Goal: Task Accomplishment & Management: Use online tool/utility

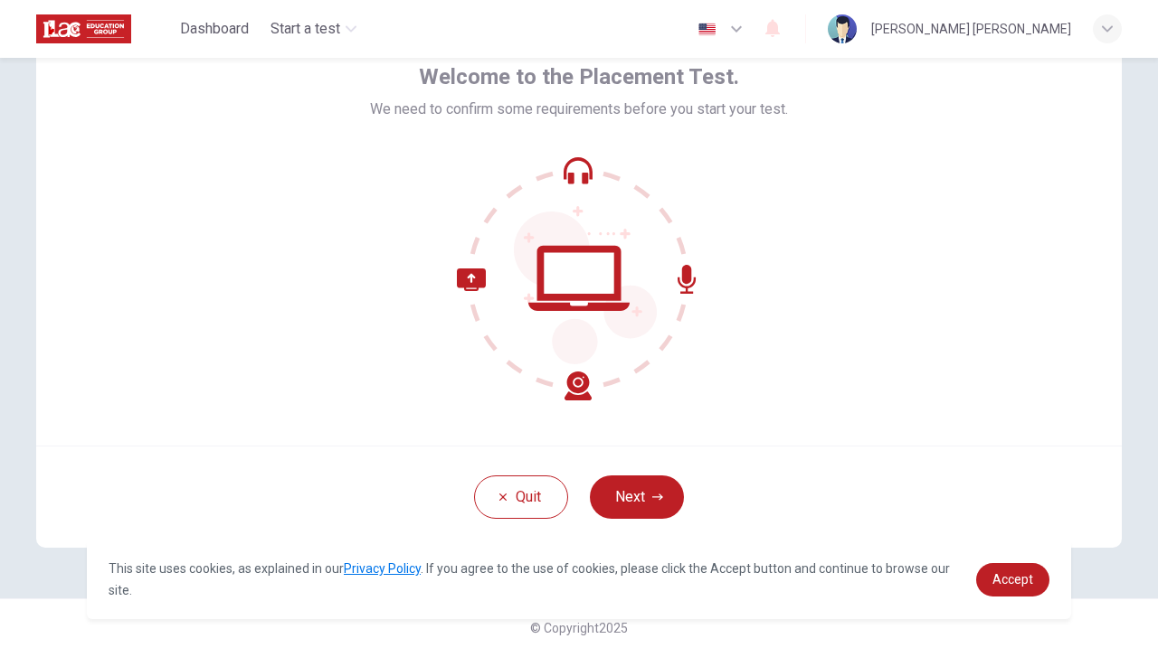
scroll to position [105, 0]
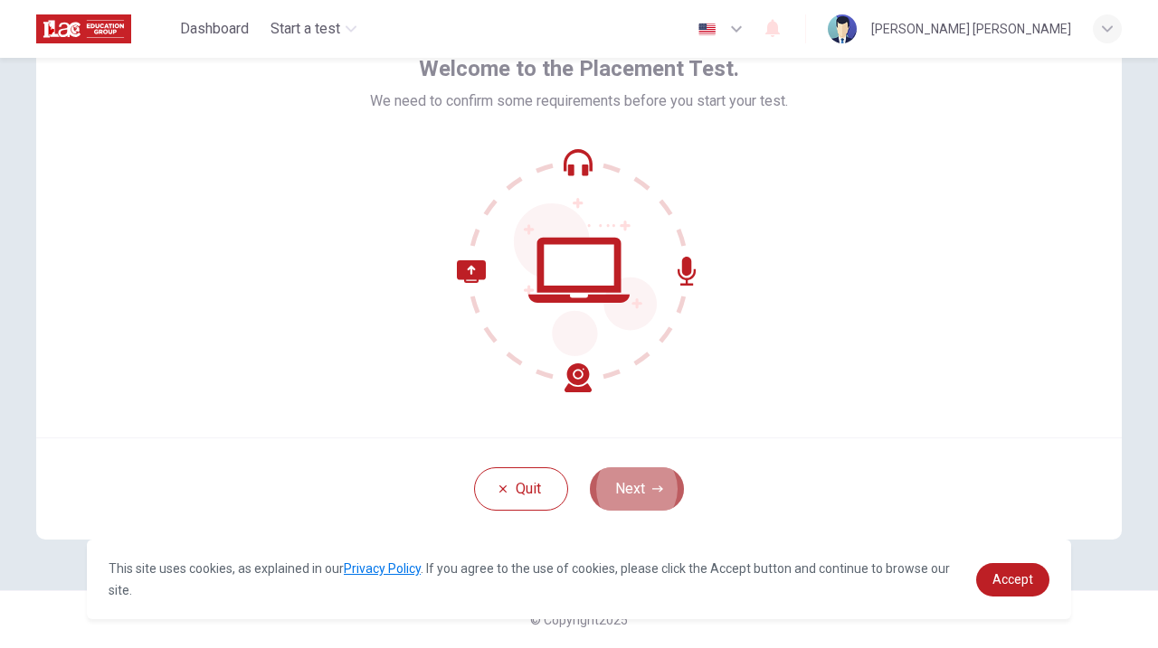
click at [654, 487] on icon "button" at bounding box center [657, 489] width 11 height 11
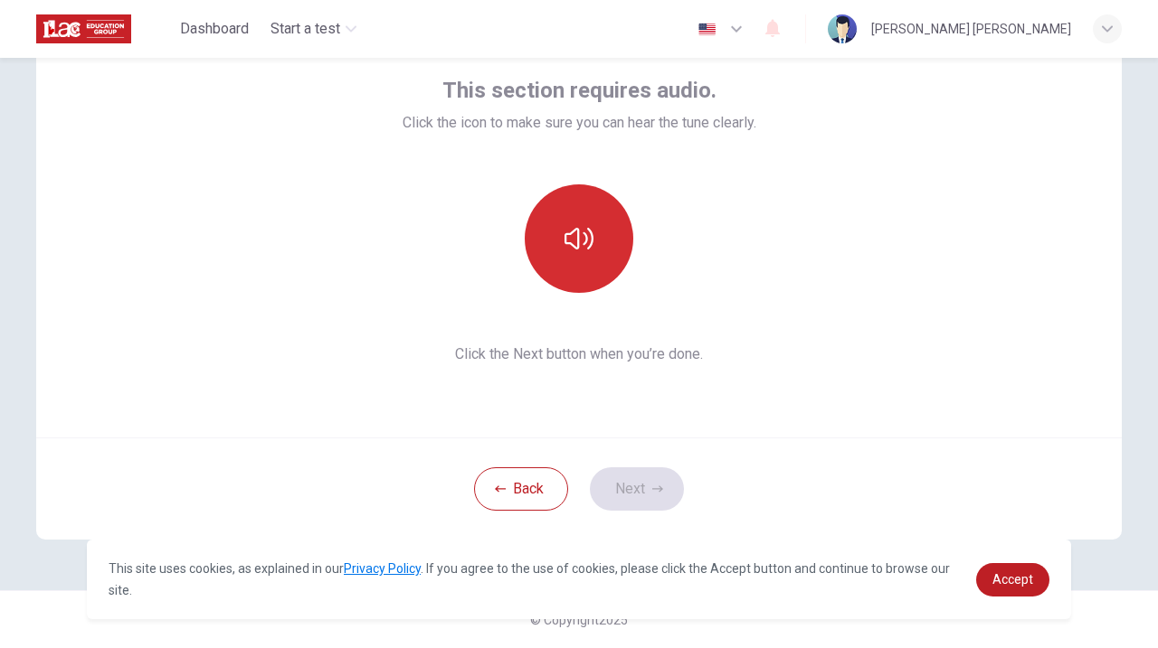
click at [592, 255] on button "button" at bounding box center [579, 239] width 109 height 109
click at [592, 238] on icon "button" at bounding box center [578, 238] width 29 height 29
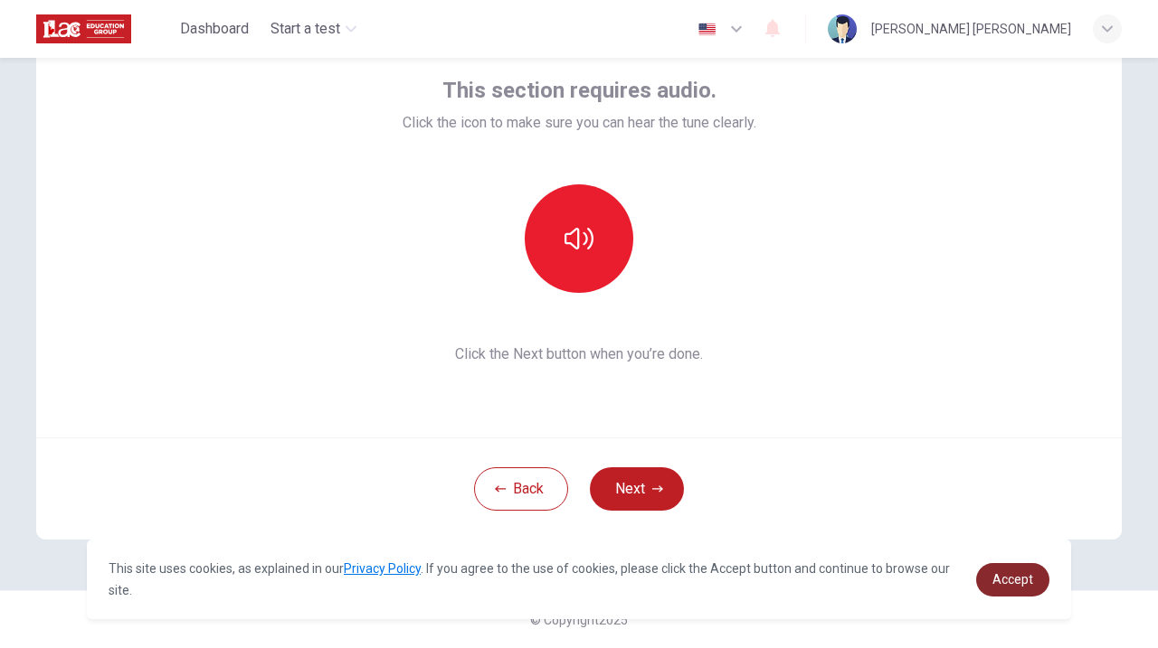
click at [1030, 584] on span "Accept" at bounding box center [1012, 580] width 41 height 14
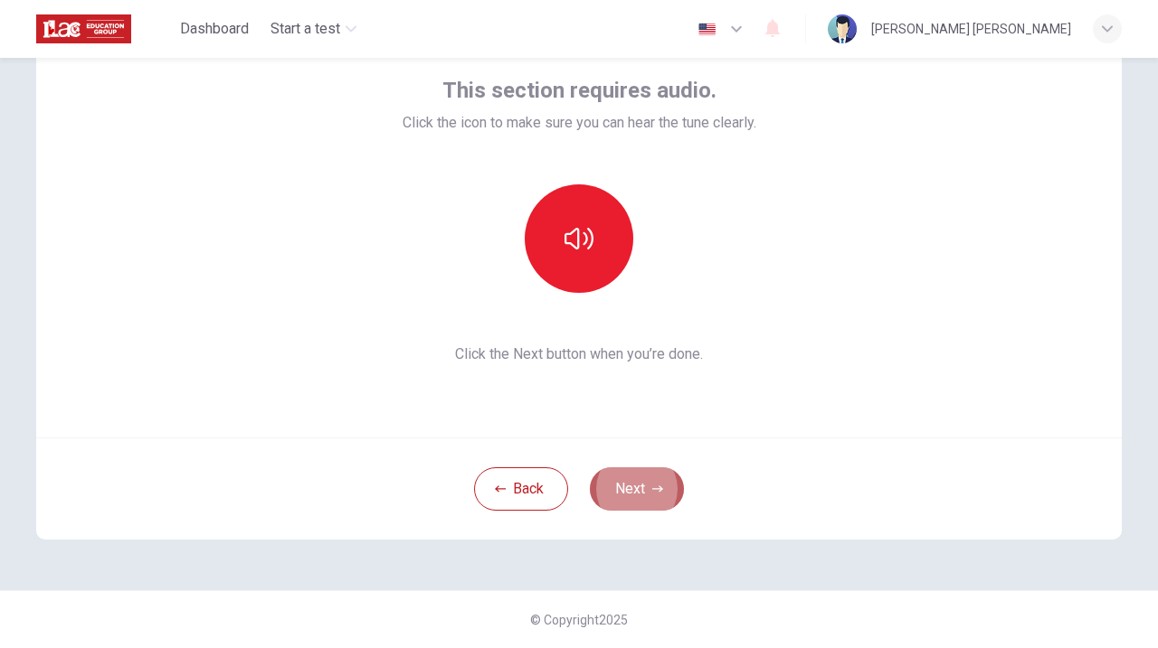
click at [648, 489] on button "Next" at bounding box center [637, 489] width 94 height 43
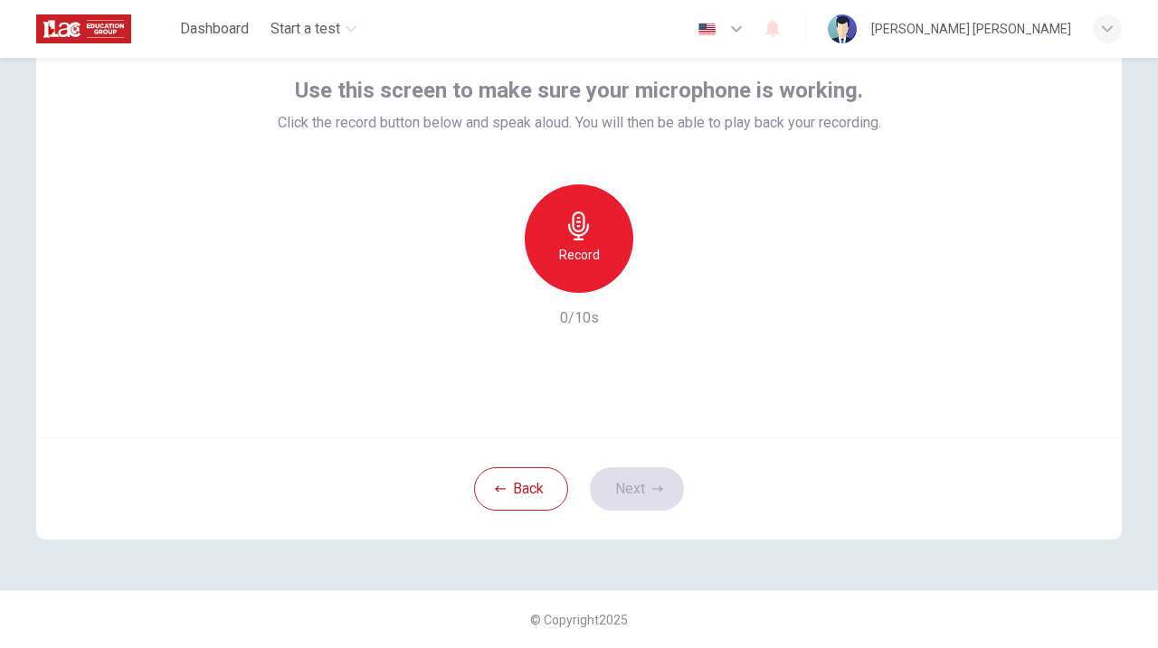
click at [597, 239] on div "Record" at bounding box center [579, 239] width 109 height 109
click at [665, 276] on icon "button" at bounding box center [662, 279] width 18 height 18
click at [662, 277] on icon "button" at bounding box center [663, 278] width 8 height 11
click at [636, 486] on button "Next" at bounding box center [637, 489] width 94 height 43
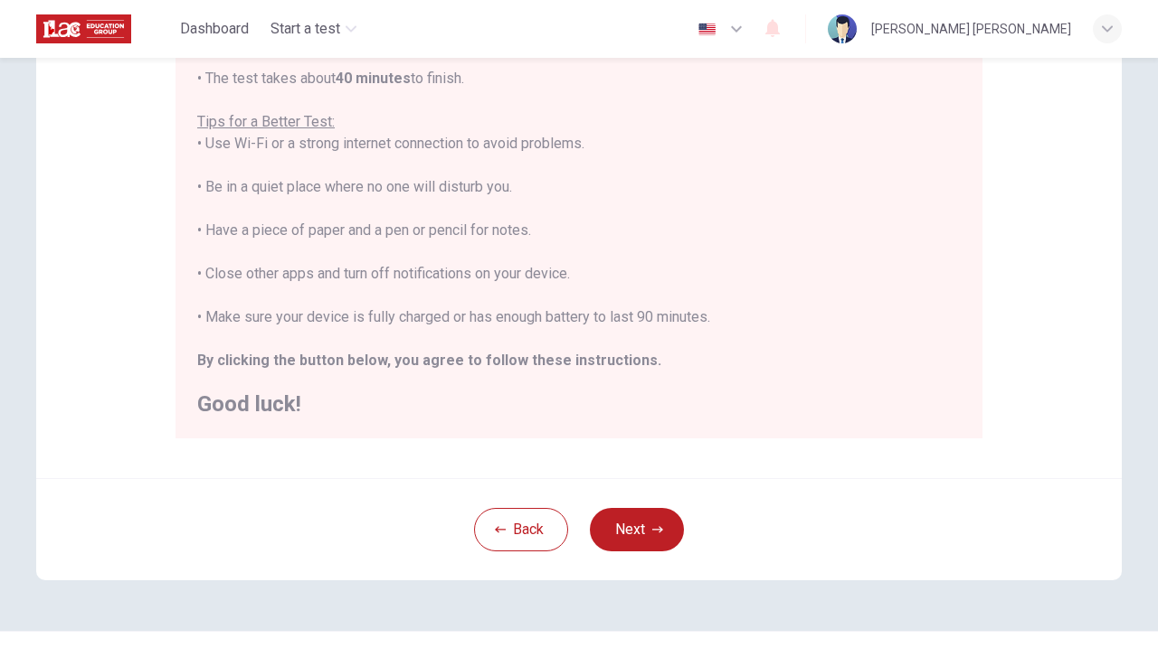
scroll to position [357, 0]
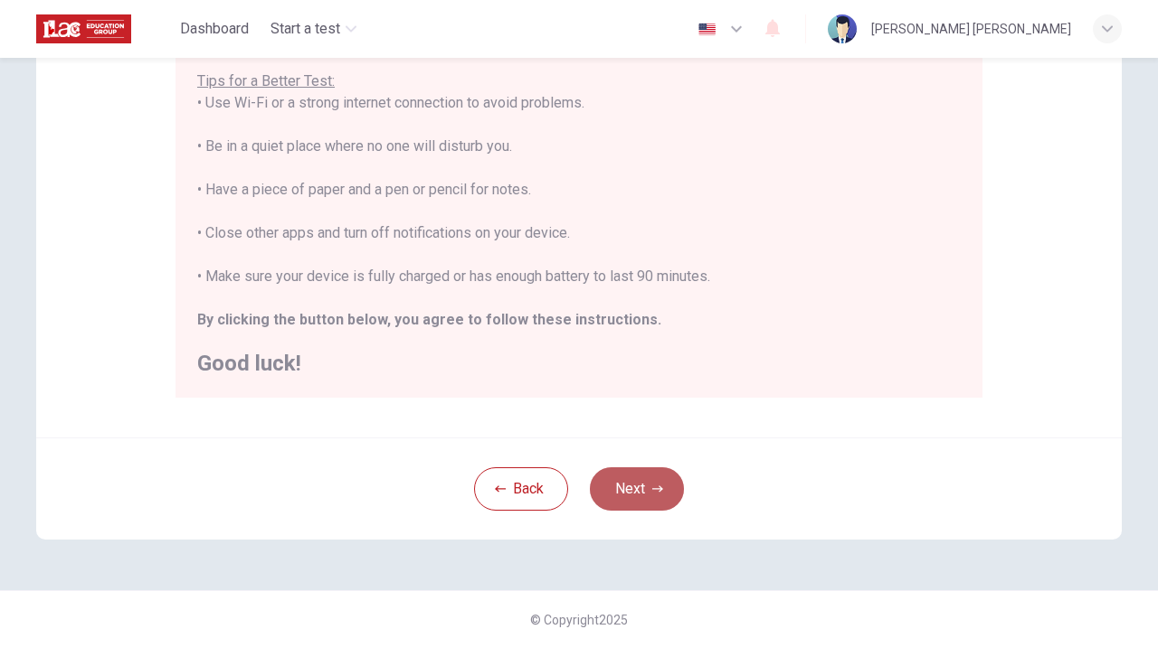
click at [652, 487] on icon "button" at bounding box center [657, 489] width 11 height 11
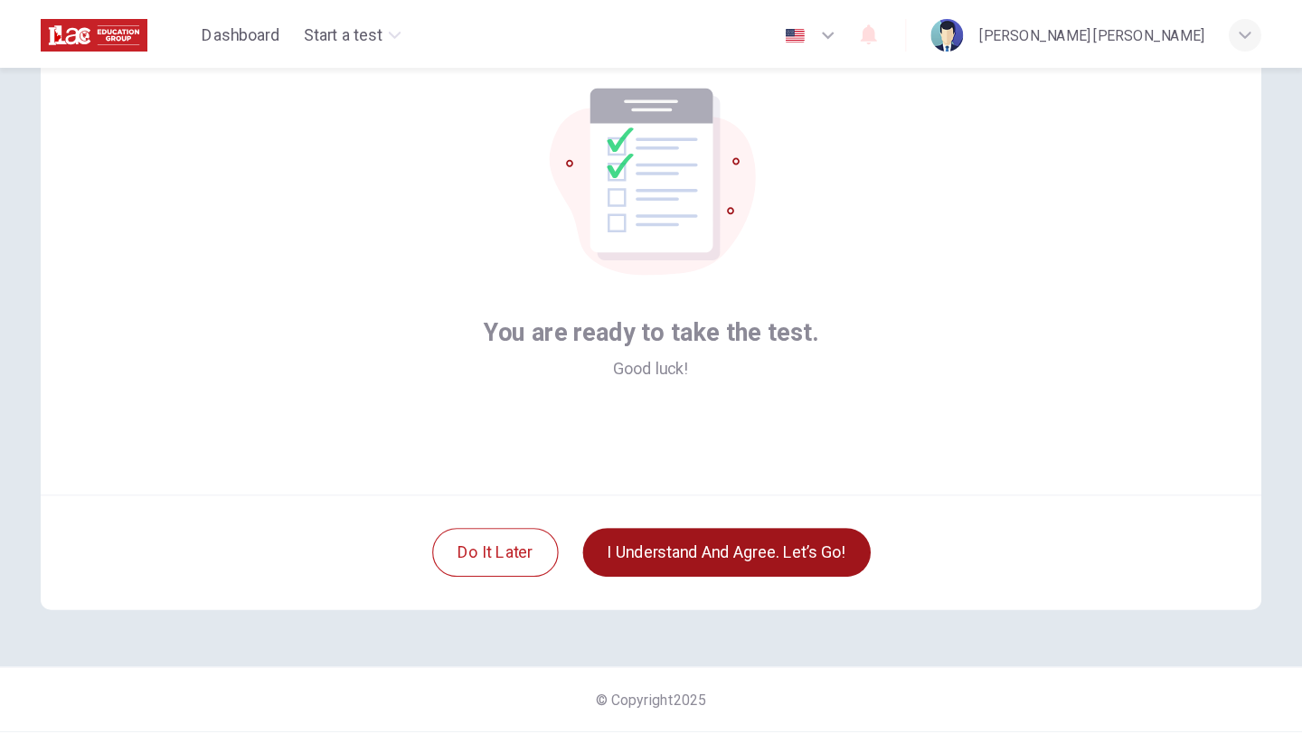
scroll to position [105, 0]
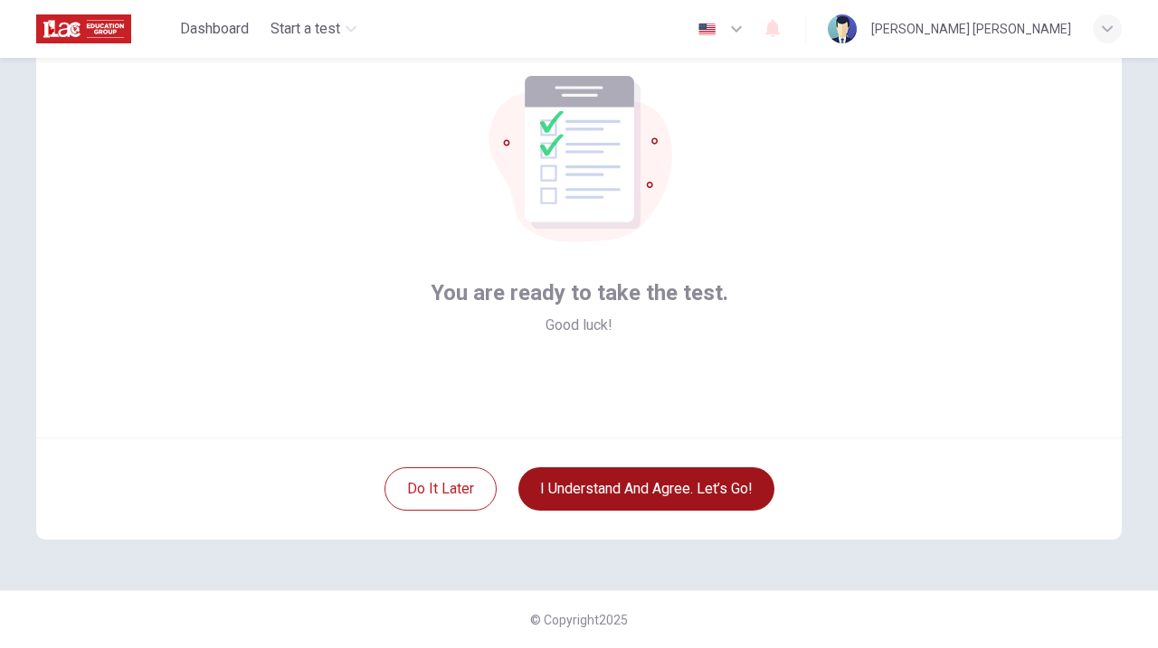
click at [666, 489] on button "I understand and agree. Let’s go!" at bounding box center [646, 489] width 256 height 43
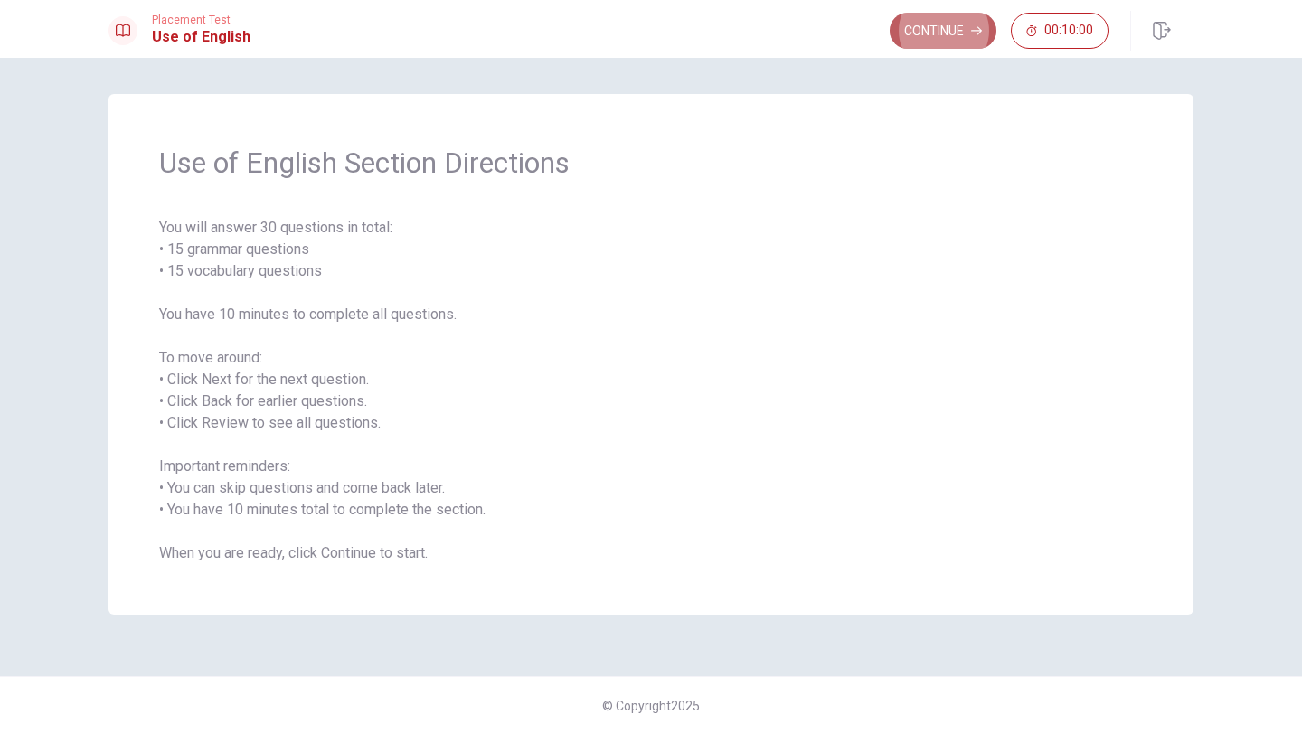
click at [945, 22] on button "Continue" at bounding box center [943, 31] width 107 height 36
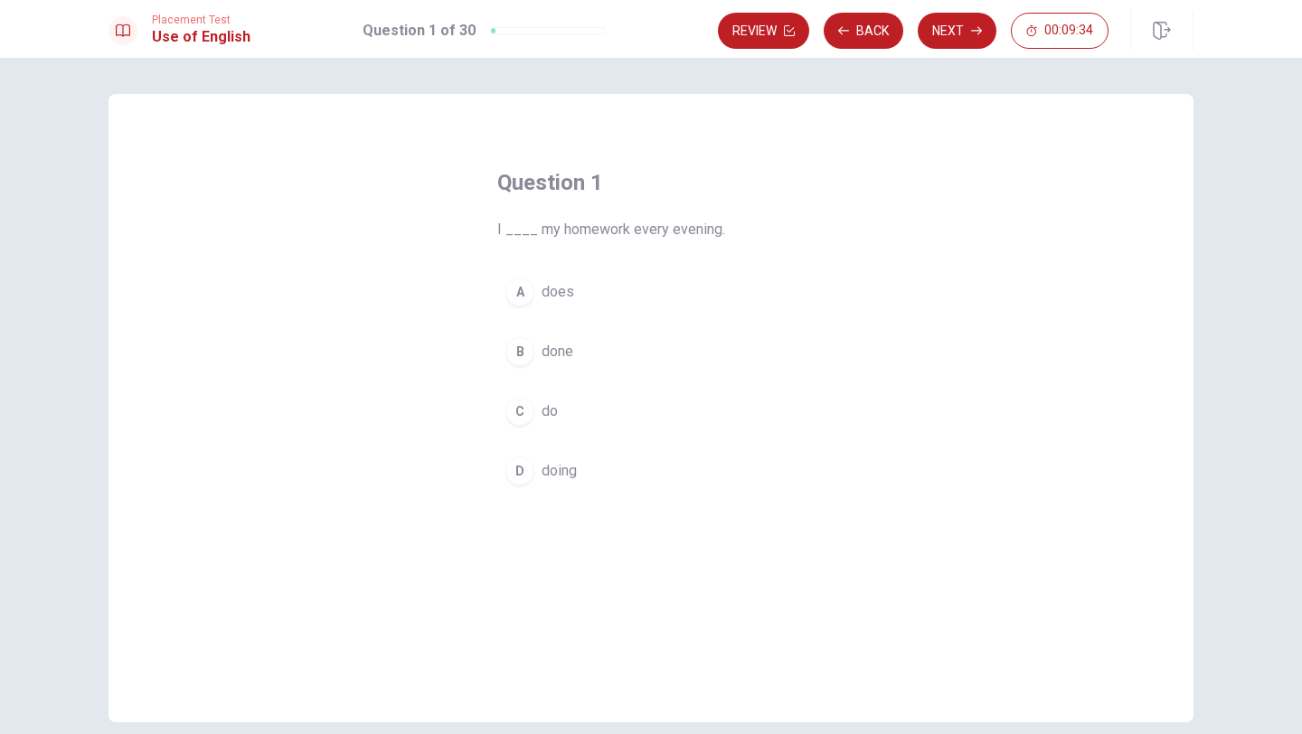
click at [527, 413] on div "C" at bounding box center [520, 411] width 29 height 29
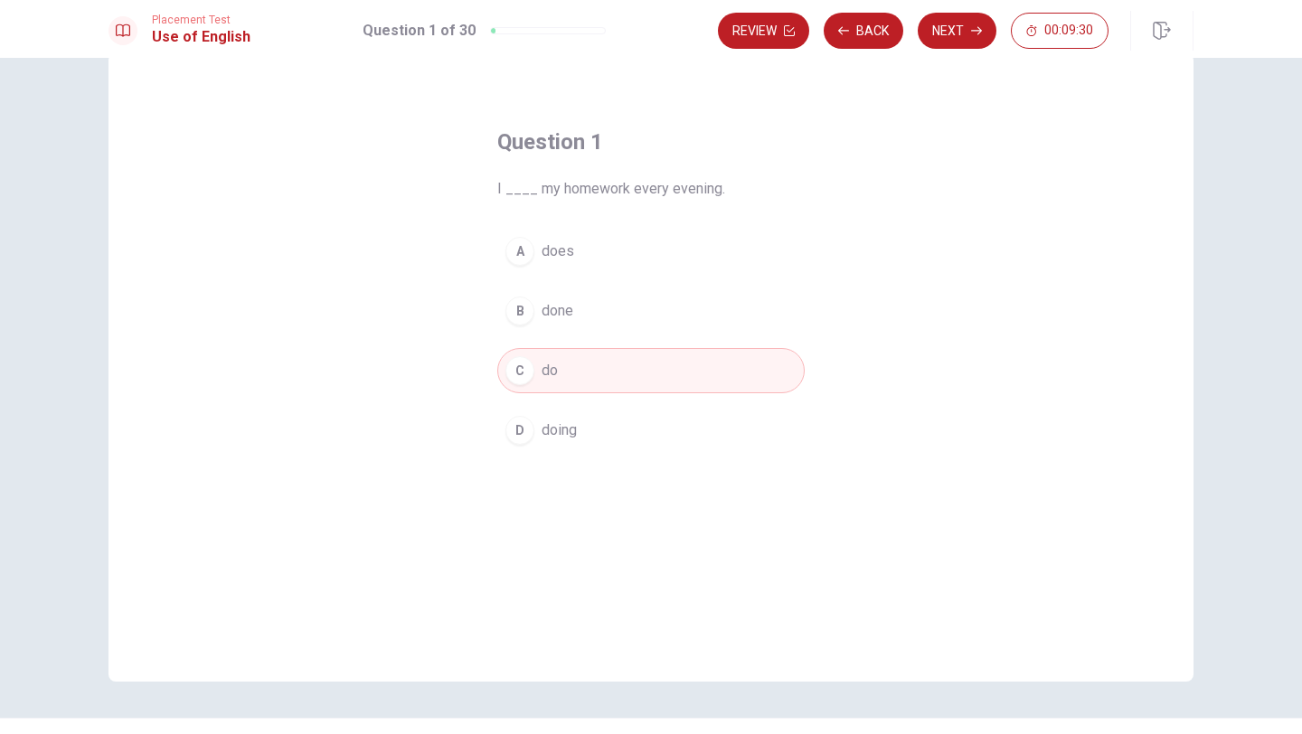
scroll to position [46, 0]
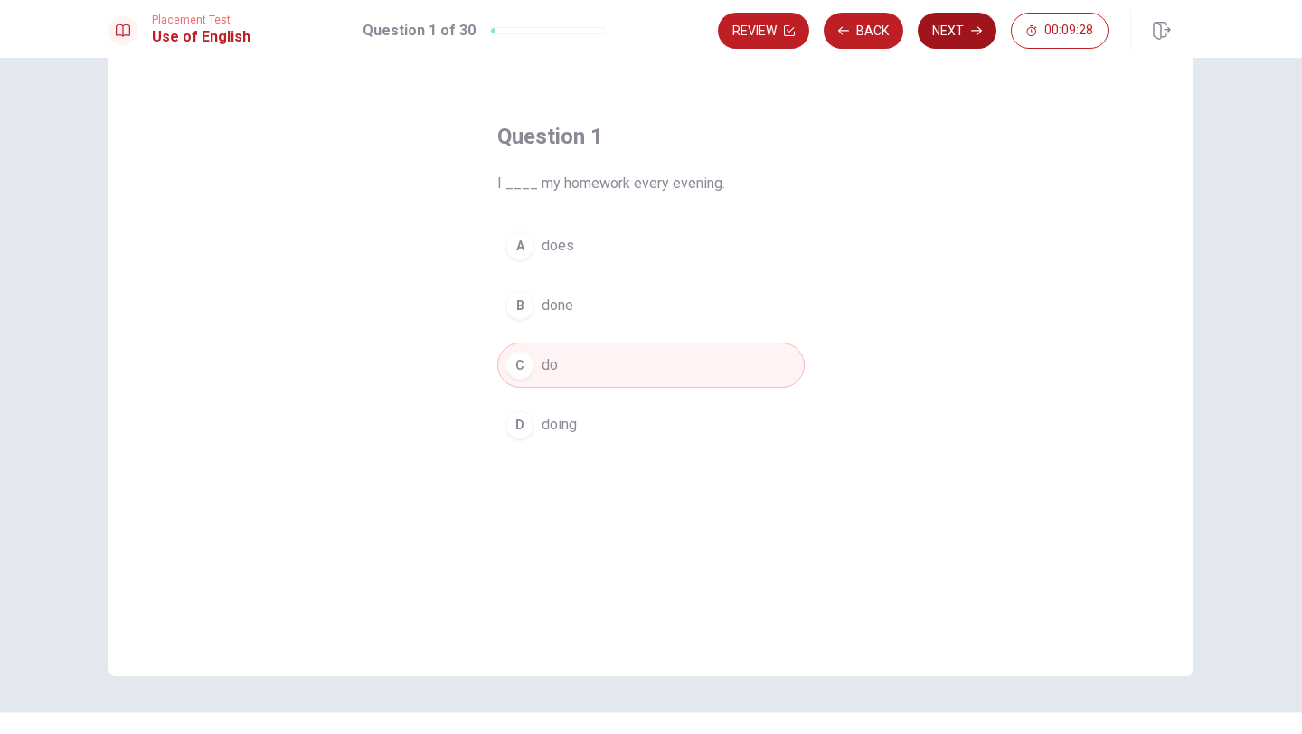
click at [951, 26] on button "Next" at bounding box center [957, 31] width 79 height 36
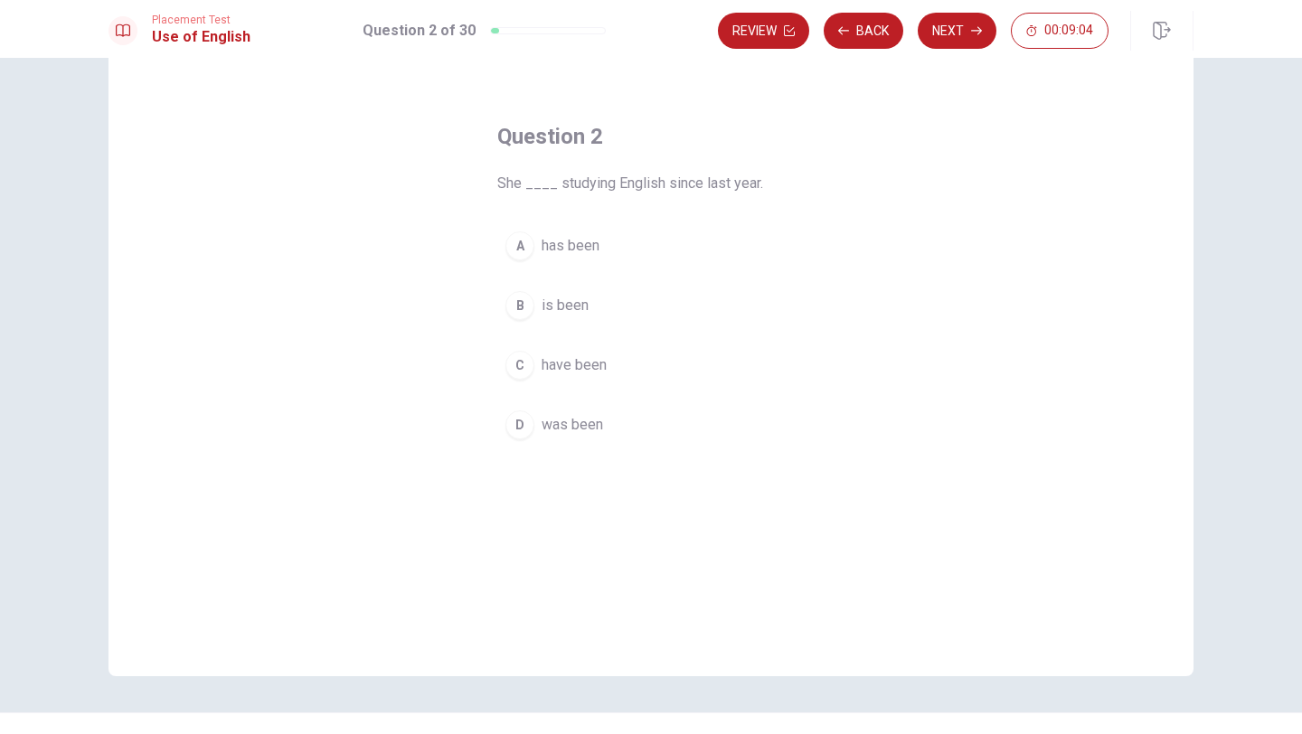
click at [588, 247] on span "has been" at bounding box center [571, 246] width 58 height 22
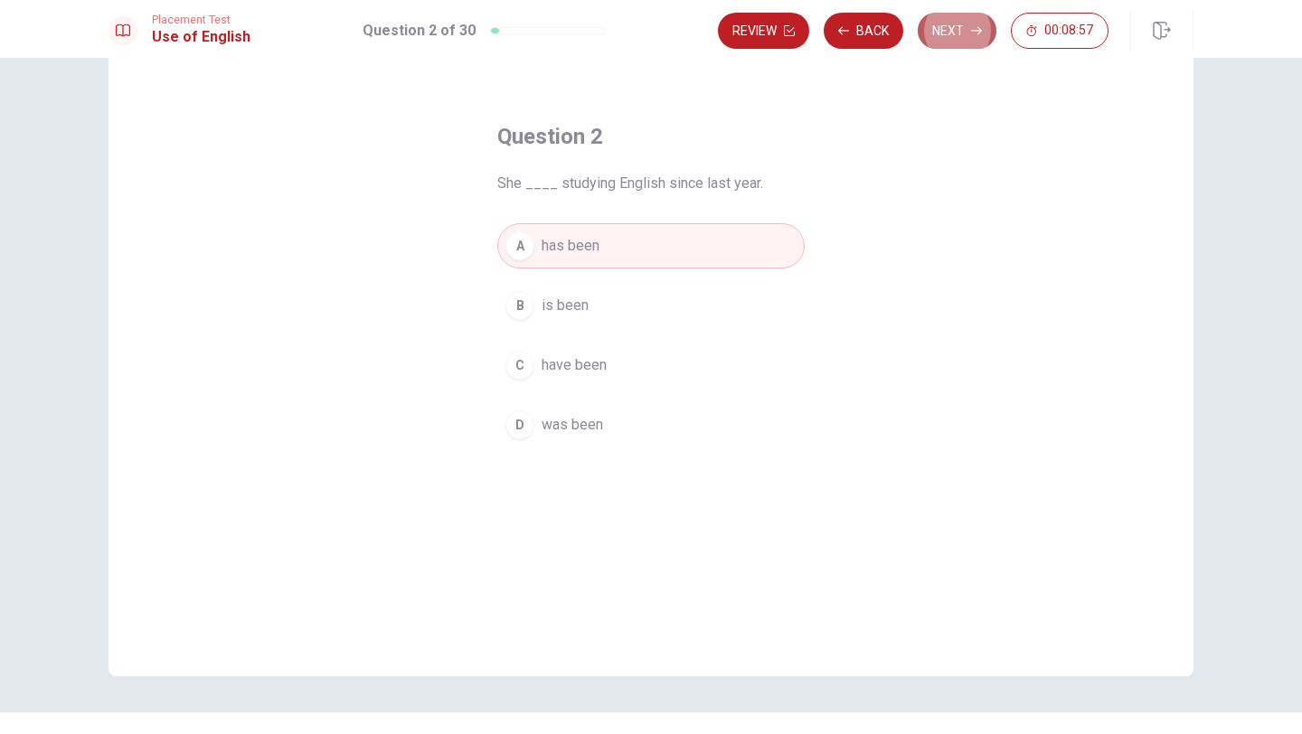
click at [960, 31] on button "Next" at bounding box center [957, 31] width 79 height 36
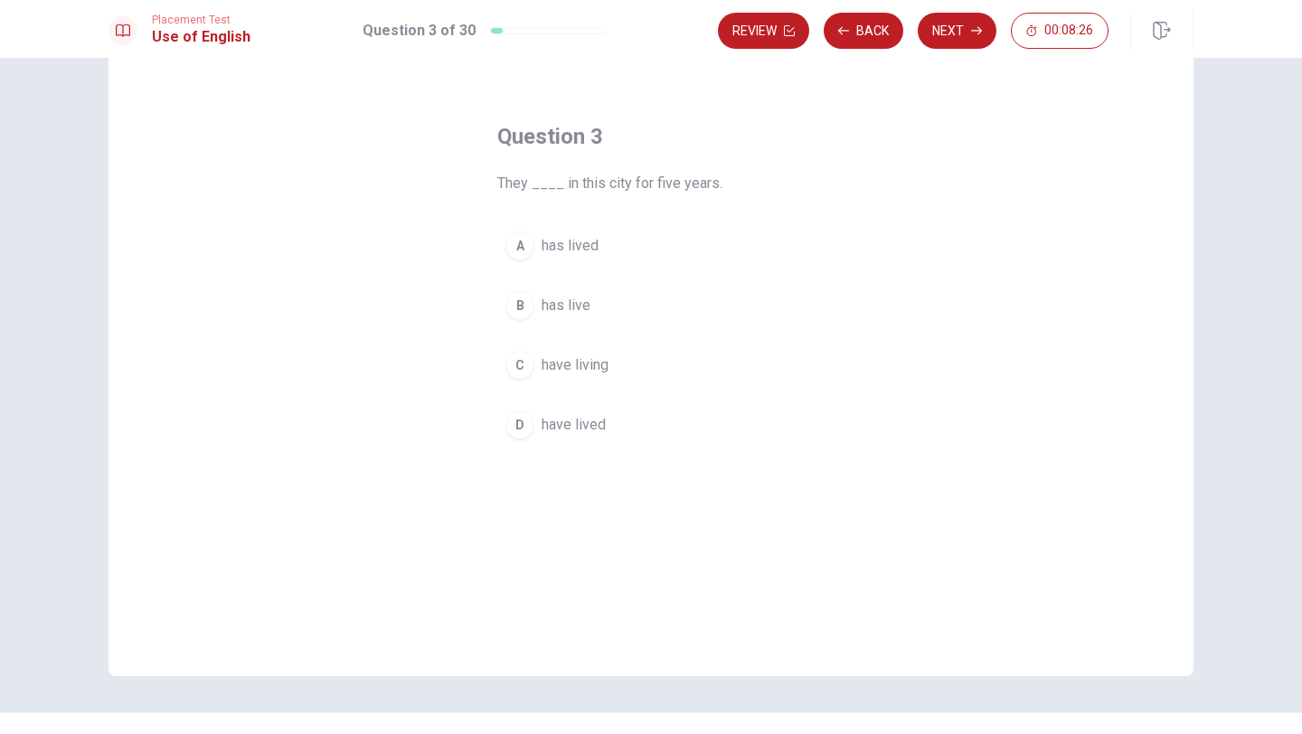
click at [594, 424] on span "have lived" at bounding box center [574, 425] width 64 height 22
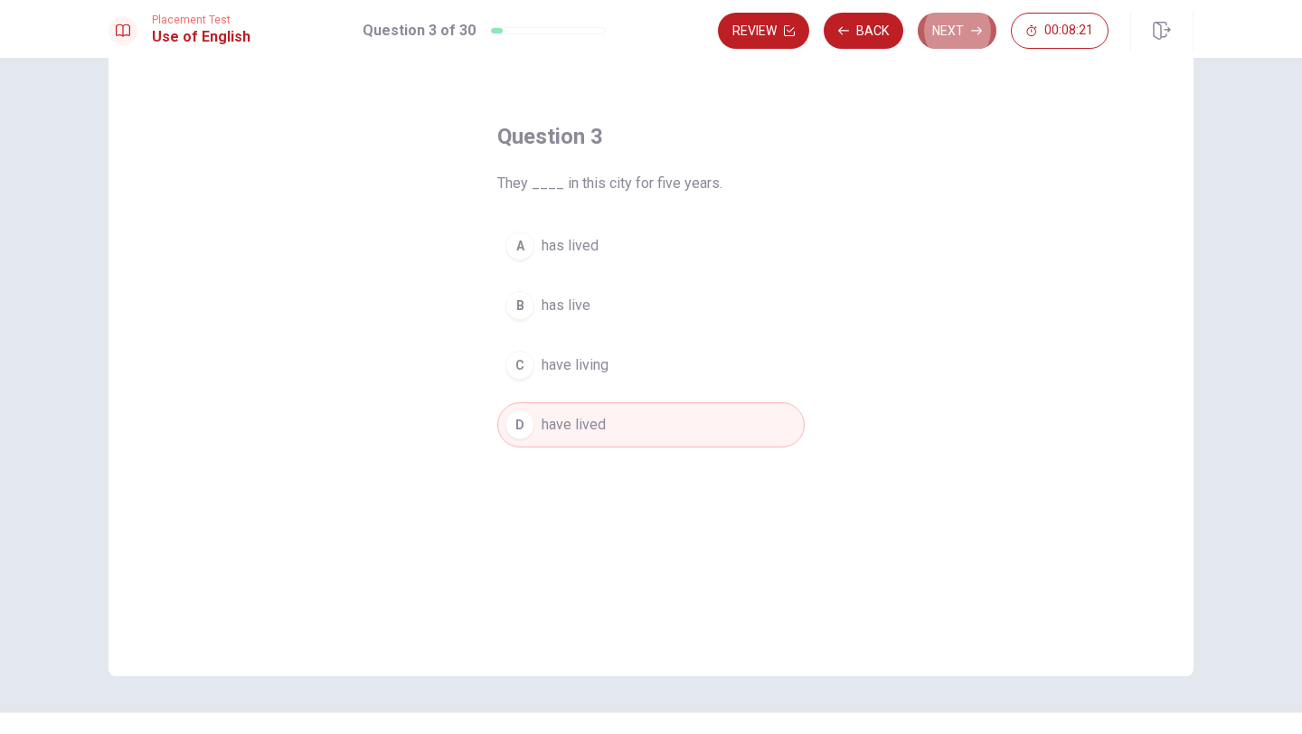
click at [961, 33] on button "Next" at bounding box center [957, 31] width 79 height 36
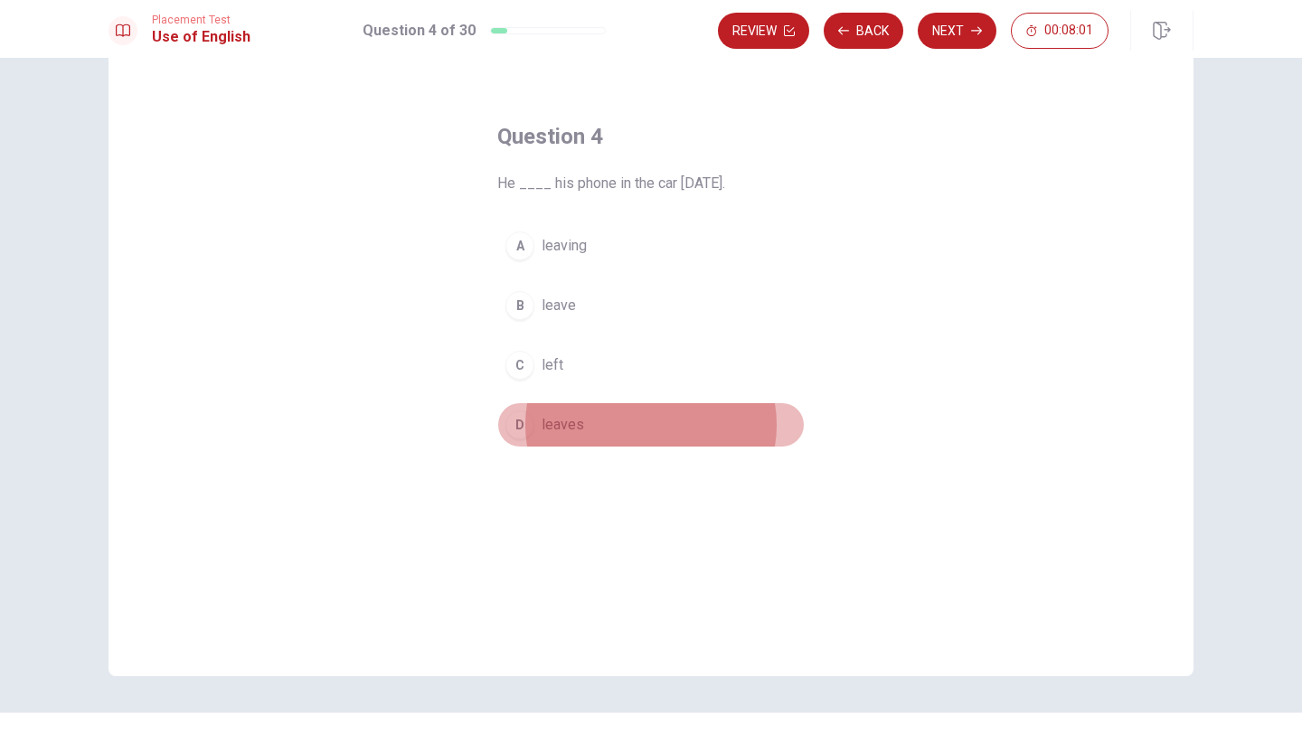
click at [565, 423] on span "leaves" at bounding box center [563, 425] width 43 height 22
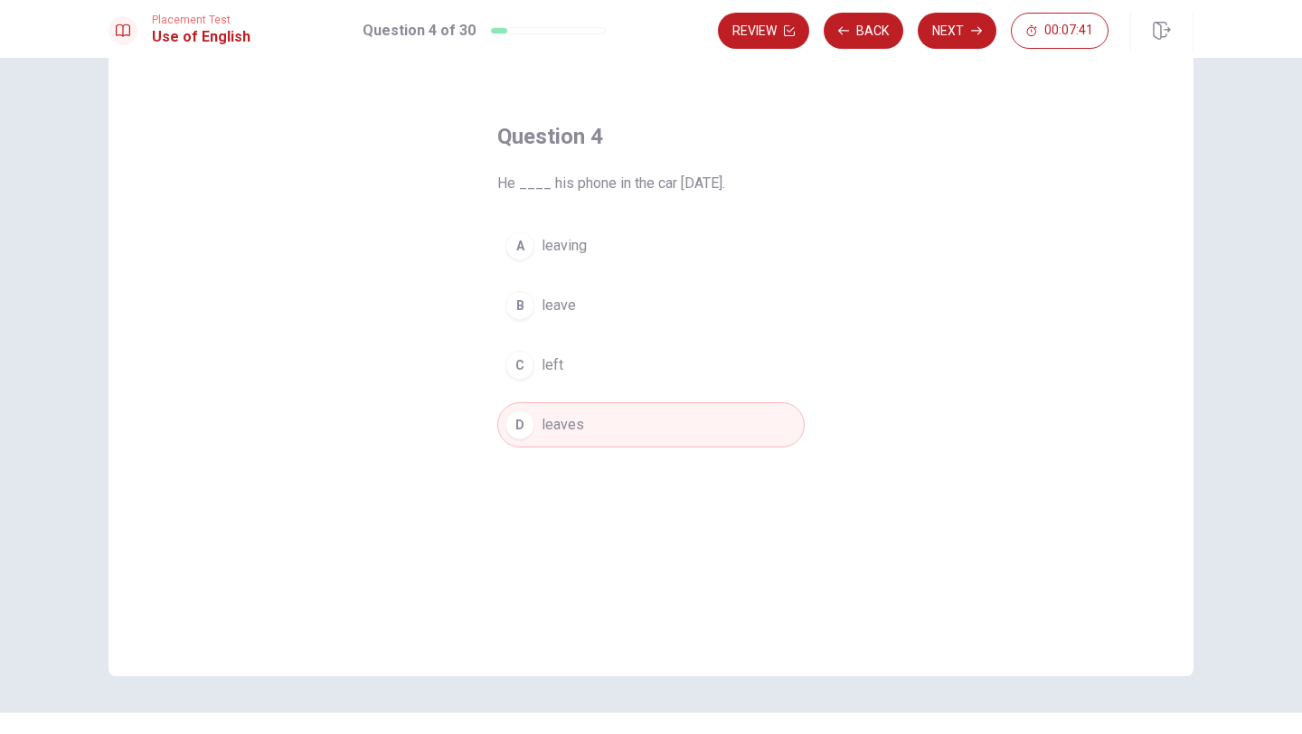
click at [560, 367] on span "left" at bounding box center [553, 366] width 22 height 22
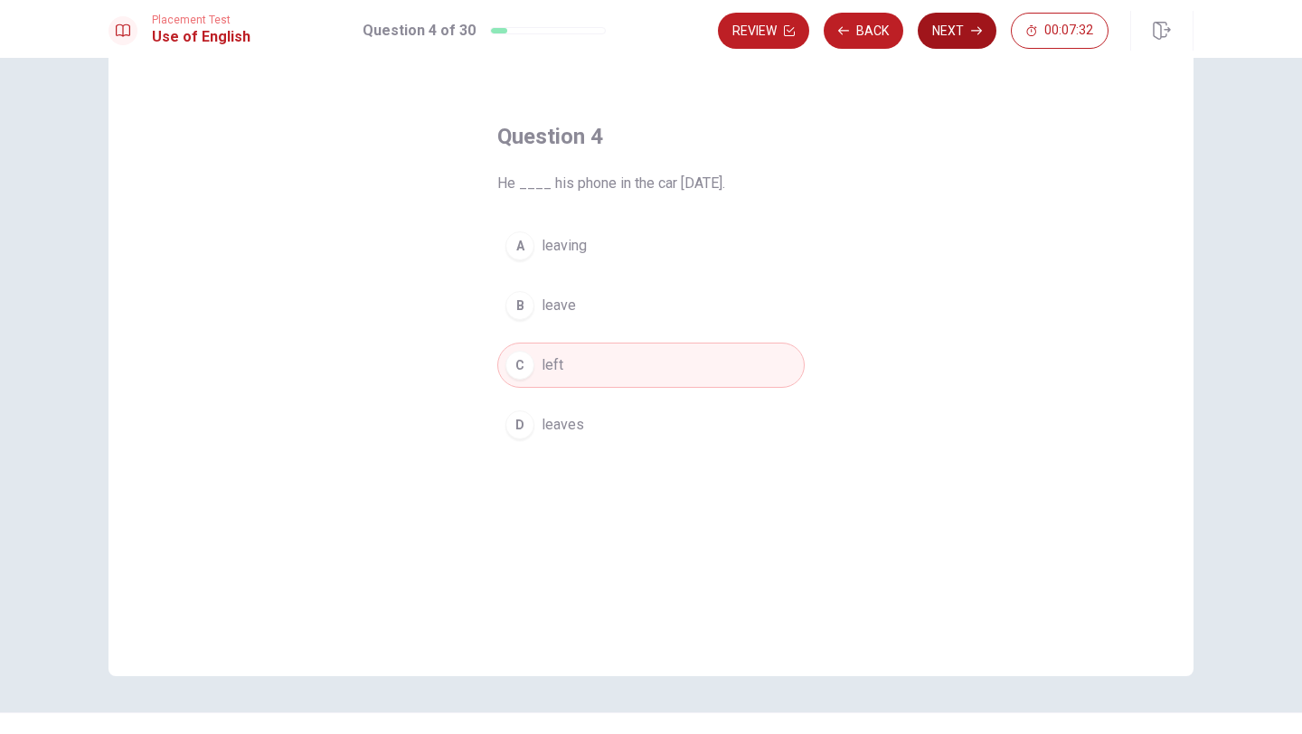
click at [961, 29] on button "Next" at bounding box center [957, 31] width 79 height 36
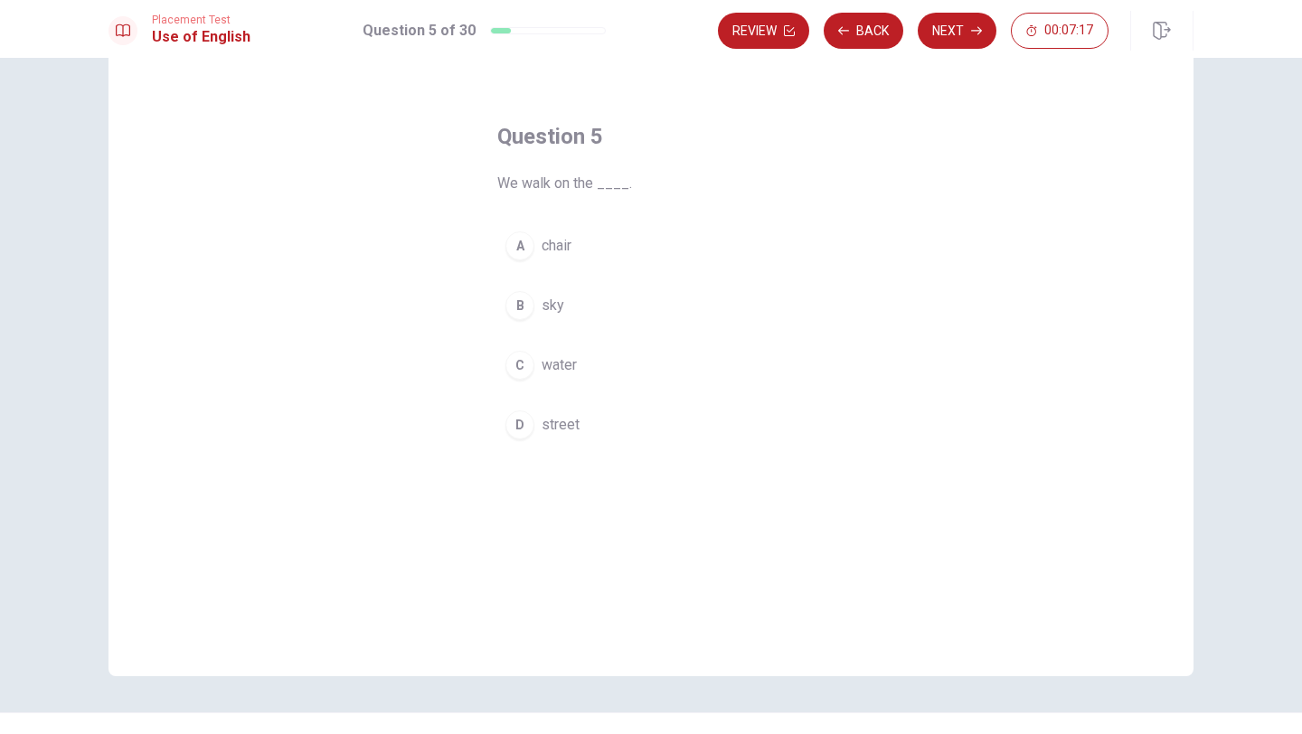
click at [522, 428] on div "D" at bounding box center [520, 425] width 29 height 29
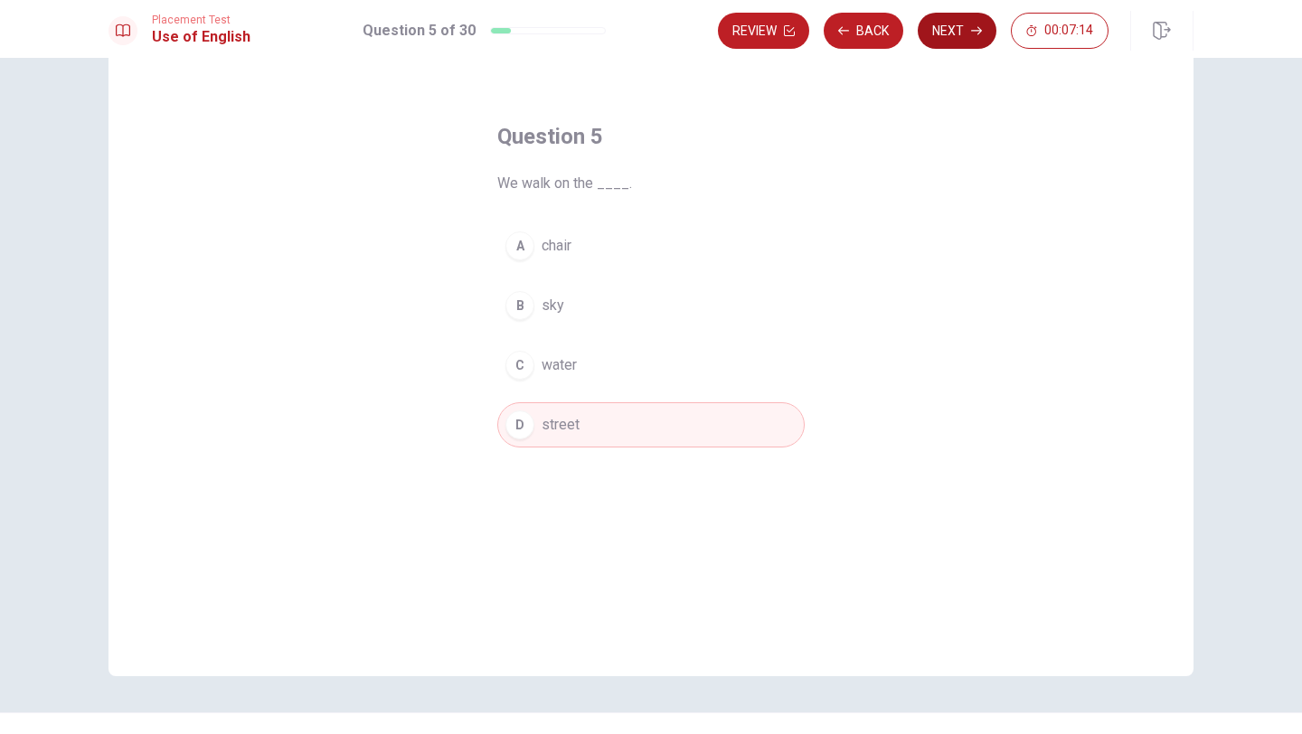
click at [967, 24] on button "Next" at bounding box center [957, 31] width 79 height 36
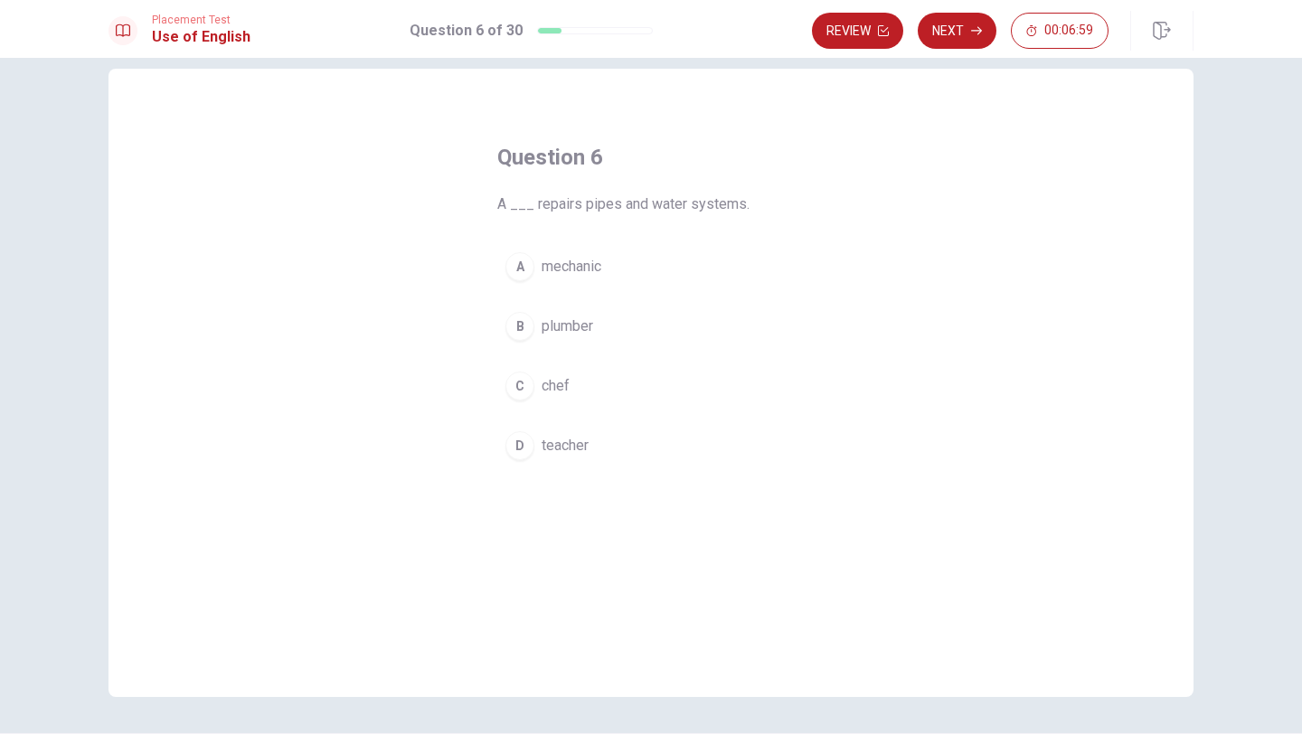
scroll to position [35, 0]
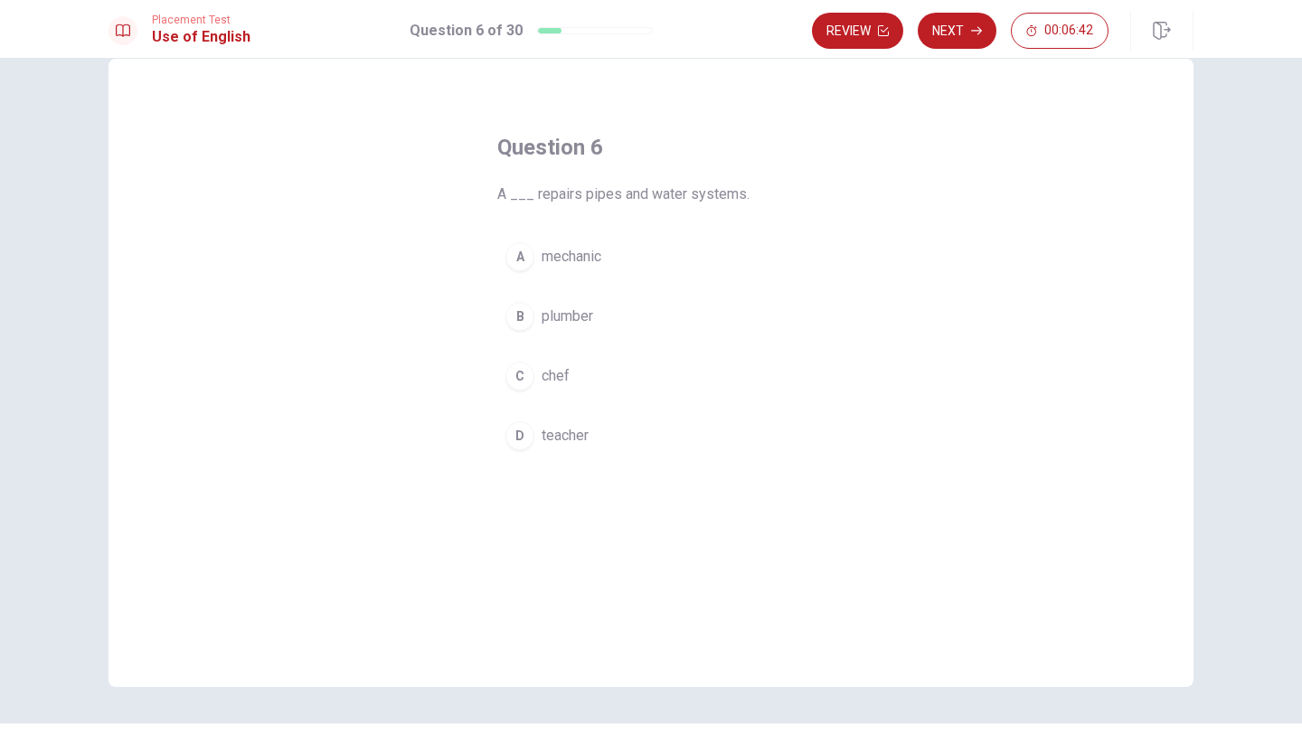
click at [578, 317] on span "plumber" at bounding box center [568, 317] width 52 height 22
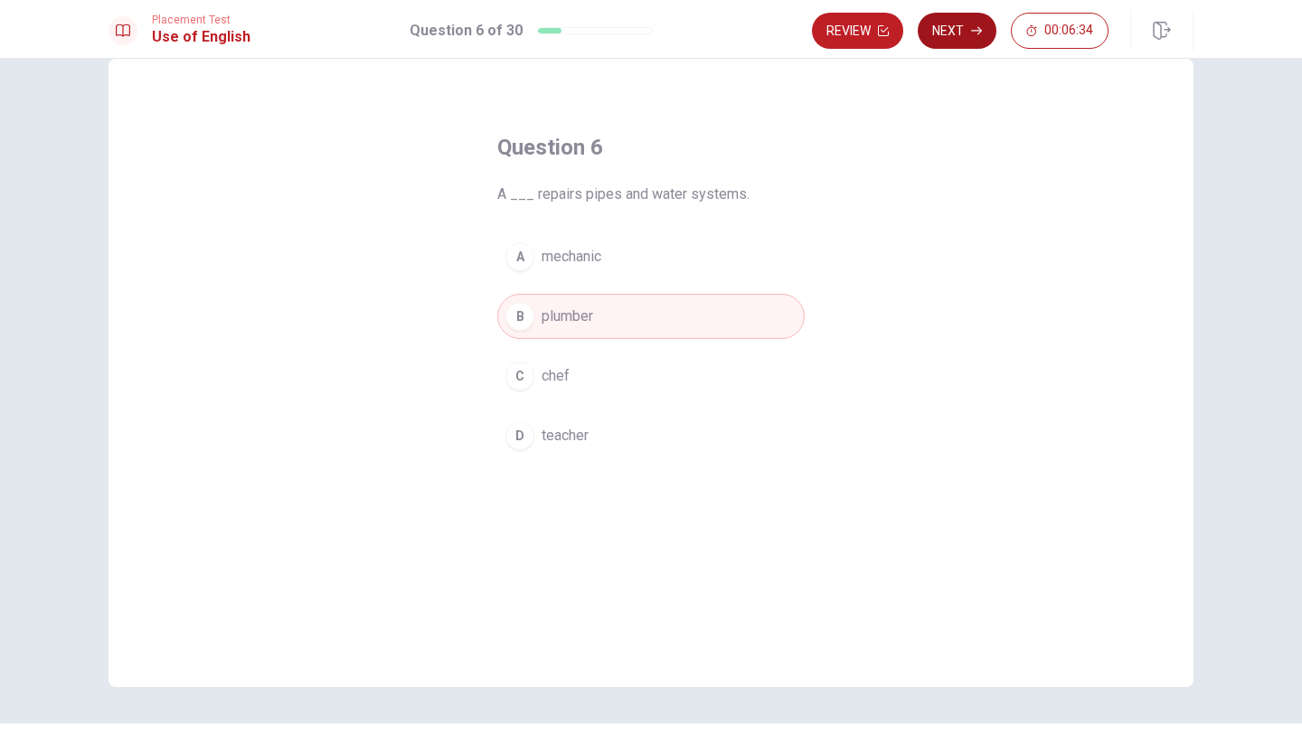
click at [961, 31] on button "Next" at bounding box center [957, 31] width 79 height 36
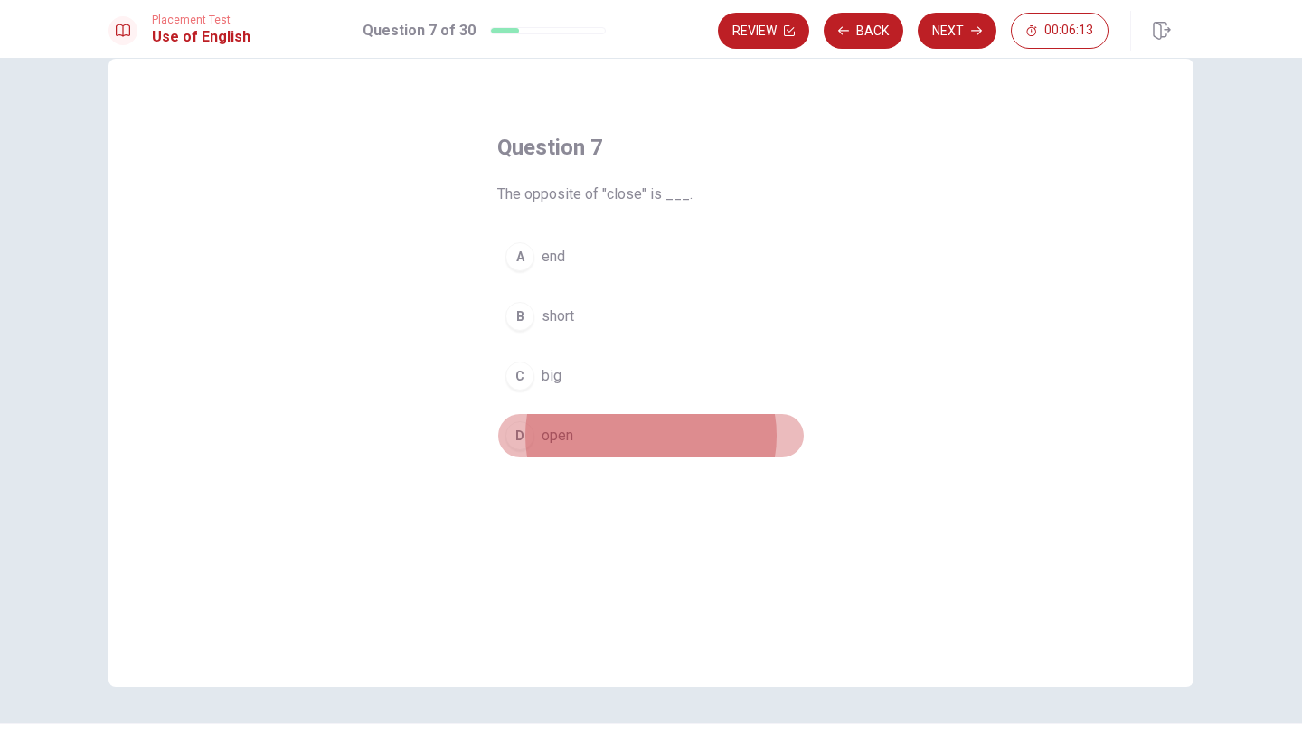
click at [562, 437] on span "open" at bounding box center [558, 436] width 32 height 22
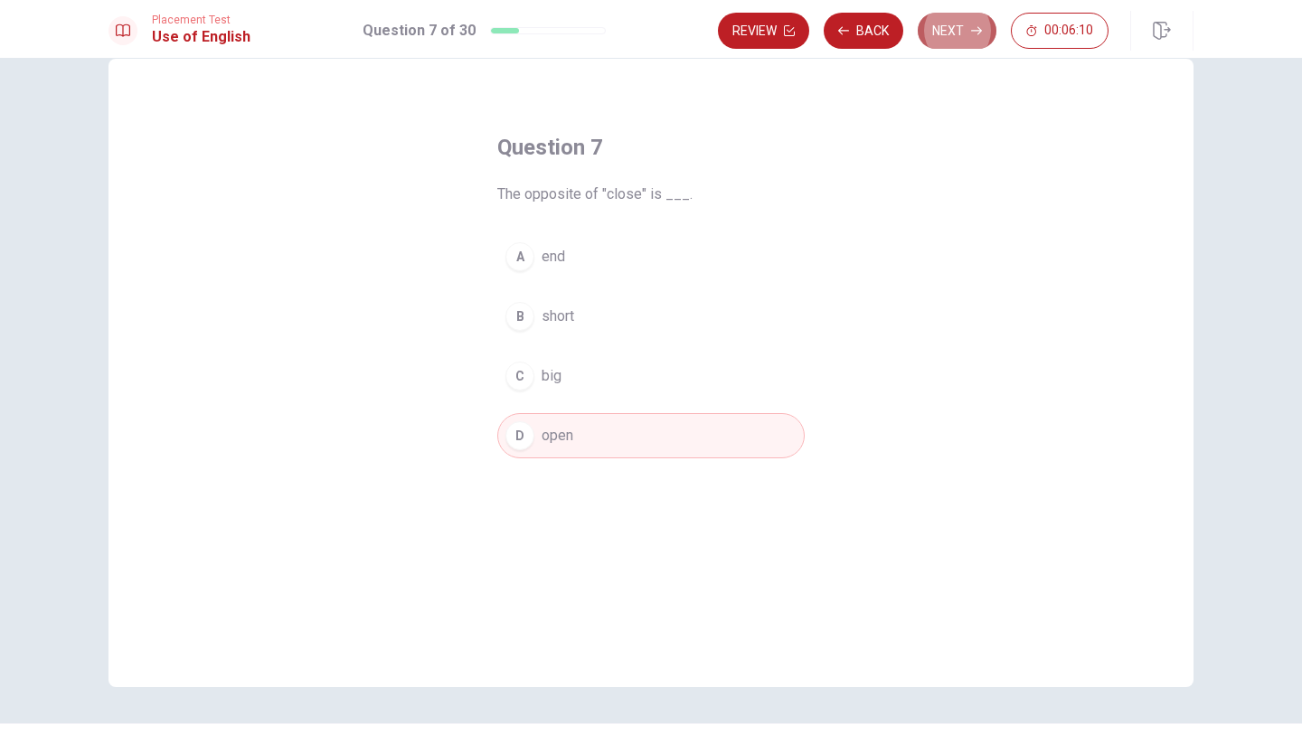
click at [961, 31] on button "Next" at bounding box center [957, 31] width 79 height 36
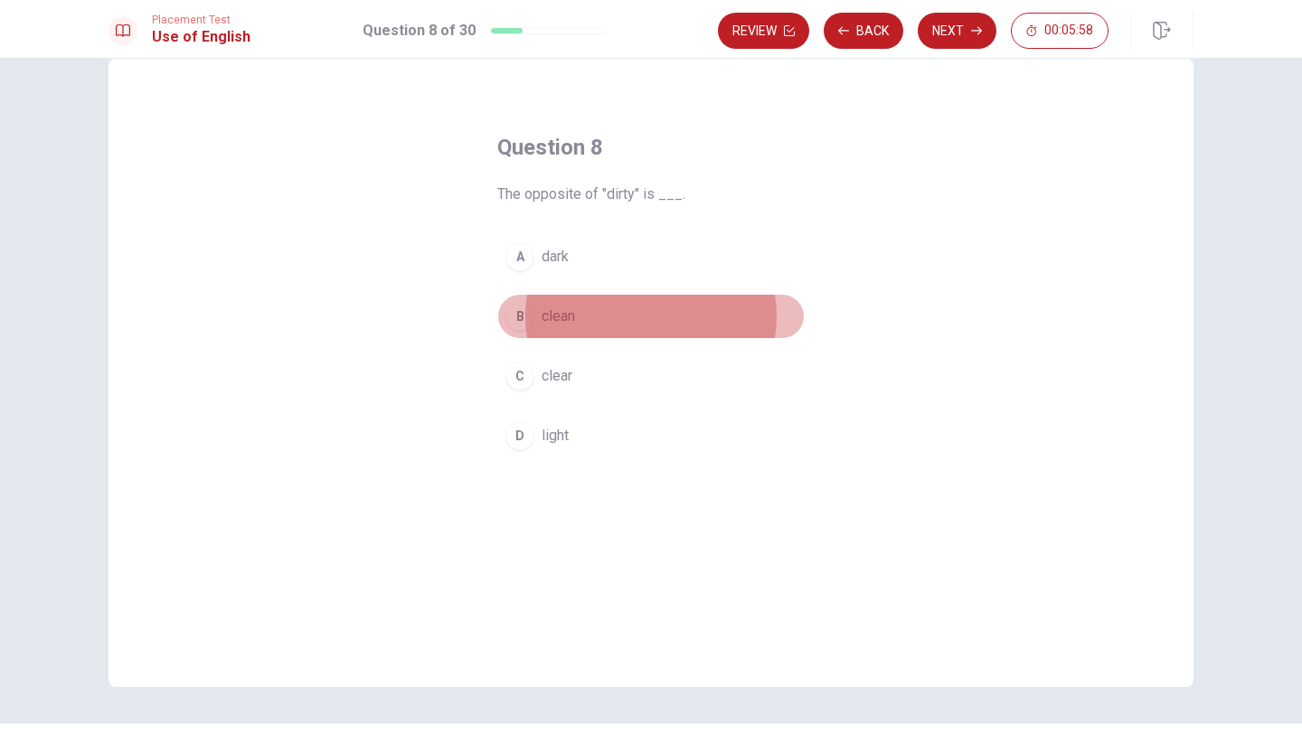
click at [567, 314] on span "clean" at bounding box center [558, 317] width 33 height 22
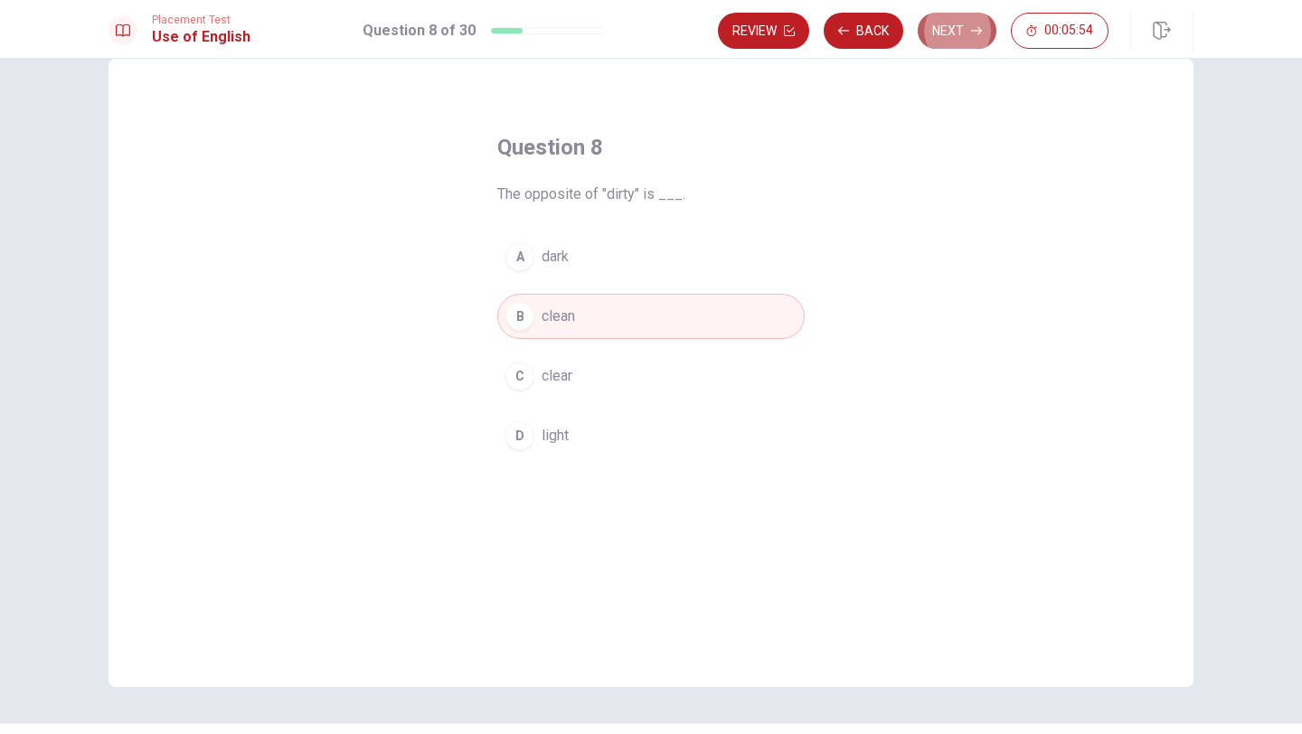
click at [958, 33] on button "Next" at bounding box center [957, 31] width 79 height 36
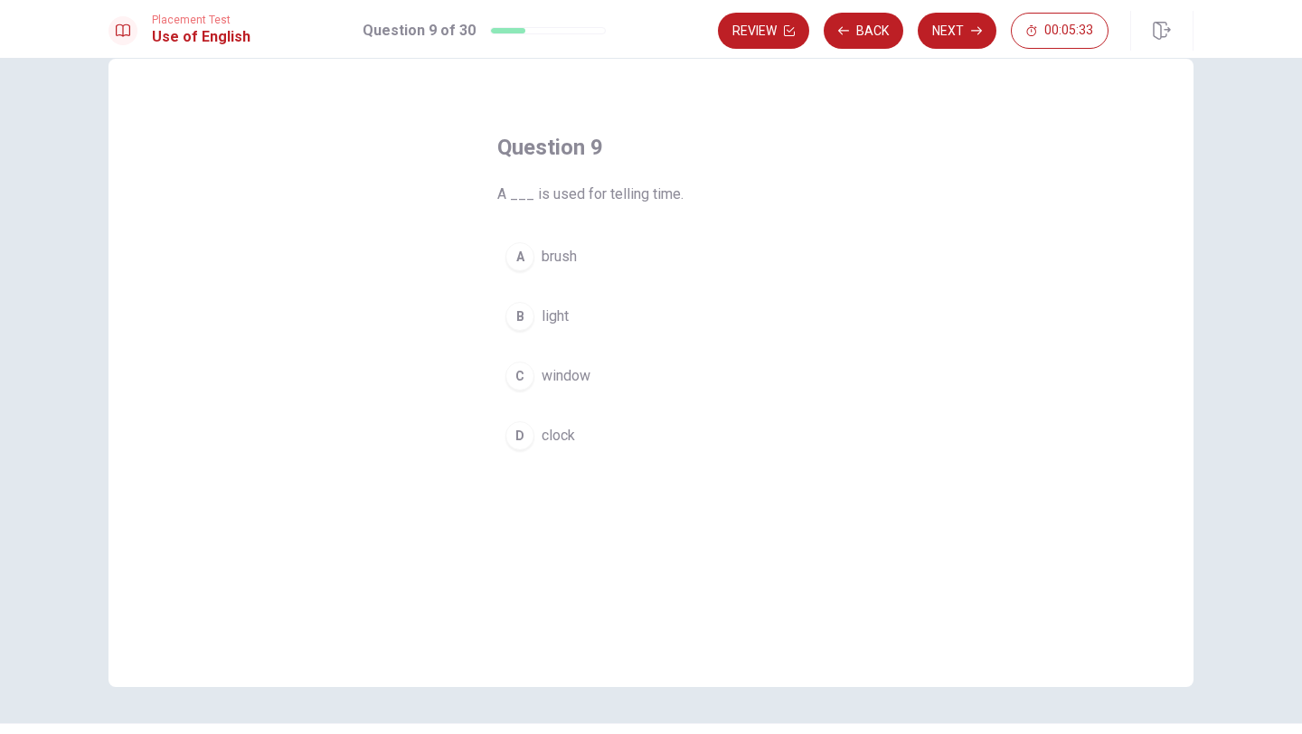
click at [557, 434] on span "clock" at bounding box center [558, 436] width 33 height 22
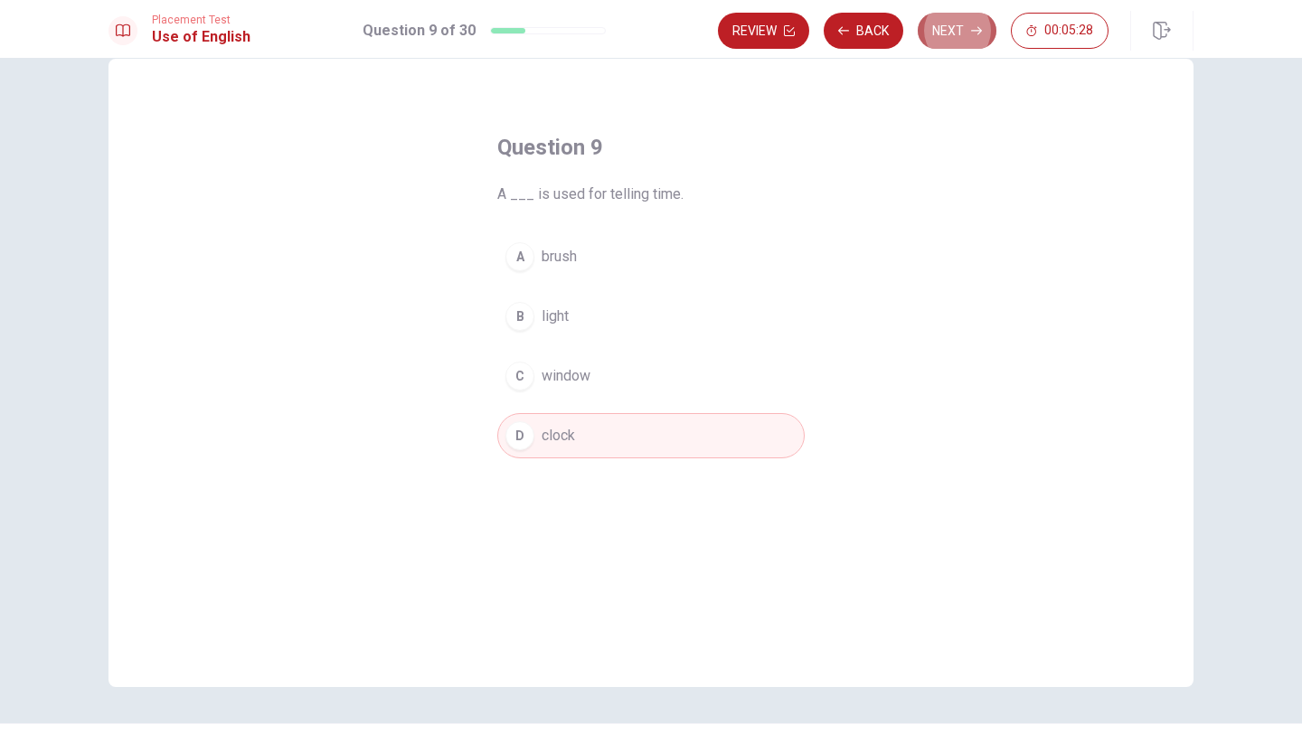
click at [955, 22] on button "Next" at bounding box center [957, 31] width 79 height 36
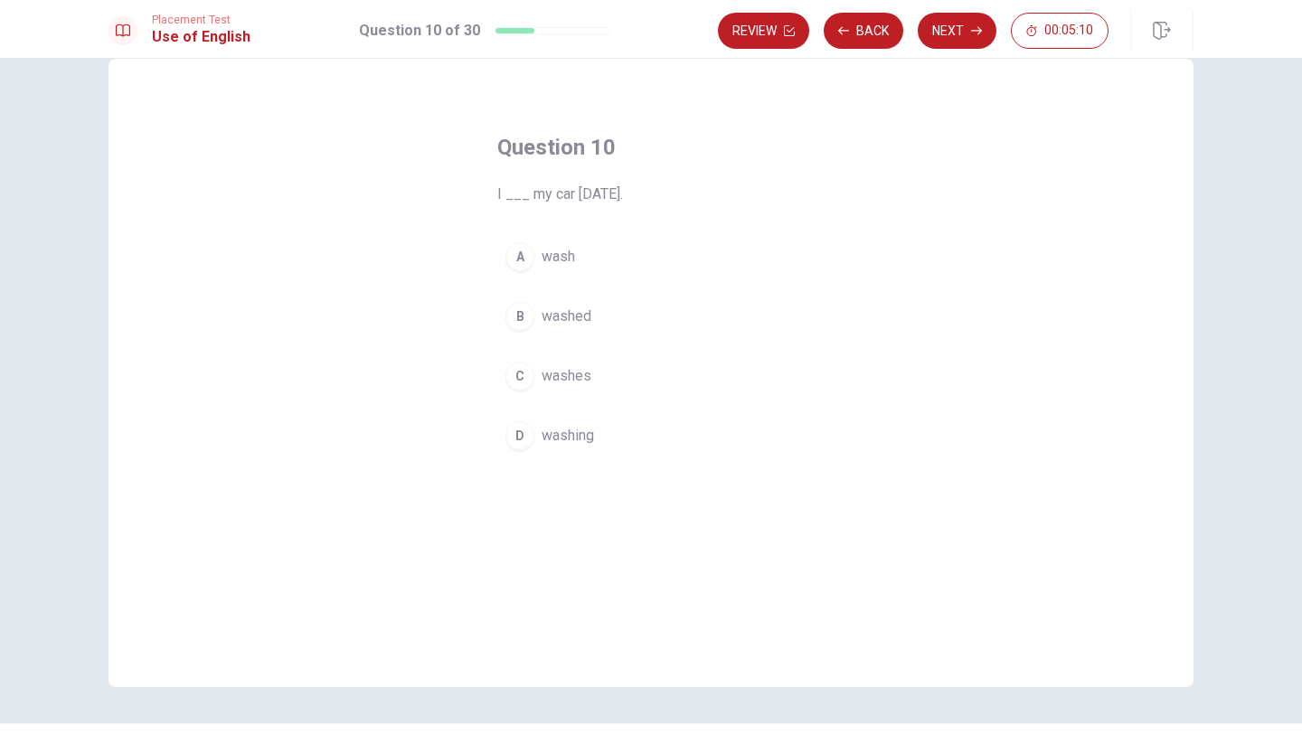
click at [586, 316] on span "washed" at bounding box center [567, 317] width 50 height 22
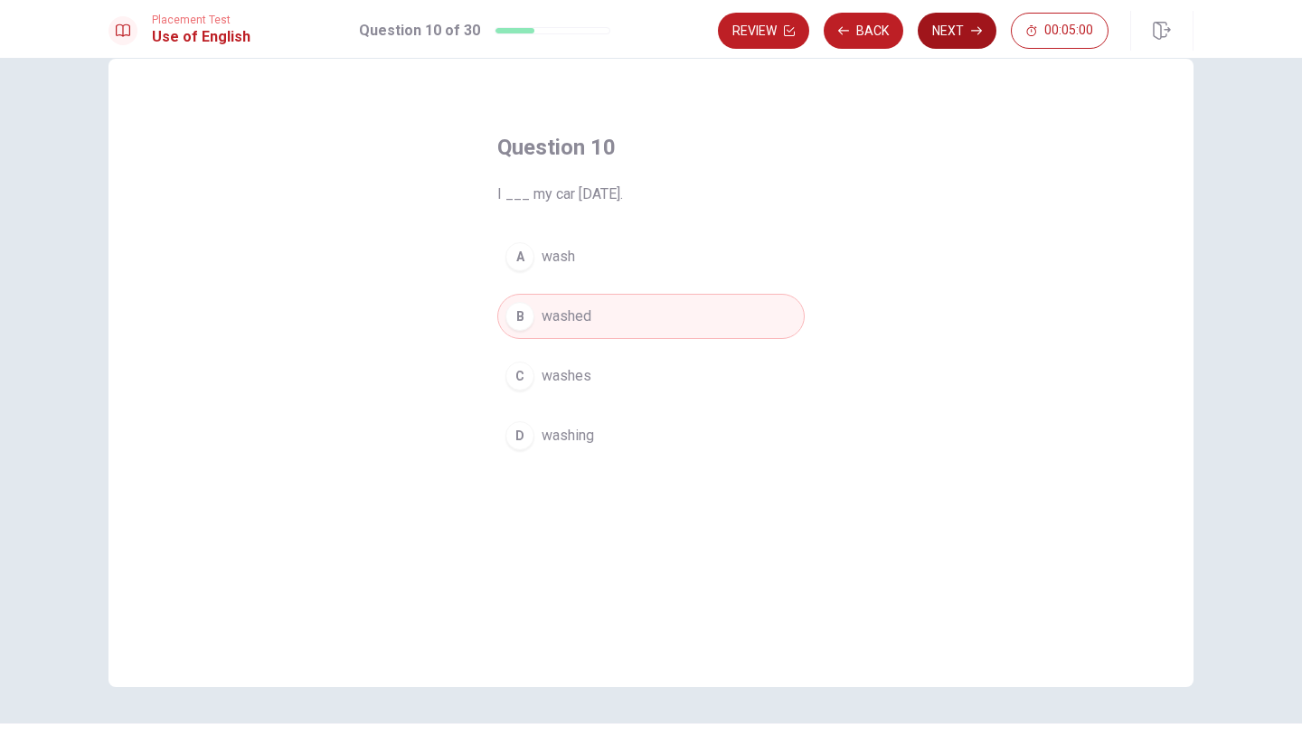
click at [968, 33] on button "Next" at bounding box center [957, 31] width 79 height 36
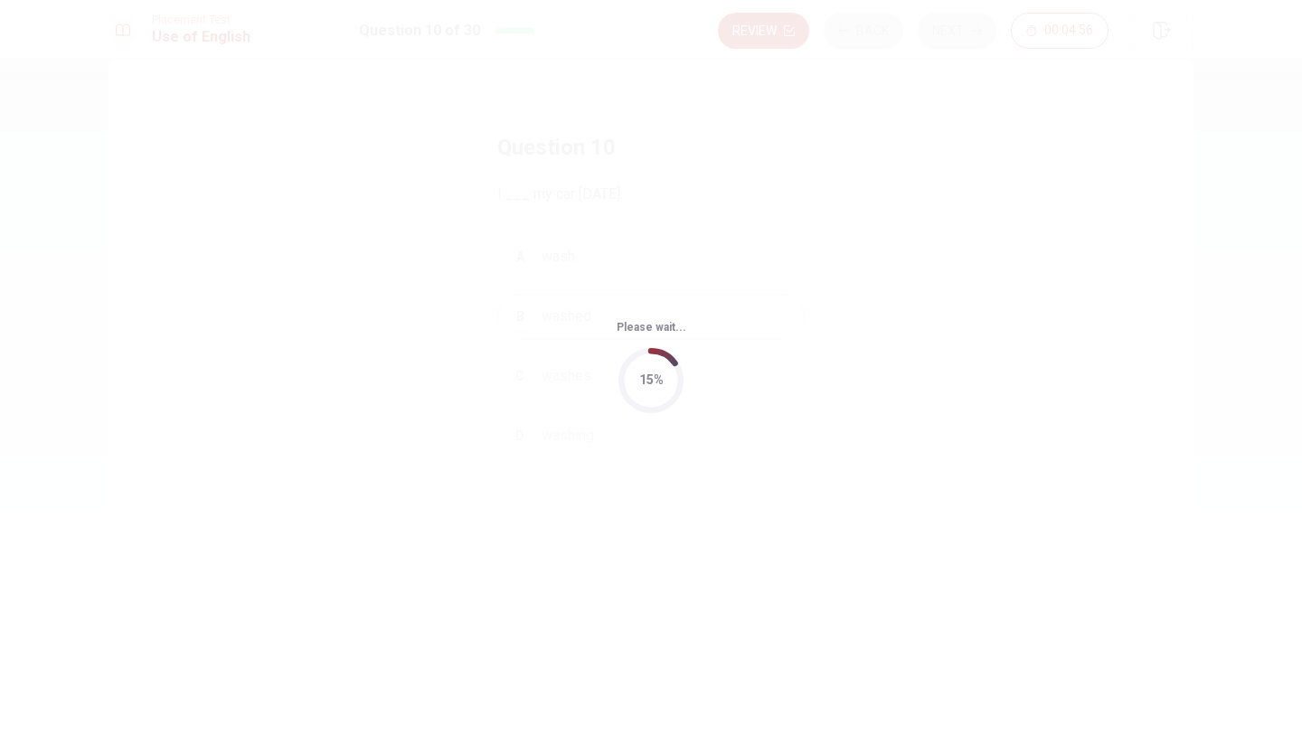
scroll to position [0, 0]
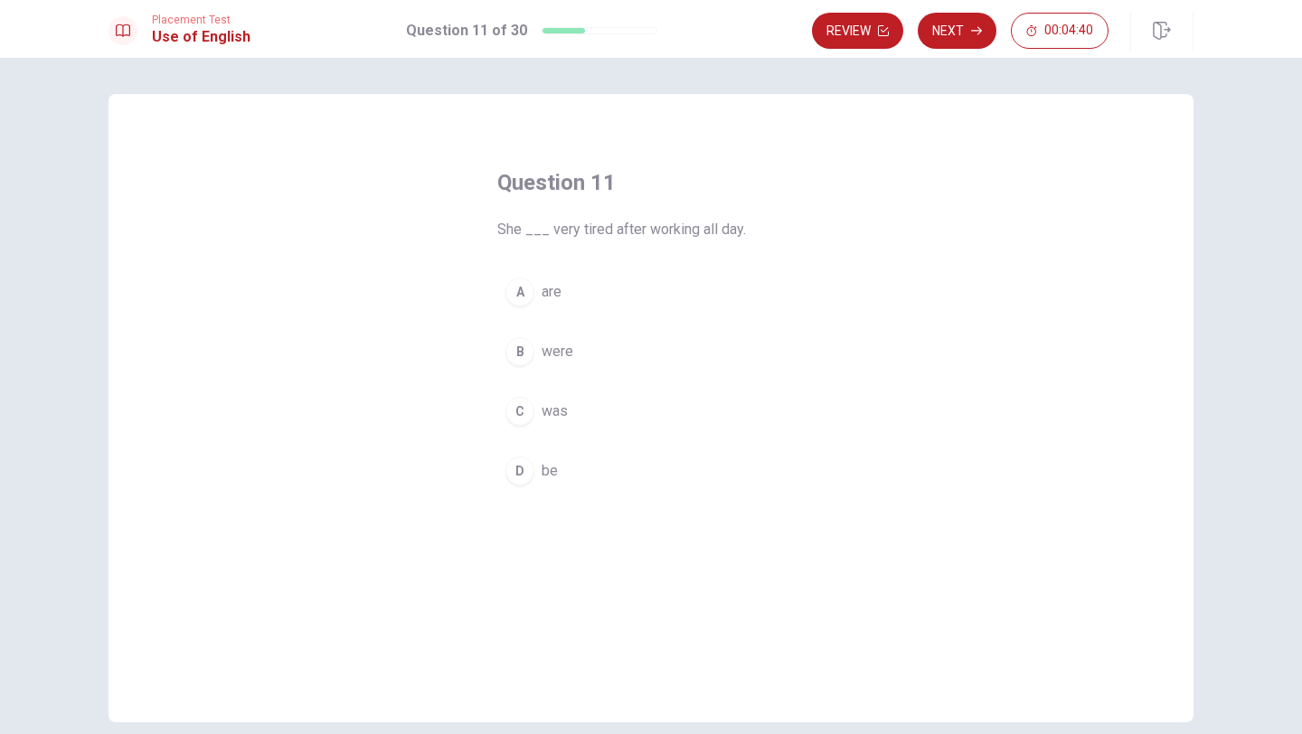
click at [561, 415] on span "was" at bounding box center [555, 412] width 26 height 22
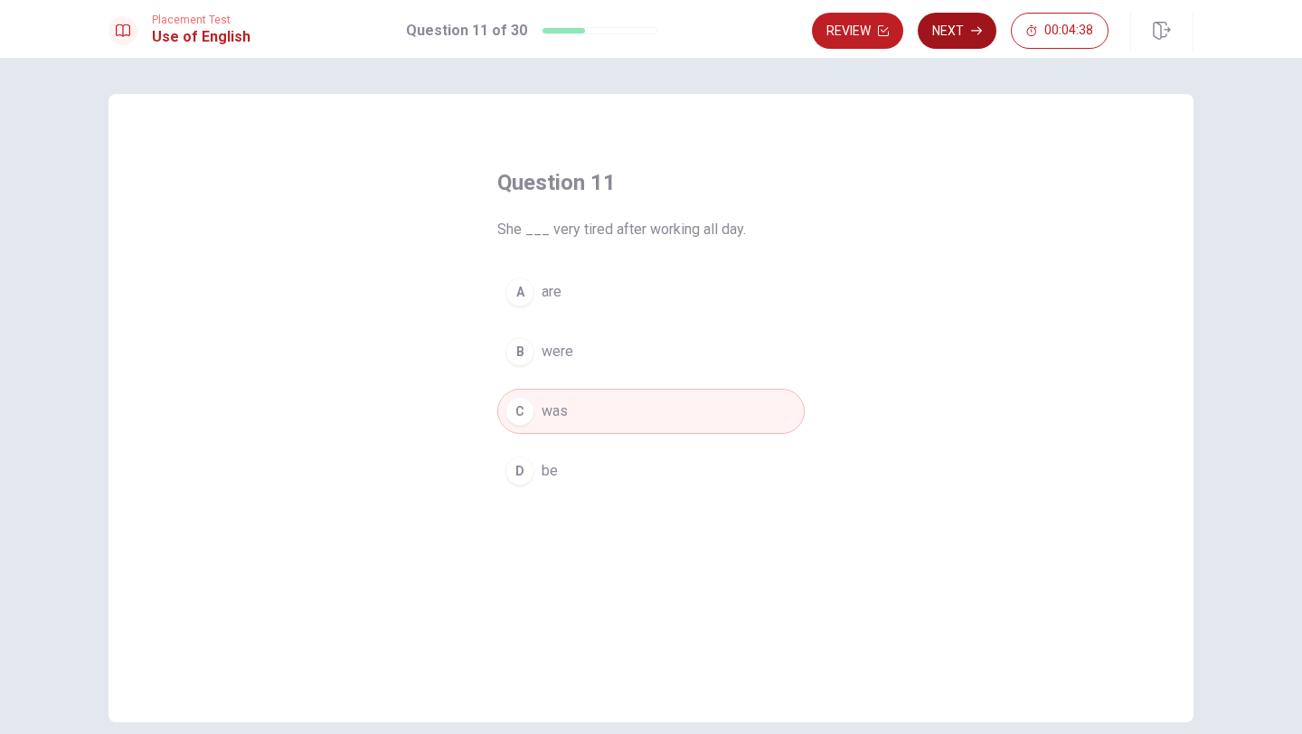
click at [953, 27] on button "Next" at bounding box center [957, 31] width 79 height 36
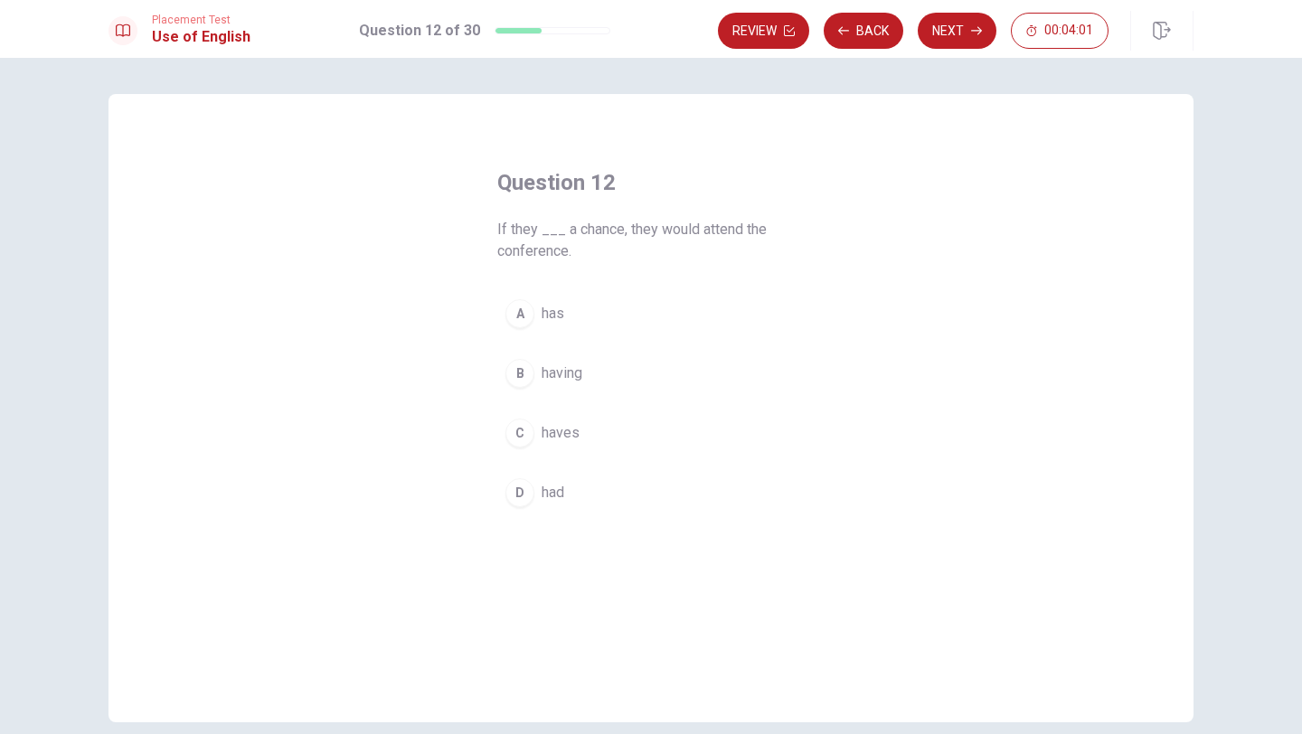
click at [562, 492] on span "had" at bounding box center [553, 493] width 23 height 22
click at [957, 29] on button "Next" at bounding box center [957, 31] width 79 height 36
click at [557, 346] on span "the" at bounding box center [552, 352] width 20 height 22
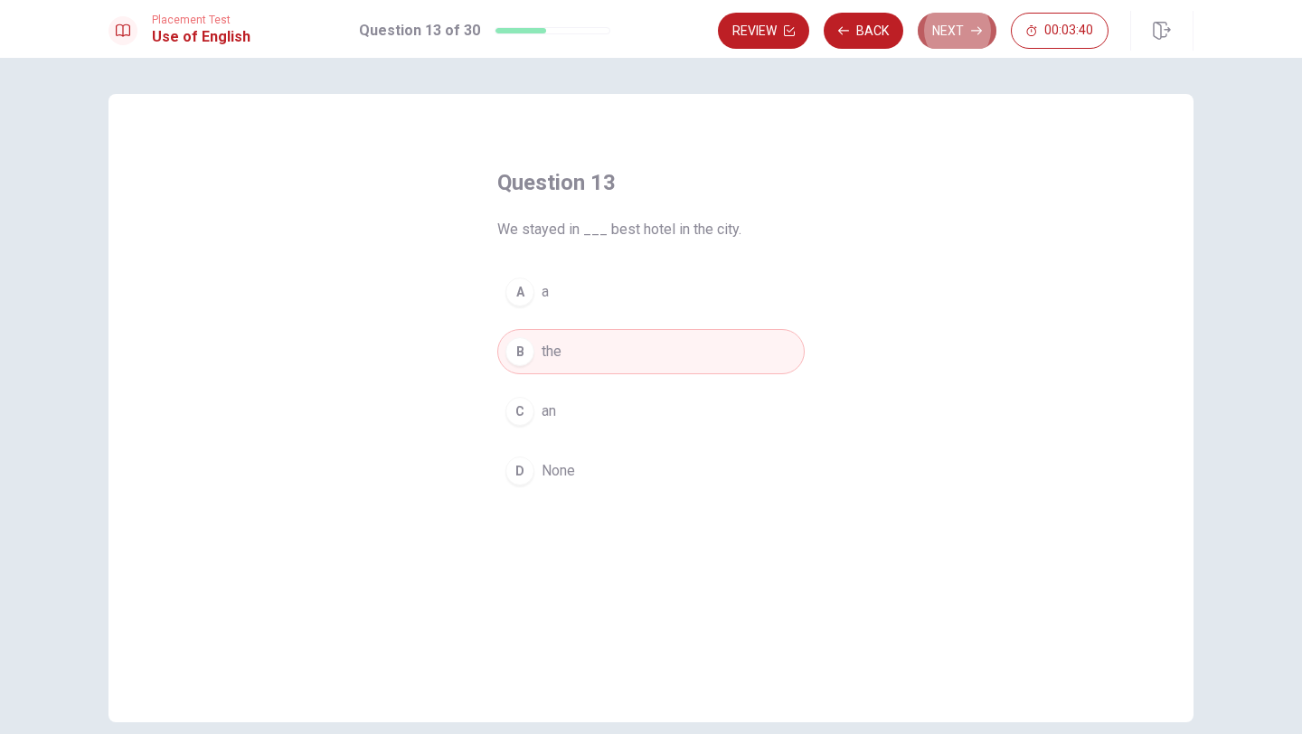
click at [951, 24] on button "Next" at bounding box center [957, 31] width 79 height 36
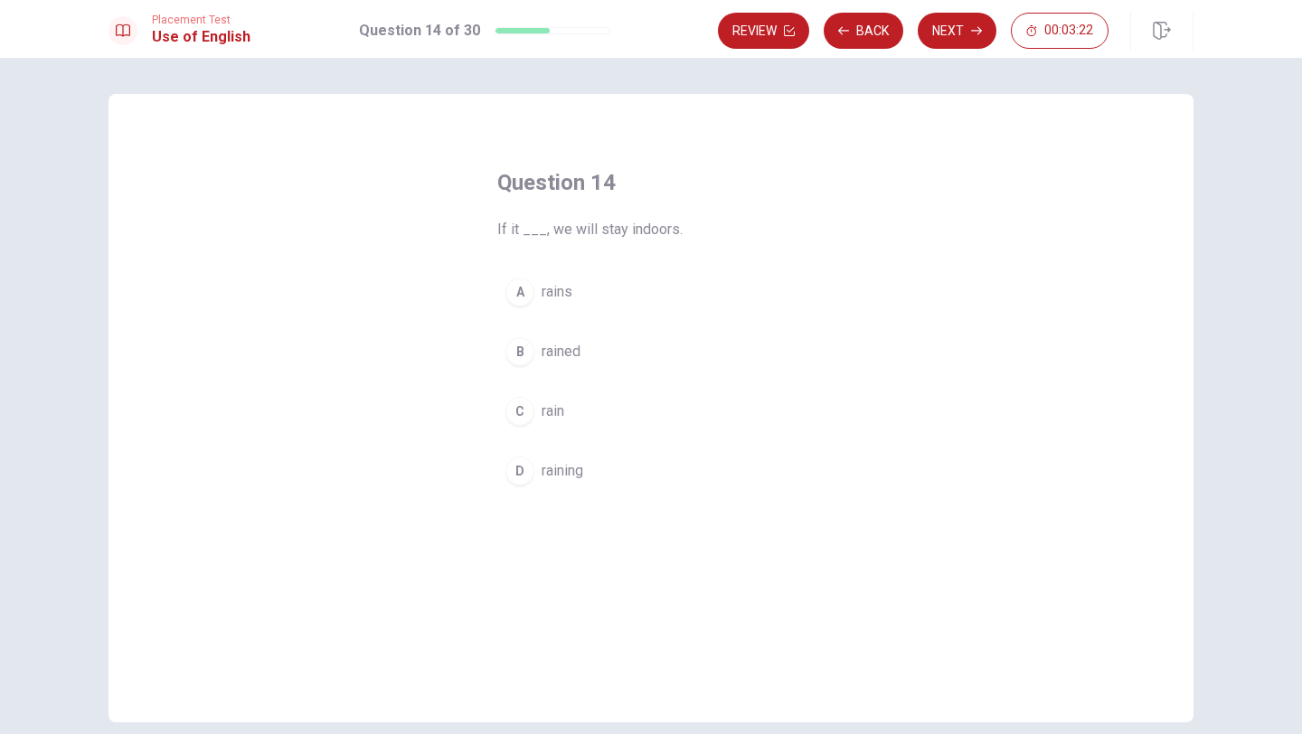
click at [541, 408] on button "C rain" at bounding box center [651, 411] width 308 height 45
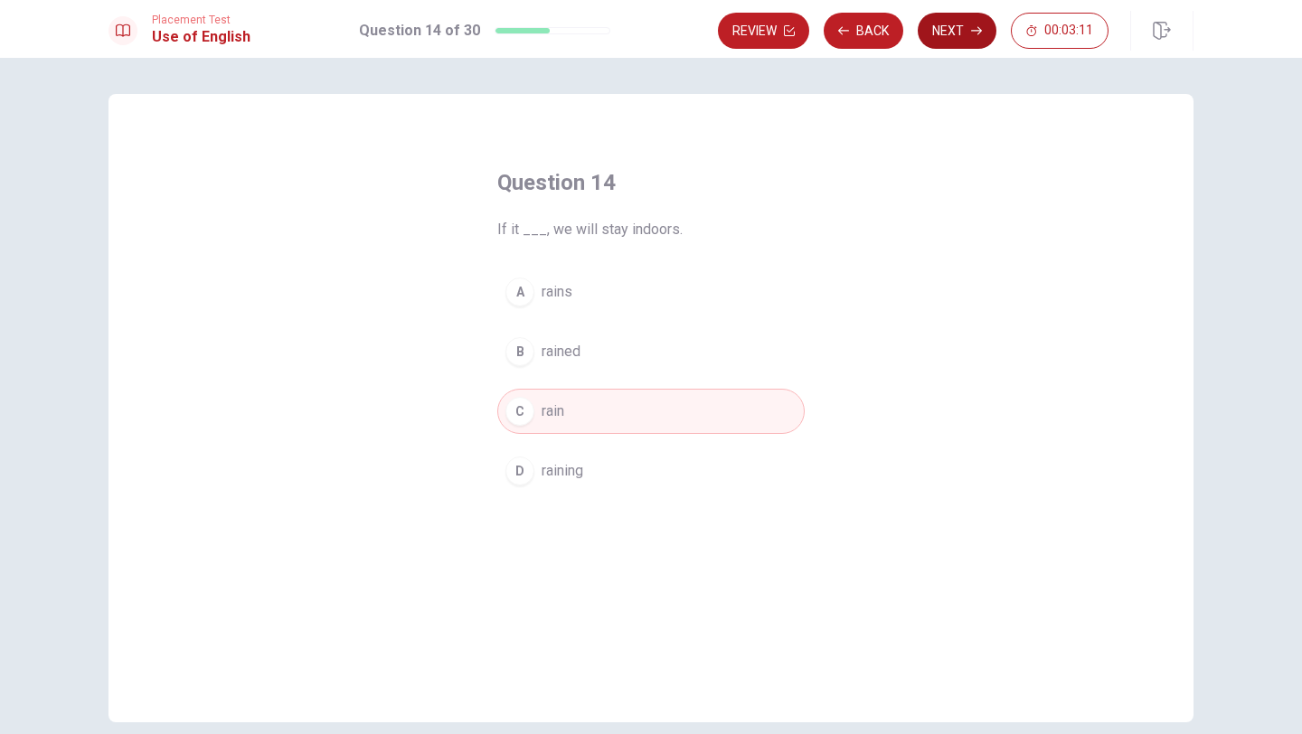
click at [964, 31] on button "Next" at bounding box center [957, 31] width 79 height 36
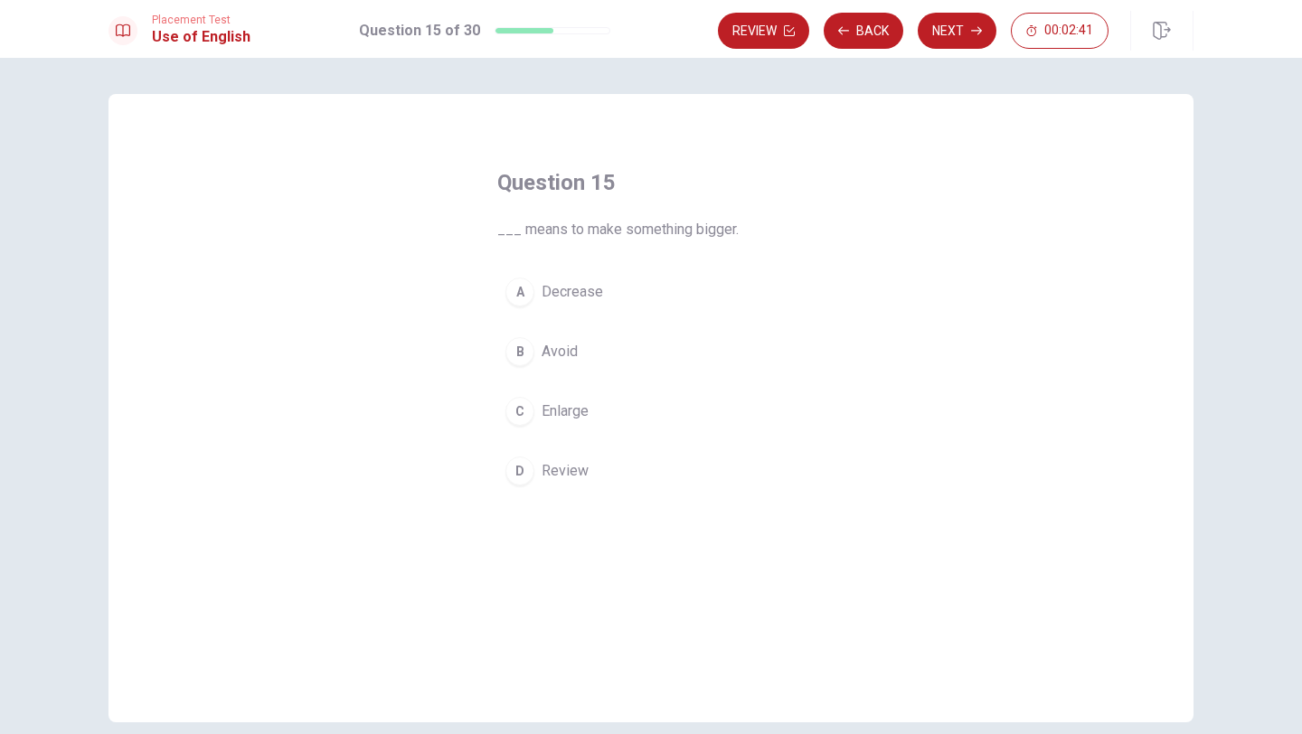
click at [585, 411] on span "Enlarge" at bounding box center [565, 412] width 47 height 22
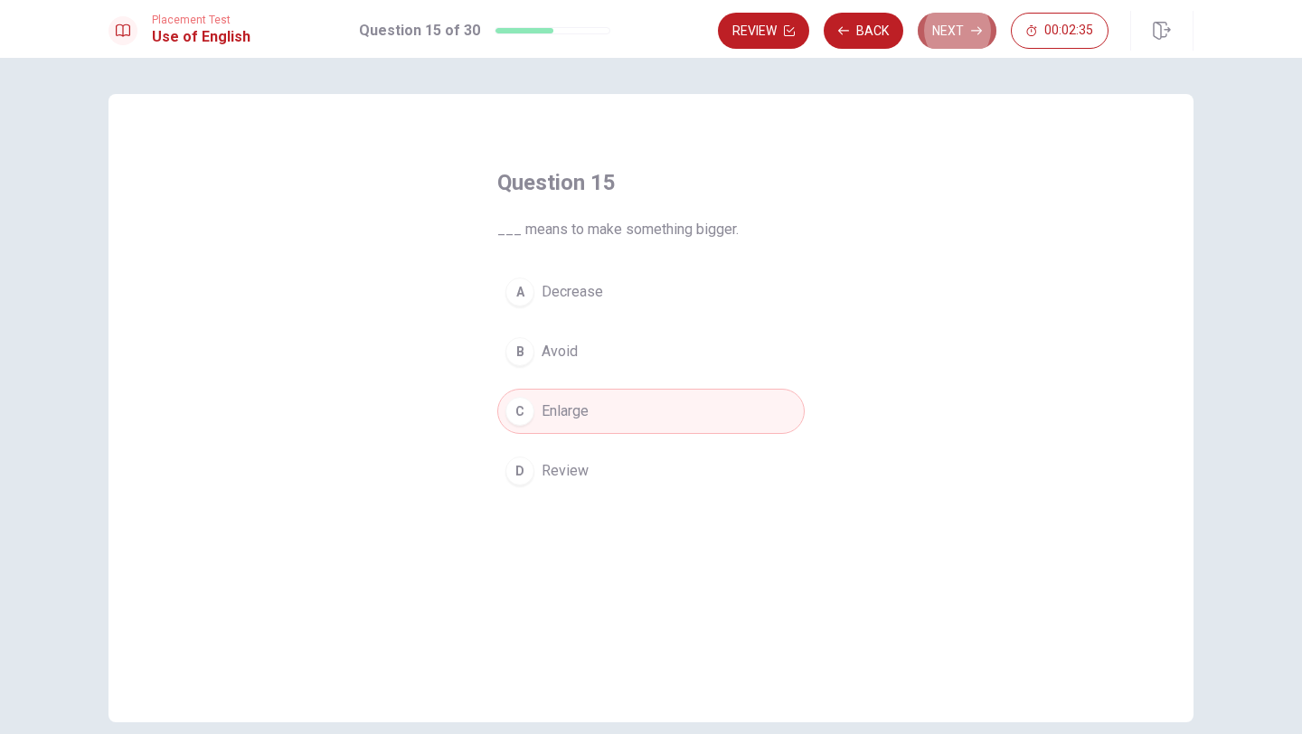
click at [950, 26] on button "Next" at bounding box center [957, 31] width 79 height 36
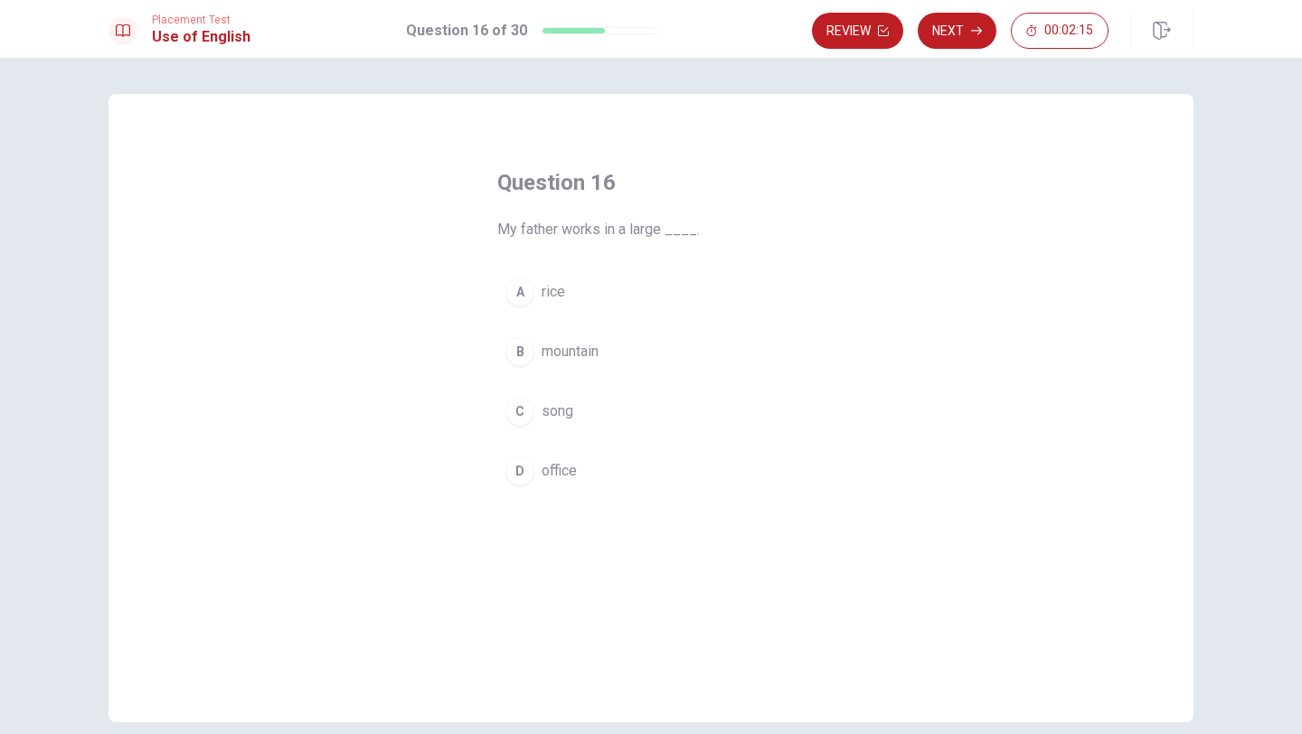
click at [554, 471] on span "office" at bounding box center [559, 471] width 35 height 22
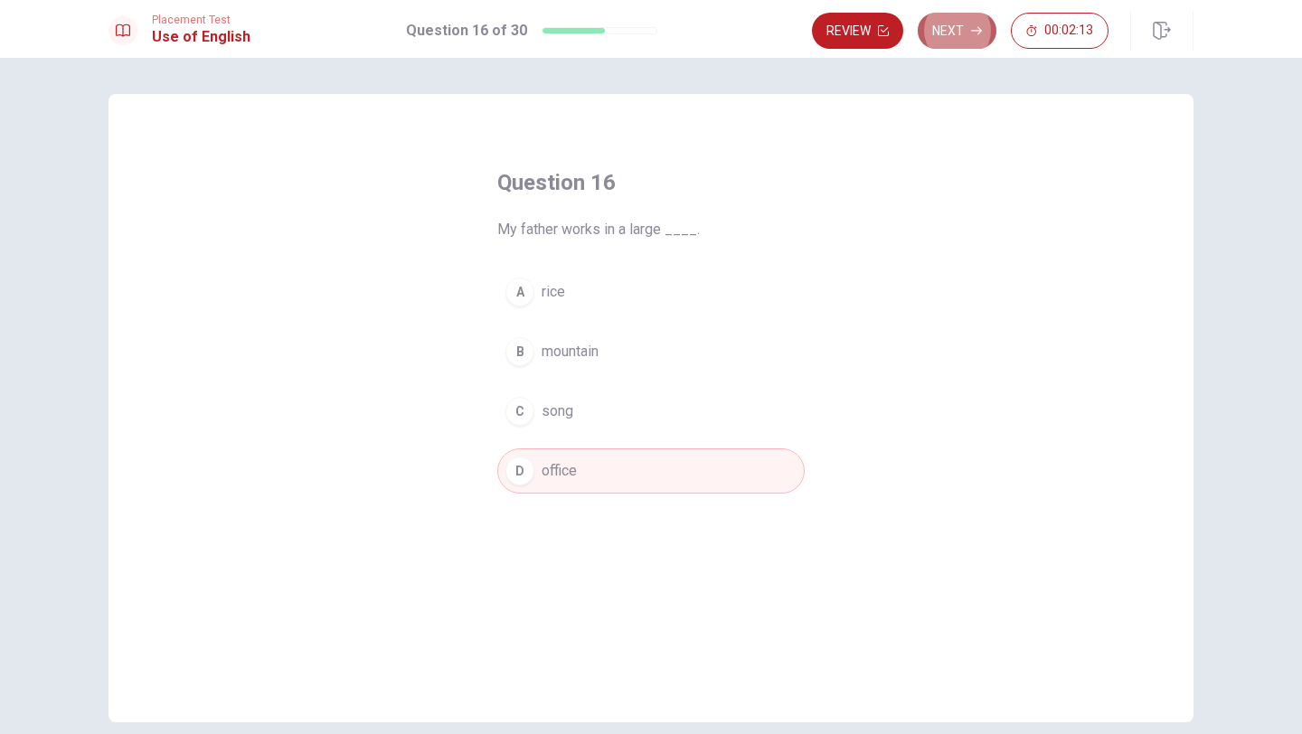
click at [955, 33] on button "Next" at bounding box center [957, 31] width 79 height 36
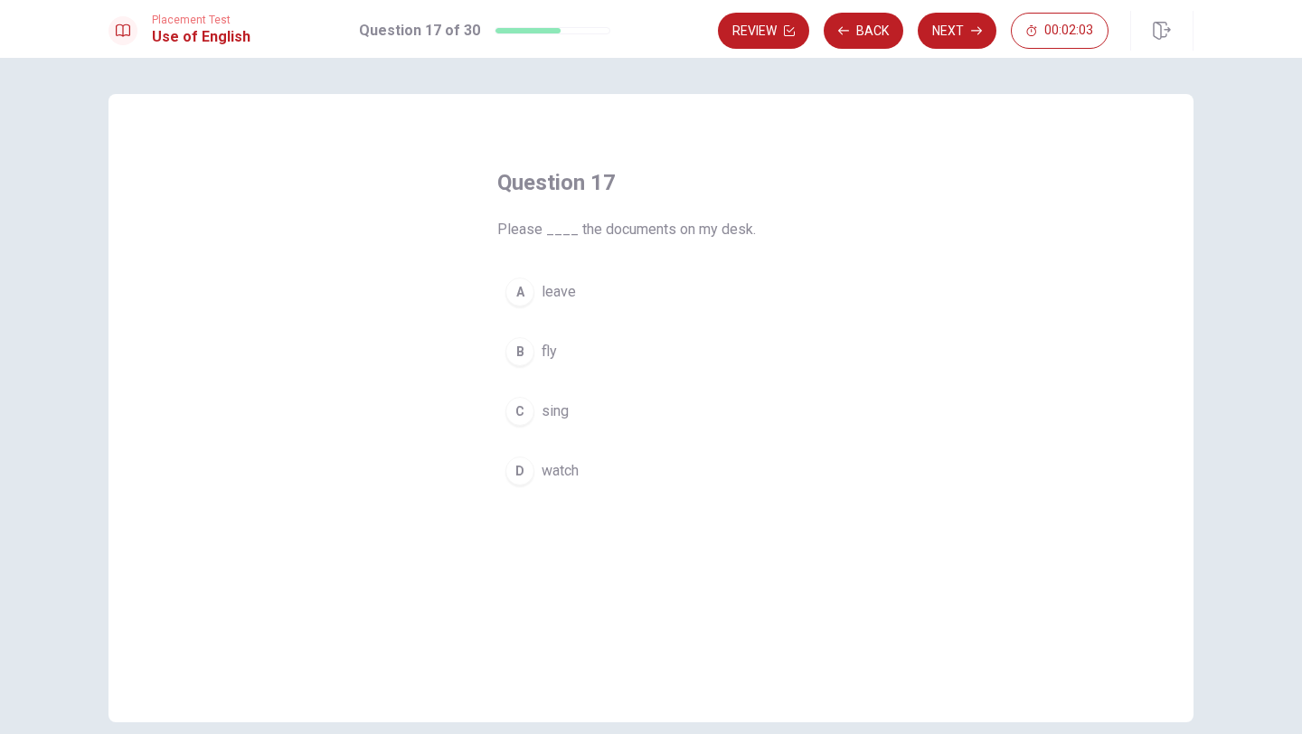
click at [564, 294] on span "leave" at bounding box center [559, 292] width 34 height 22
click at [956, 21] on button "Next" at bounding box center [957, 31] width 79 height 36
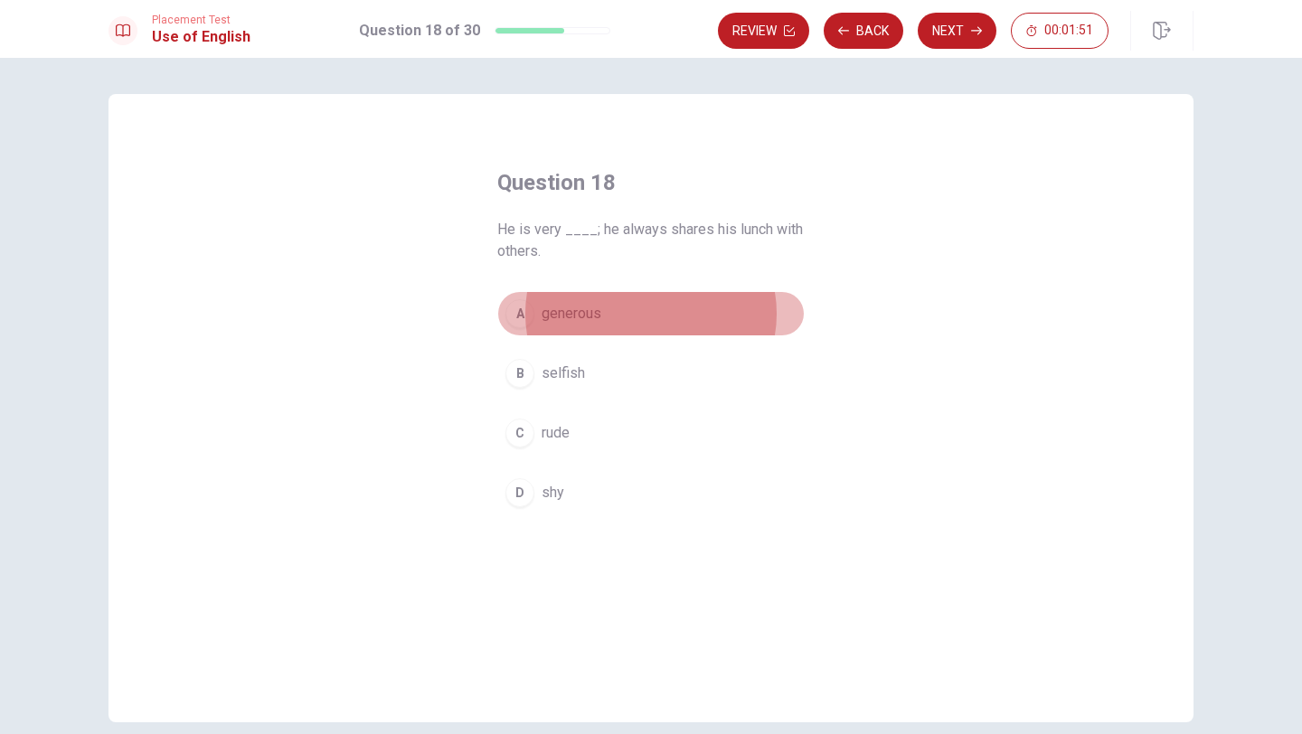
click at [567, 312] on span "generous" at bounding box center [572, 314] width 60 height 22
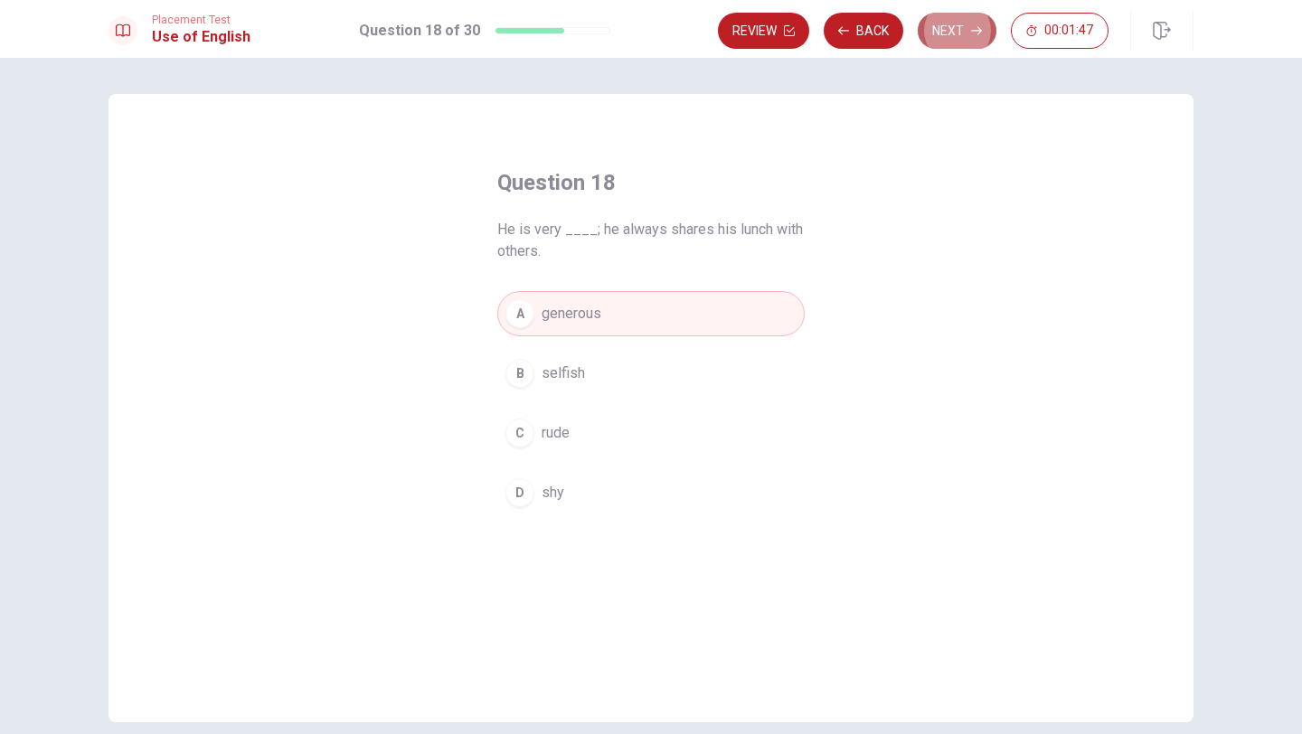
click at [961, 35] on button "Next" at bounding box center [957, 31] width 79 height 36
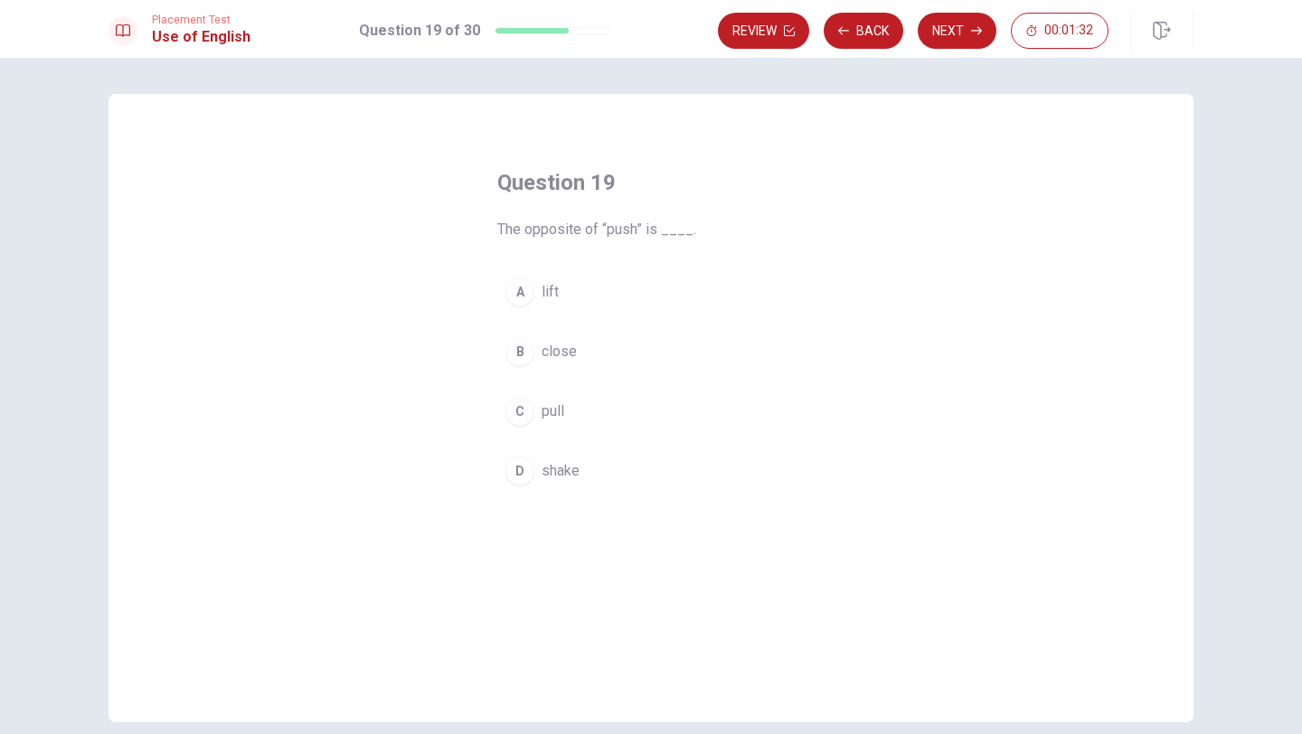
click at [571, 354] on span "close" at bounding box center [559, 352] width 35 height 22
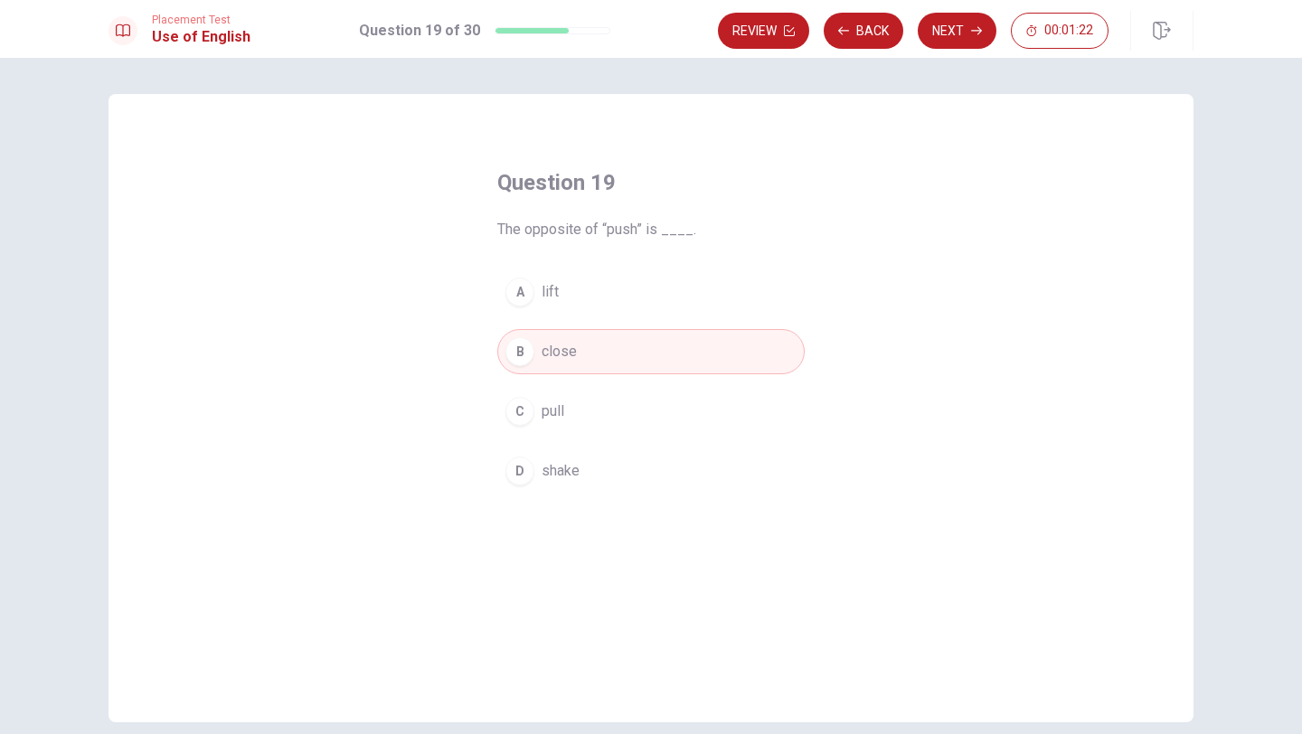
click at [559, 412] on span "pull" at bounding box center [553, 412] width 23 height 22
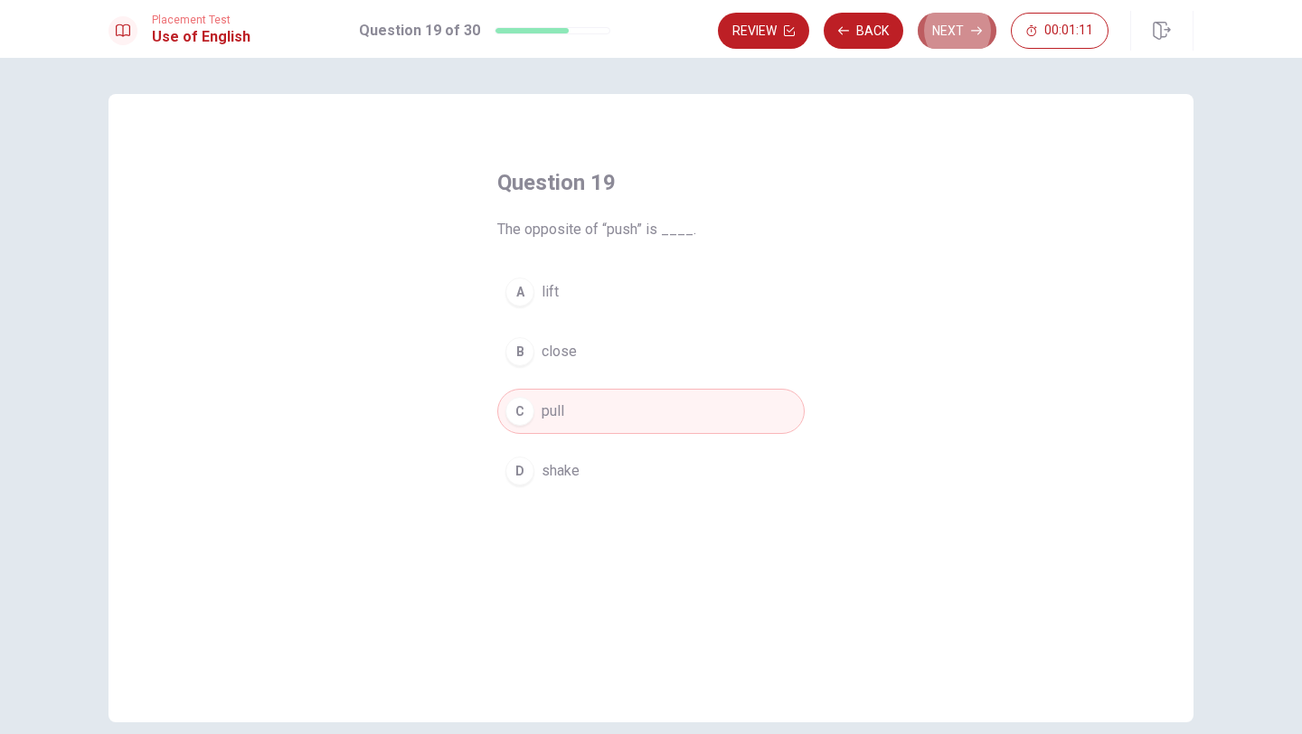
click at [960, 31] on button "Next" at bounding box center [957, 31] width 79 height 36
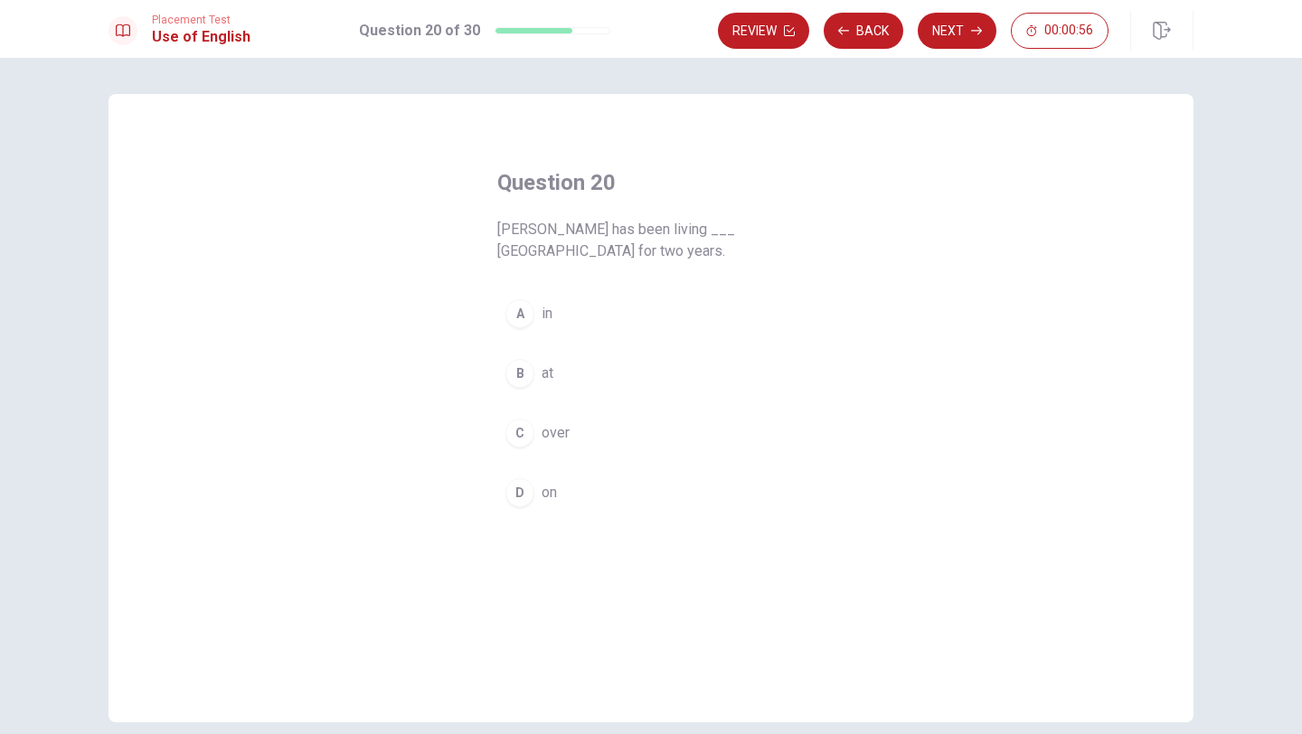
click at [544, 308] on span "in" at bounding box center [547, 314] width 11 height 22
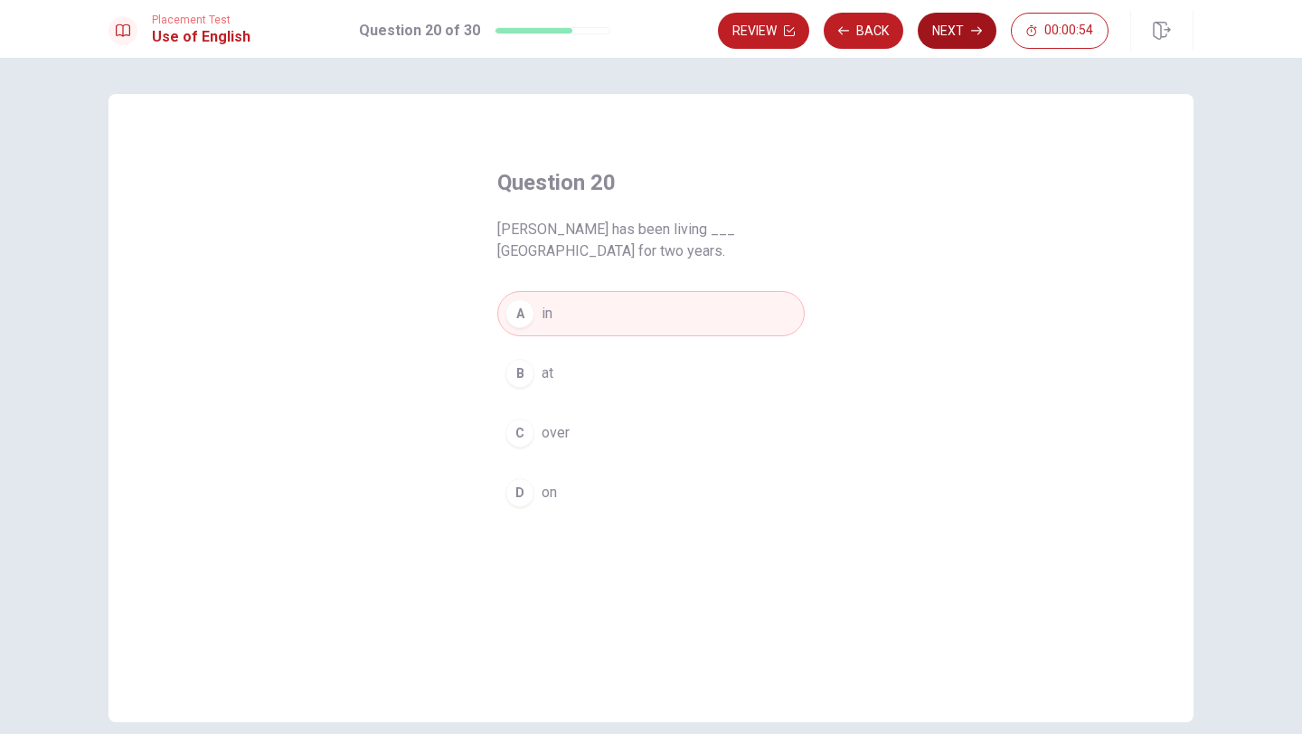
click at [963, 29] on button "Next" at bounding box center [957, 31] width 79 height 36
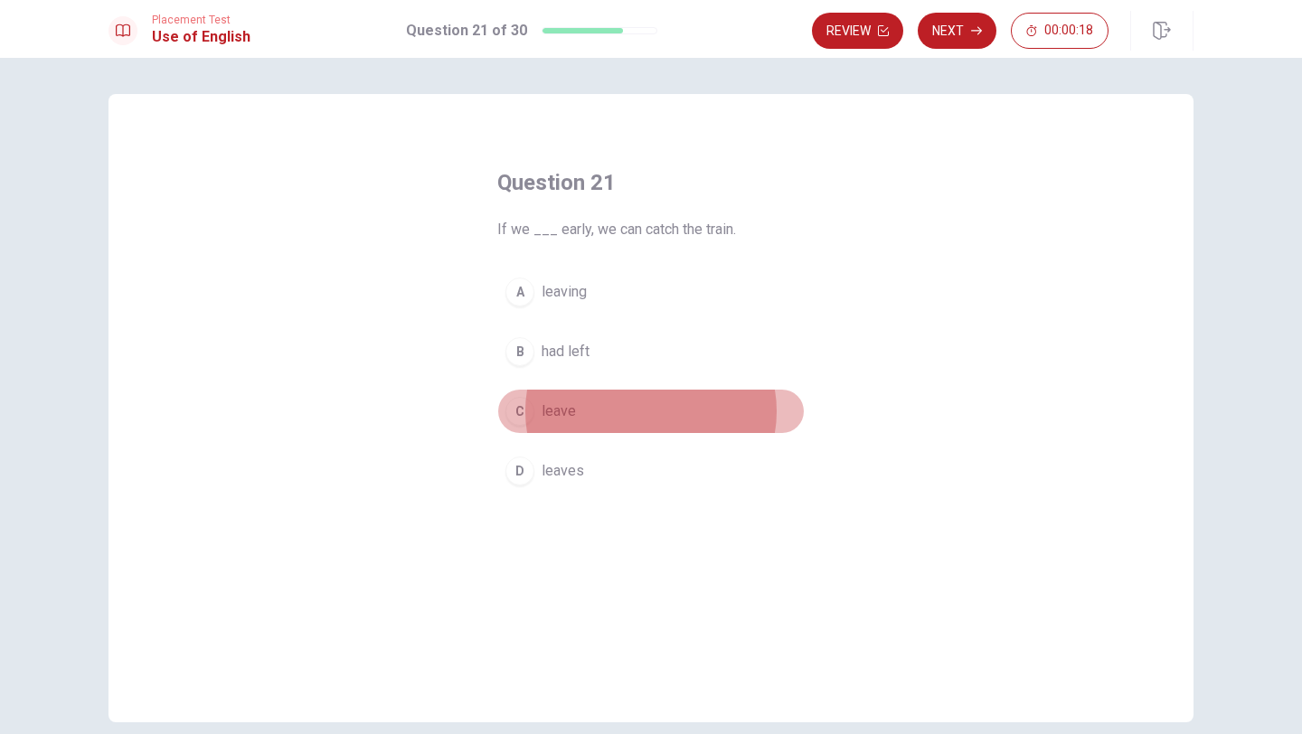
click at [564, 412] on span "leave" at bounding box center [559, 412] width 34 height 22
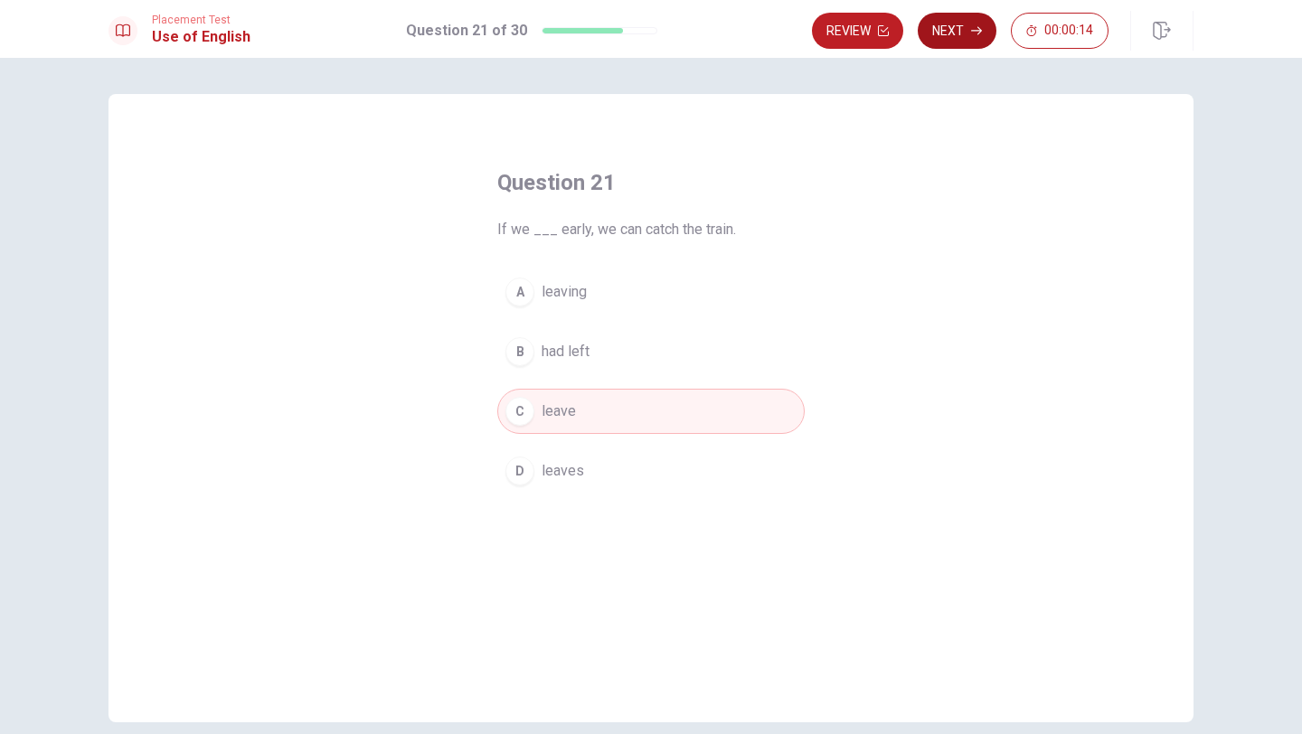
click at [969, 29] on button "Next" at bounding box center [957, 31] width 79 height 36
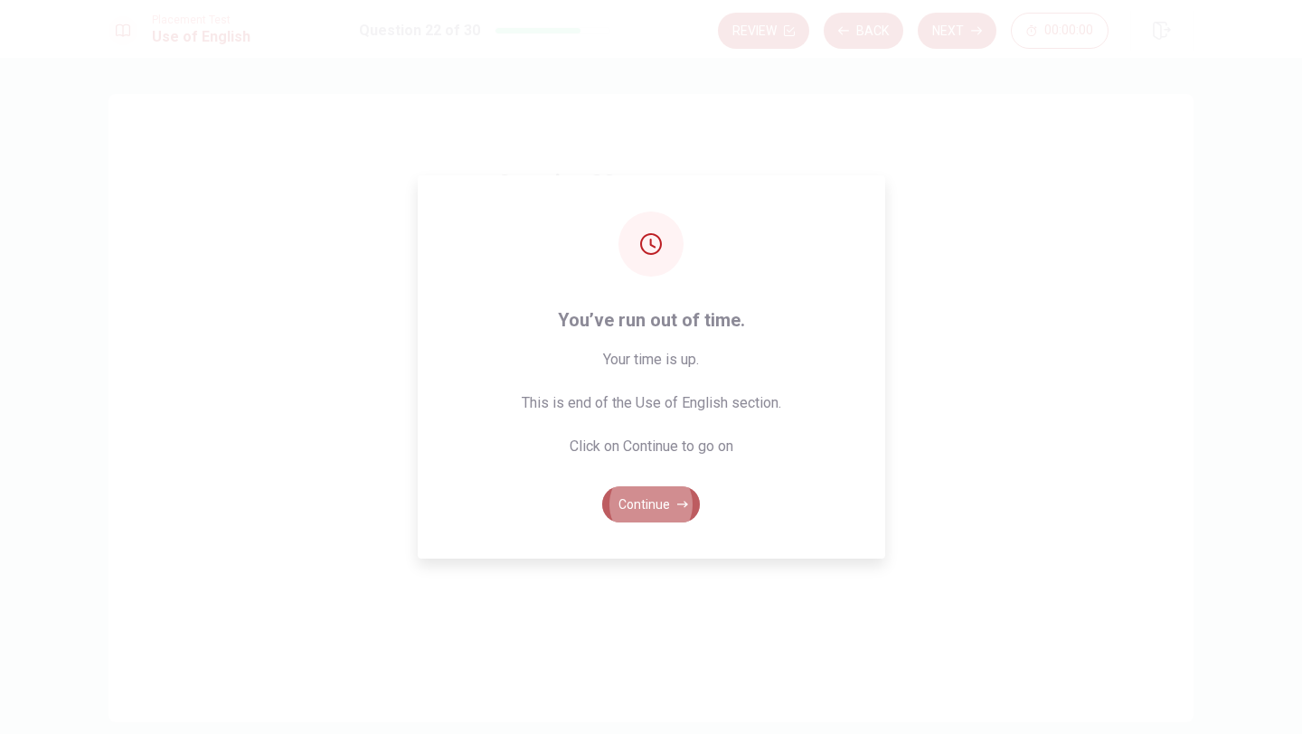
click at [653, 502] on button "Continue" at bounding box center [651, 505] width 98 height 36
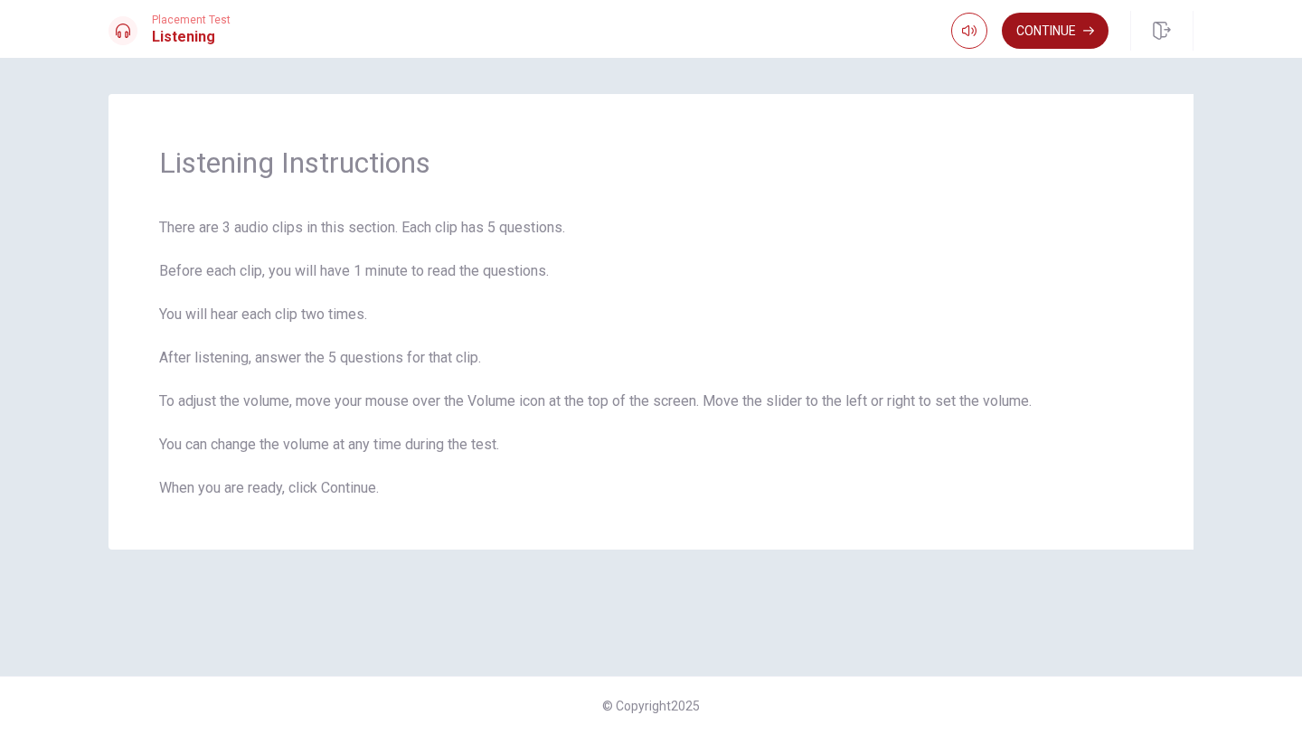
click at [1046, 32] on button "Continue" at bounding box center [1055, 31] width 107 height 36
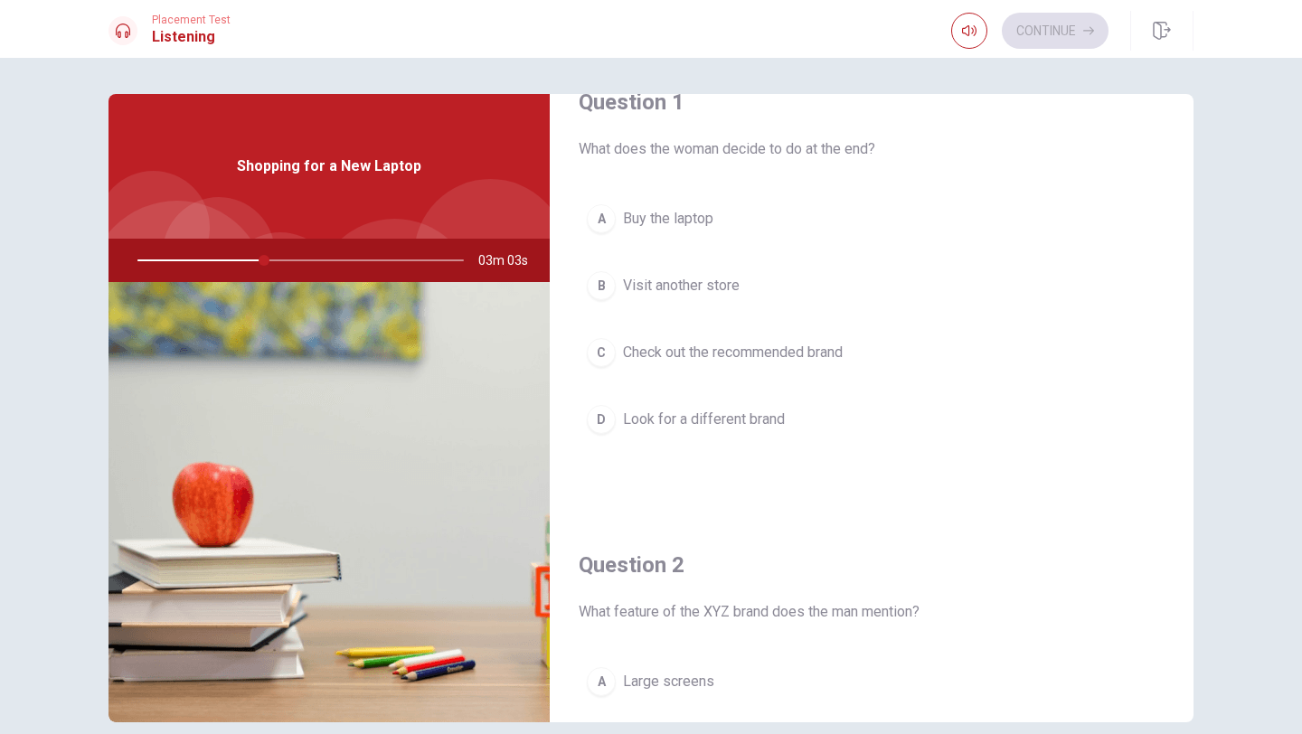
scroll to position [52, 0]
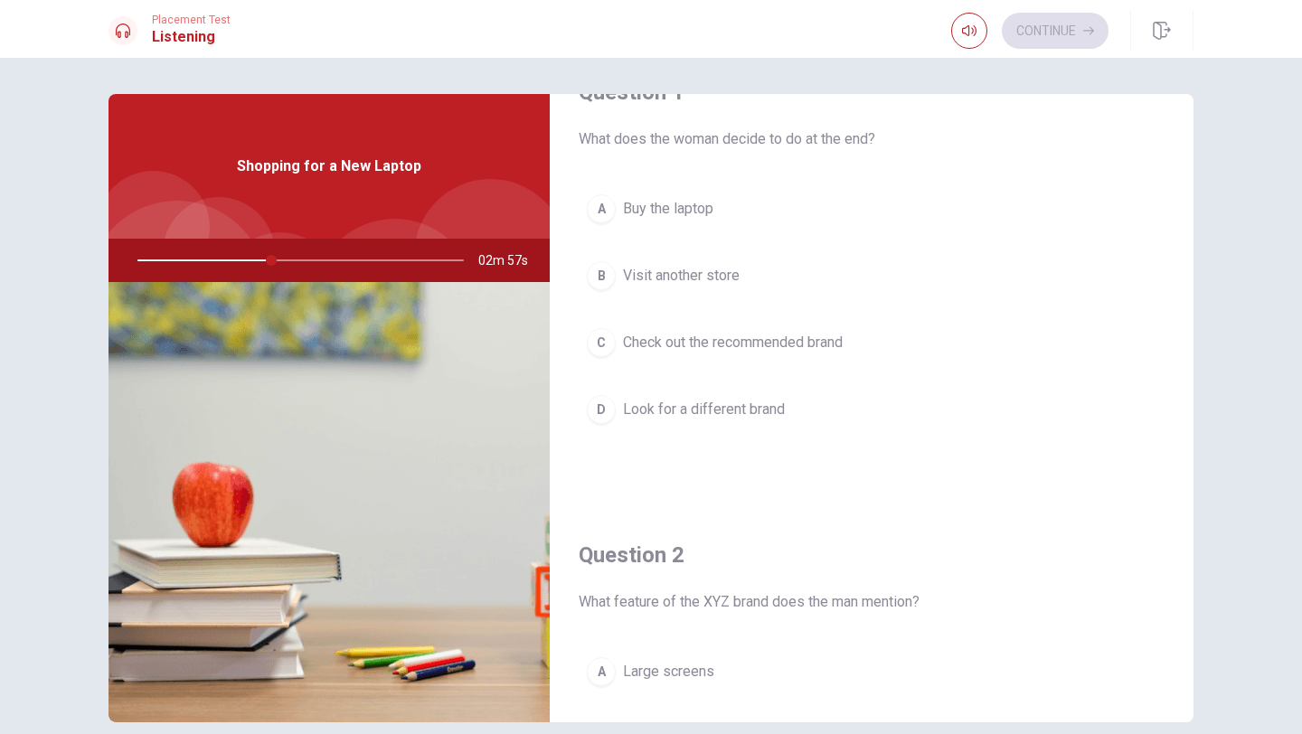
click at [692, 209] on span "Buy the laptop" at bounding box center [668, 209] width 90 height 22
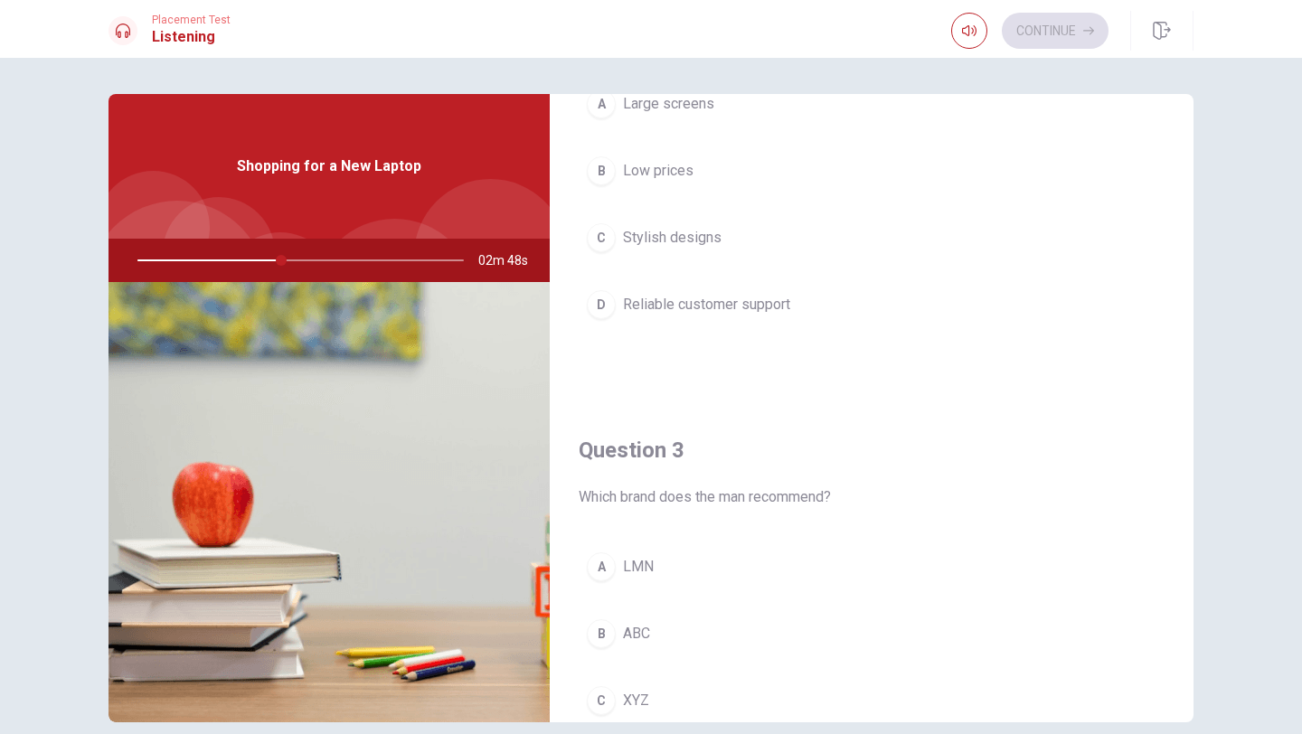
scroll to position [624, 0]
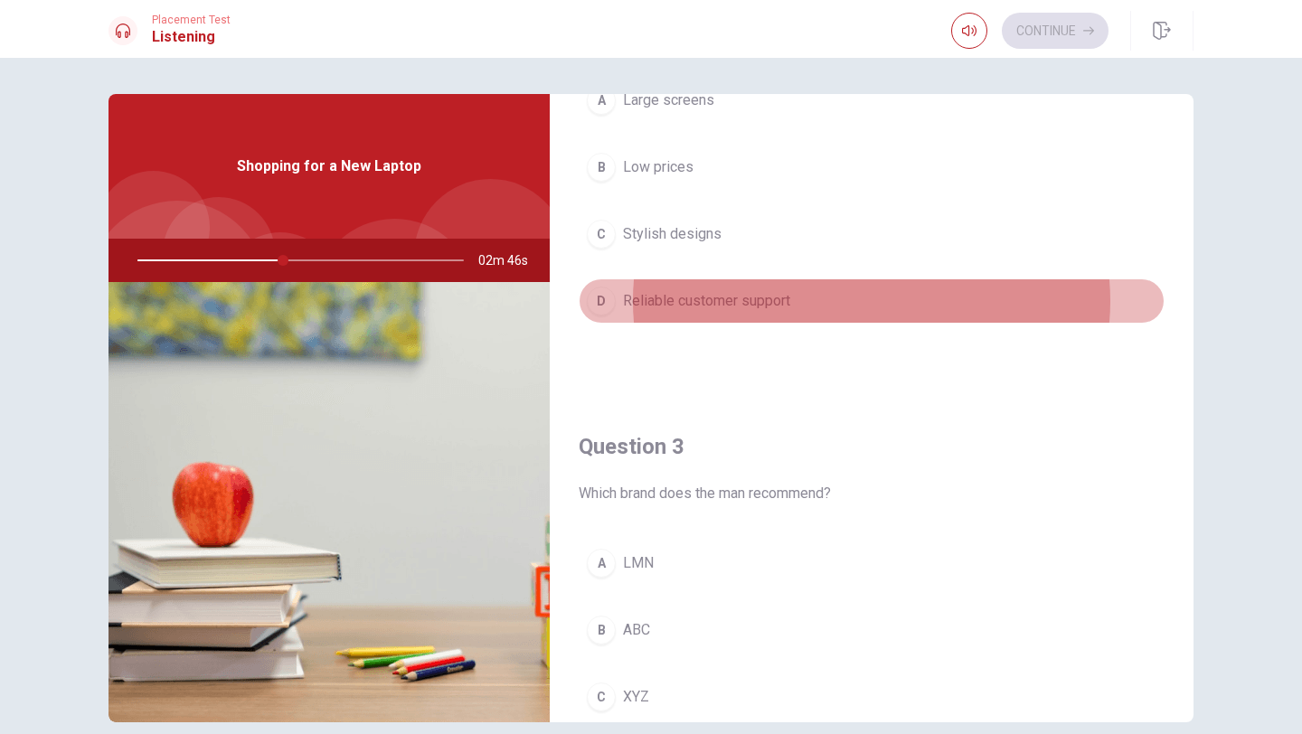
click at [726, 305] on span "Reliable customer support" at bounding box center [706, 301] width 167 height 22
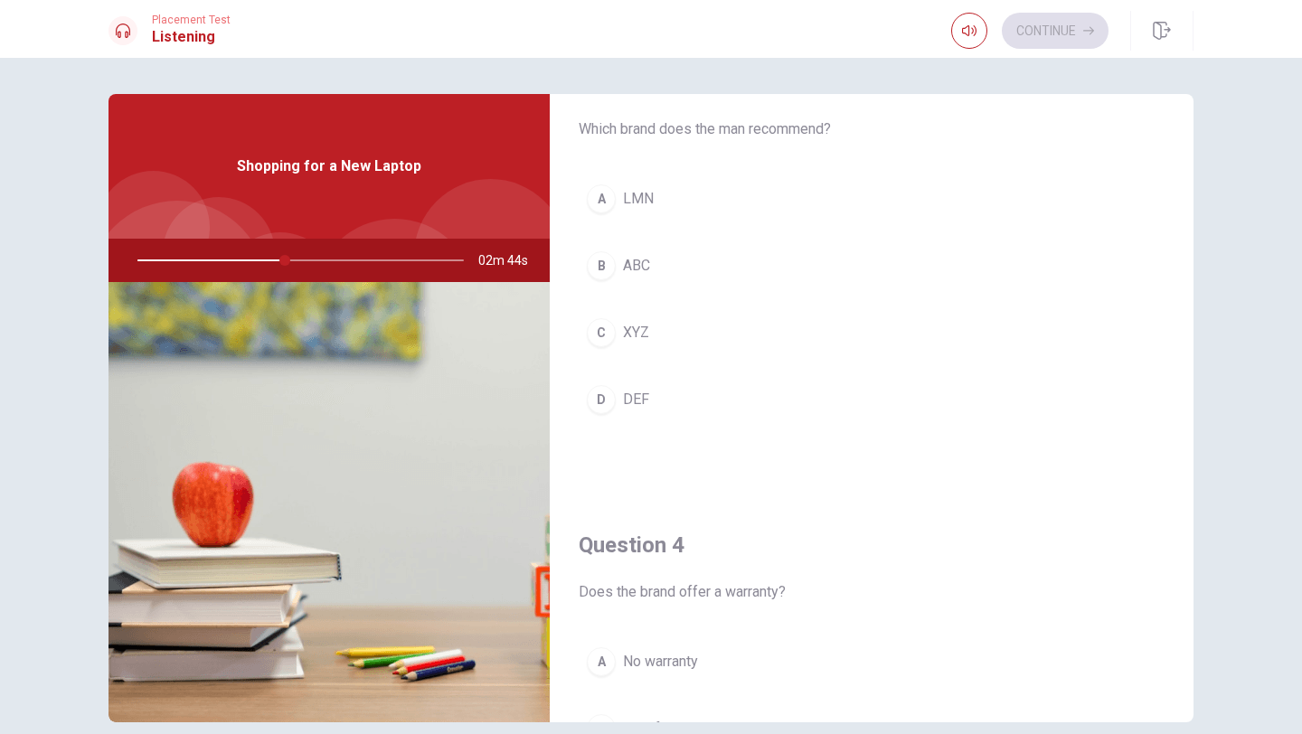
scroll to position [997, 0]
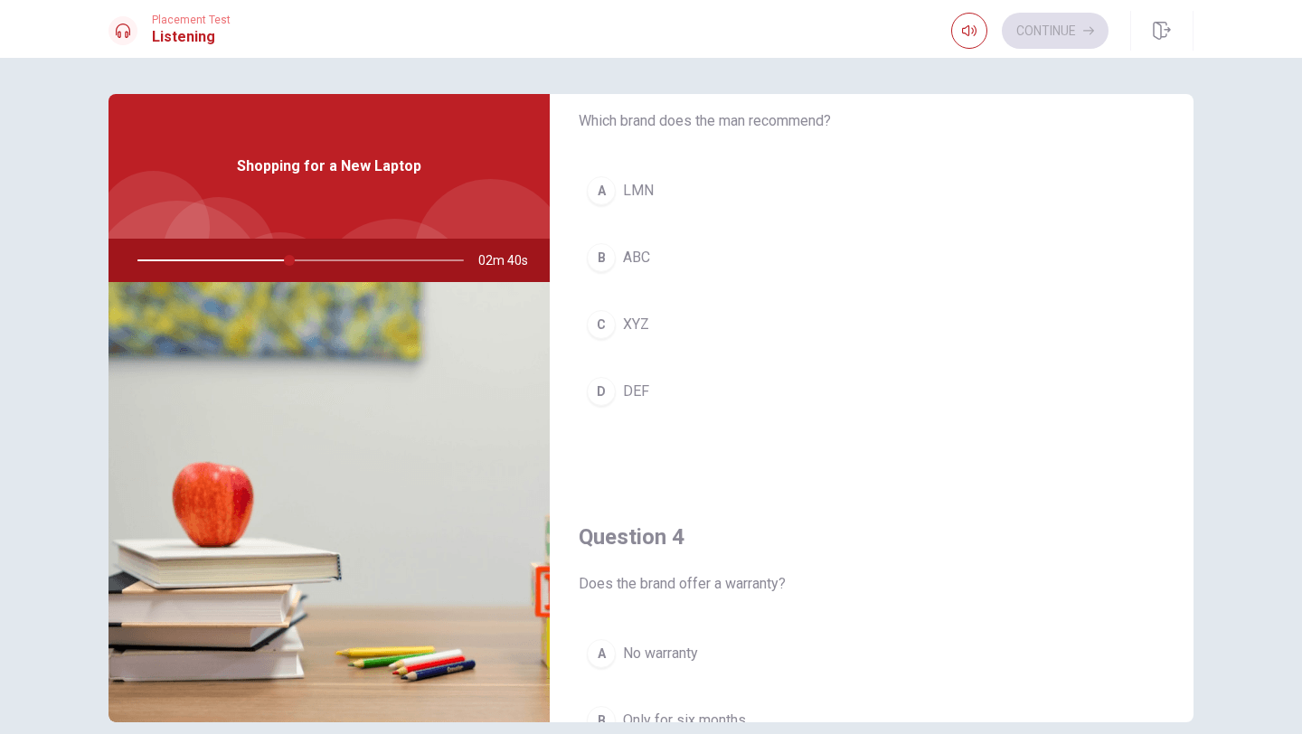
click at [640, 192] on span "LMN" at bounding box center [638, 191] width 31 height 22
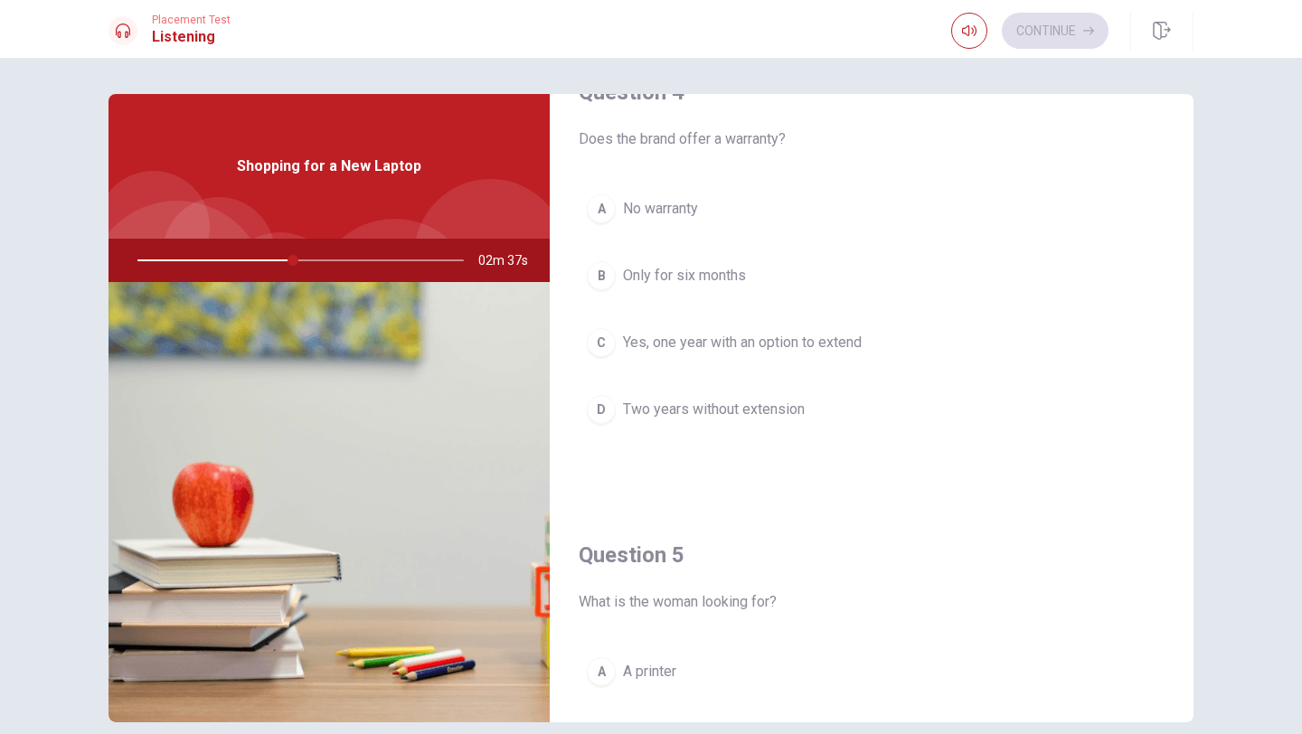
scroll to position [1457, 0]
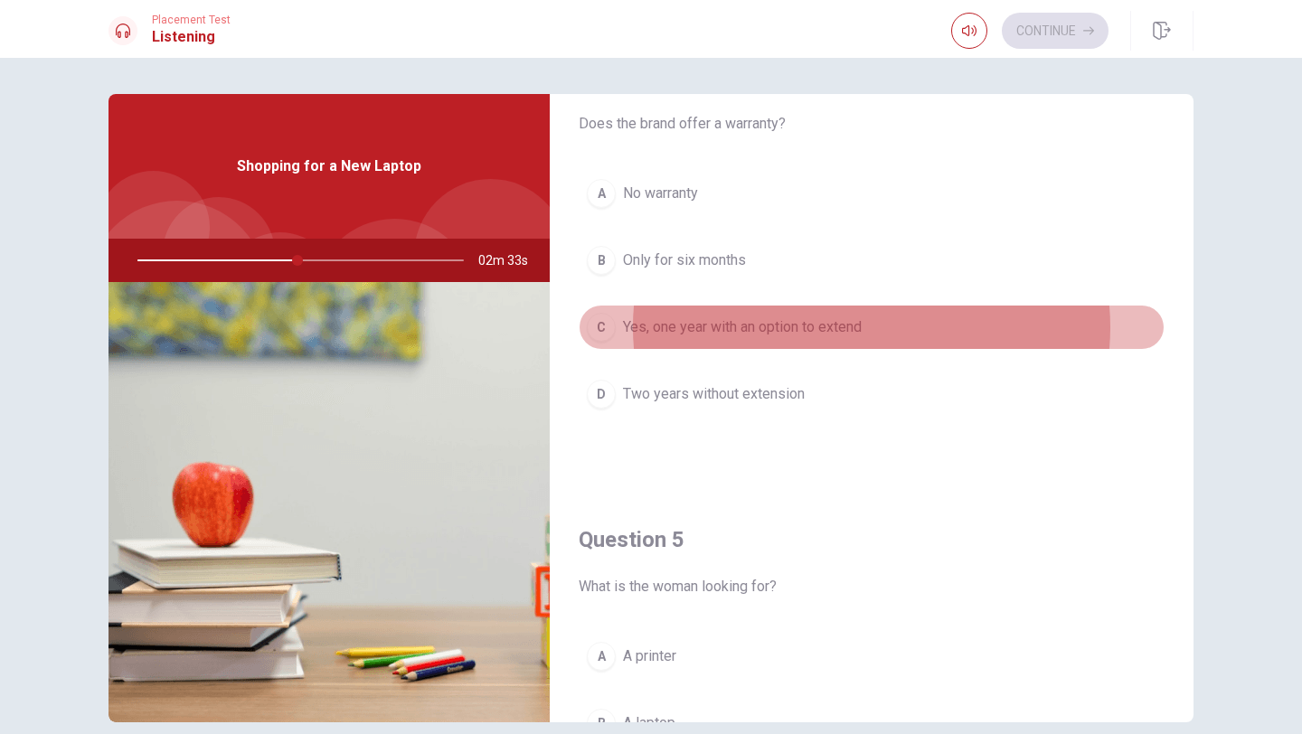
click at [691, 331] on span "Yes, one year with an option to extend" at bounding box center [742, 328] width 239 height 22
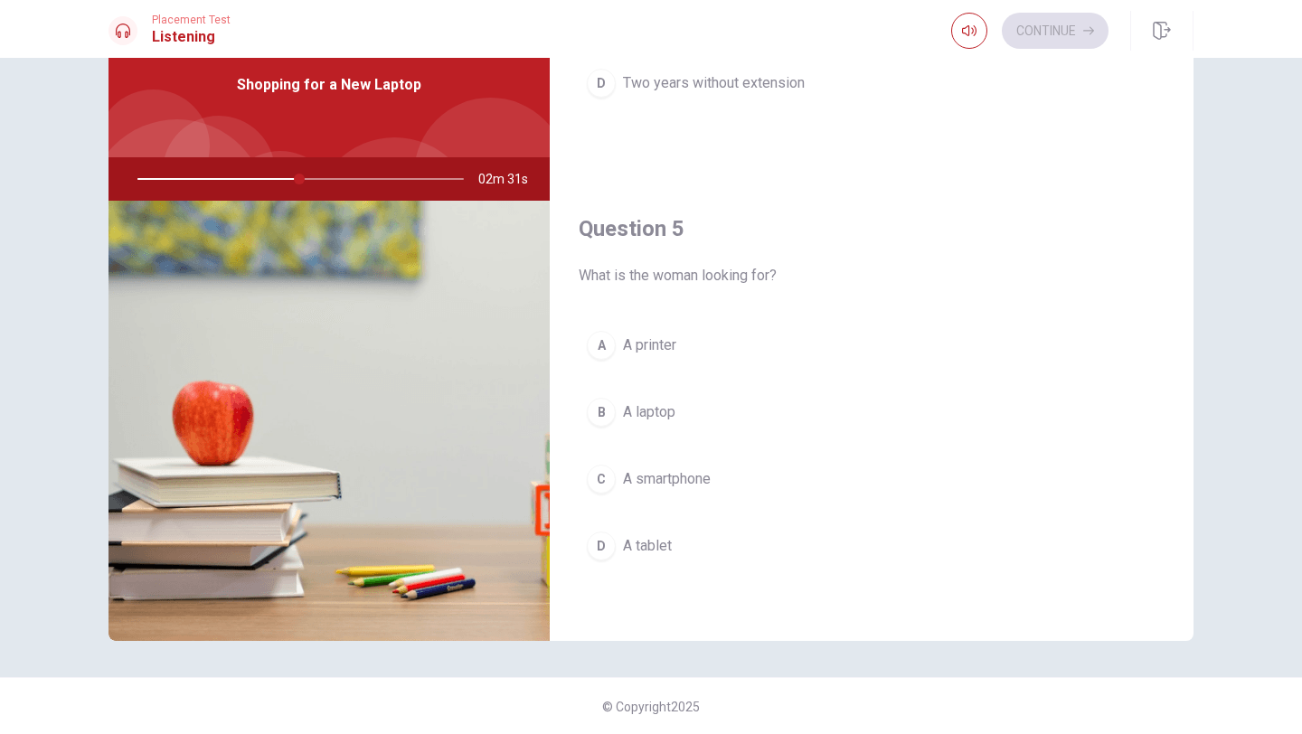
scroll to position [82, 0]
click at [650, 408] on span "A laptop" at bounding box center [649, 412] width 52 height 22
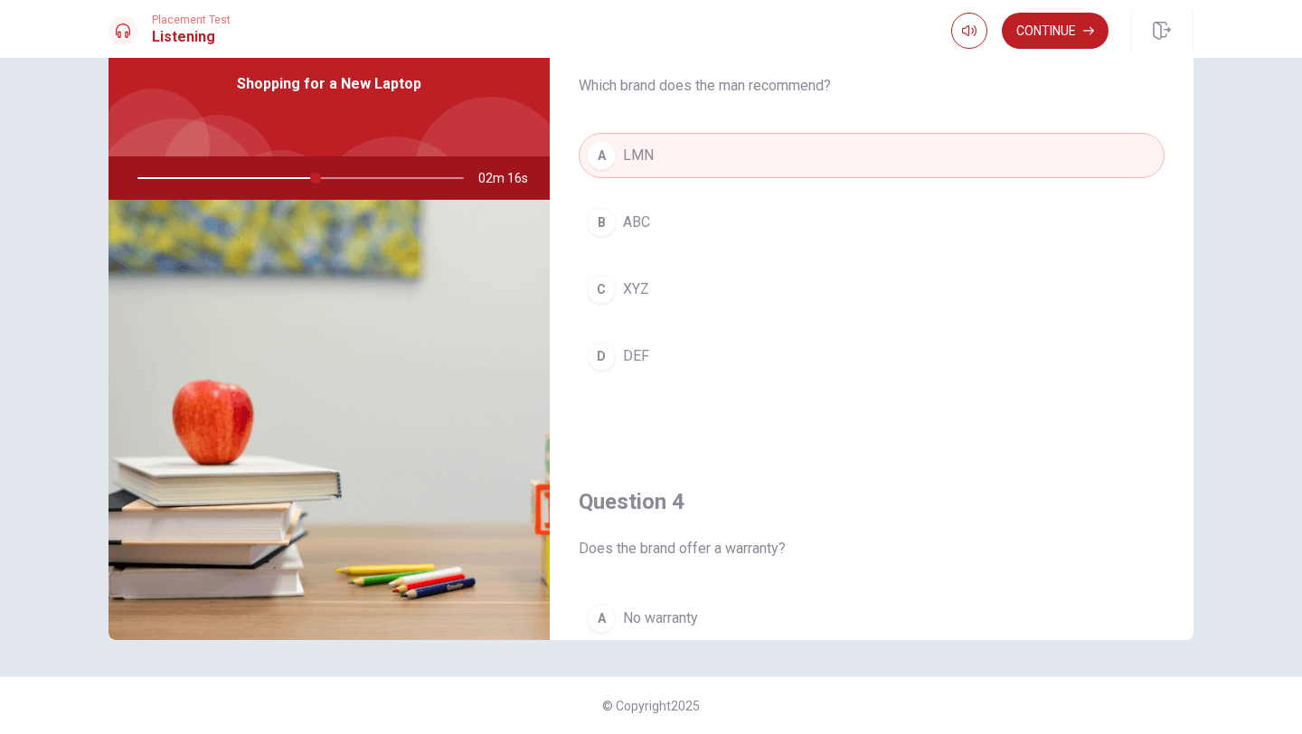
scroll to position [979, 0]
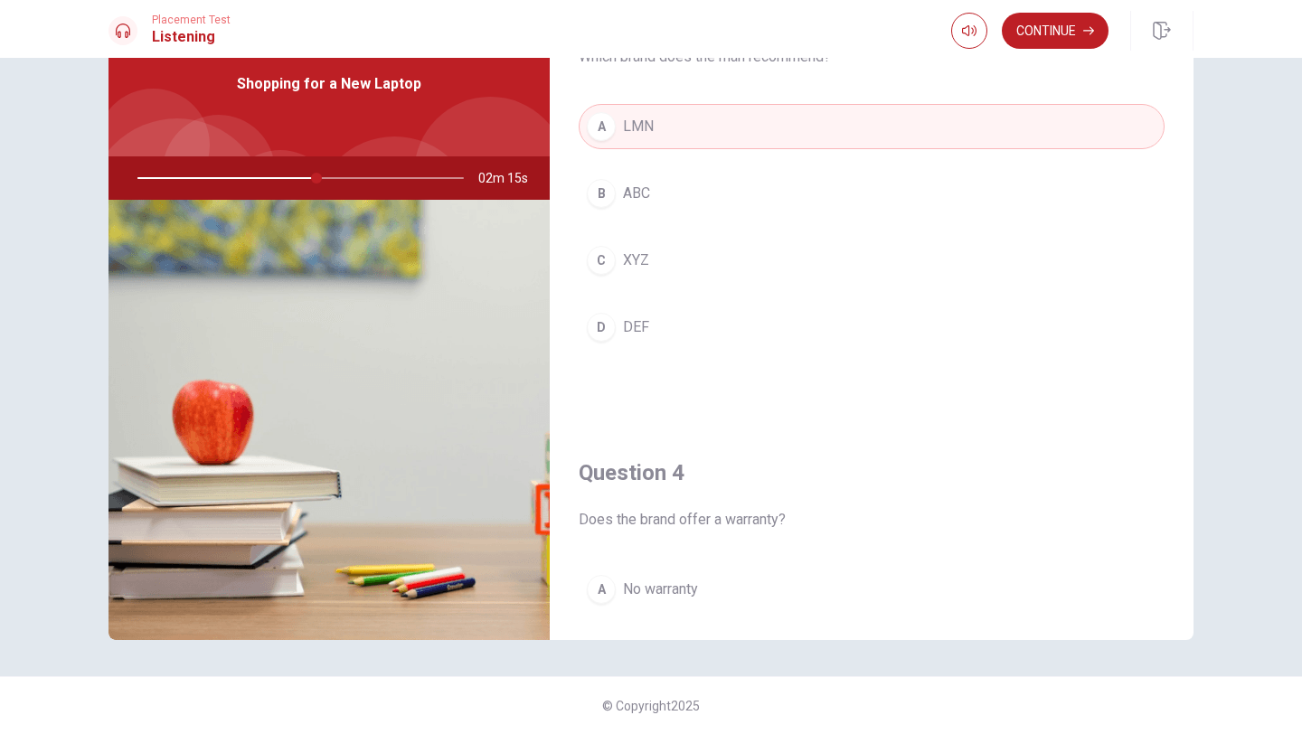
click at [642, 260] on span "XYZ" at bounding box center [636, 261] width 26 height 22
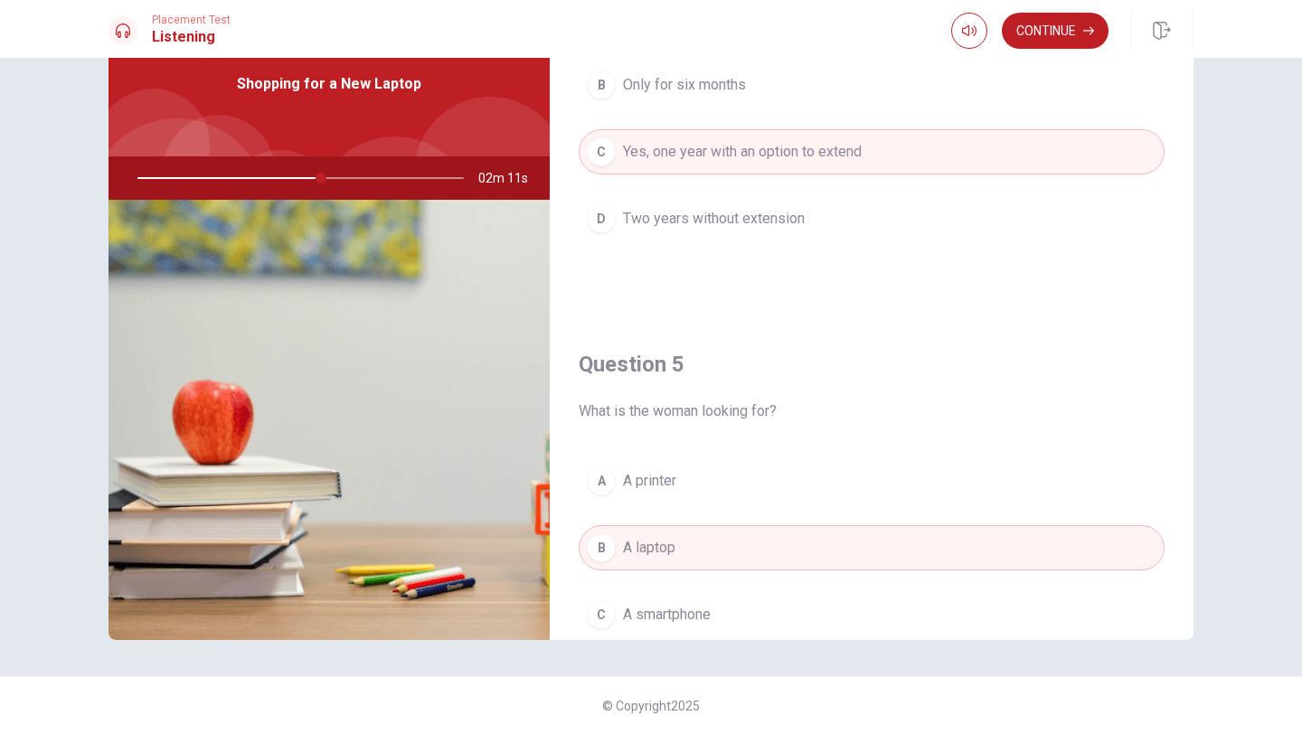
scroll to position [1687, 0]
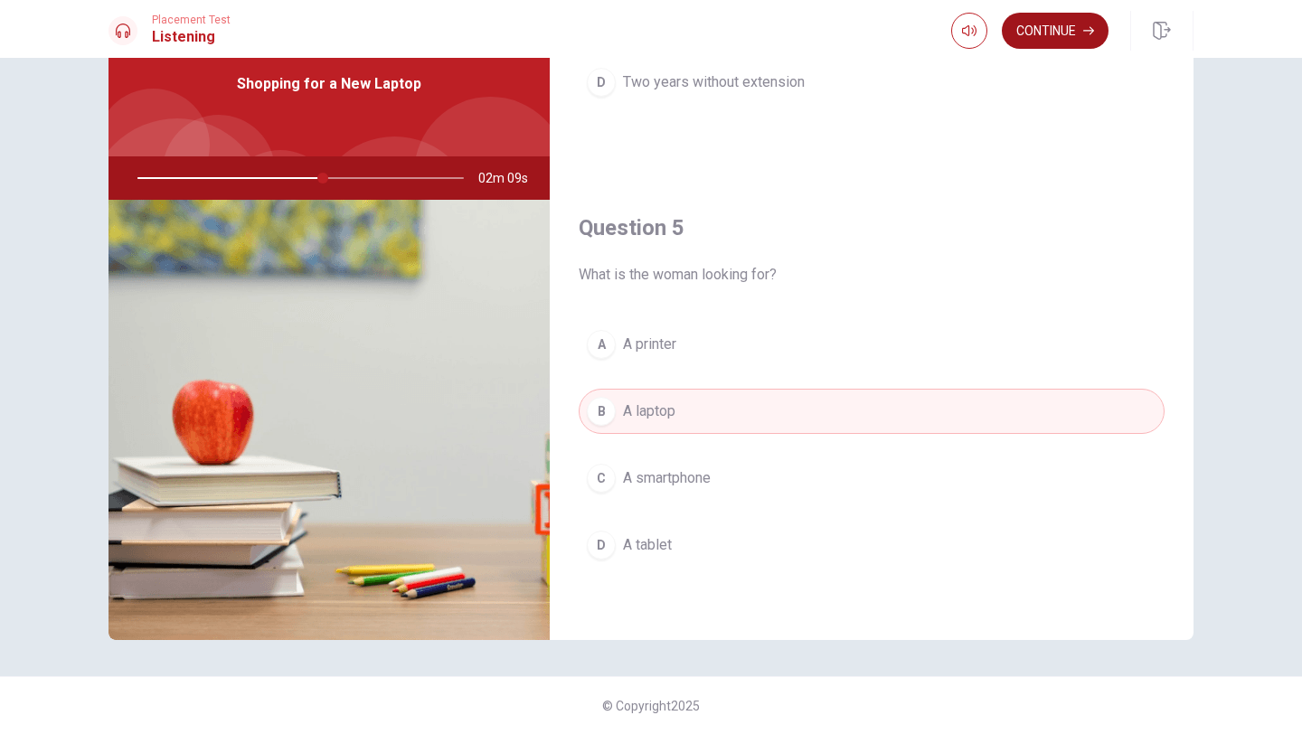
click at [1075, 31] on button "Continue" at bounding box center [1055, 31] width 107 height 36
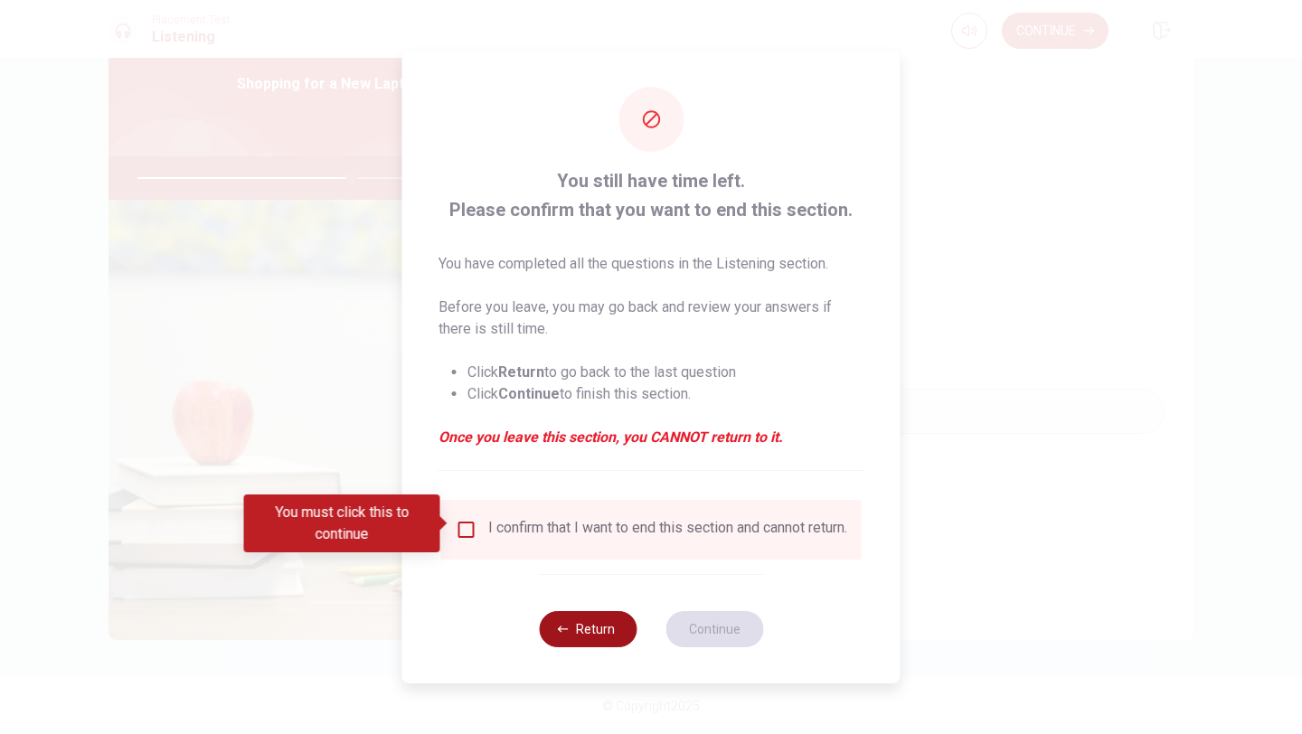
click at [591, 632] on button "Return" at bounding box center [588, 629] width 98 height 36
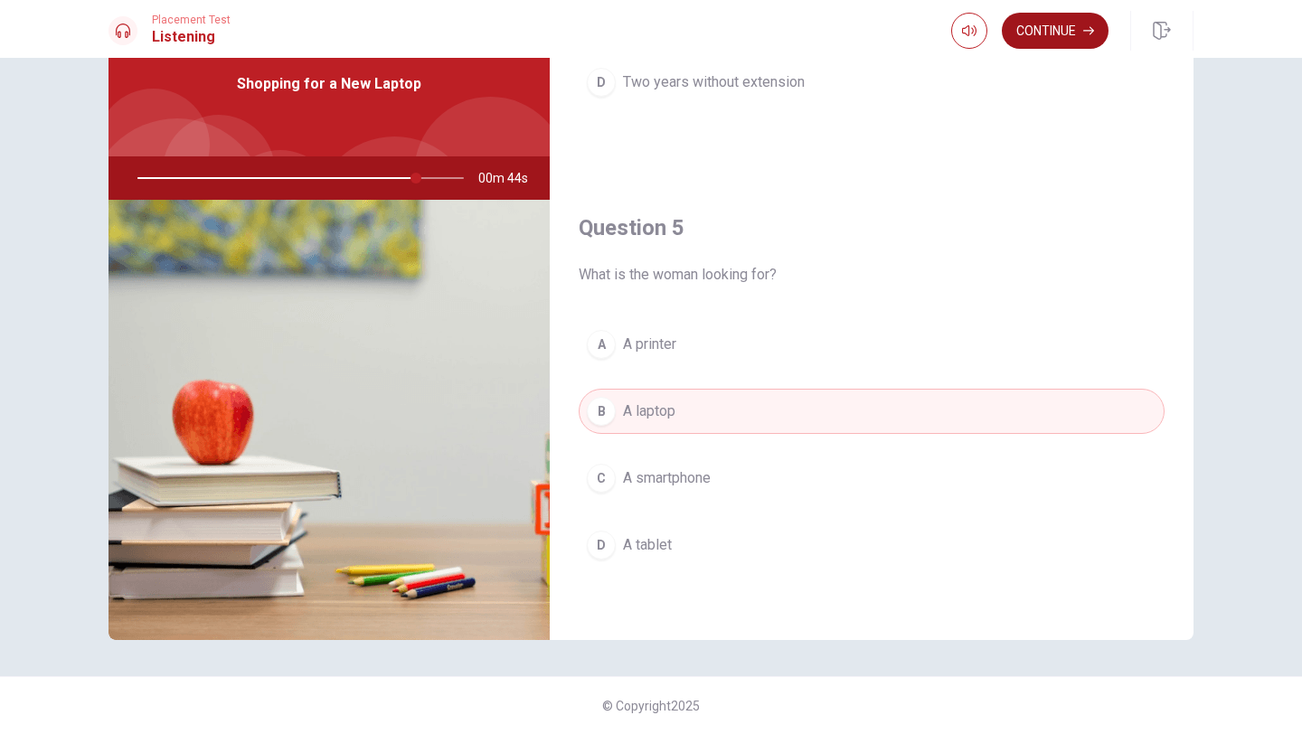
click at [1060, 33] on button "Continue" at bounding box center [1055, 31] width 107 height 36
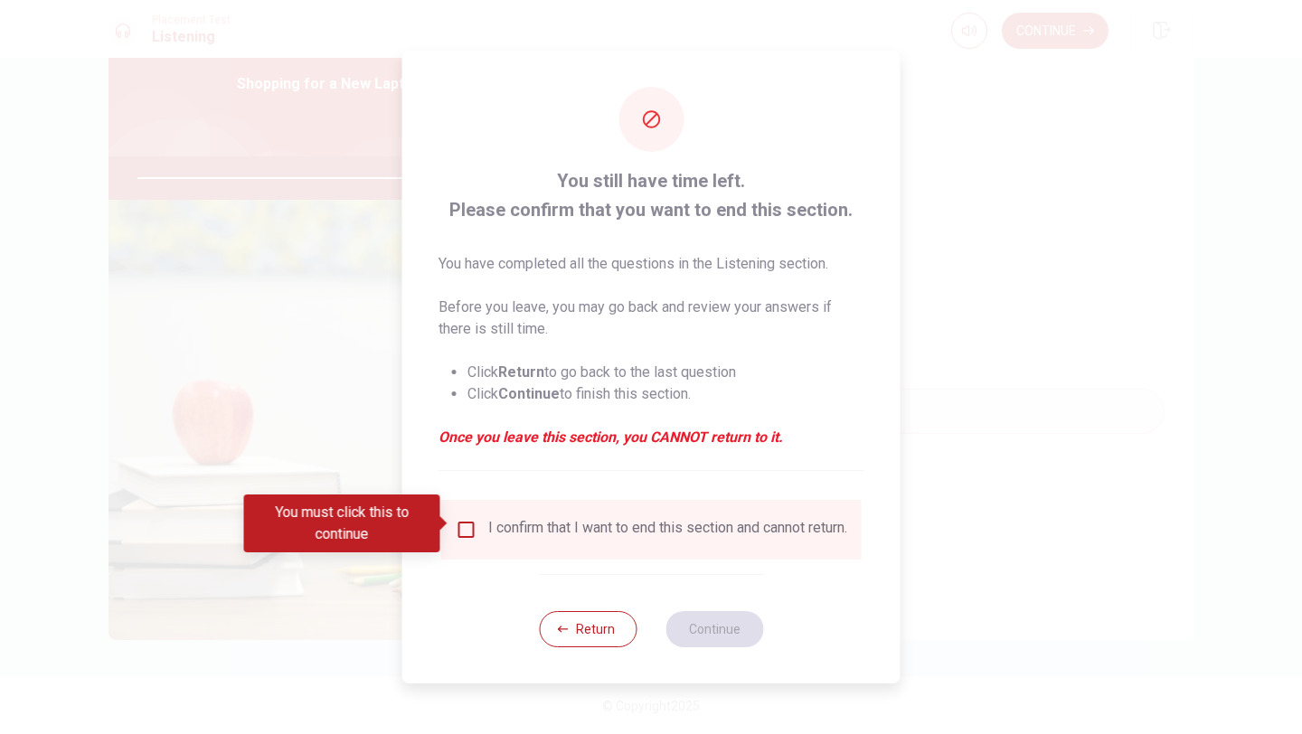
click at [460, 523] on input "You must click this to continue" at bounding box center [467, 530] width 22 height 22
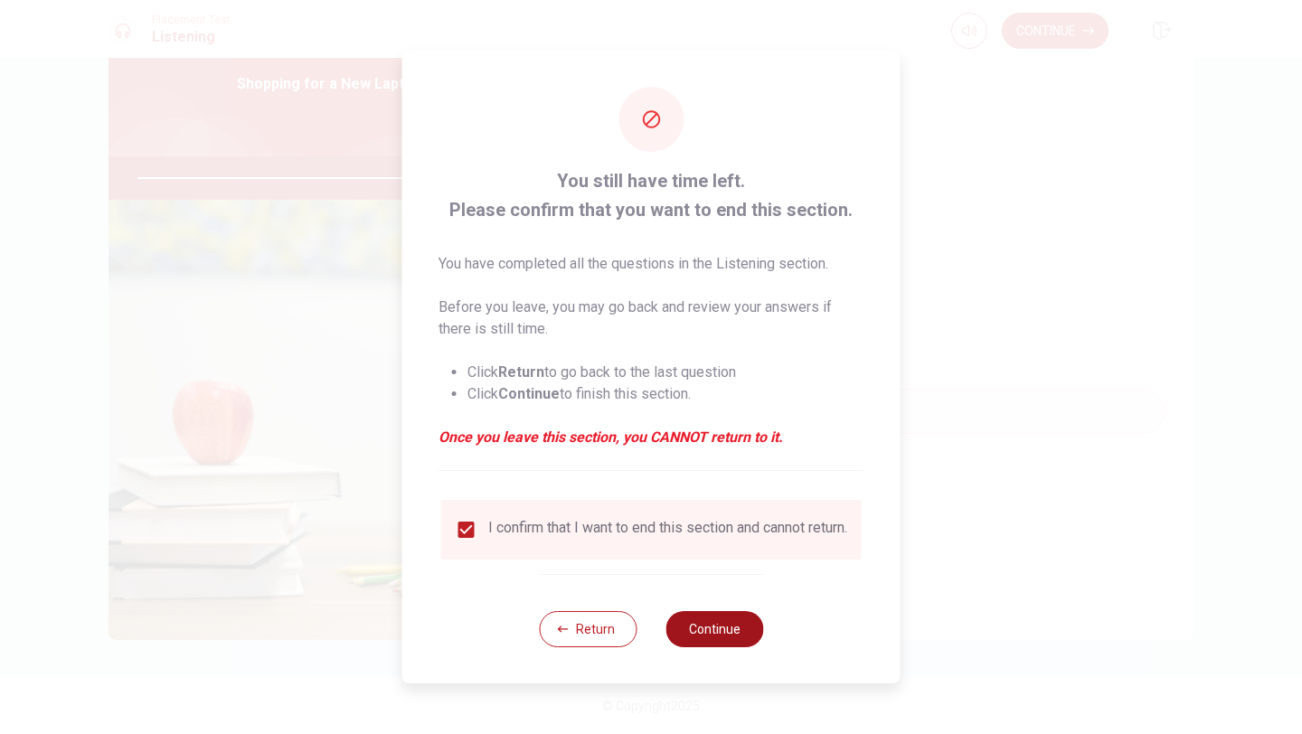
click at [715, 631] on button "Continue" at bounding box center [715, 629] width 98 height 36
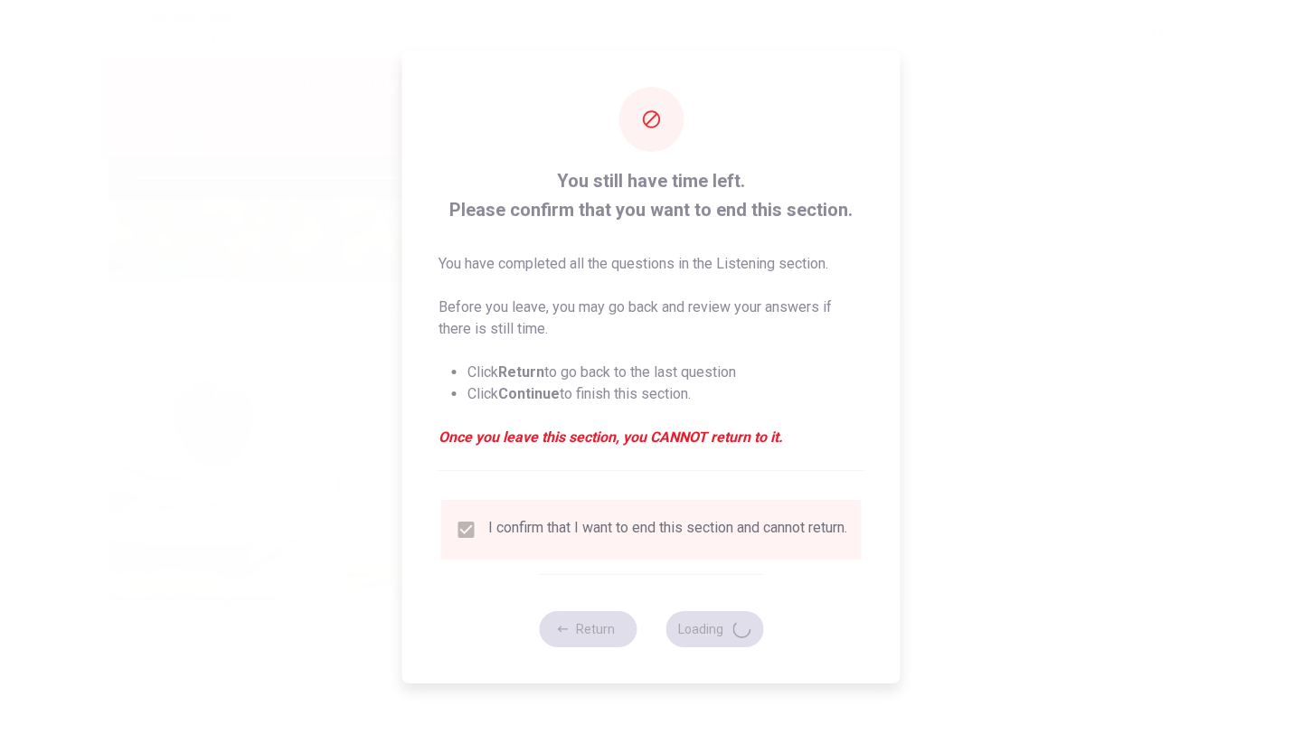
type input "88"
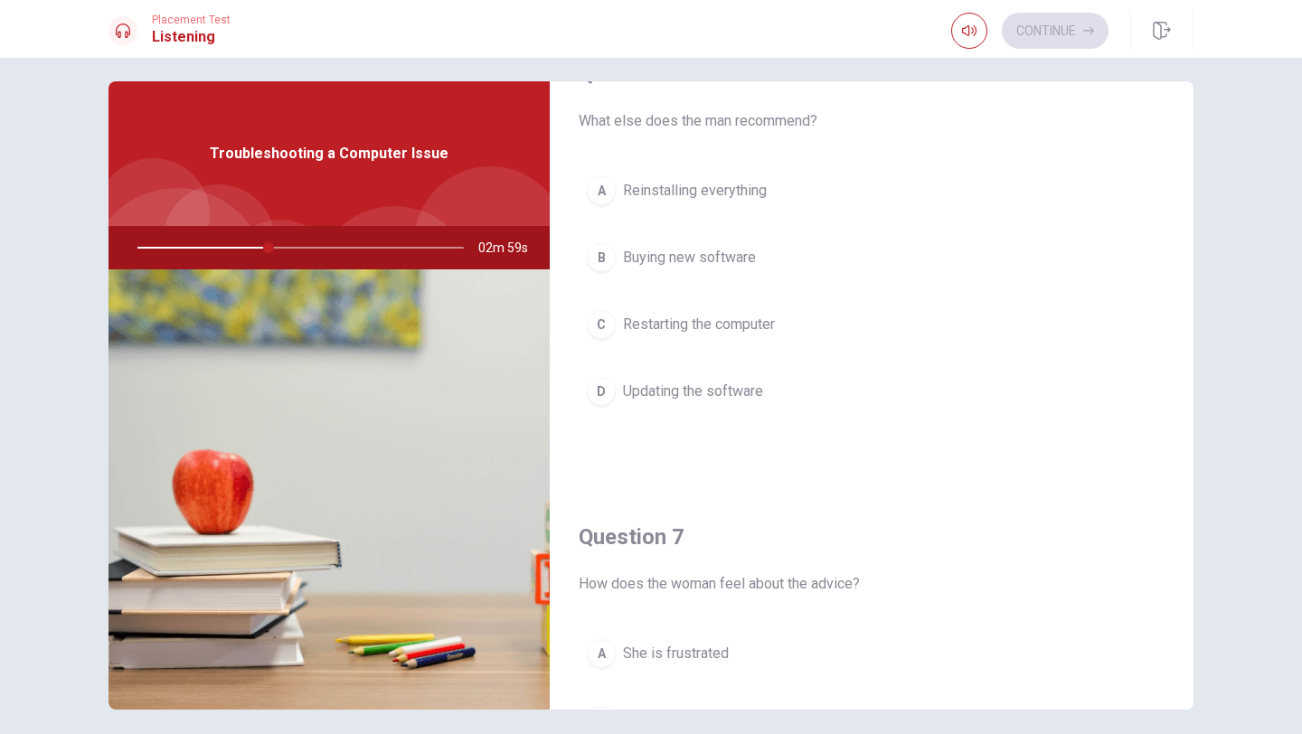
scroll to position [0, 0]
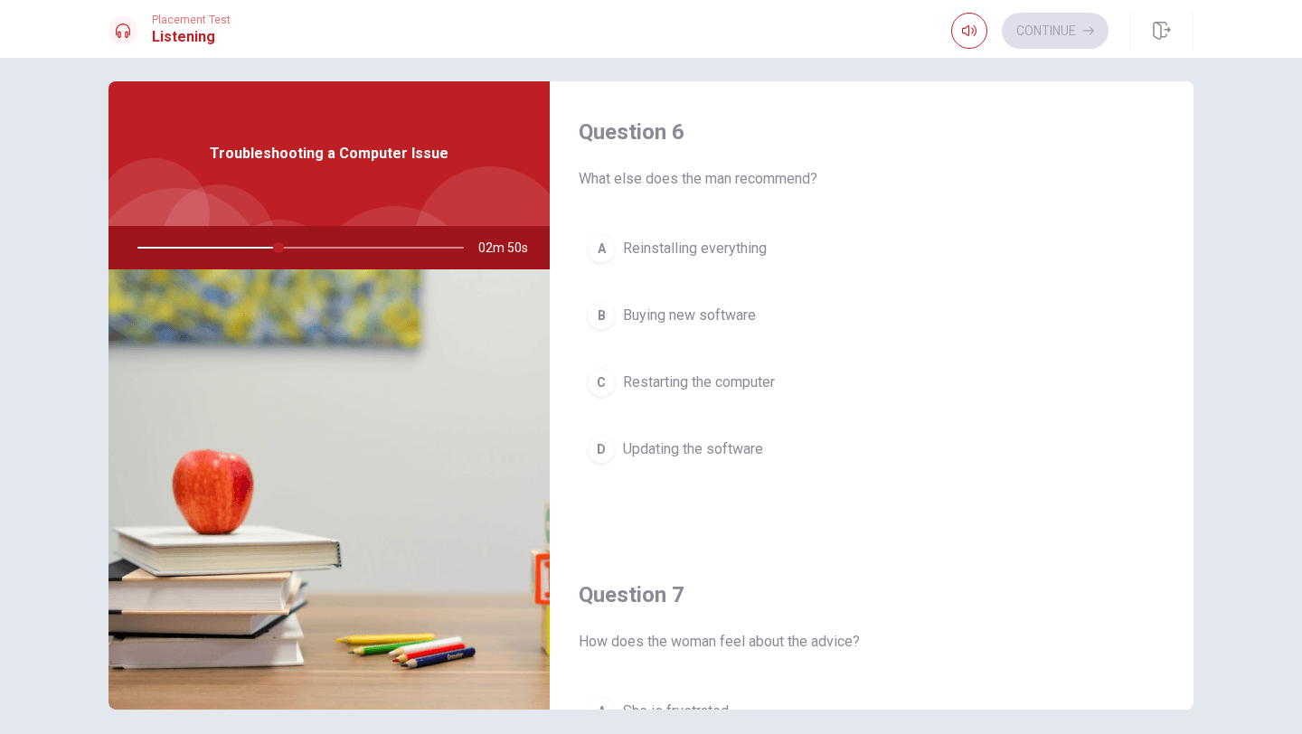
click at [687, 381] on span "Restarting the computer" at bounding box center [699, 383] width 152 height 22
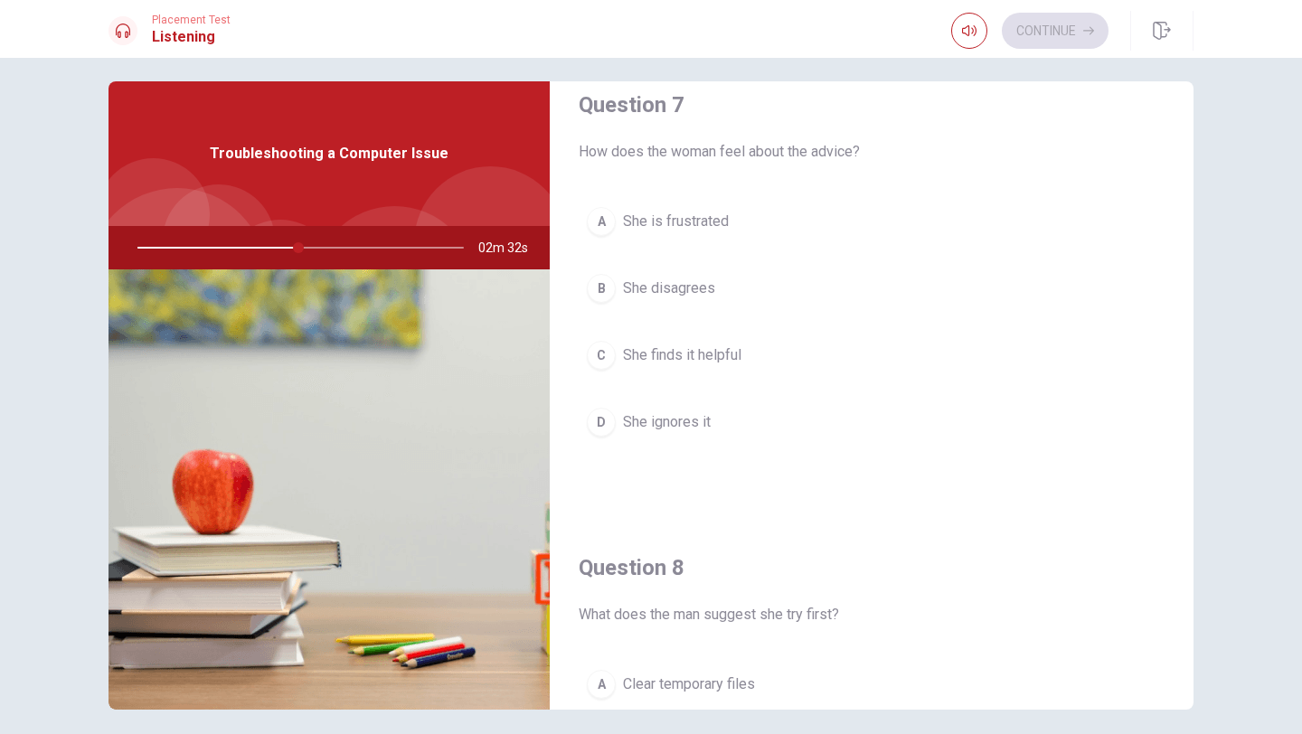
scroll to position [492, 0]
click at [716, 357] on span "She finds it helpful" at bounding box center [682, 354] width 118 height 22
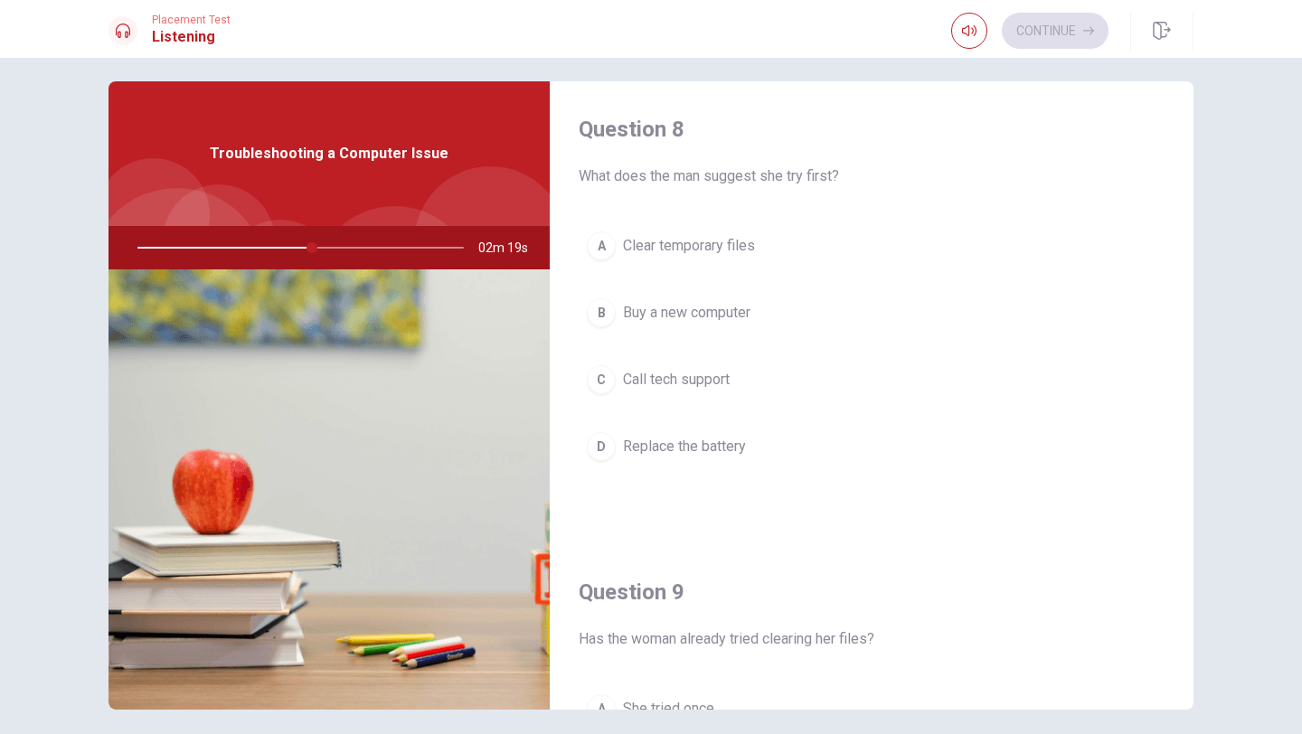
scroll to position [932, 0]
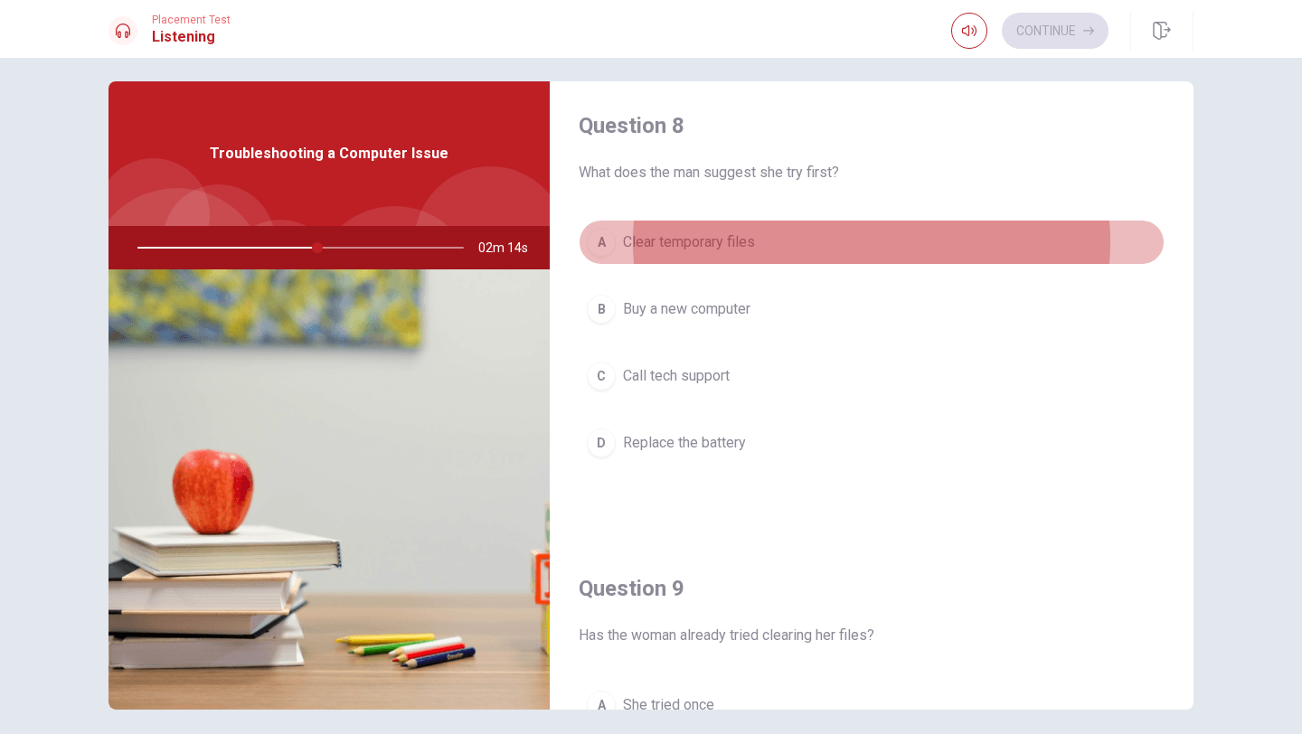
click at [711, 235] on span "Clear temporary files" at bounding box center [689, 243] width 132 height 22
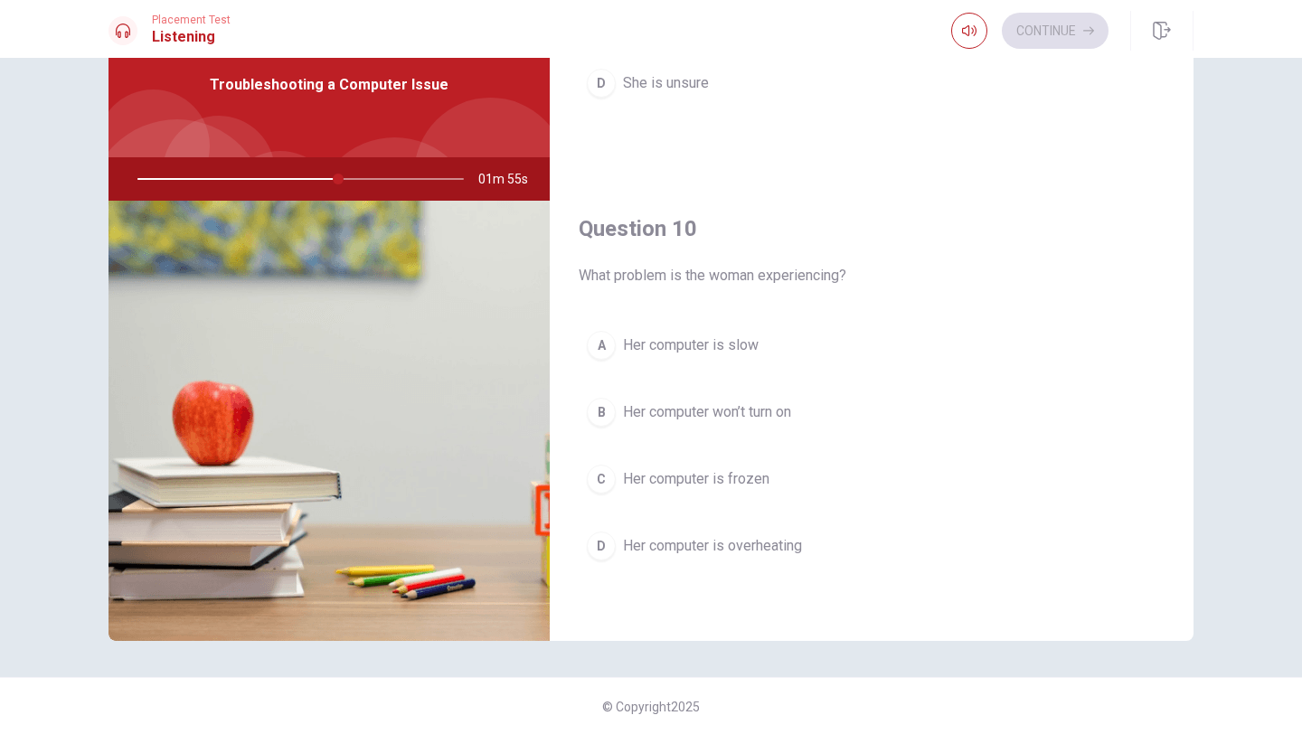
scroll to position [82, 0]
click at [733, 341] on span "Her computer is slow" at bounding box center [691, 345] width 136 height 22
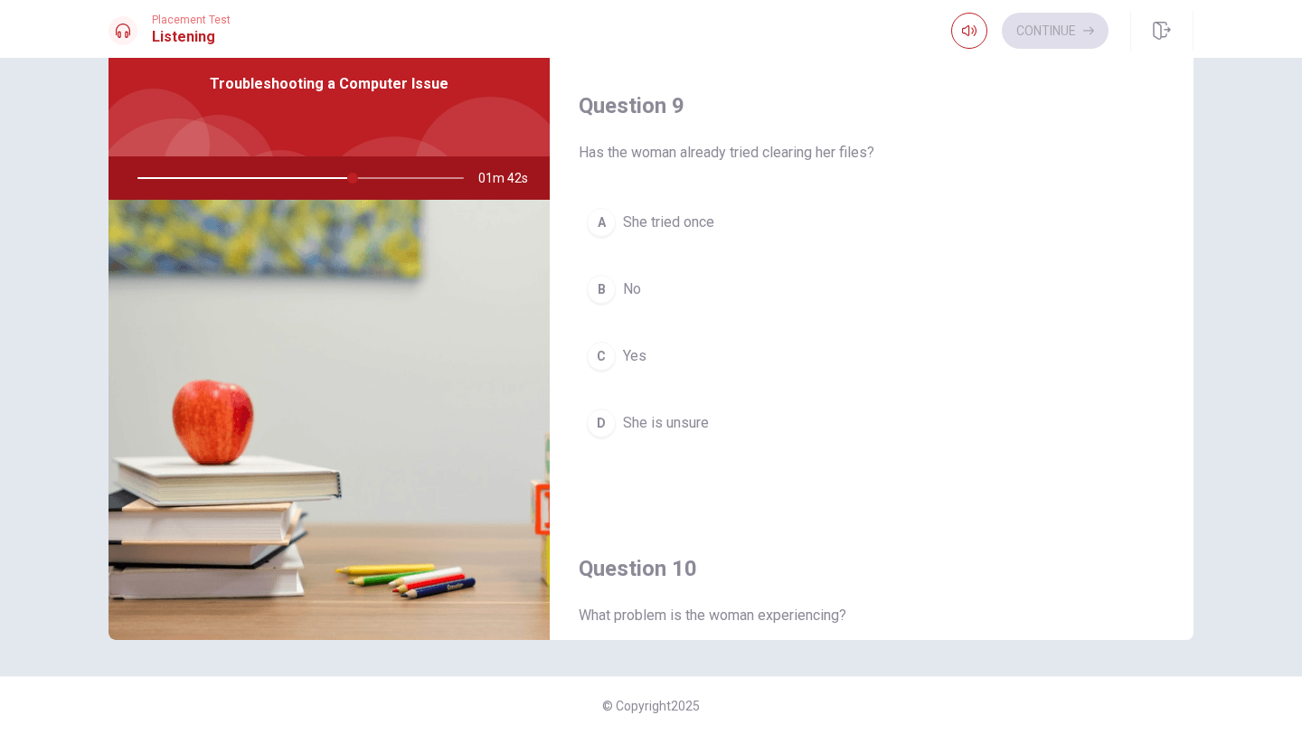
scroll to position [1340, 0]
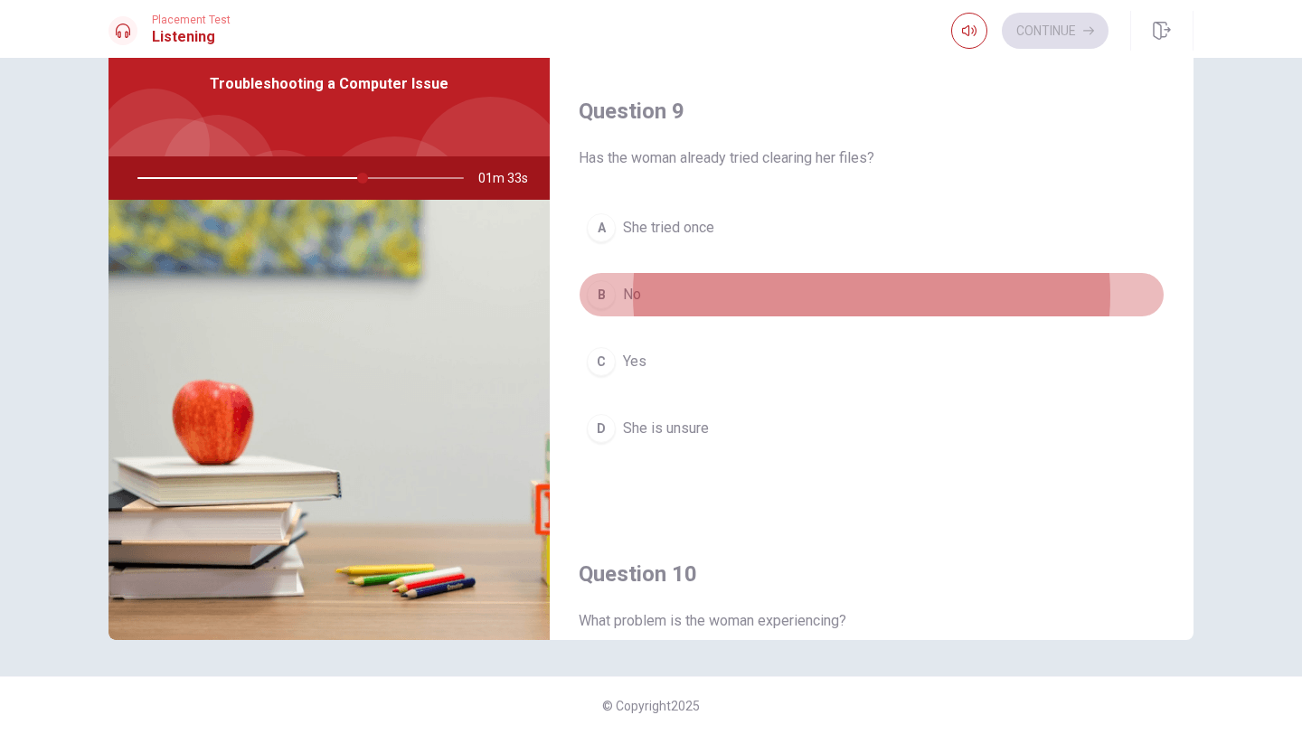
click at [615, 294] on div "B" at bounding box center [601, 294] width 29 height 29
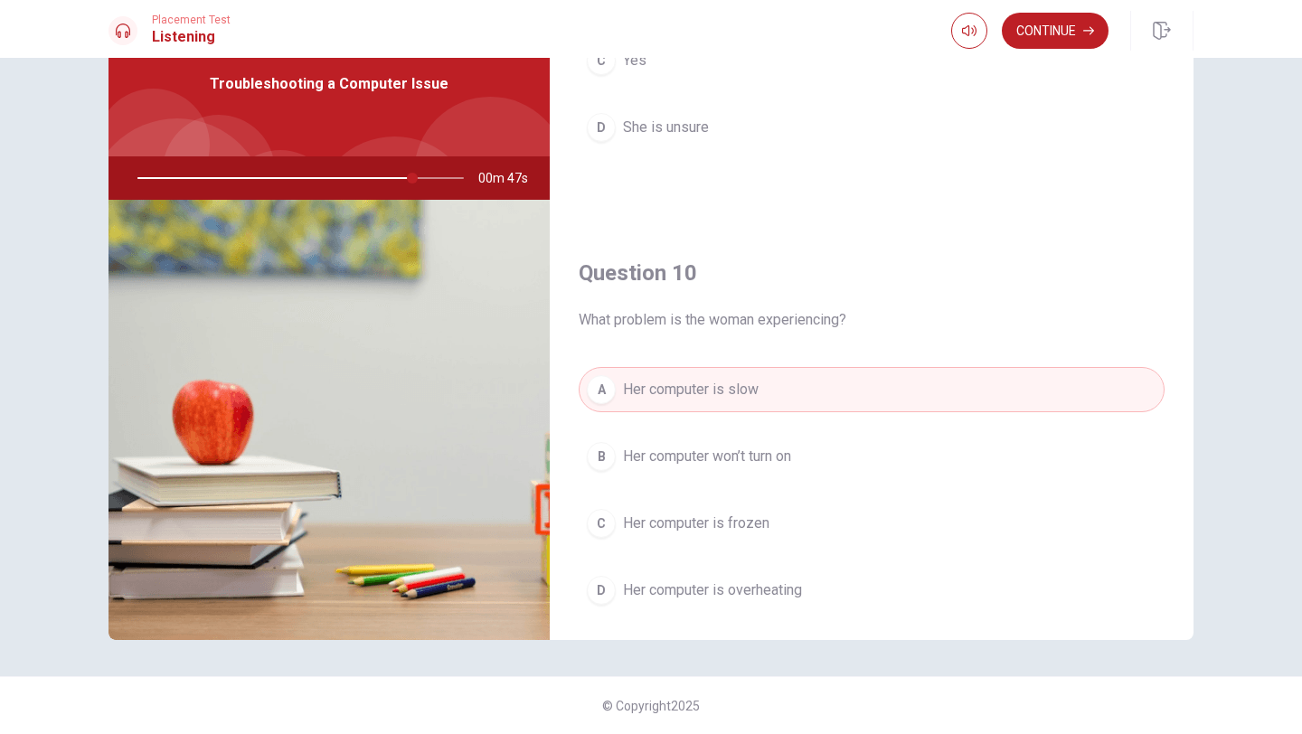
scroll to position [1687, 0]
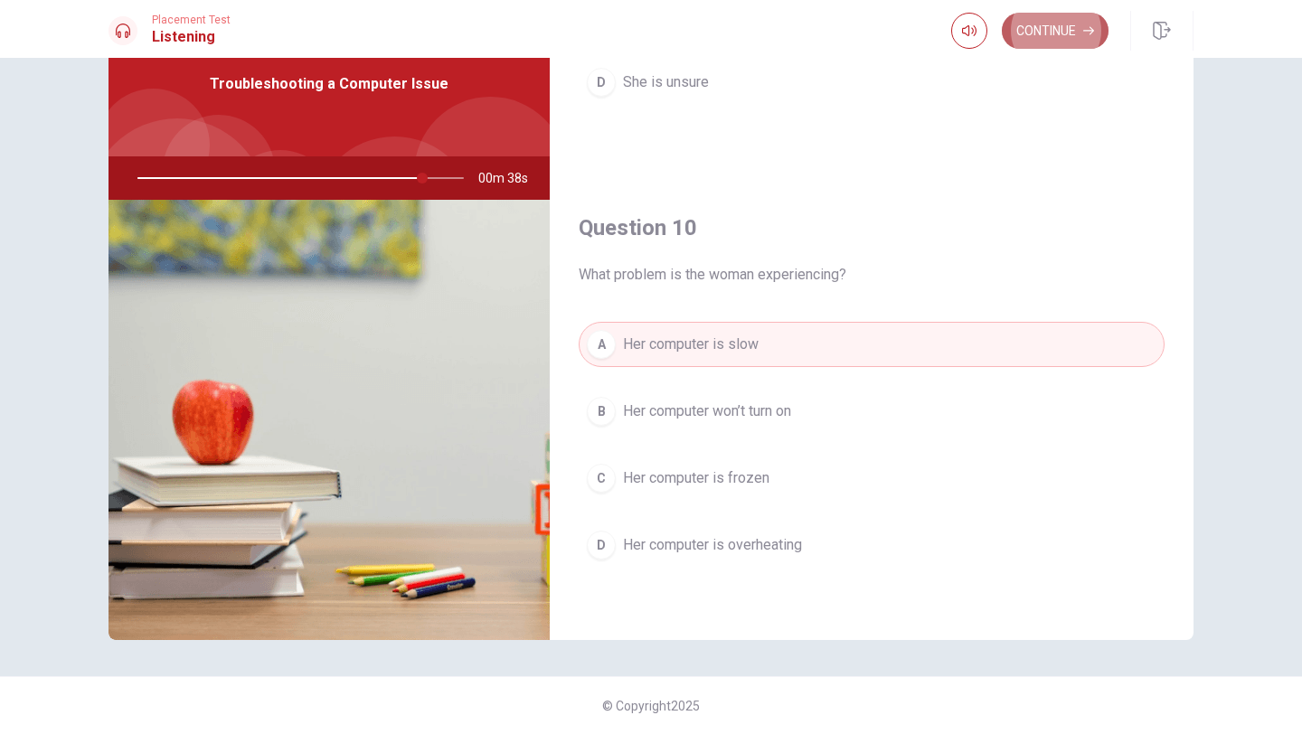
click at [1065, 30] on button "Continue" at bounding box center [1055, 31] width 107 height 36
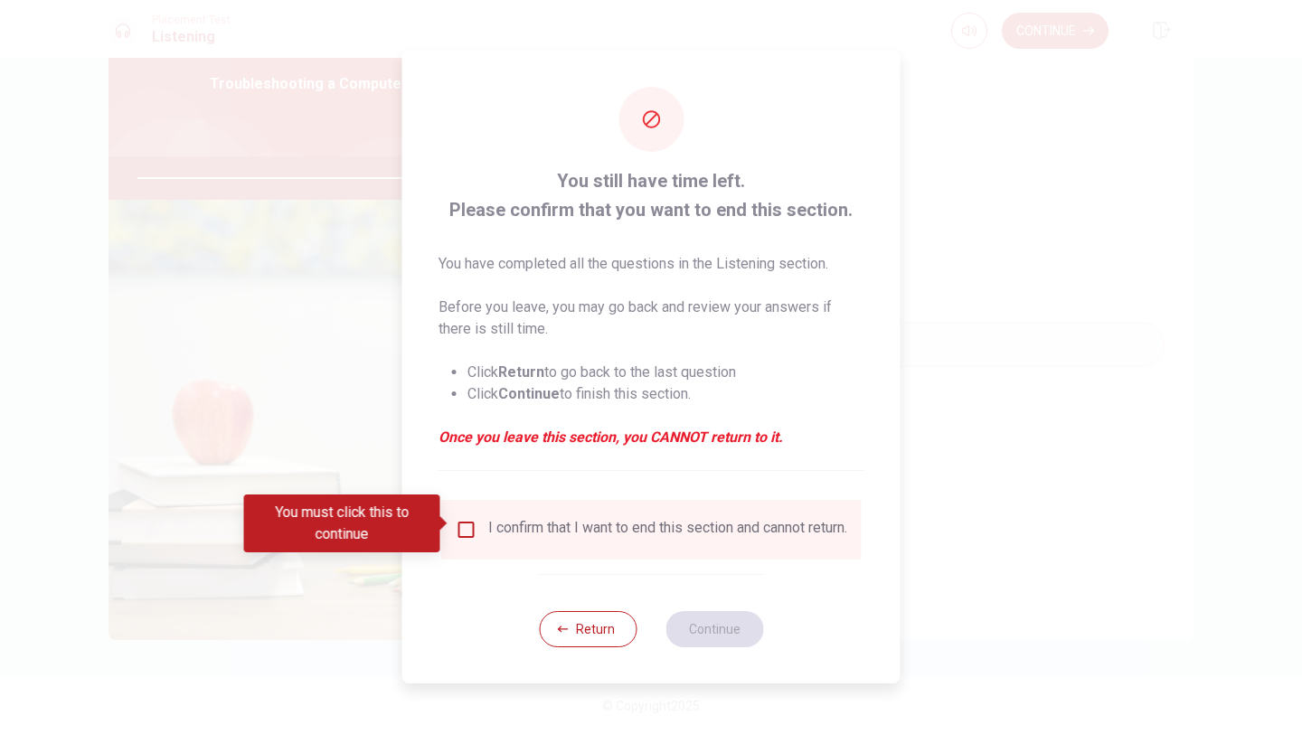
click at [465, 524] on input "You must click this to continue" at bounding box center [467, 530] width 22 height 22
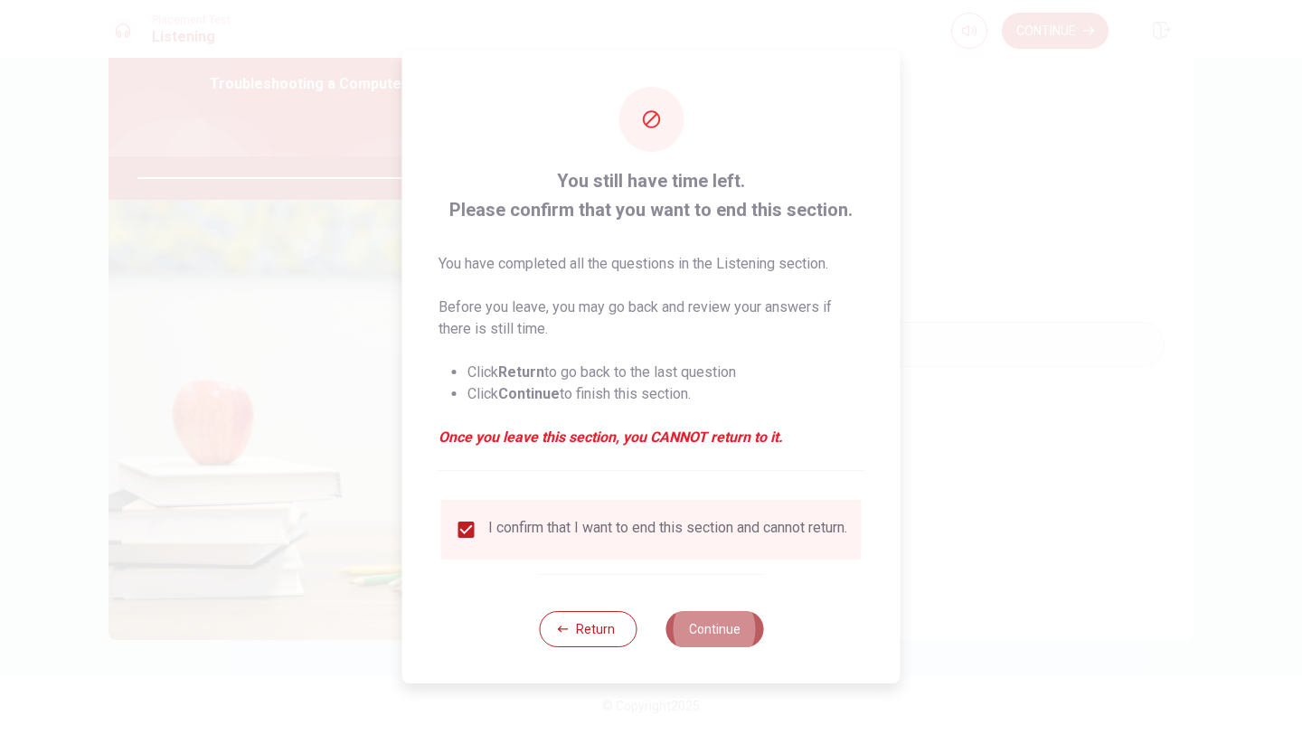
click at [730, 631] on button "Continue" at bounding box center [715, 629] width 98 height 36
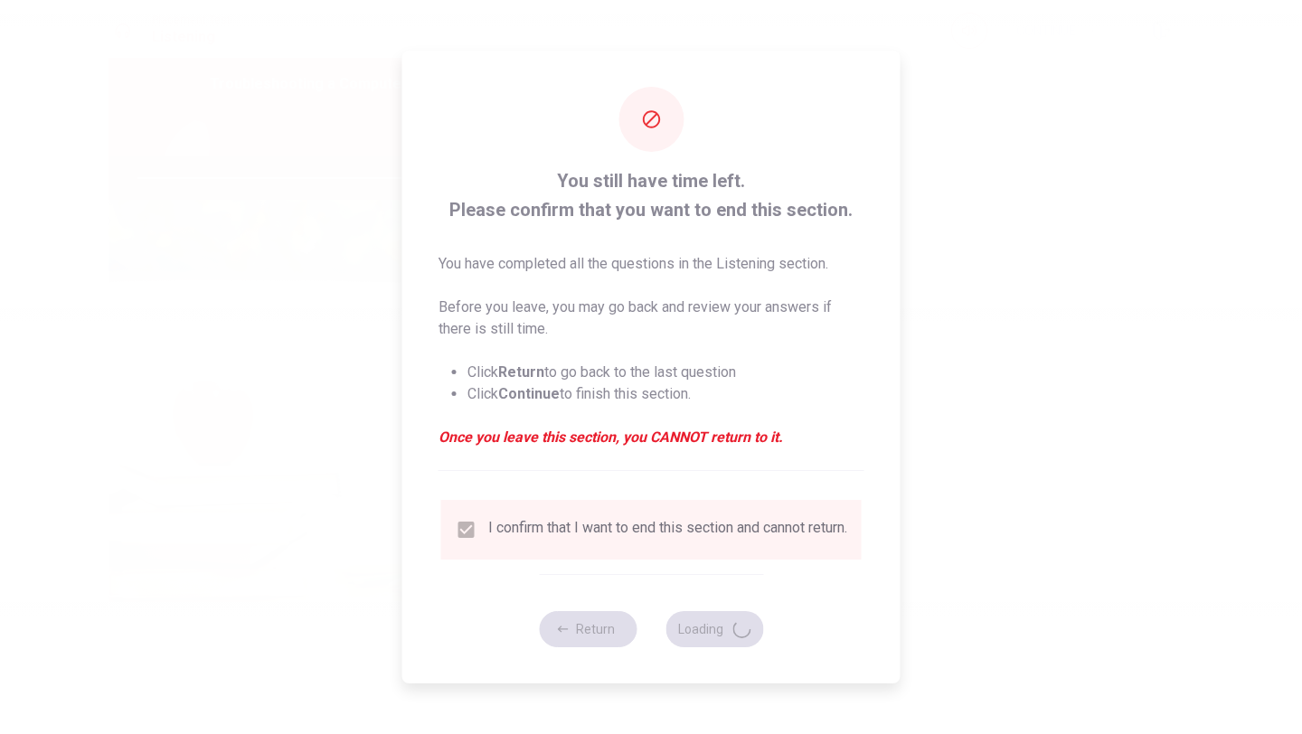
type input "90"
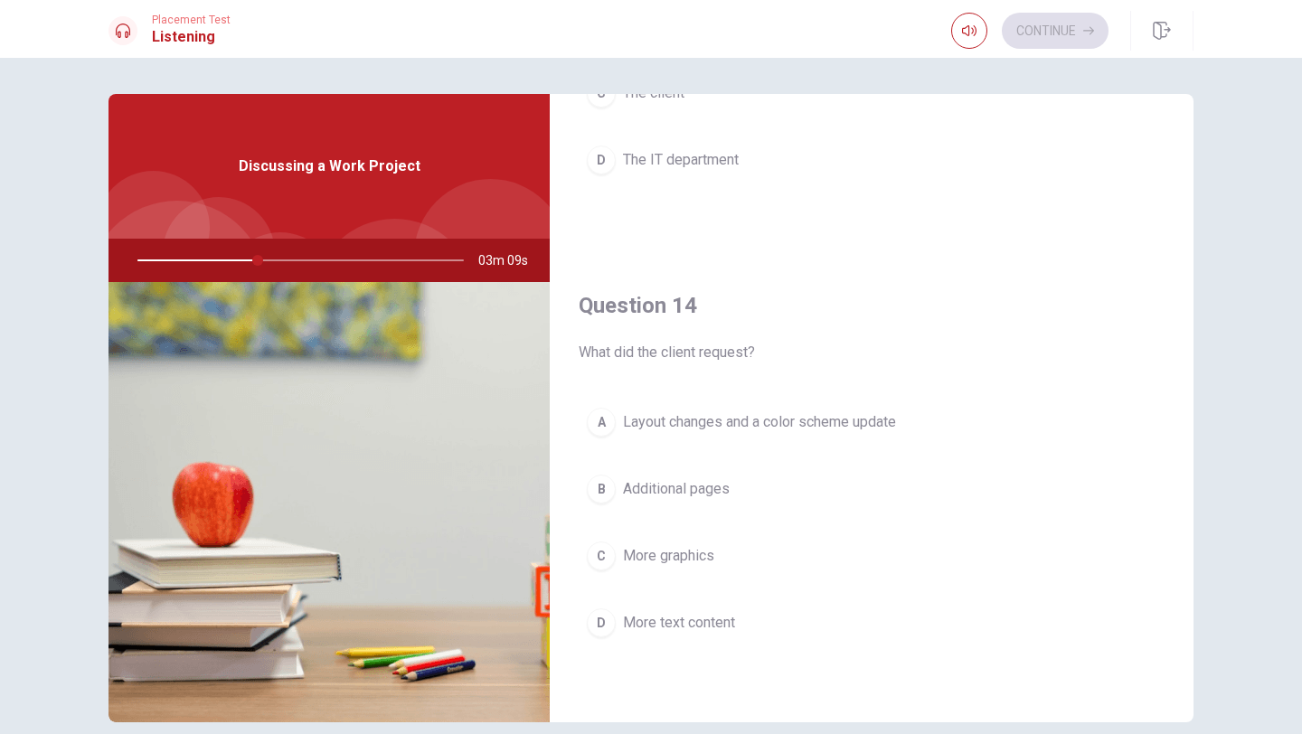
scroll to position [1233, 0]
click at [837, 414] on span "Layout changes and a color scheme update" at bounding box center [759, 418] width 273 height 22
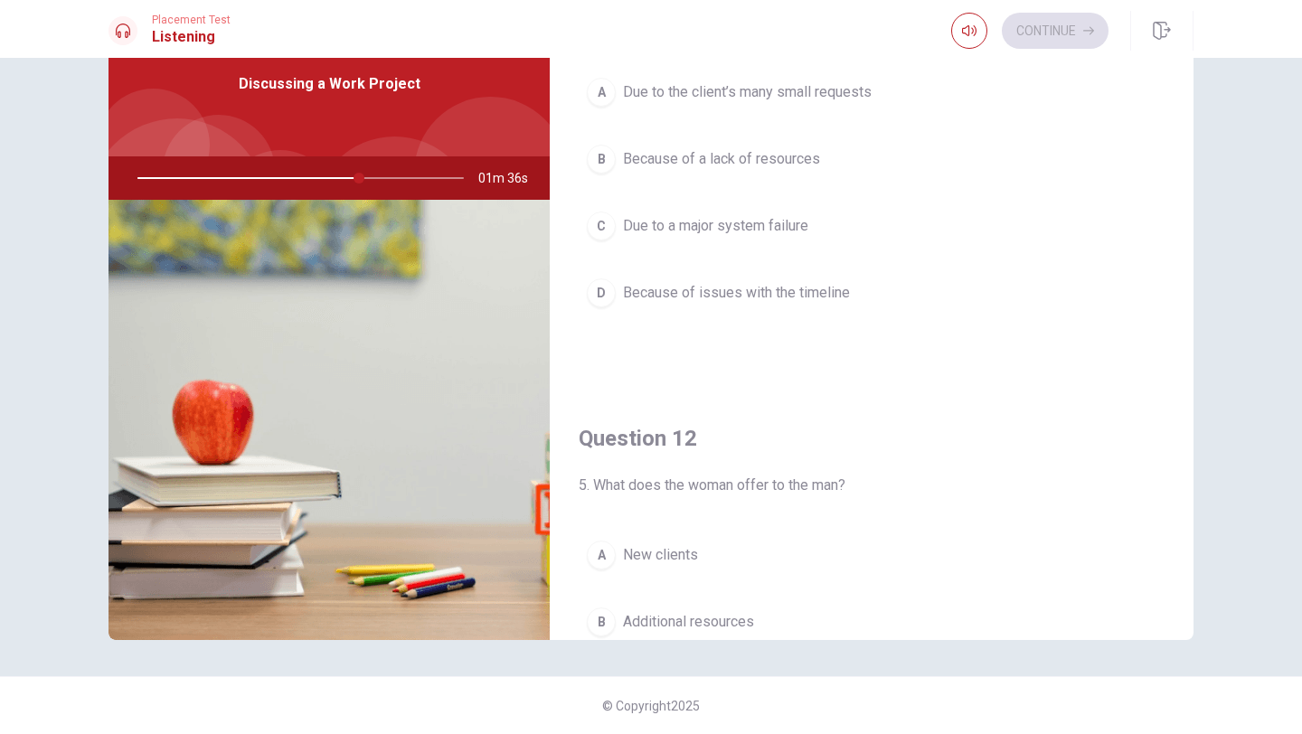
scroll to position [0, 0]
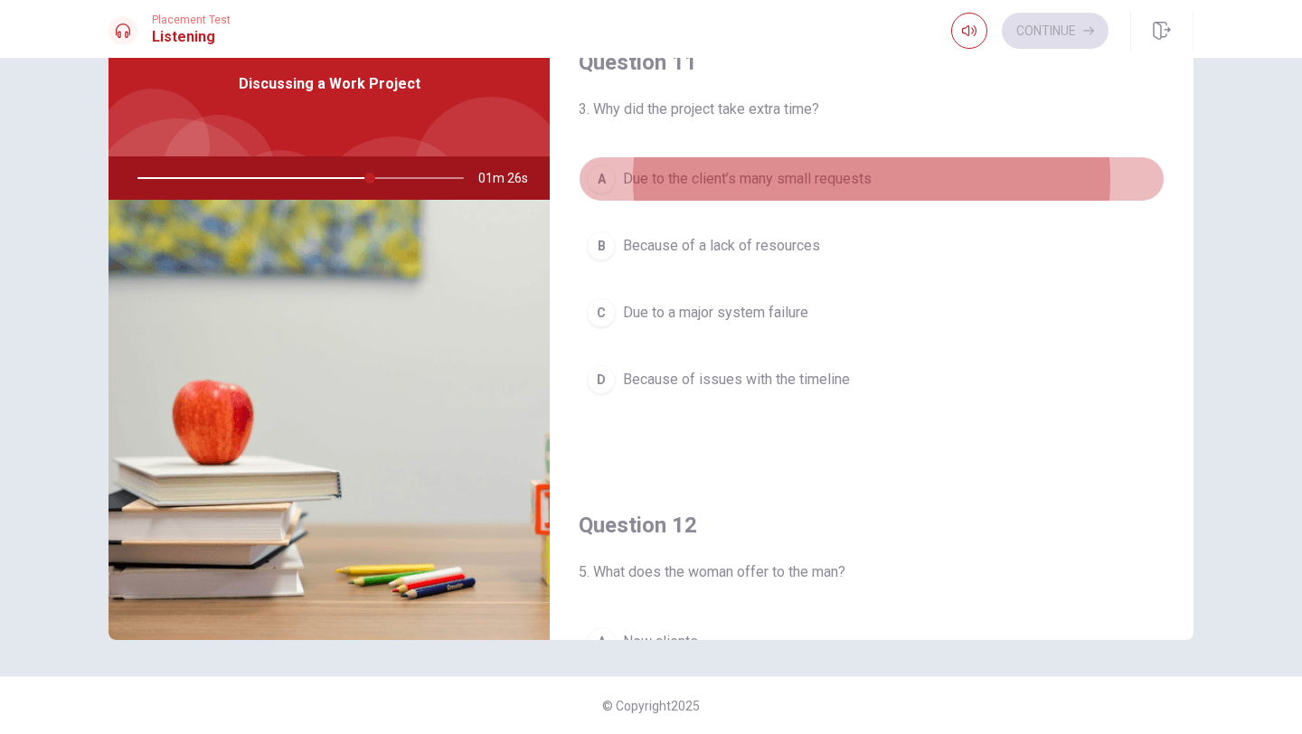
click at [737, 182] on span "Due to the client’s many small requests" at bounding box center [747, 179] width 249 height 22
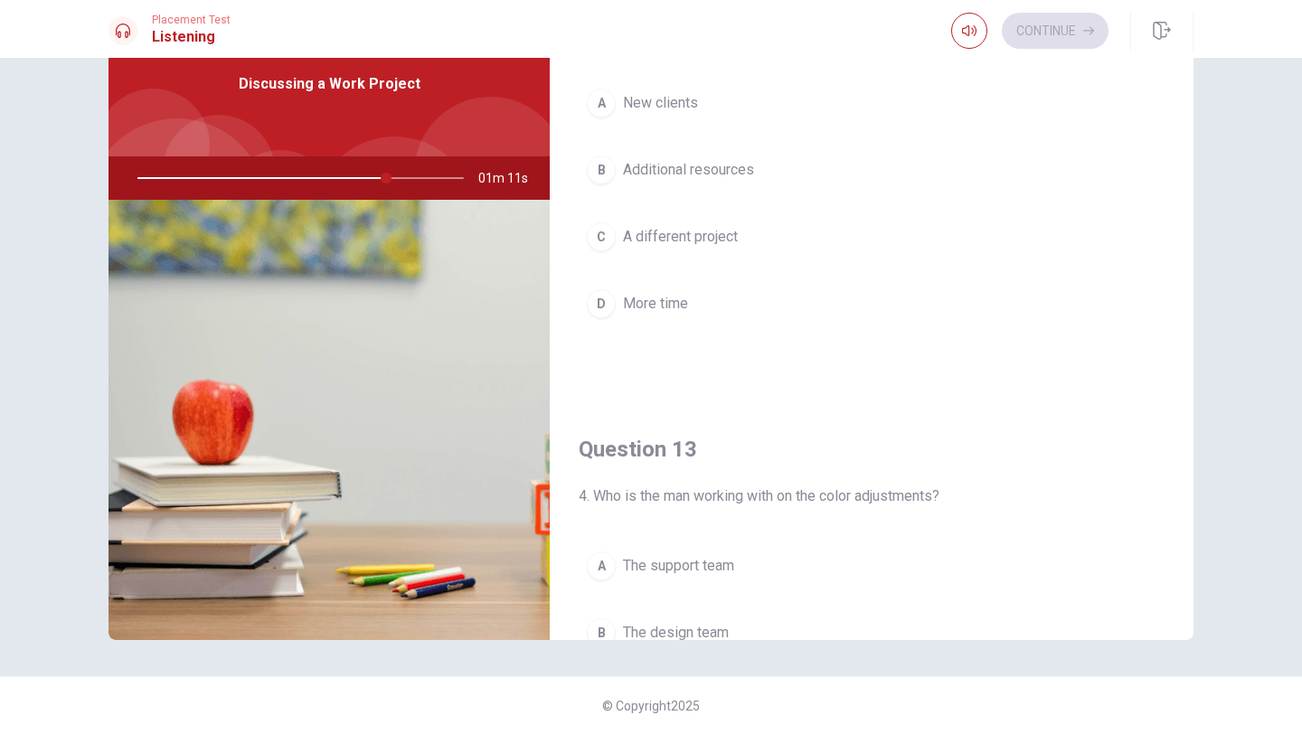
scroll to position [543, 0]
click at [674, 165] on span "Additional resources" at bounding box center [688, 167] width 131 height 22
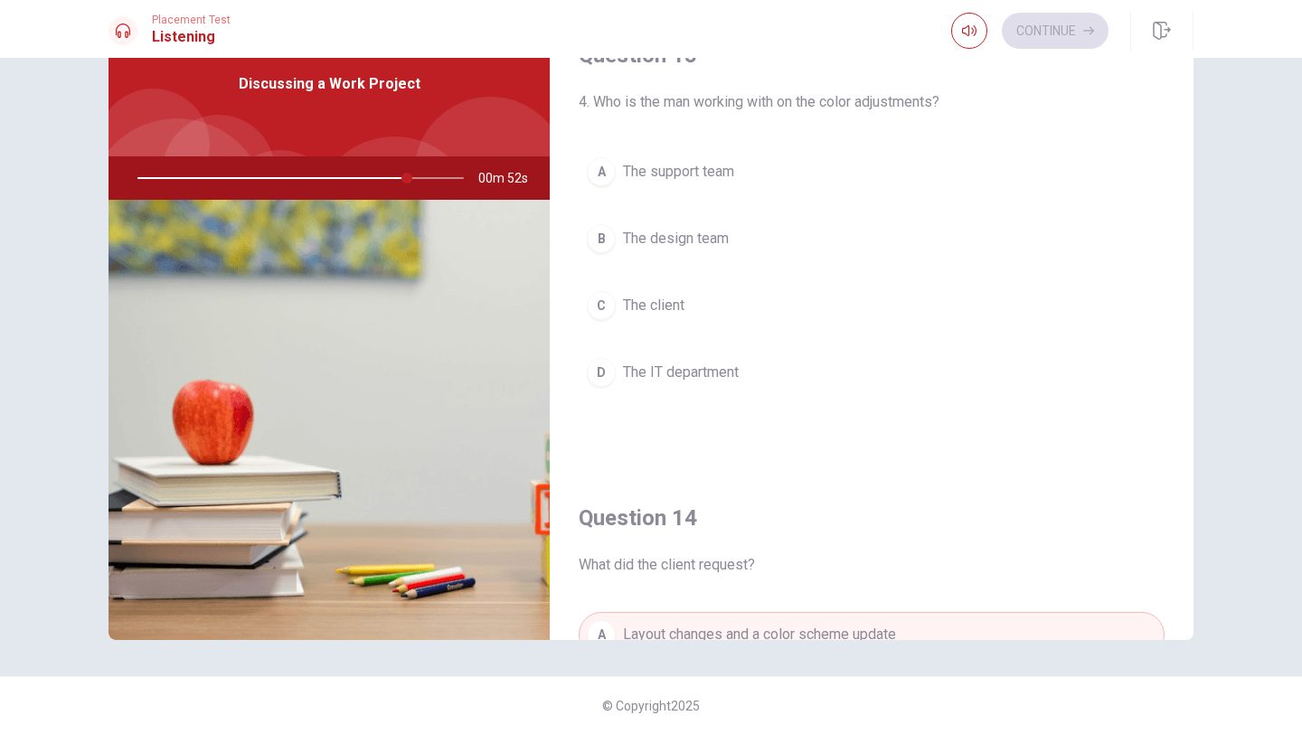
scroll to position [934, 0]
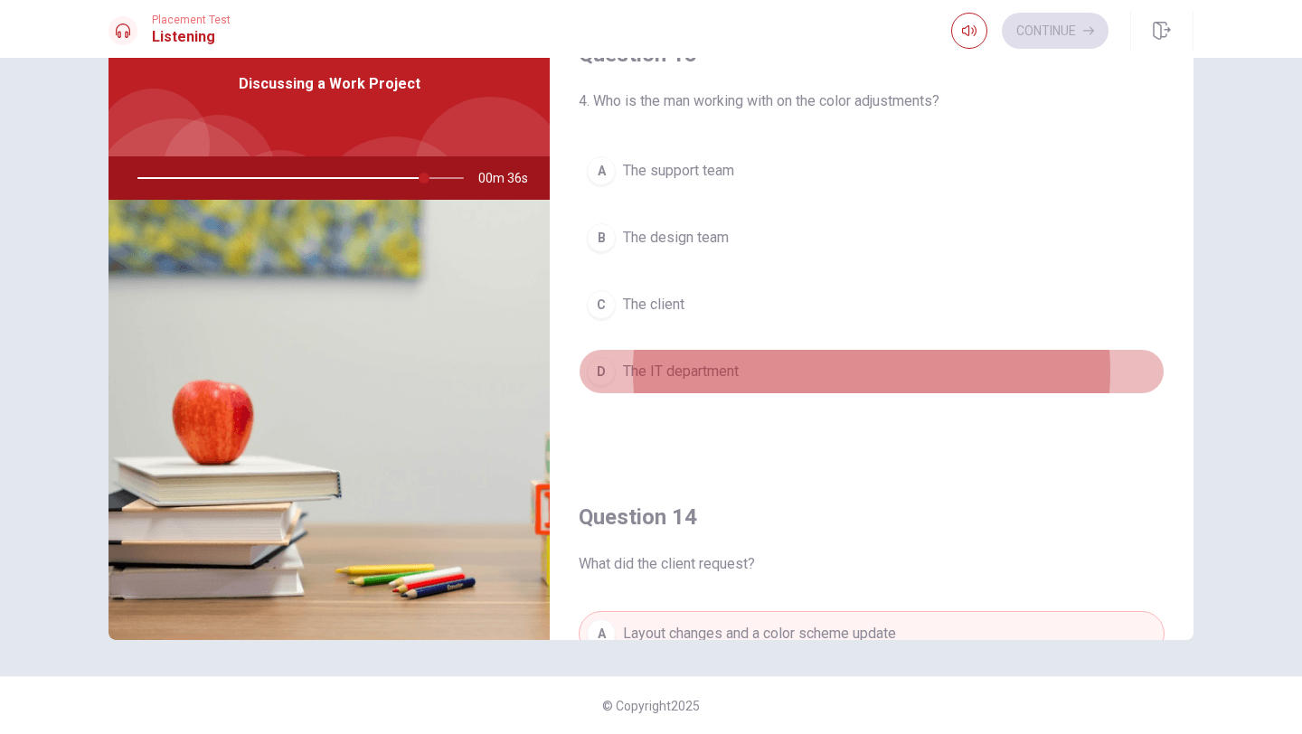
click at [686, 371] on span "The IT department" at bounding box center [681, 372] width 116 height 22
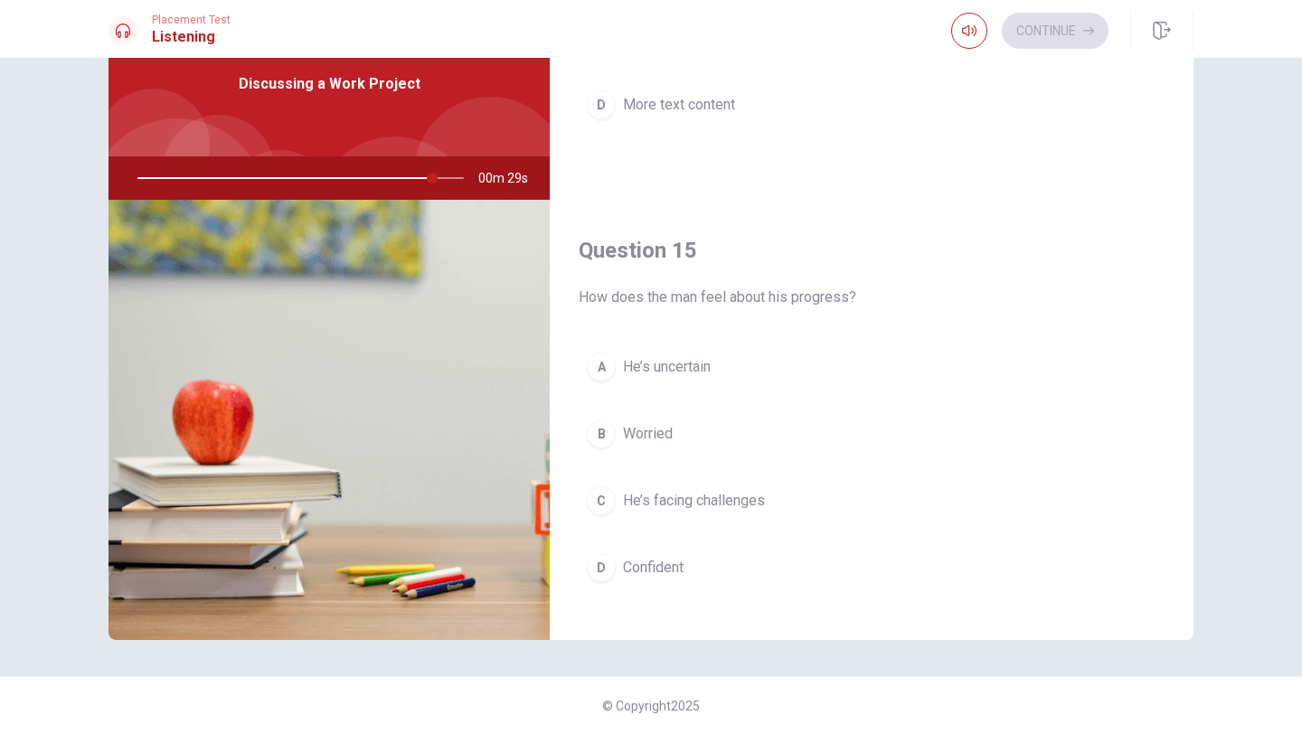
scroll to position [1687, 0]
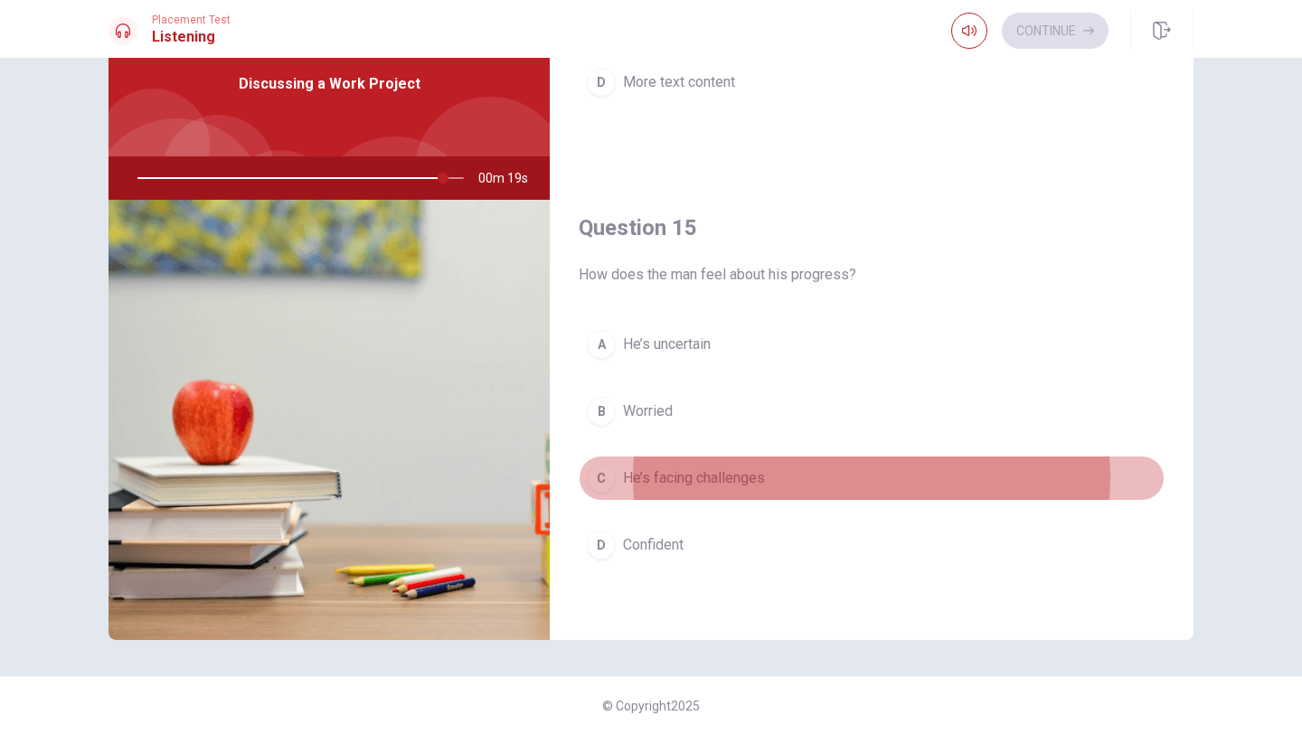
click at [689, 478] on span "He’s facing challenges" at bounding box center [694, 479] width 142 height 22
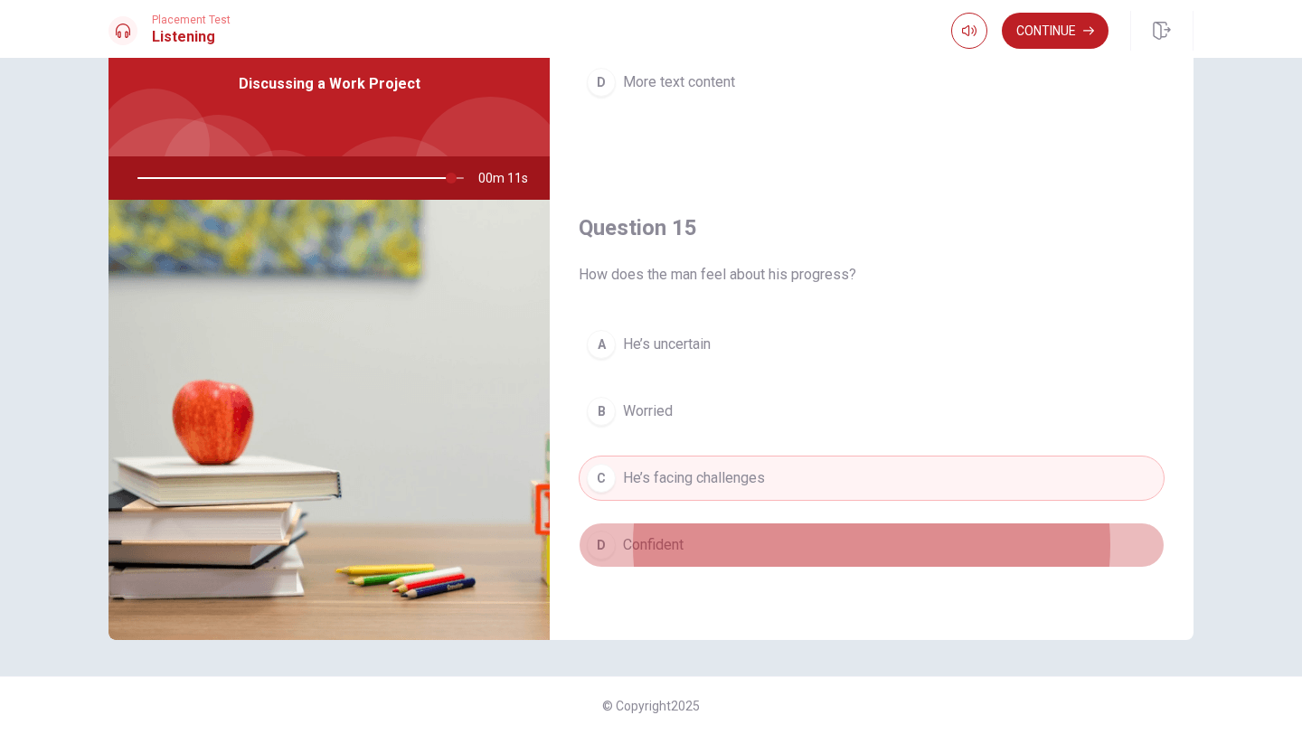
click at [656, 541] on span "Confident" at bounding box center [653, 546] width 61 height 22
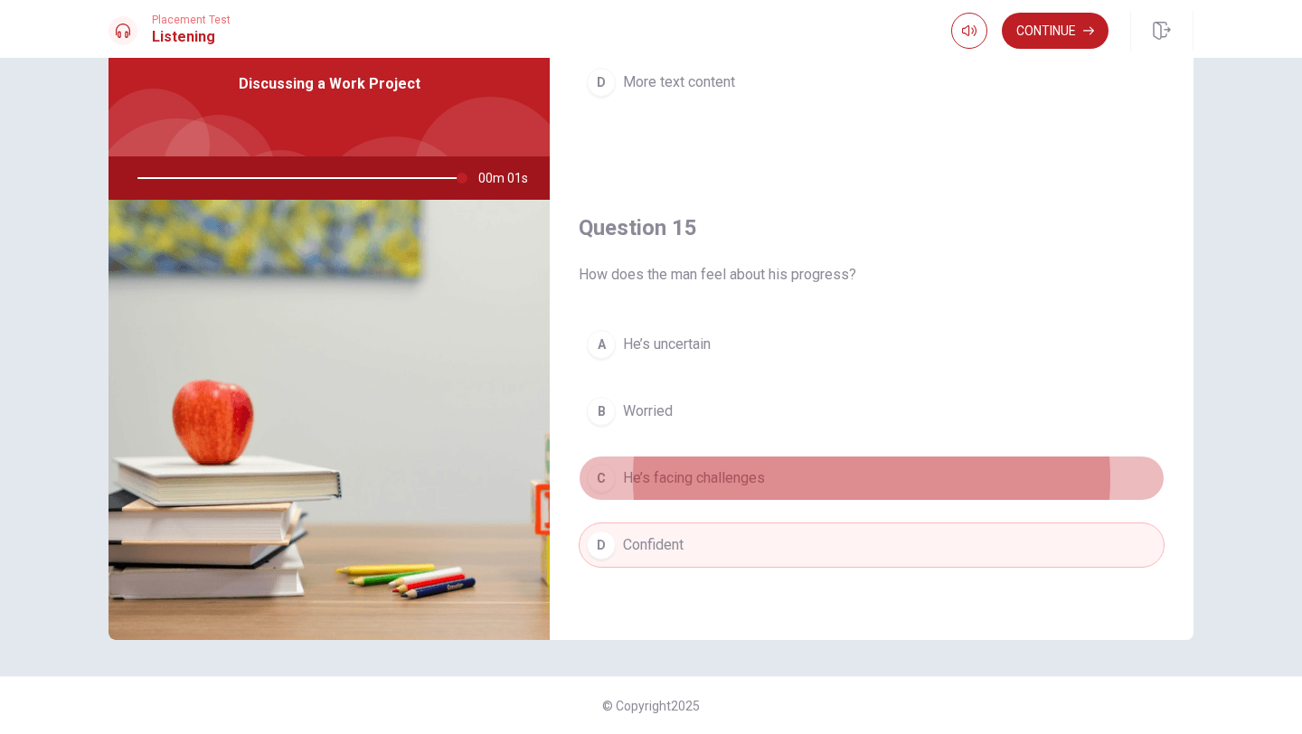
click at [739, 478] on span "He’s facing challenges" at bounding box center [694, 479] width 142 height 22
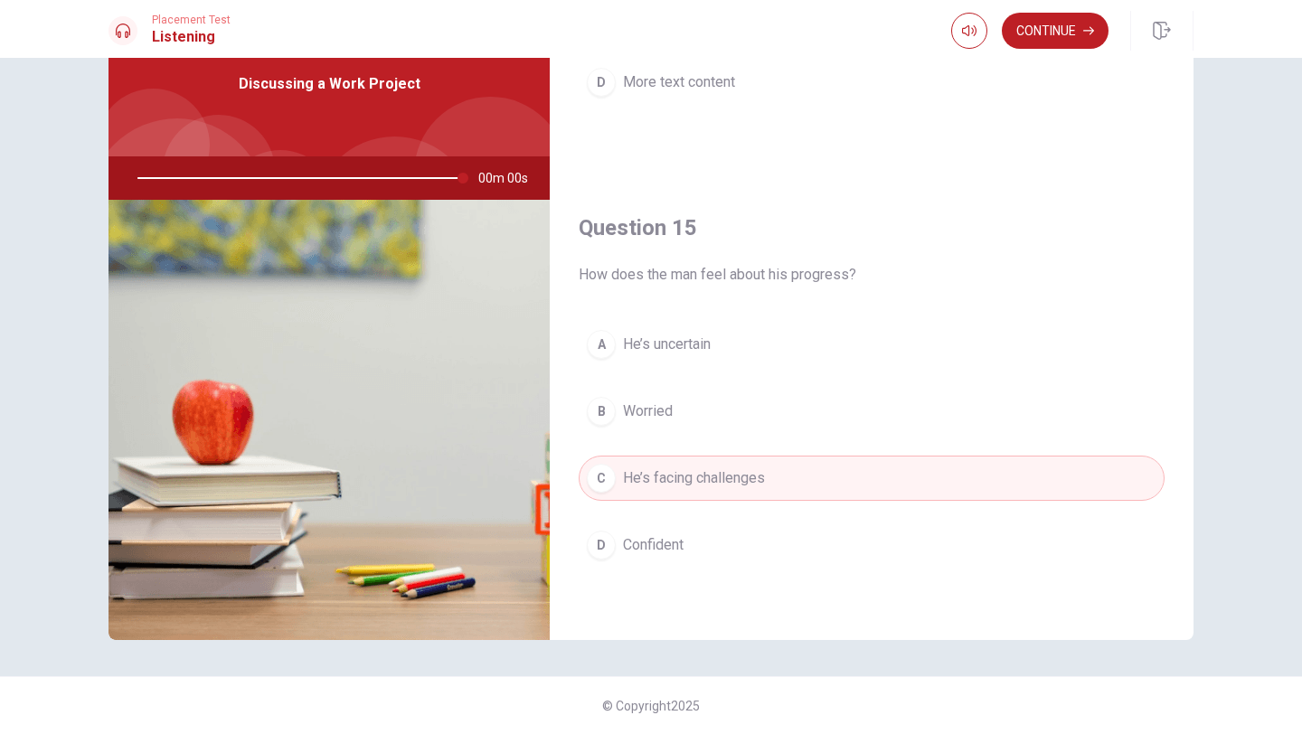
type input "0"
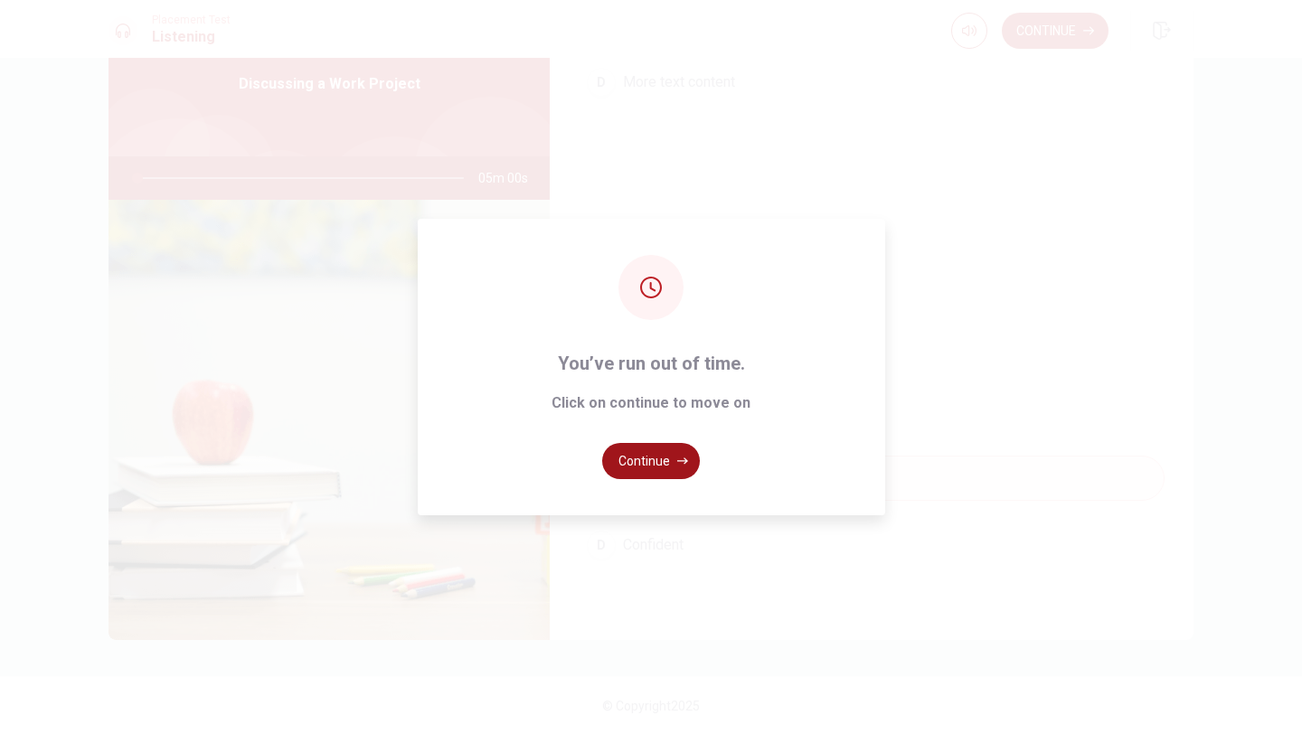
click at [663, 461] on button "Continue" at bounding box center [651, 461] width 98 height 36
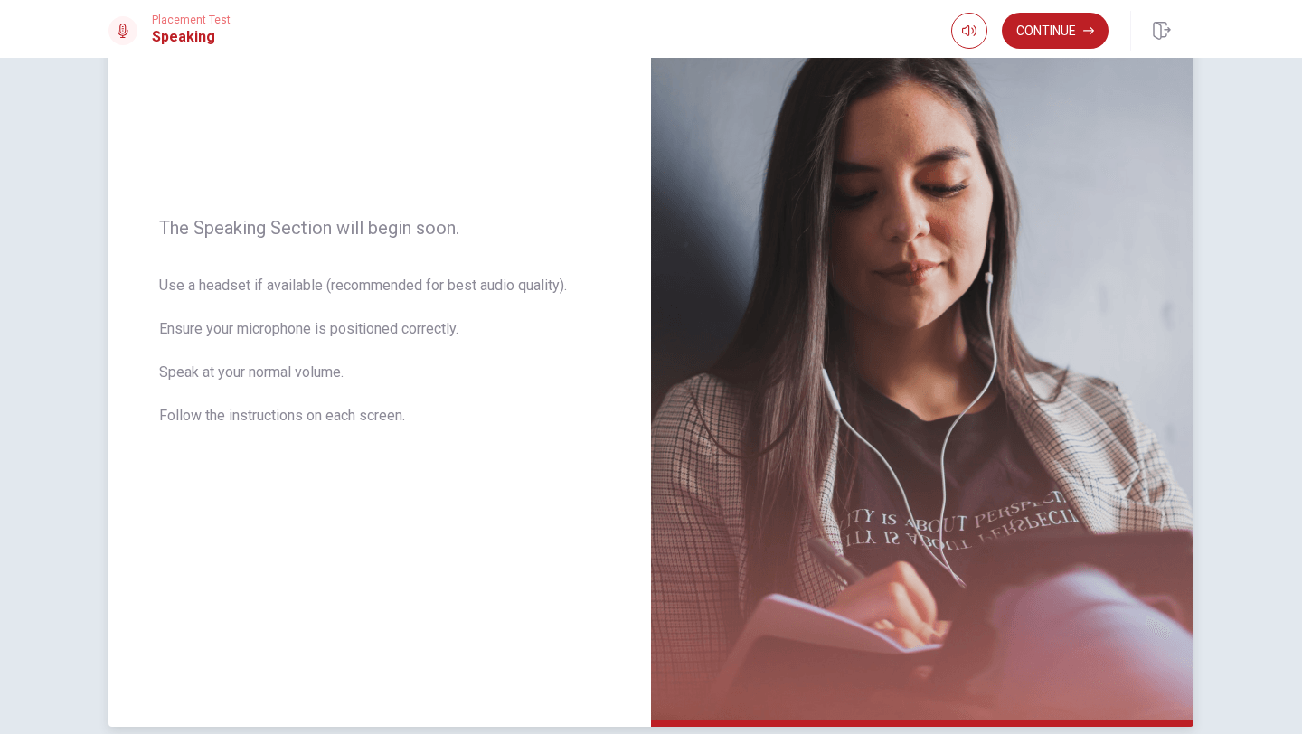
scroll to position [0, 0]
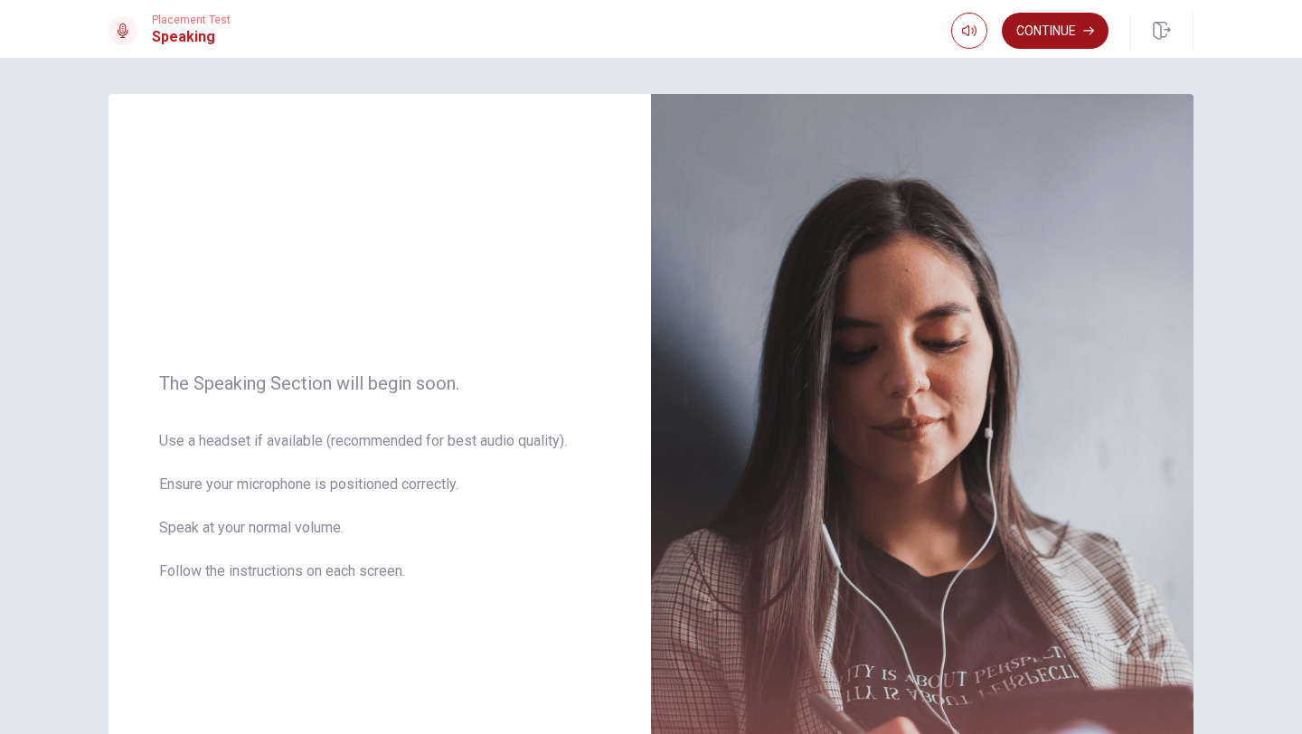
click at [1055, 29] on button "Continue" at bounding box center [1055, 31] width 107 height 36
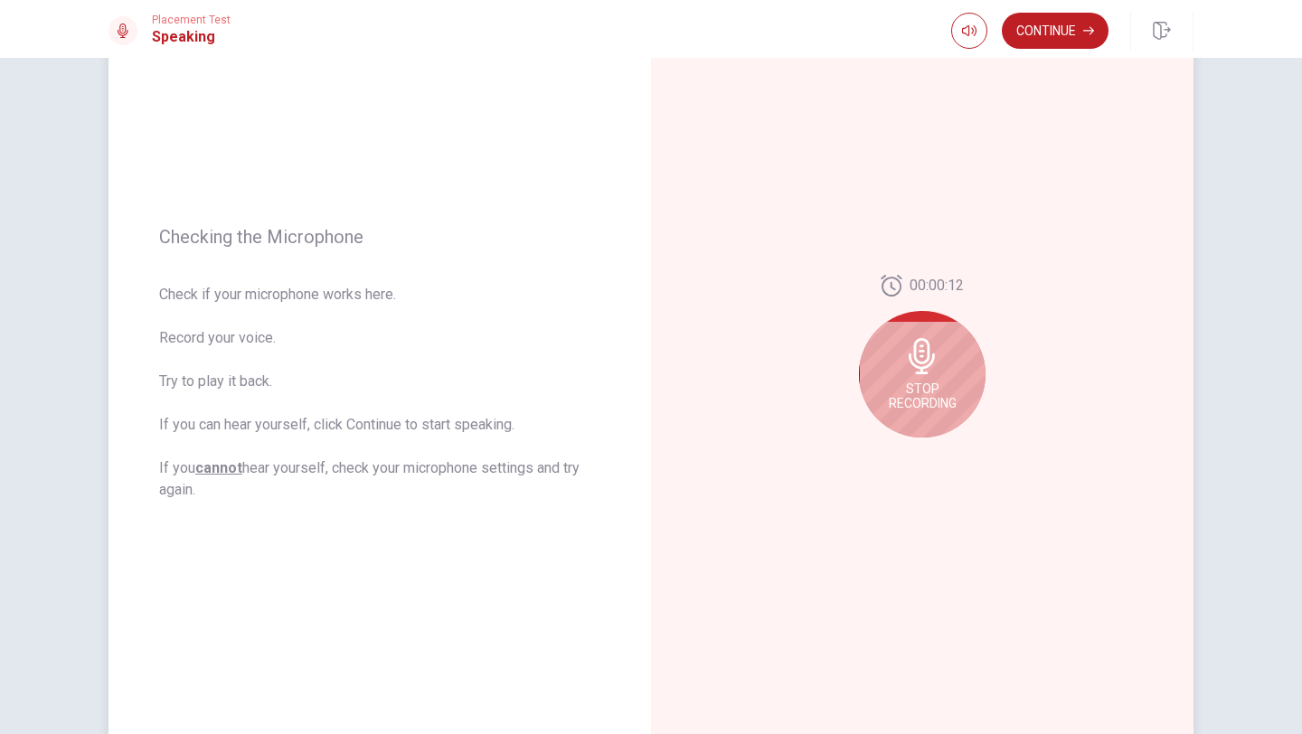
scroll to position [126, 0]
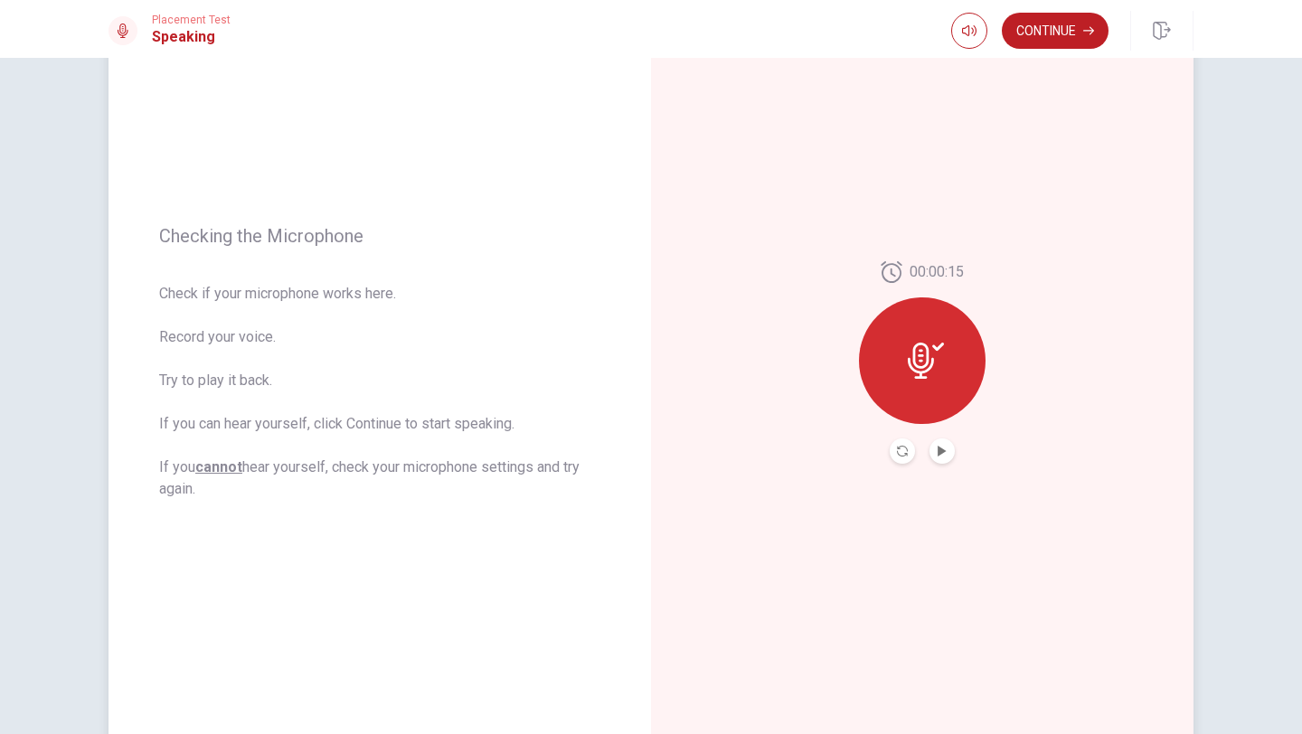
click at [927, 353] on icon at bounding box center [921, 361] width 26 height 36
click at [937, 355] on icon at bounding box center [926, 361] width 36 height 36
click at [927, 353] on icon at bounding box center [921, 361] width 26 height 36
click at [942, 446] on icon "Play Audio" at bounding box center [942, 451] width 11 height 11
click at [1063, 31] on button "Continue" at bounding box center [1055, 31] width 107 height 36
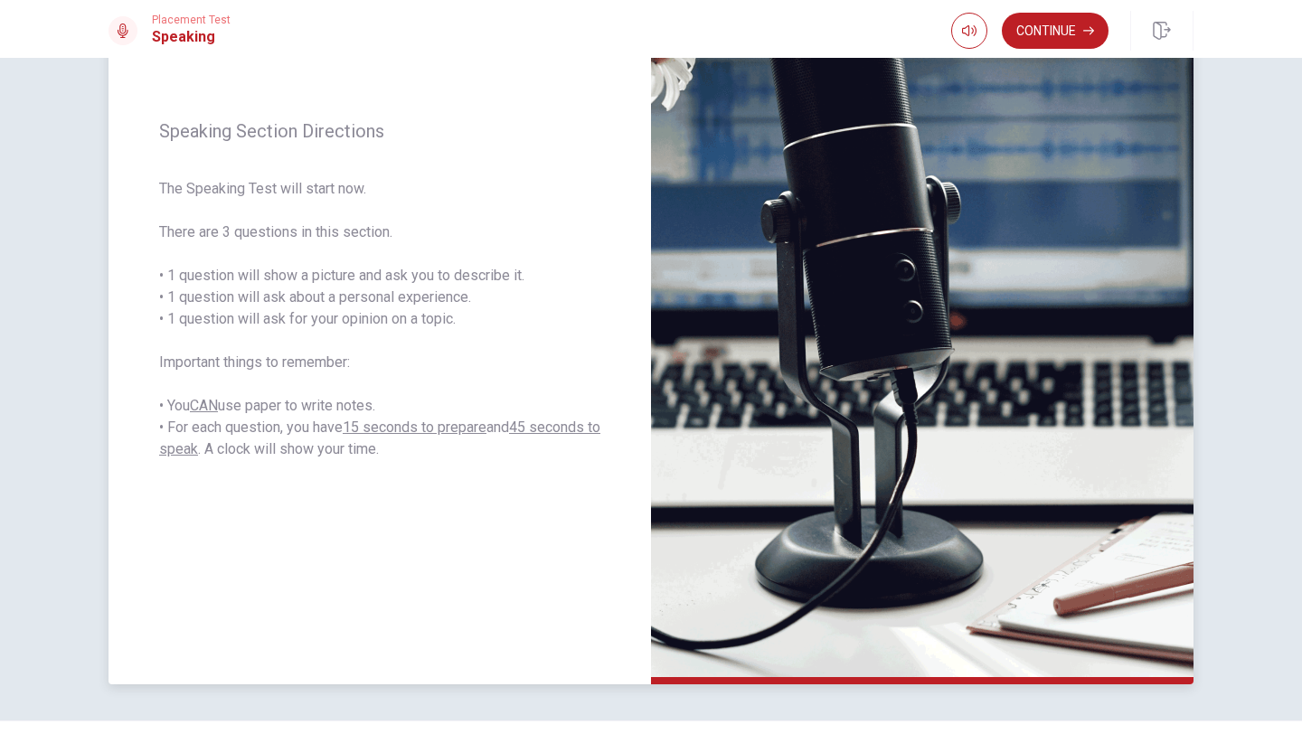
scroll to position [195, 0]
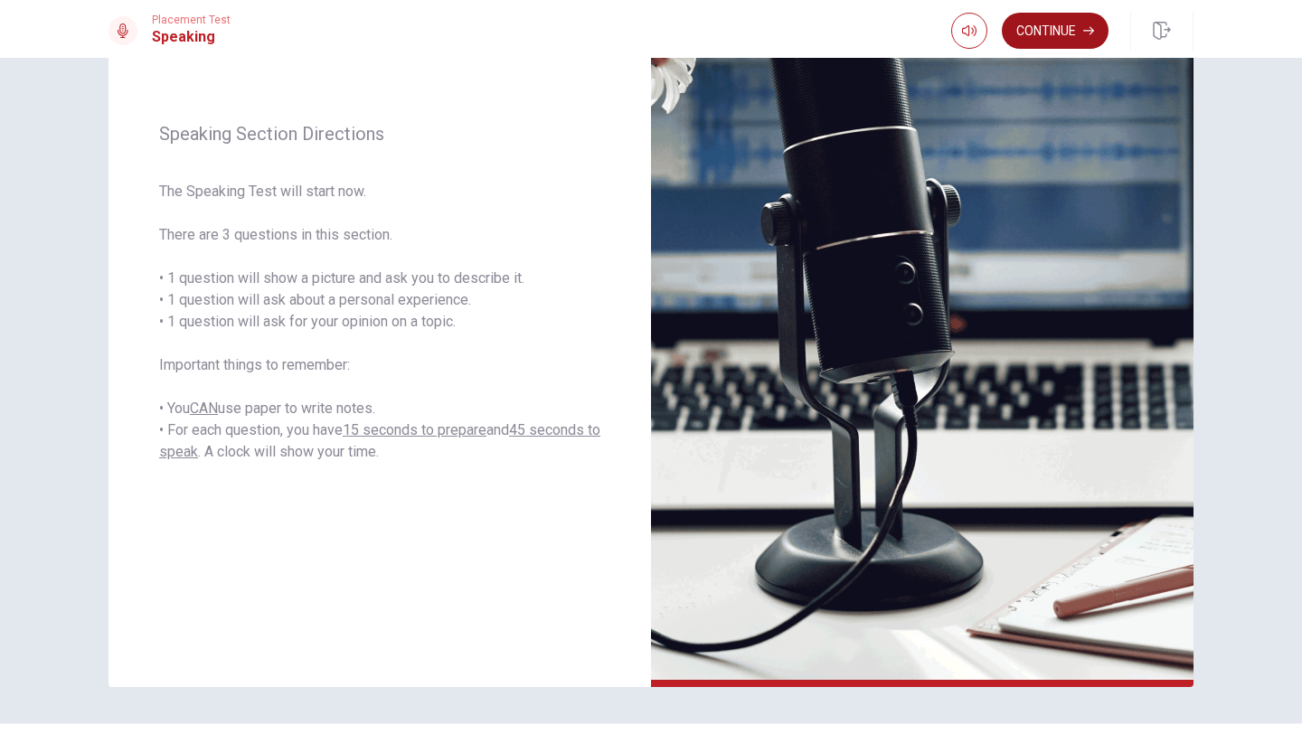
click at [1061, 28] on button "Continue" at bounding box center [1055, 31] width 107 height 36
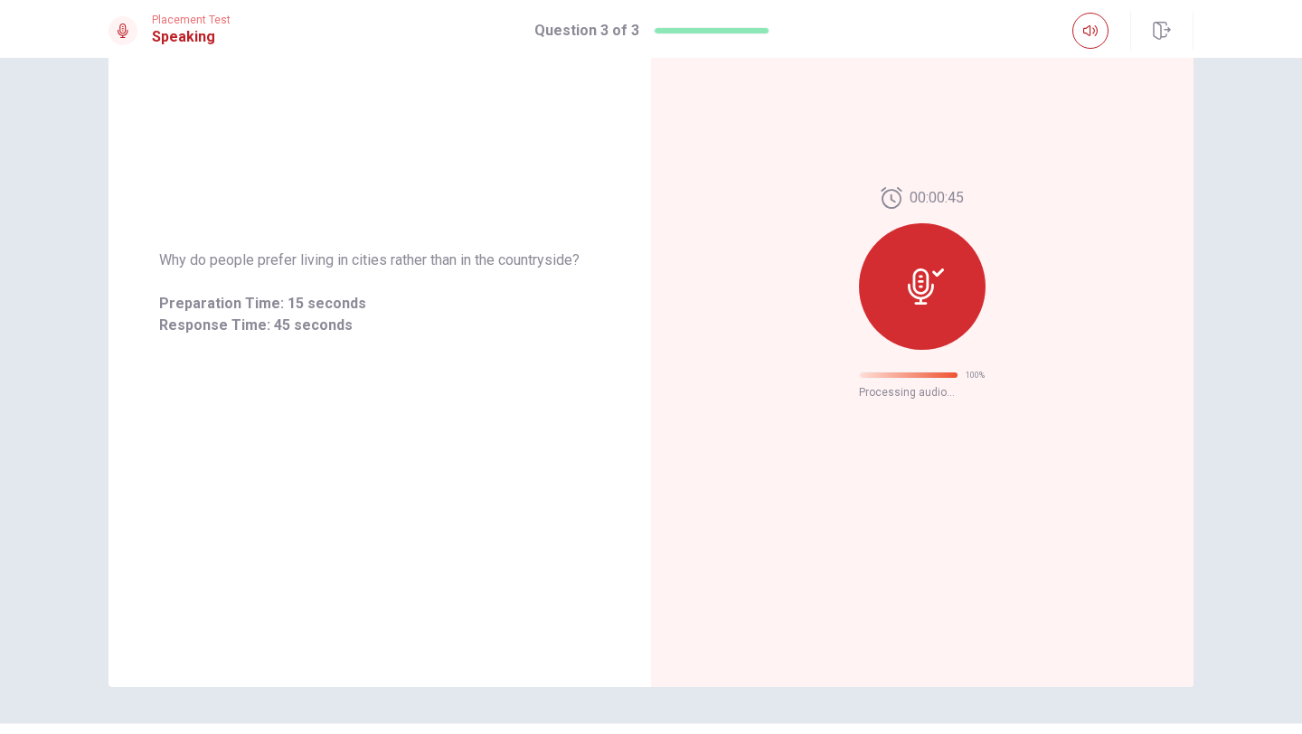
scroll to position [0, 0]
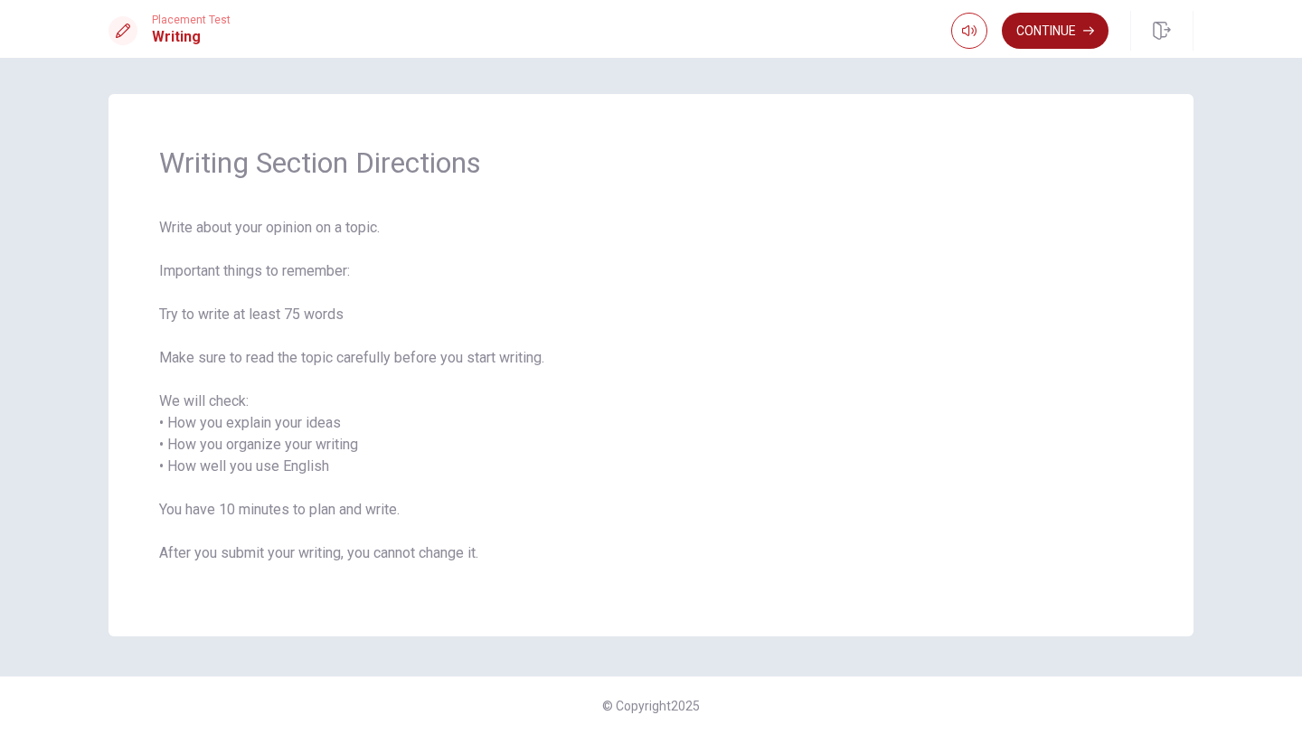
click at [1062, 38] on button "Continue" at bounding box center [1055, 31] width 107 height 36
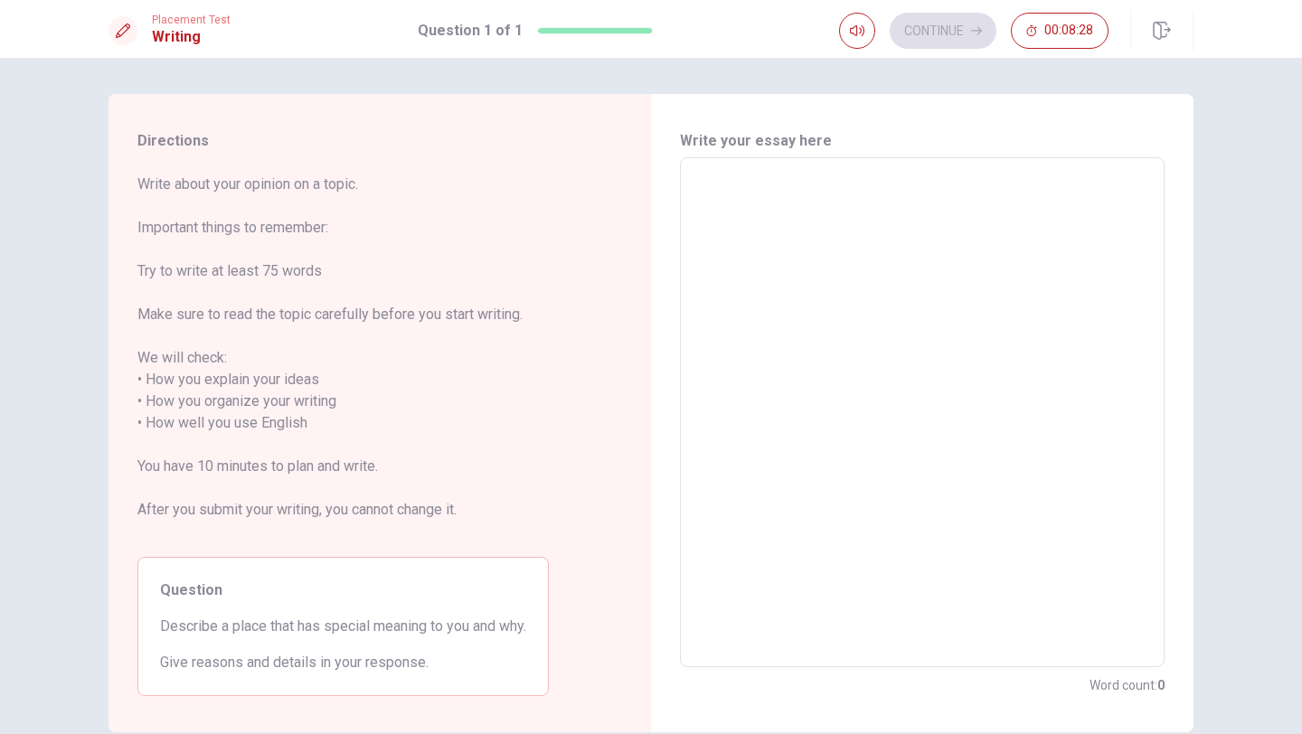
click at [765, 192] on textarea at bounding box center [922, 413] width 459 height 480
type textarea "K"
type textarea "x"
type textarea "Ko"
type textarea "x"
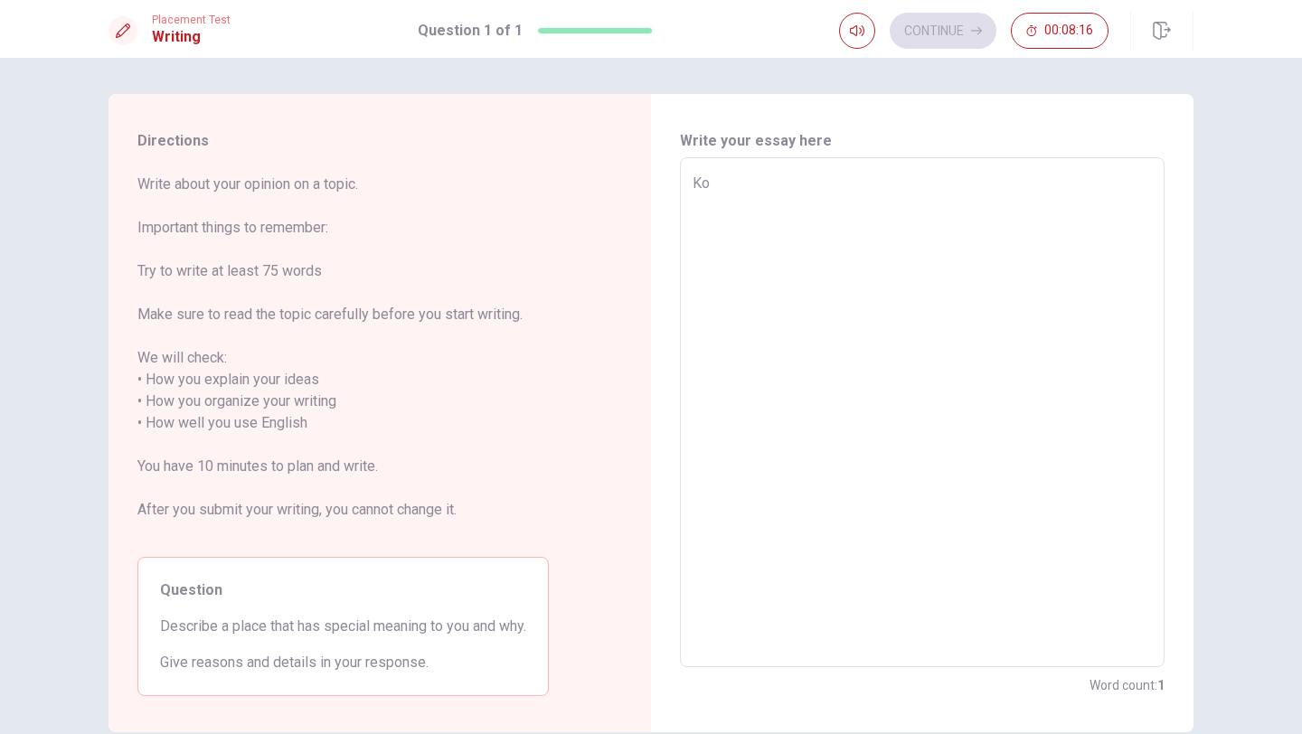
type textarea "Kob"
type textarea "x"
type textarea "Koba"
type textarea "x"
type textarea "Kobal"
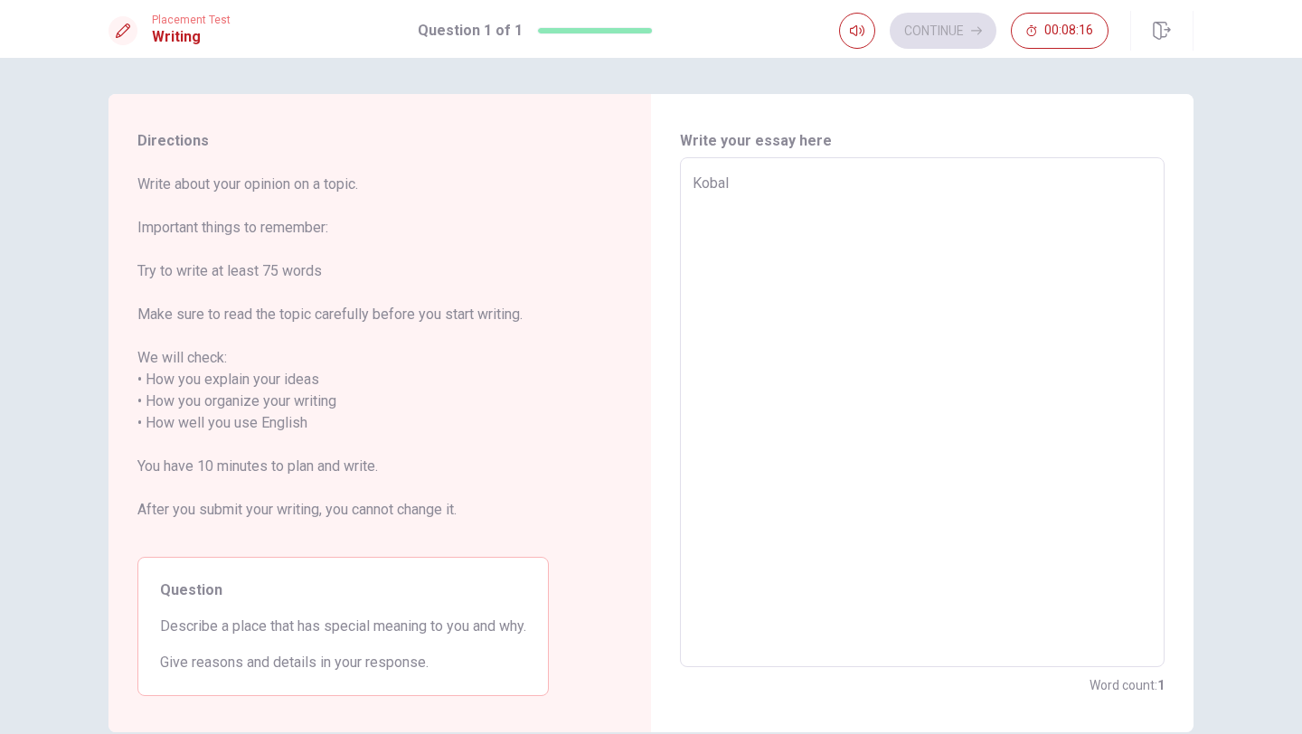
type textarea "x"
type textarea "Kobala"
type textarea "x"
type textarea "Kobala"
type textarea "x"
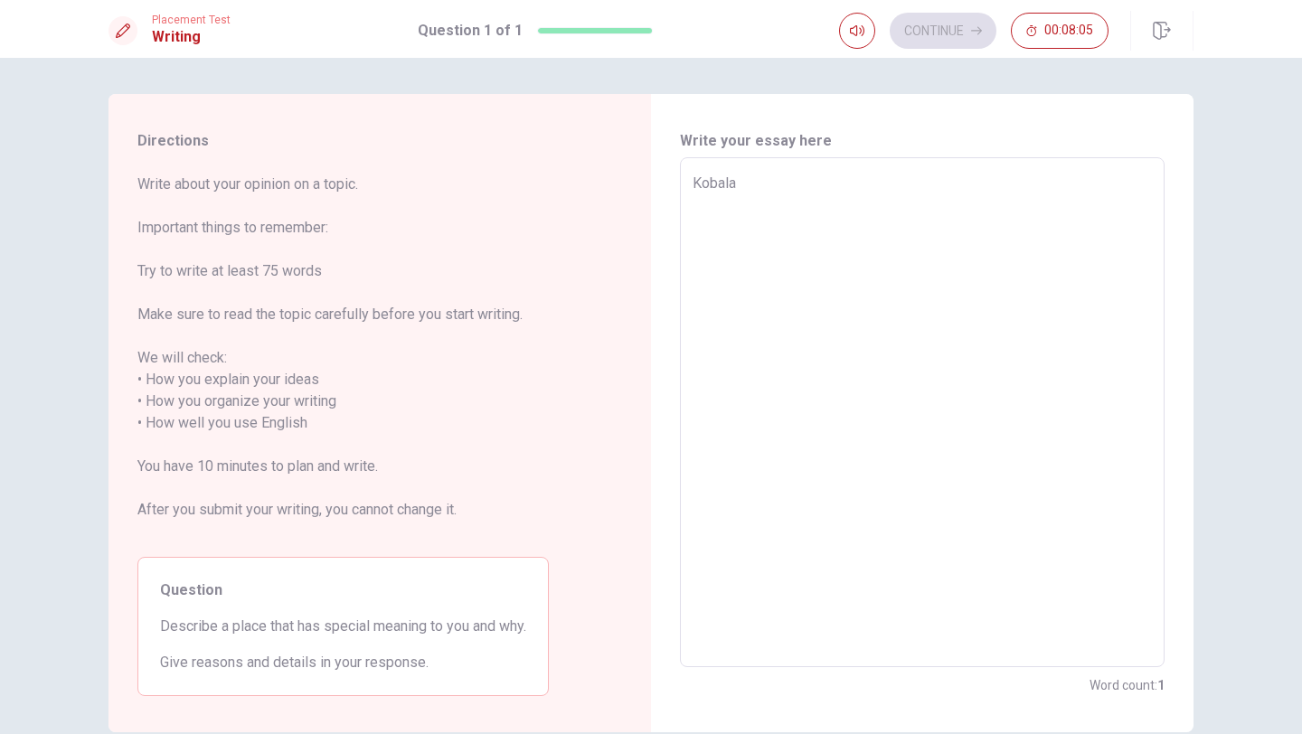
type textarea "Kobala a"
type textarea "x"
type textarea "Kobala a"
type textarea "x"
type textarea "Kobala a s"
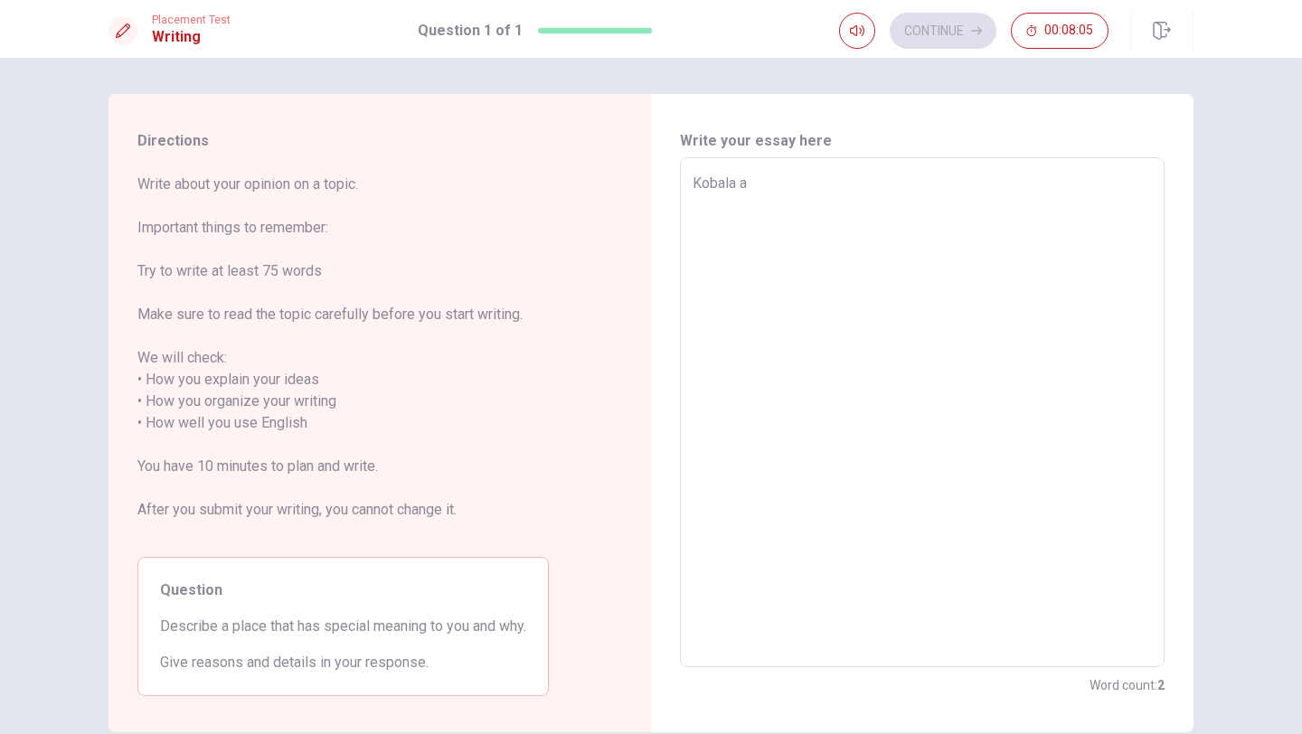
type textarea "x"
type textarea "Kobala a sm"
type textarea "x"
type textarea "Kobala a sma"
type textarea "x"
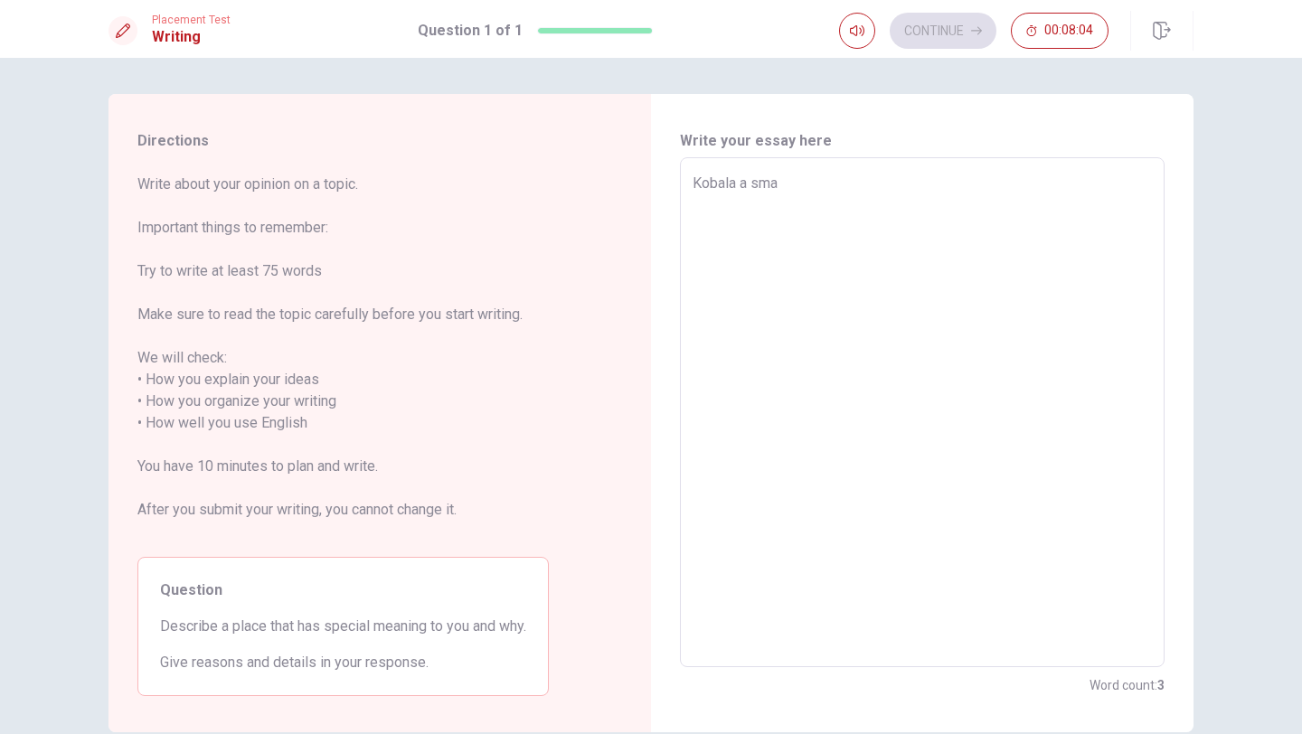
type textarea "Kobala a smal"
type textarea "x"
type textarea "Kobala a small"
type textarea "x"
type textarea "Kobala a small"
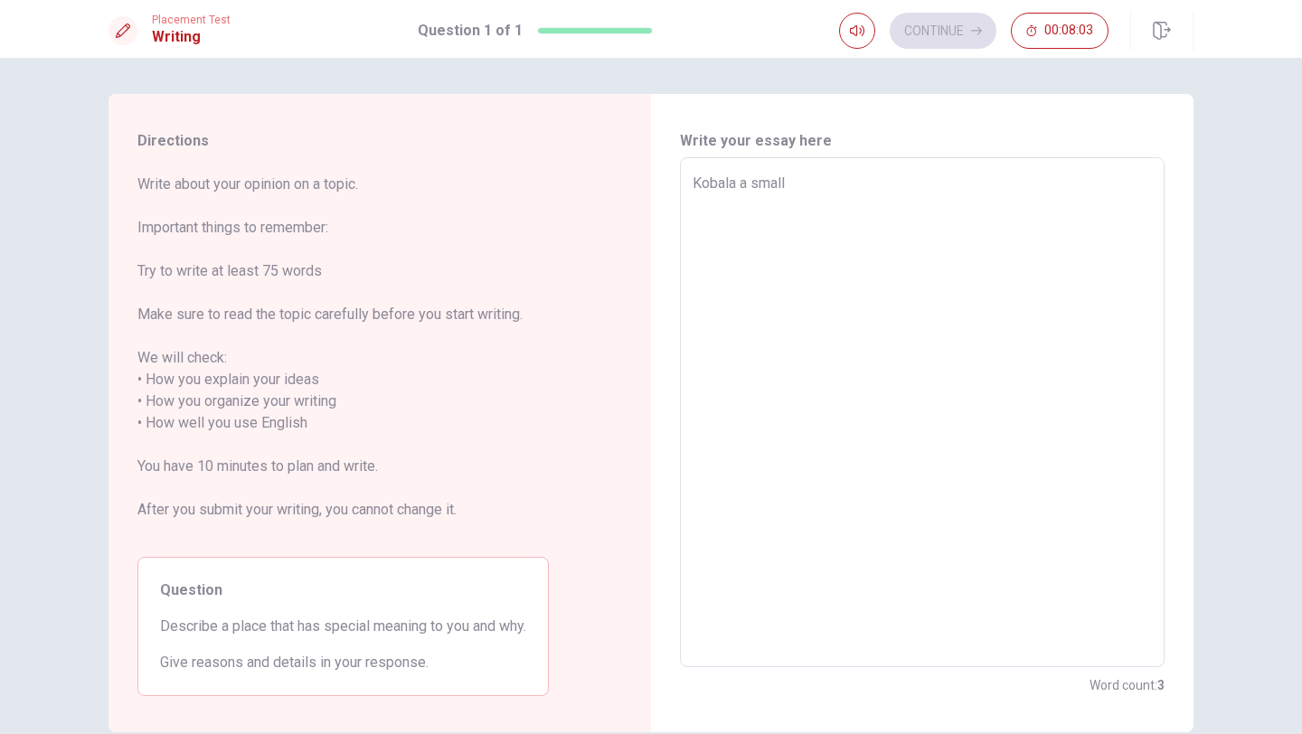
type textarea "x"
type textarea "Kobala a small v"
type textarea "x"
type textarea "Kobala a small vi"
type textarea "x"
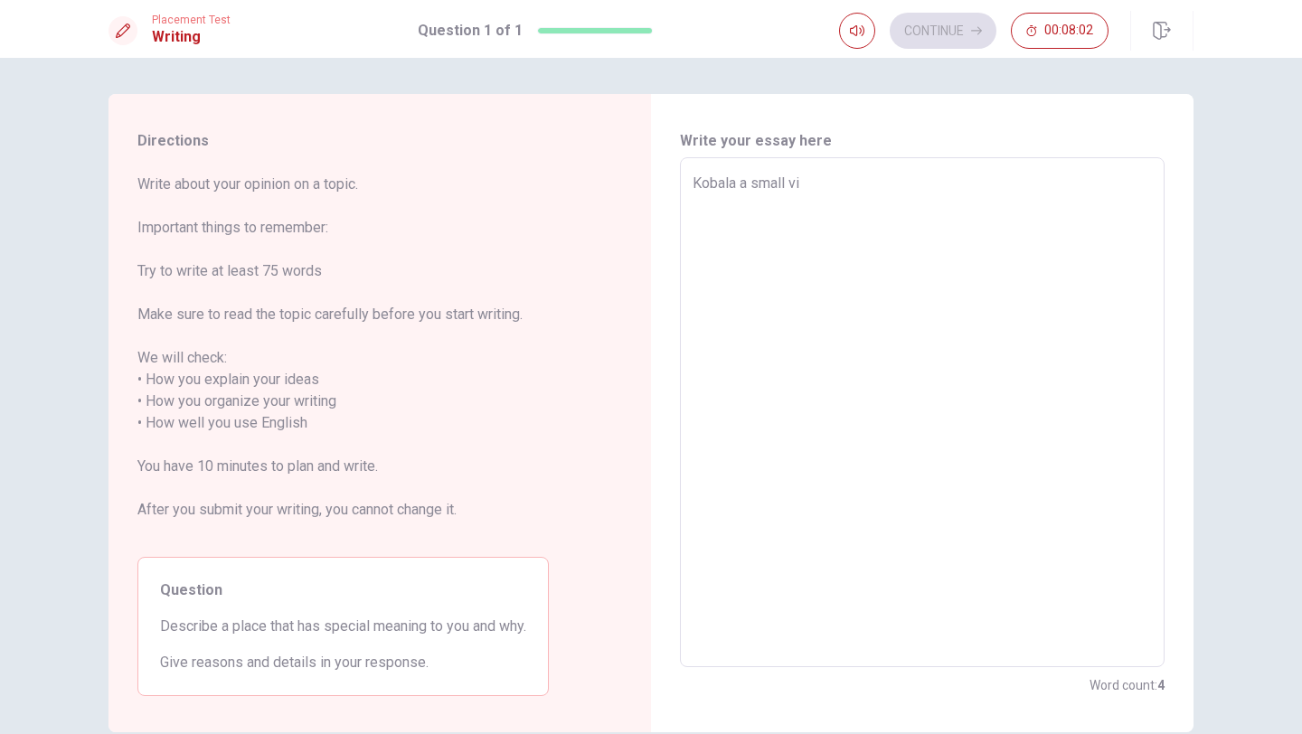
type textarea "Kobala a small vil"
type textarea "x"
type textarea "Kobala a small vill"
type textarea "x"
type textarea "Kobala a small villa"
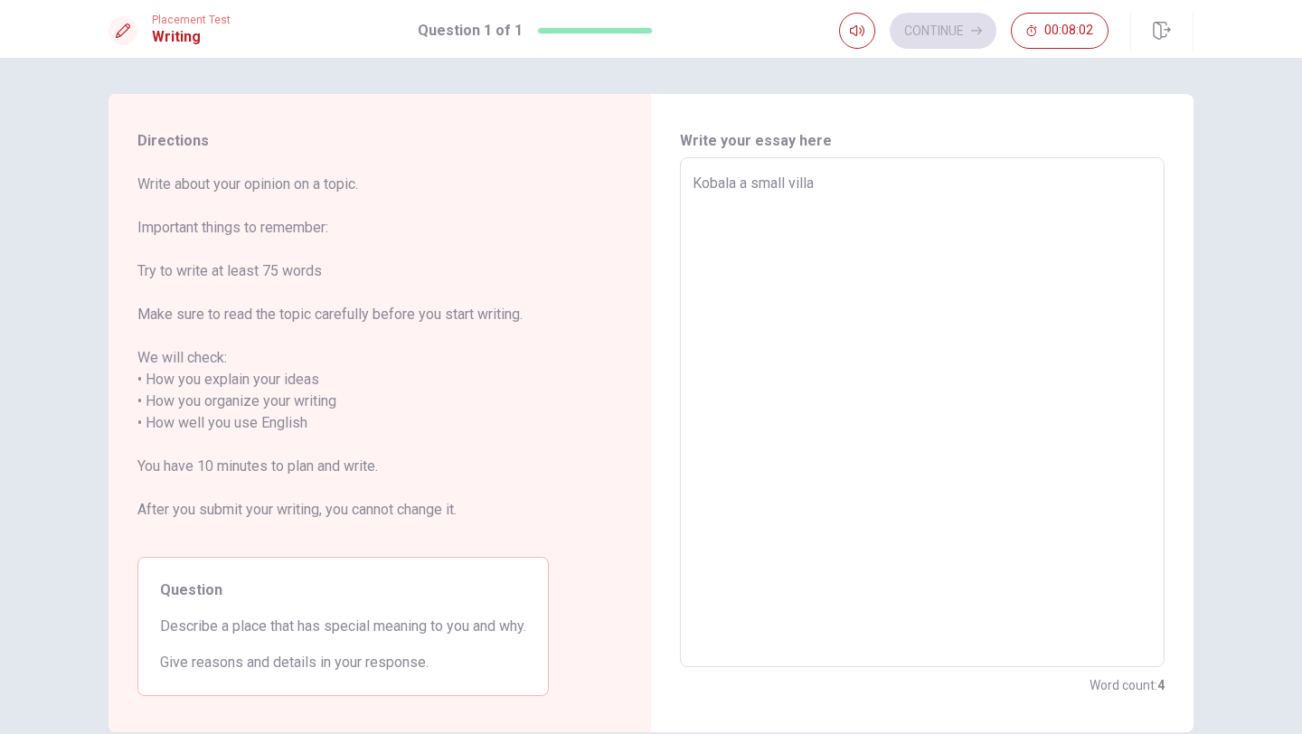
type textarea "x"
type textarea "Kobala a small villag"
type textarea "x"
type textarea "[GEOGRAPHIC_DATA] a small village"
type textarea "x"
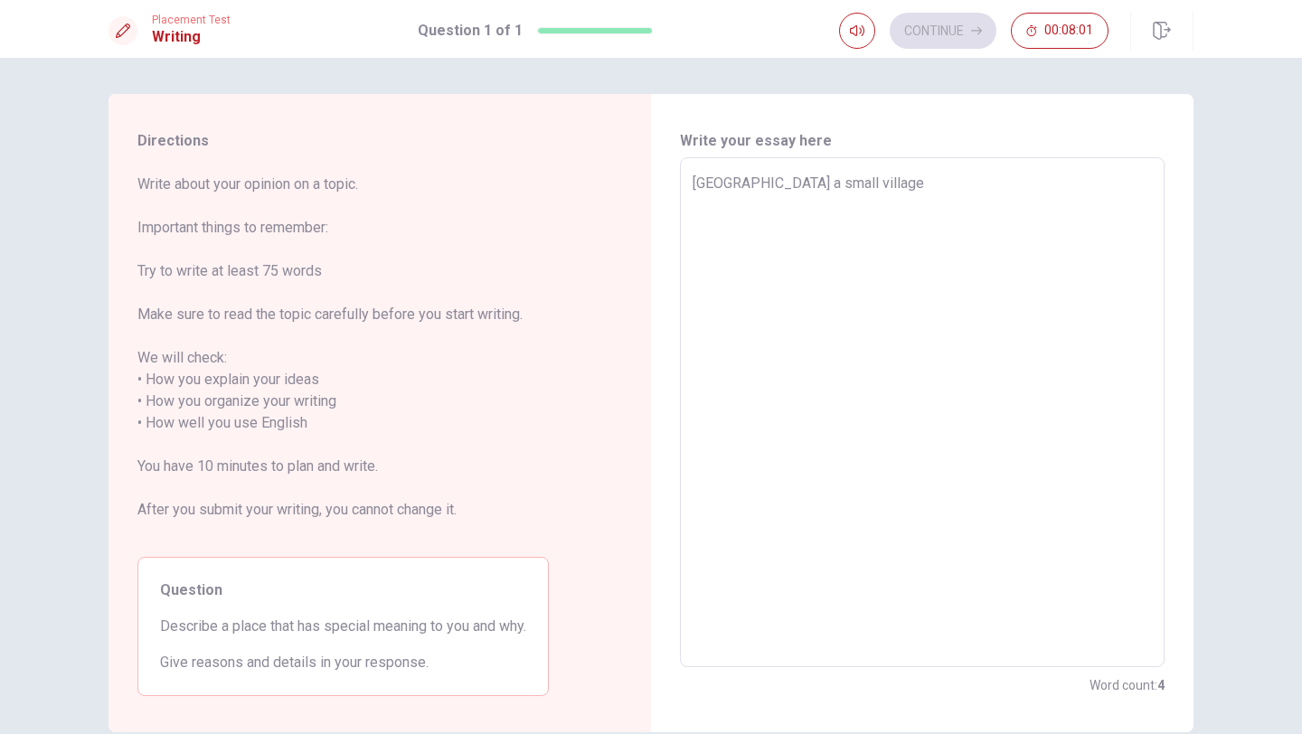
type textarea "[GEOGRAPHIC_DATA] a small village"
type textarea "x"
type textarea "[GEOGRAPHIC_DATA] a small village i"
type textarea "x"
type textarea "[GEOGRAPHIC_DATA] a small village in"
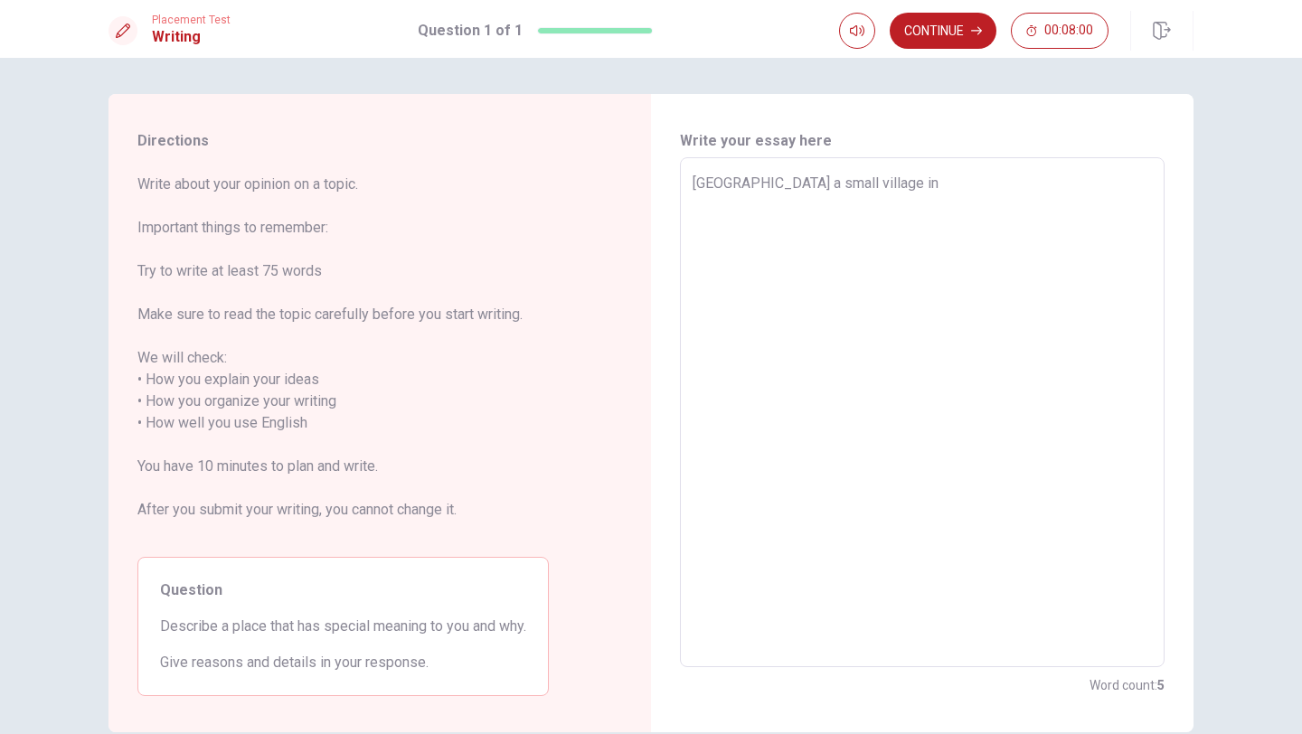
type textarea "x"
type textarea "[GEOGRAPHIC_DATA] a small village in"
type textarea "x"
type textarea "[GEOGRAPHIC_DATA] a small village in D"
type textarea "x"
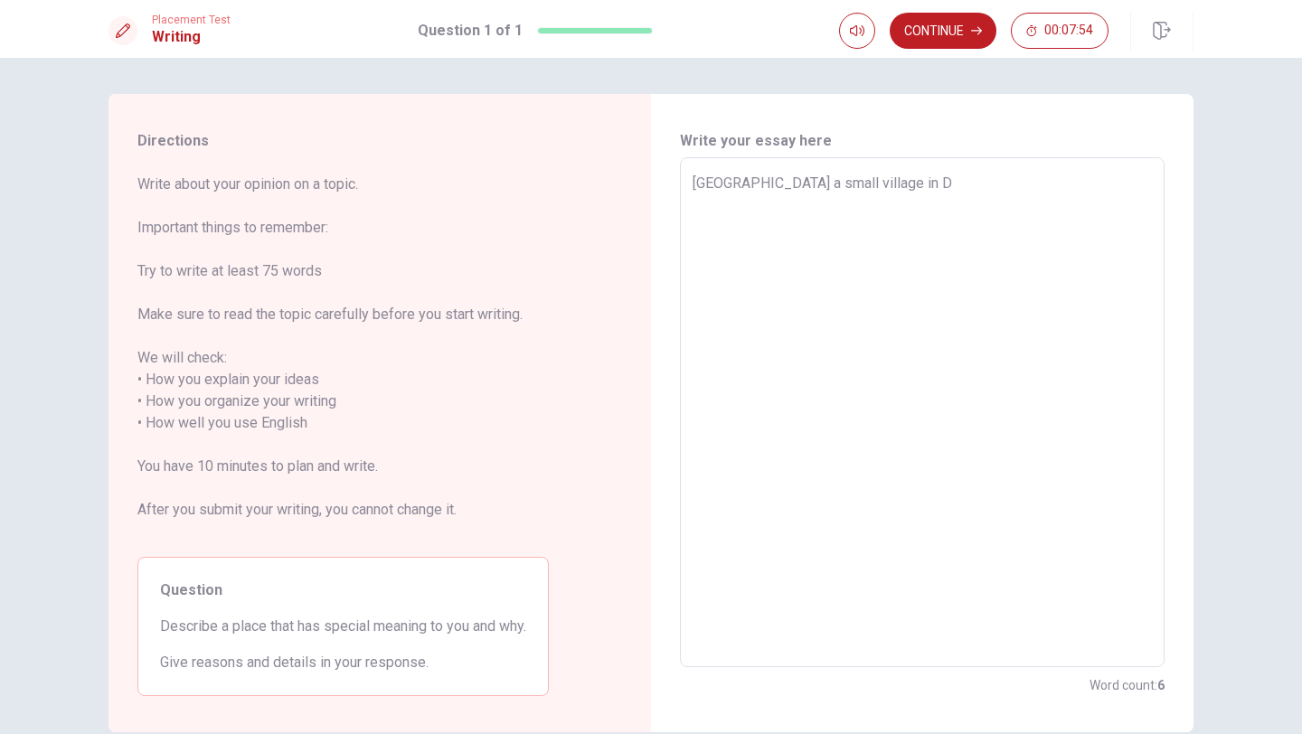
type textarea "[GEOGRAPHIC_DATA] a small village in [GEOGRAPHIC_DATA]"
type textarea "x"
type textarea "[GEOGRAPHIC_DATA] a small village in Din"
type textarea "x"
type textarea "[GEOGRAPHIC_DATA] a small village in [GEOGRAPHIC_DATA]"
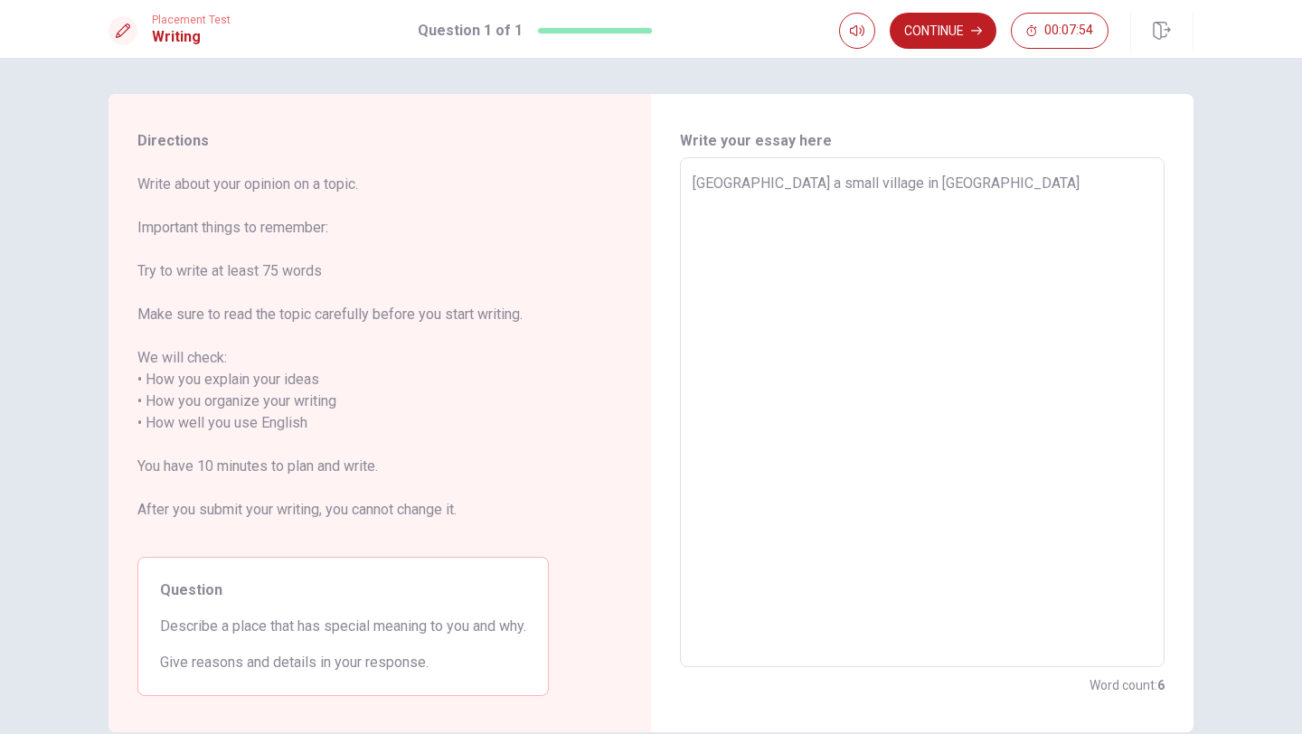
type textarea "x"
type textarea "[GEOGRAPHIC_DATA] a small village in [GEOGRAPHIC_DATA]"
type textarea "x"
type textarea "[GEOGRAPHIC_DATA] a small village in [GEOGRAPHIC_DATA]"
type textarea "x"
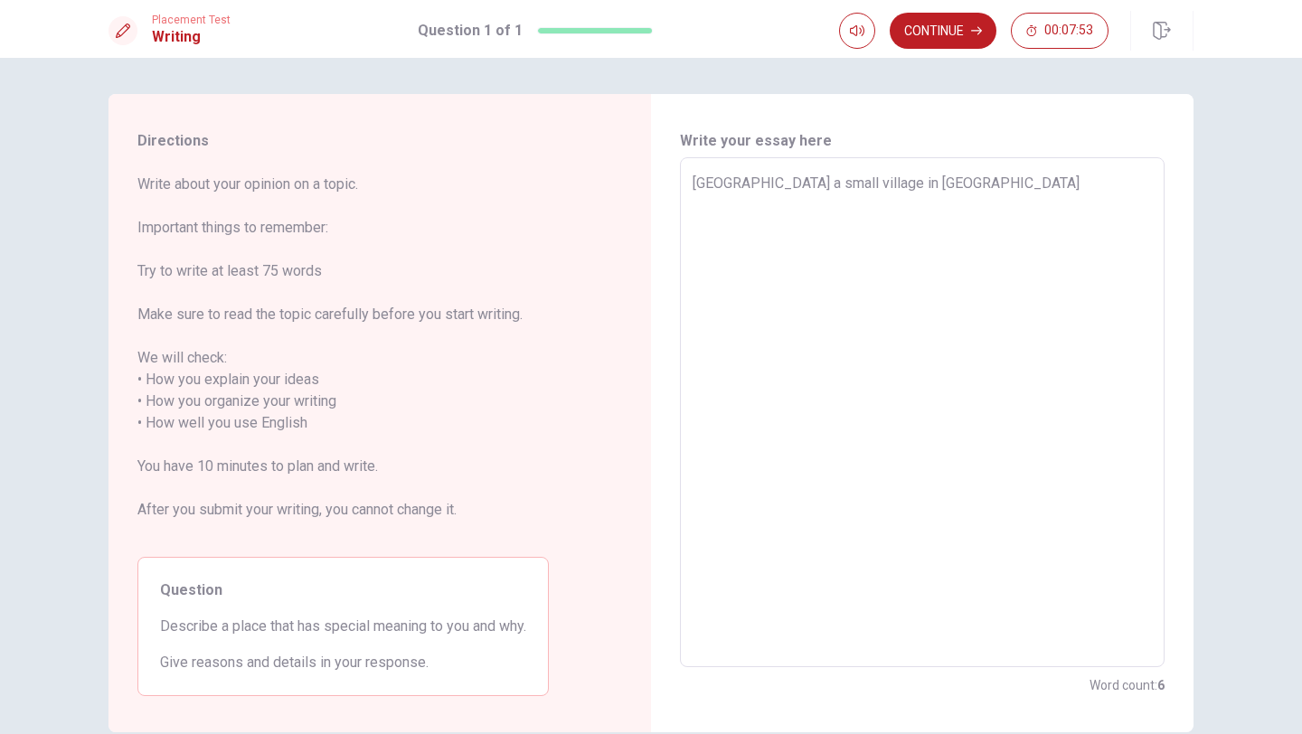
type textarea "[GEOGRAPHIC_DATA] a small village in [GEOGRAPHIC_DATA]"
type textarea "x"
type textarea "[GEOGRAPHIC_DATA] a small village in [GEOGRAPHIC_DATA]"
type textarea "x"
type textarea "[GEOGRAPHIC_DATA] a small village in [GEOGRAPHIC_DATA]"
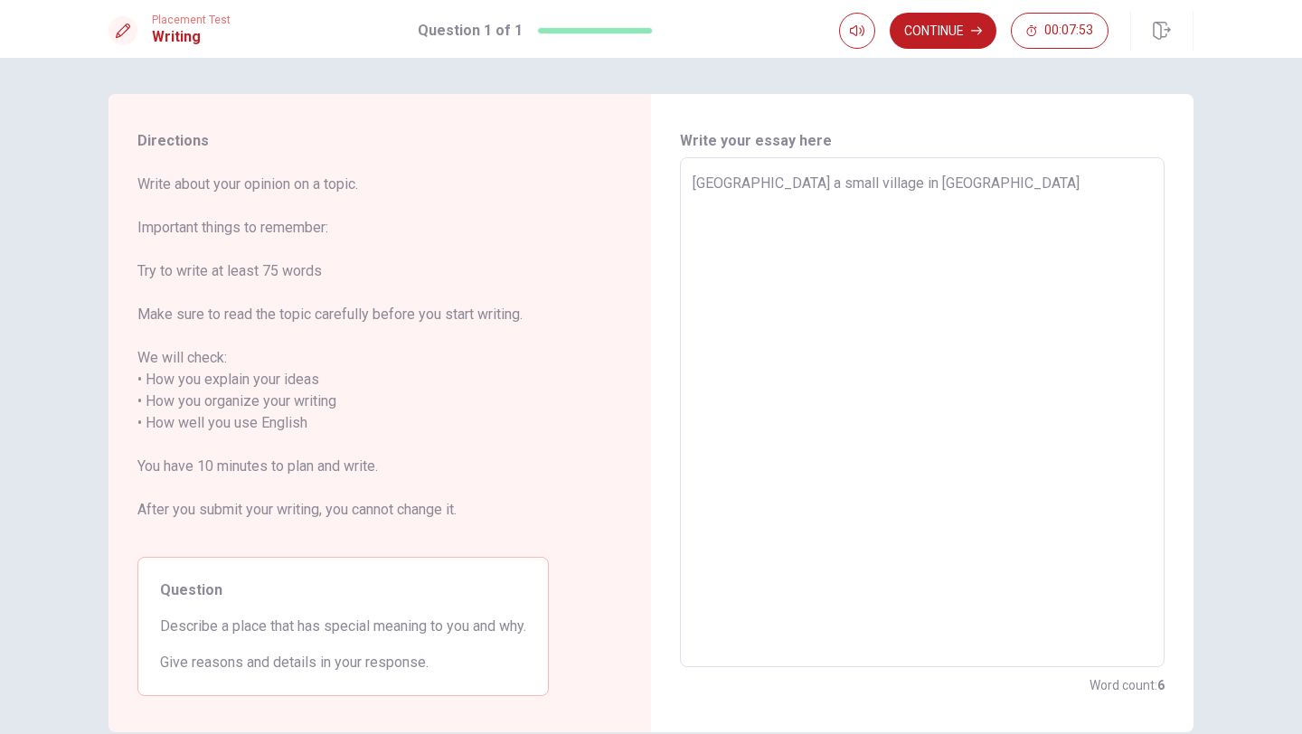
type textarea "x"
type textarea "[GEOGRAPHIC_DATA] a small village in [GEOGRAPHIC_DATA]"
type textarea "x"
type textarea "[GEOGRAPHIC_DATA] a small village in [GEOGRAPHIC_DATA],"
type textarea "x"
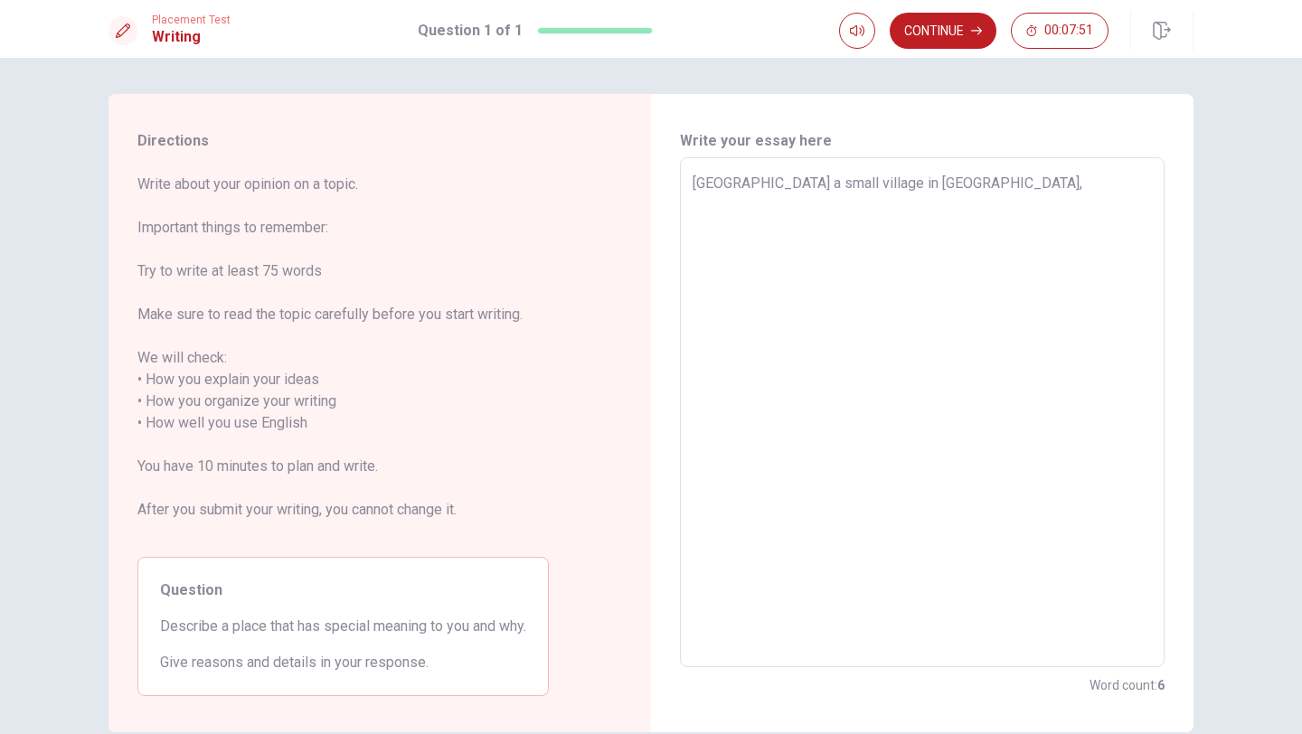
type textarea "[GEOGRAPHIC_DATA] a small village in [GEOGRAPHIC_DATA],"
type textarea "x"
type textarea "[GEOGRAPHIC_DATA] a small village in [GEOGRAPHIC_DATA], G"
type textarea "x"
type textarea "[GEOGRAPHIC_DATA] a small village in [GEOGRAPHIC_DATA], [GEOGRAPHIC_DATA]"
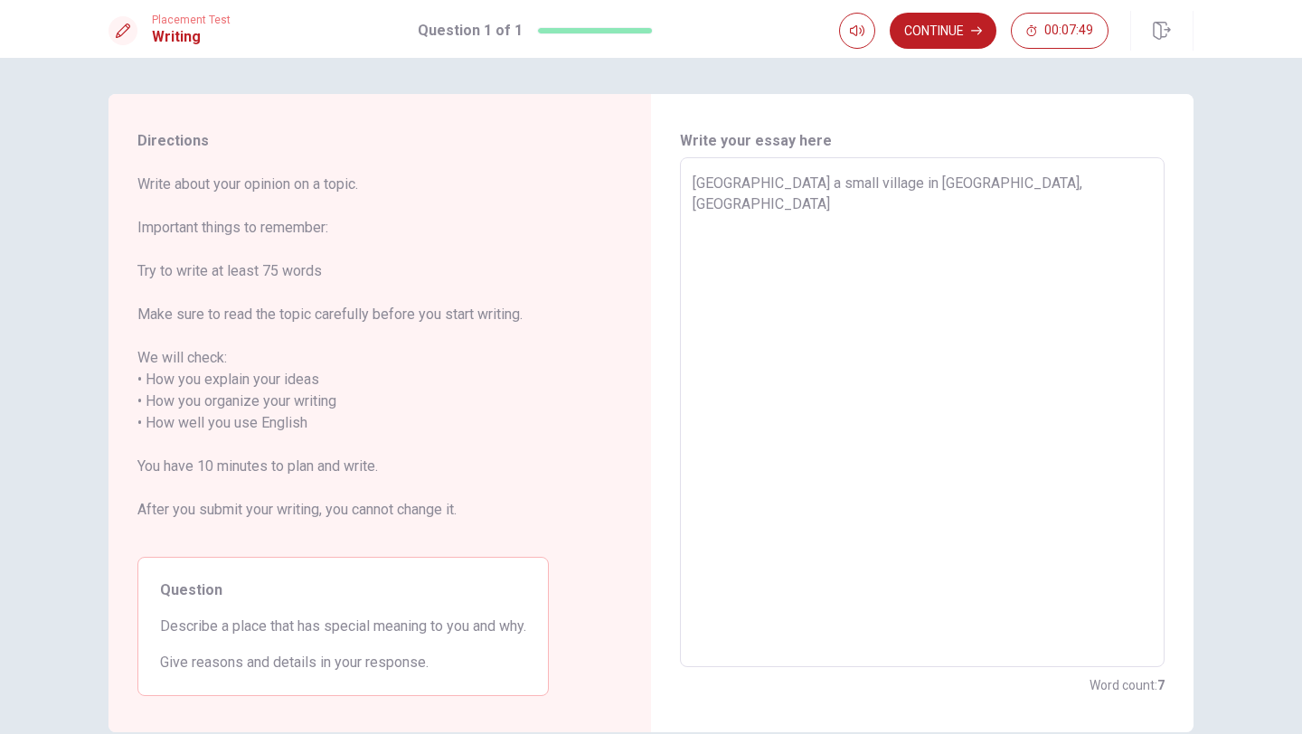
type textarea "x"
type textarea "[GEOGRAPHIC_DATA] a small village in [GEOGRAPHIC_DATA], [GEOGRAPHIC_DATA]"
type textarea "x"
type textarea "[GEOGRAPHIC_DATA] a small village in [GEOGRAPHIC_DATA], [GEOGRAPHIC_DATA]"
type textarea "x"
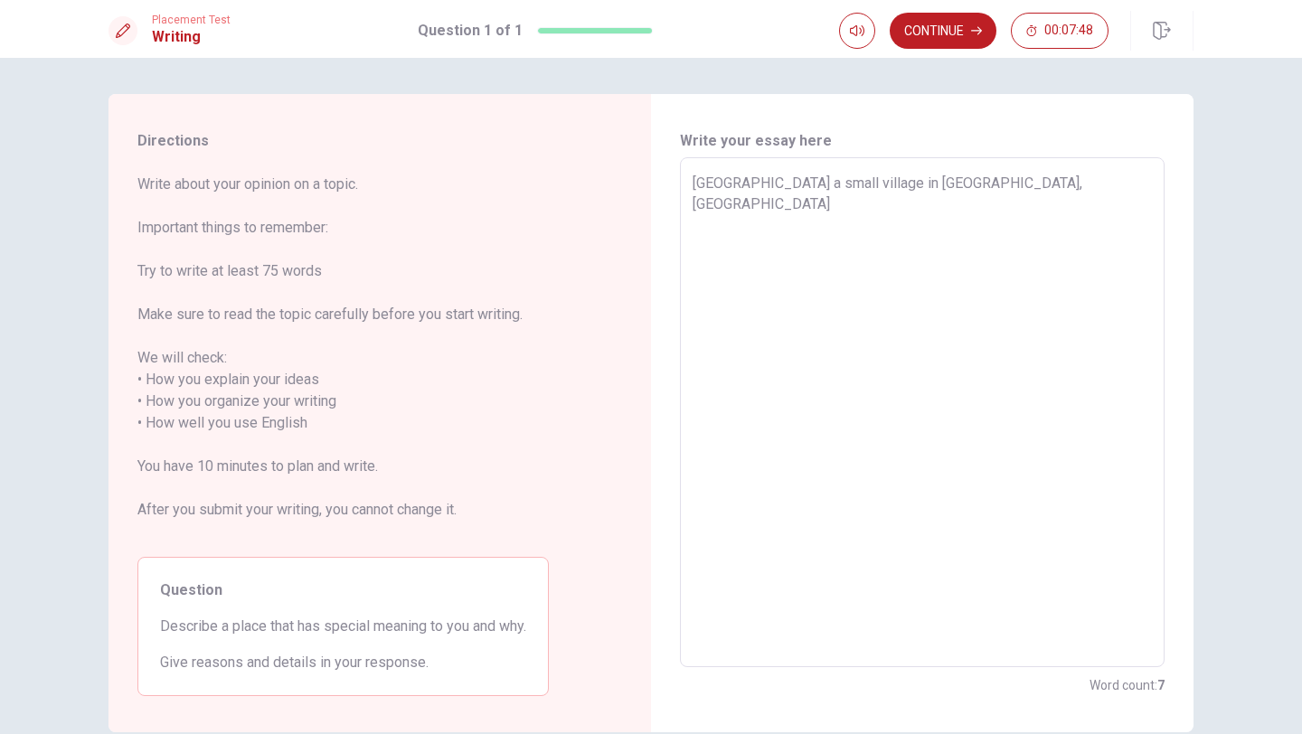
type textarea "[GEOGRAPHIC_DATA] a small village in [GEOGRAPHIC_DATA], [GEOGRAPHIC_DATA]"
type textarea "x"
type textarea "[GEOGRAPHIC_DATA] a small village in [GEOGRAPHIC_DATA], [GEOGRAPHIC_DATA]"
type textarea "x"
type textarea "[GEOGRAPHIC_DATA] a small village in [GEOGRAPHIC_DATA], [GEOGRAPHIC_DATA]."
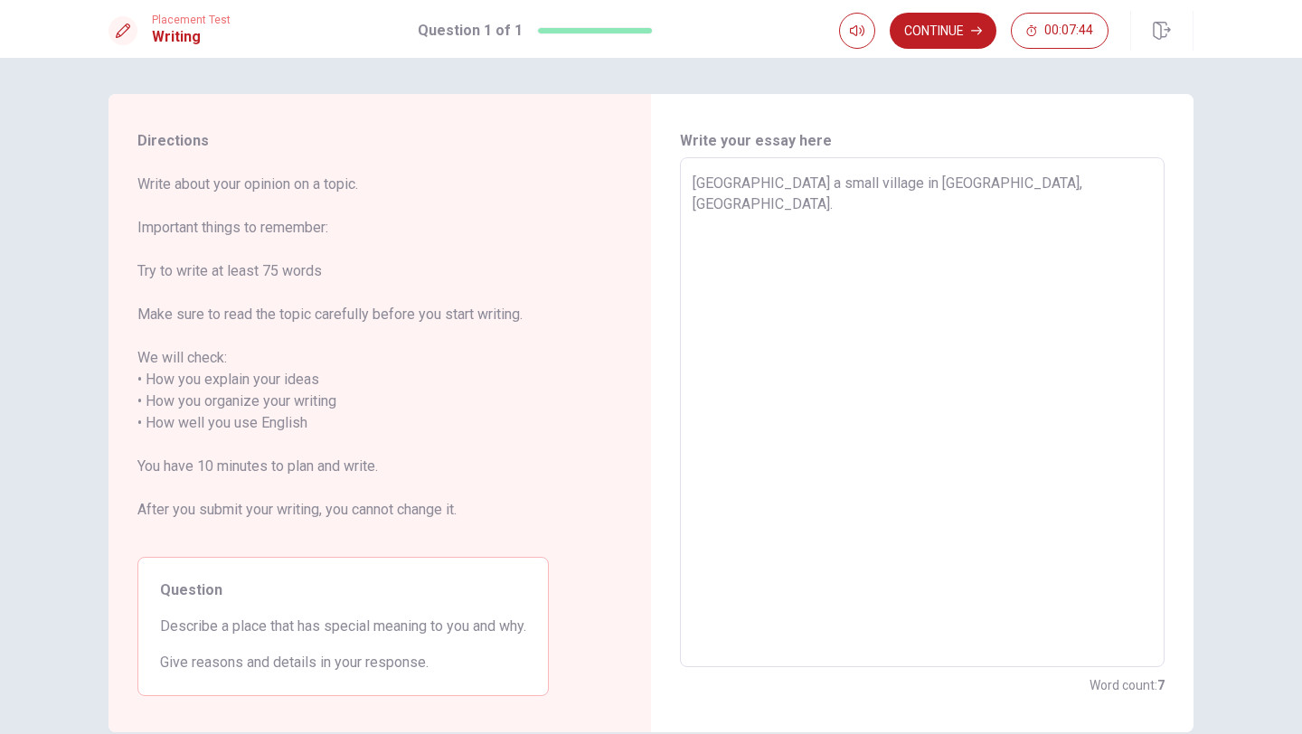
type textarea "x"
type textarea "[GEOGRAPHIC_DATA] a small village in [GEOGRAPHIC_DATA], [GEOGRAPHIC_DATA]."
type textarea "x"
type textarea "[GEOGRAPHIC_DATA] a small village in [GEOGRAPHIC_DATA], [GEOGRAPHIC_DATA]. W"
type textarea "x"
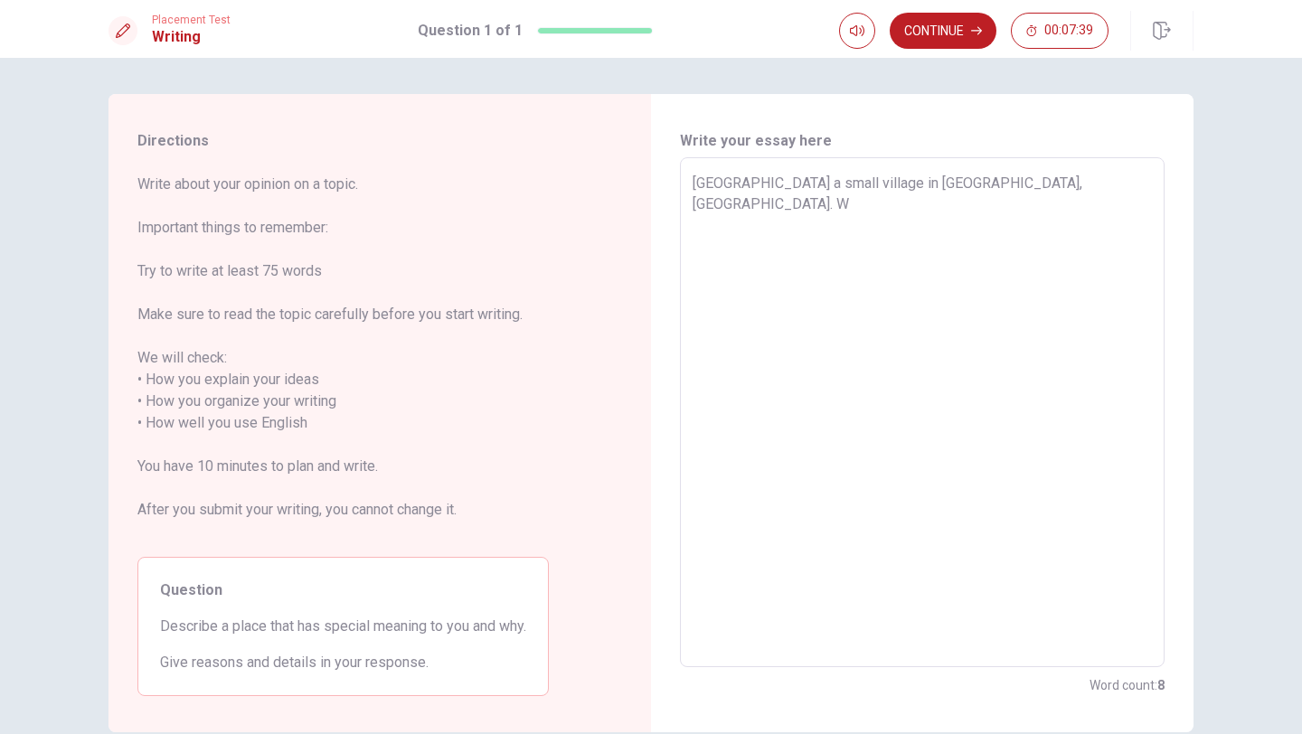
type textarea "[GEOGRAPHIC_DATA] a small village in [GEOGRAPHIC_DATA], [GEOGRAPHIC_DATA]. Wh"
type textarea "x"
type textarea "[GEOGRAPHIC_DATA] a small village in [GEOGRAPHIC_DATA], [GEOGRAPHIC_DATA]. Whe"
type textarea "x"
type textarea "[GEOGRAPHIC_DATA] a small village in [GEOGRAPHIC_DATA], [GEOGRAPHIC_DATA]. Wher"
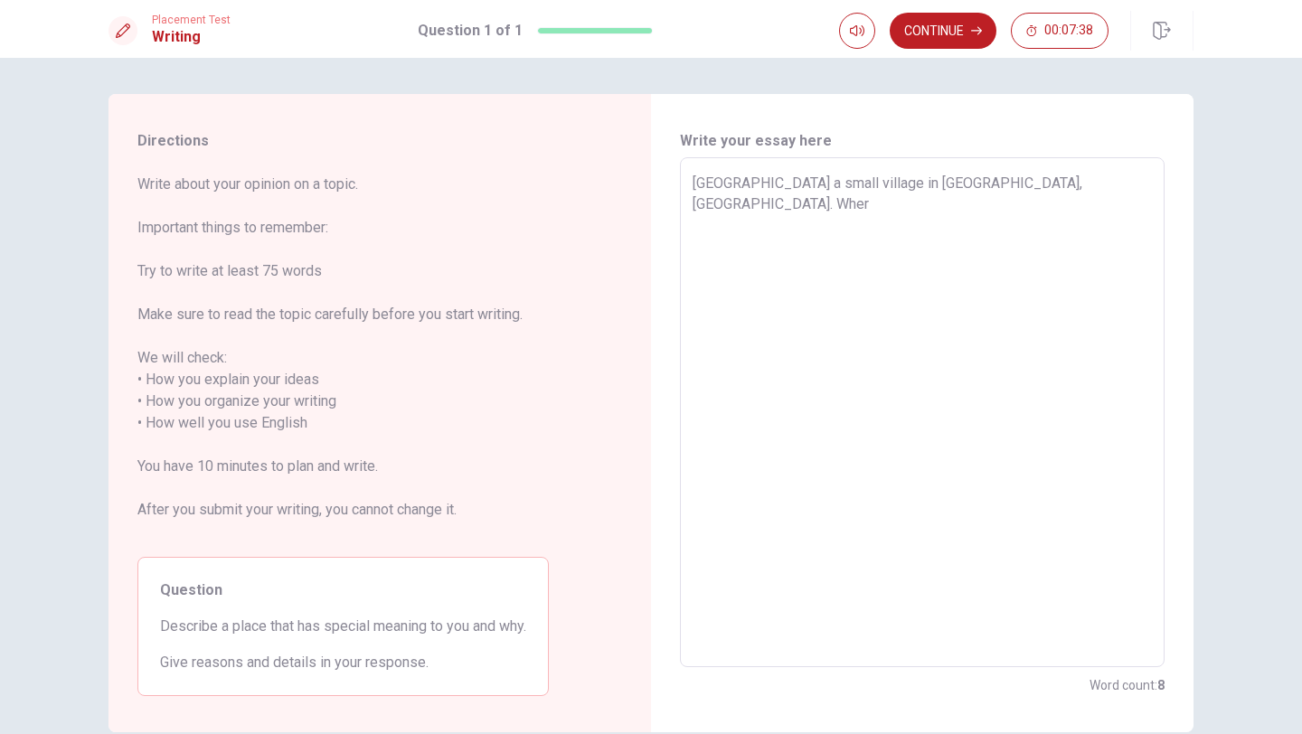
type textarea "x"
type textarea "[GEOGRAPHIC_DATA] a small village in [GEOGRAPHIC_DATA], [GEOGRAPHIC_DATA]. Whe"
type textarea "x"
type textarea "[GEOGRAPHIC_DATA] a small village in [GEOGRAPHIC_DATA], [GEOGRAPHIC_DATA]. Wh"
type textarea "x"
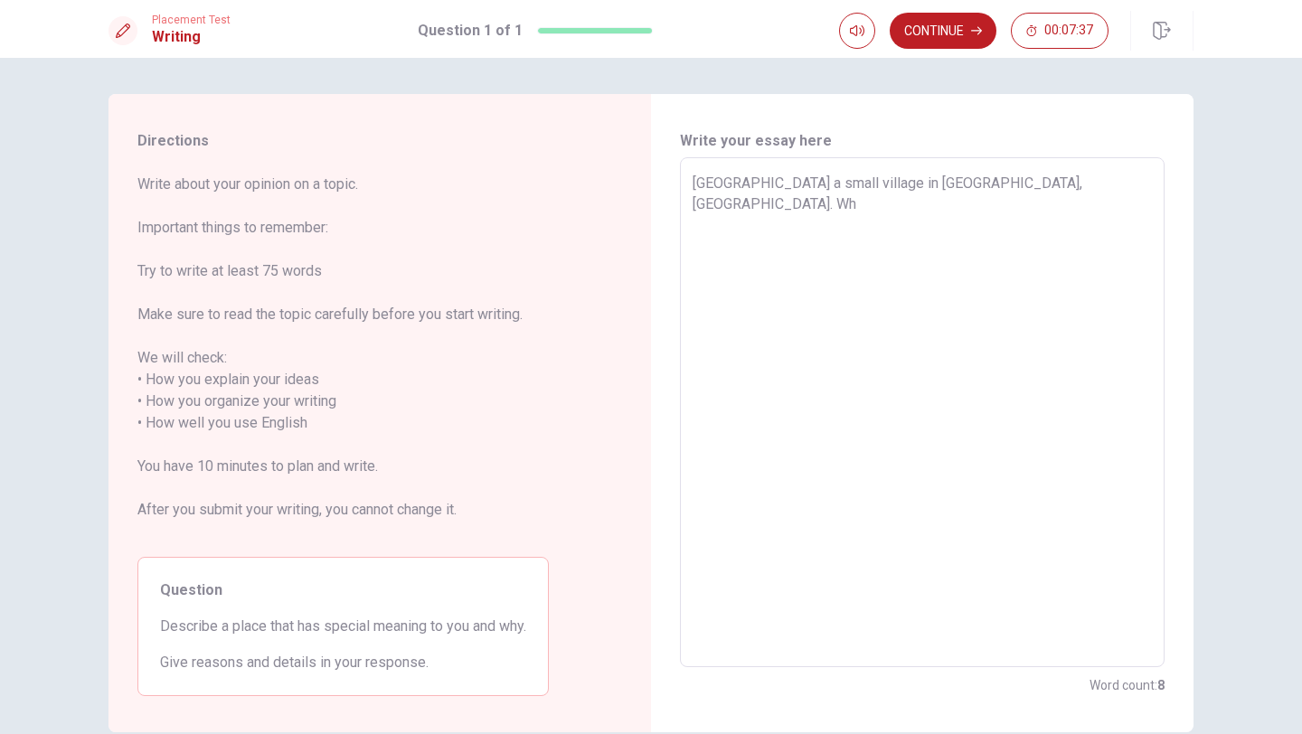
type textarea "[GEOGRAPHIC_DATA] a small village in [GEOGRAPHIC_DATA], [GEOGRAPHIC_DATA]. W"
type textarea "x"
type textarea "[GEOGRAPHIC_DATA] a small village in [GEOGRAPHIC_DATA], [GEOGRAPHIC_DATA]."
type textarea "x"
type textarea "[GEOGRAPHIC_DATA] a small village in [GEOGRAPHIC_DATA], [GEOGRAPHIC_DATA]."
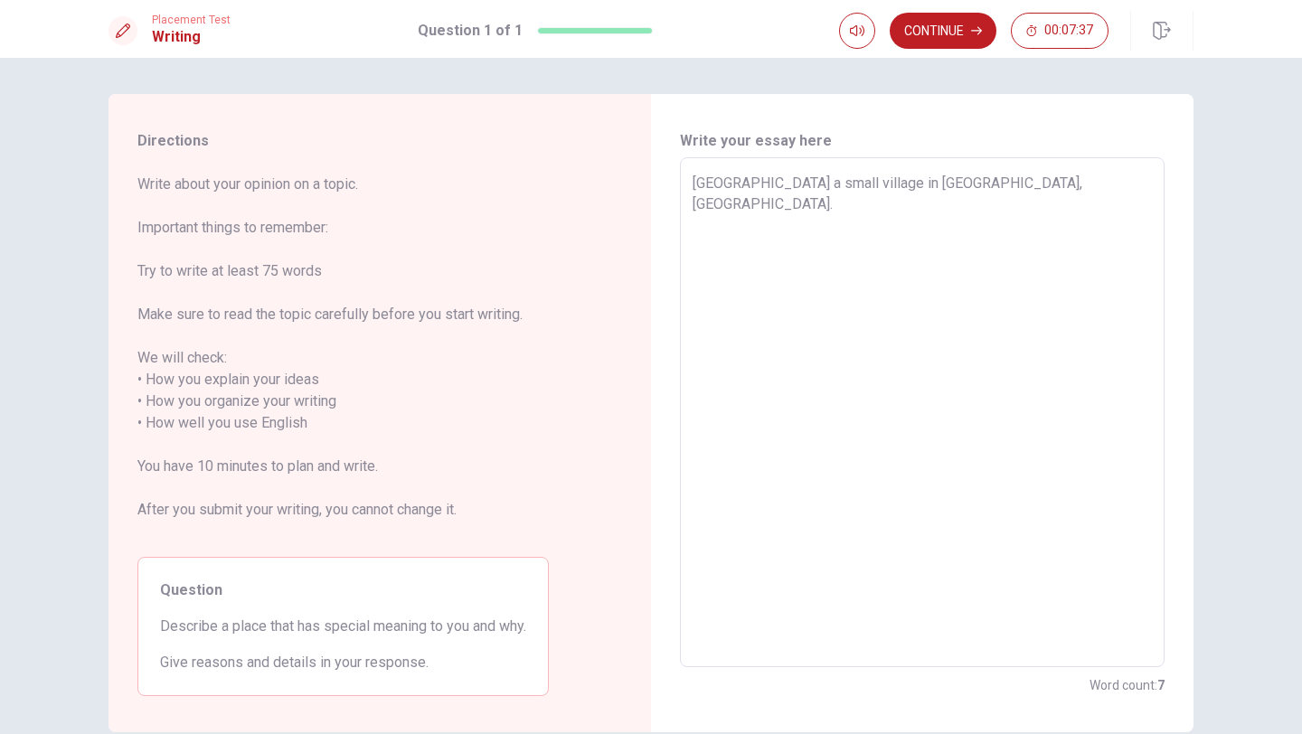
type textarea "x"
type textarea "[GEOGRAPHIC_DATA] a small village in [GEOGRAPHIC_DATA], [GEOGRAPHIC_DATA]"
type textarea "x"
type textarea "[GEOGRAPHIC_DATA] a small village in [GEOGRAPHIC_DATA], [GEOGRAPHIC_DATA]"
type textarea "x"
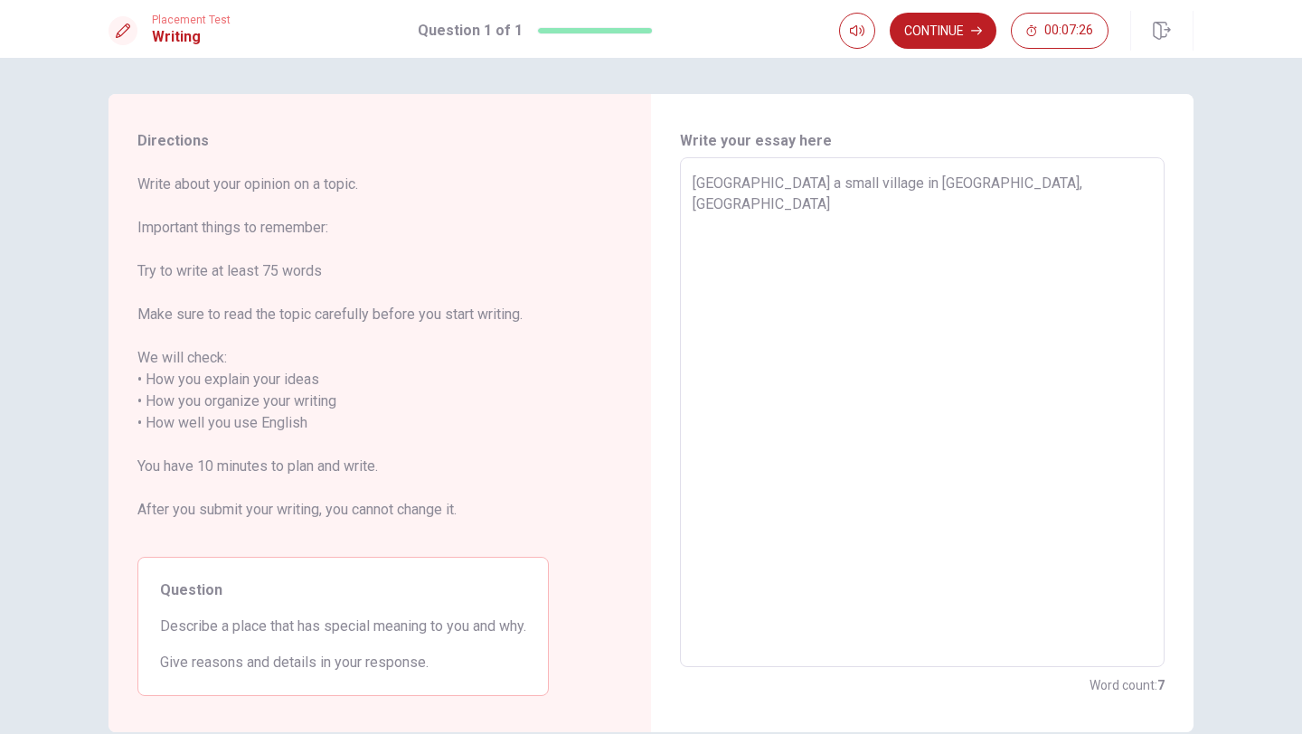
type textarea "[GEOGRAPHIC_DATA] a small village in [GEOGRAPHIC_DATA], [GEOGRAPHIC_DATA] t"
type textarea "x"
type textarea "[GEOGRAPHIC_DATA] a small village in [GEOGRAPHIC_DATA], [GEOGRAPHIC_DATA]"
type textarea "x"
type textarea "[GEOGRAPHIC_DATA] a small village in [GEOGRAPHIC_DATA], [GEOGRAPHIC_DATA]"
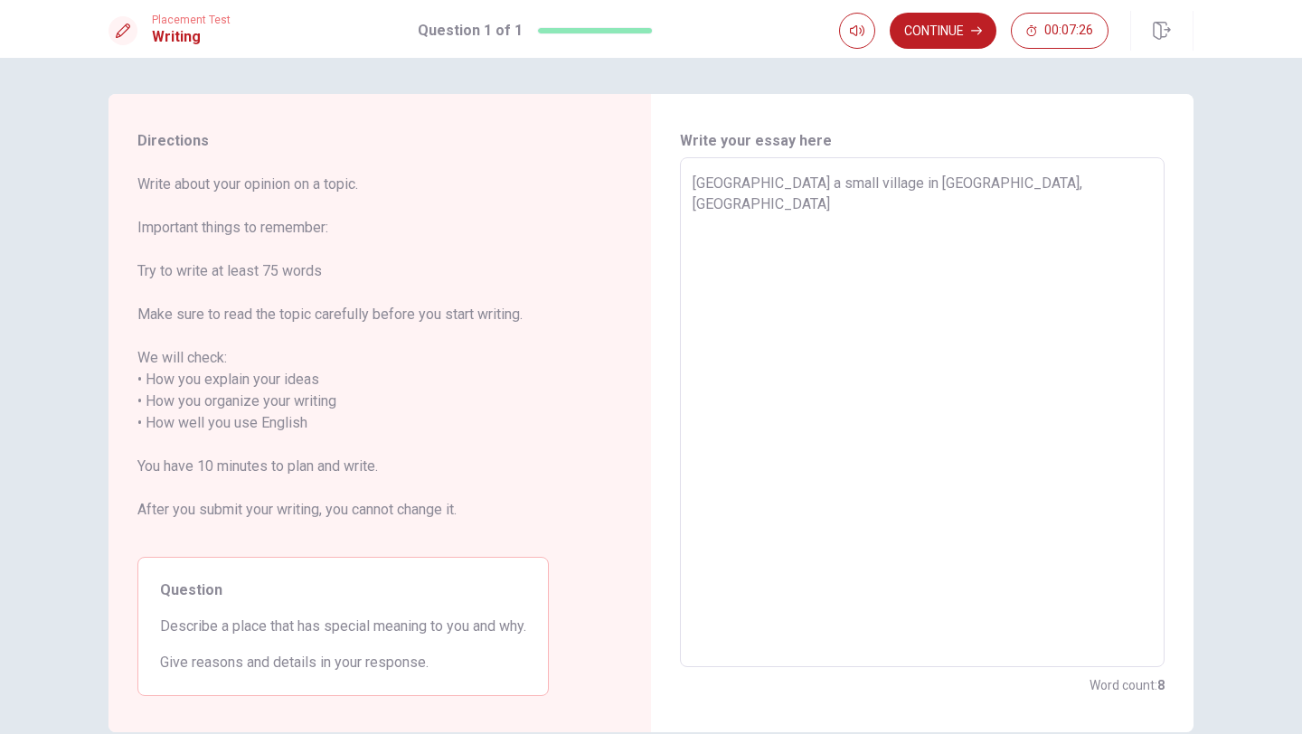
type textarea "x"
type textarea "[GEOGRAPHIC_DATA] a small village in [GEOGRAPHIC_DATA], [GEOGRAPHIC_DATA] that"
type textarea "x"
type textarea "[GEOGRAPHIC_DATA] a small village in [GEOGRAPHIC_DATA], [GEOGRAPHIC_DATA] that"
type textarea "x"
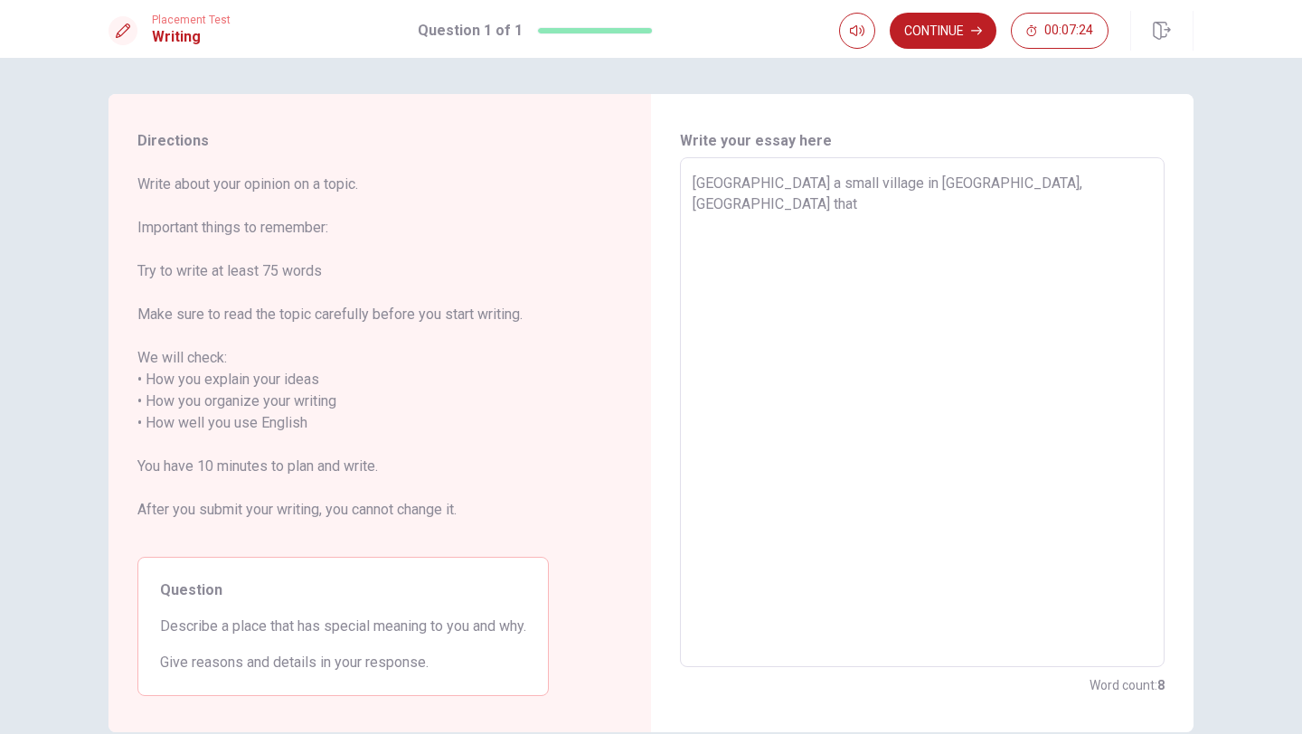
type textarea "[GEOGRAPHIC_DATA] a small village in [GEOGRAPHIC_DATA], [GEOGRAPHIC_DATA] that h"
type textarea "x"
type textarea "[GEOGRAPHIC_DATA] a small village in [GEOGRAPHIC_DATA], [GEOGRAPHIC_DATA] that …"
type textarea "x"
type textarea "[GEOGRAPHIC_DATA] a small village in [GEOGRAPHIC_DATA], [GEOGRAPHIC_DATA] that …"
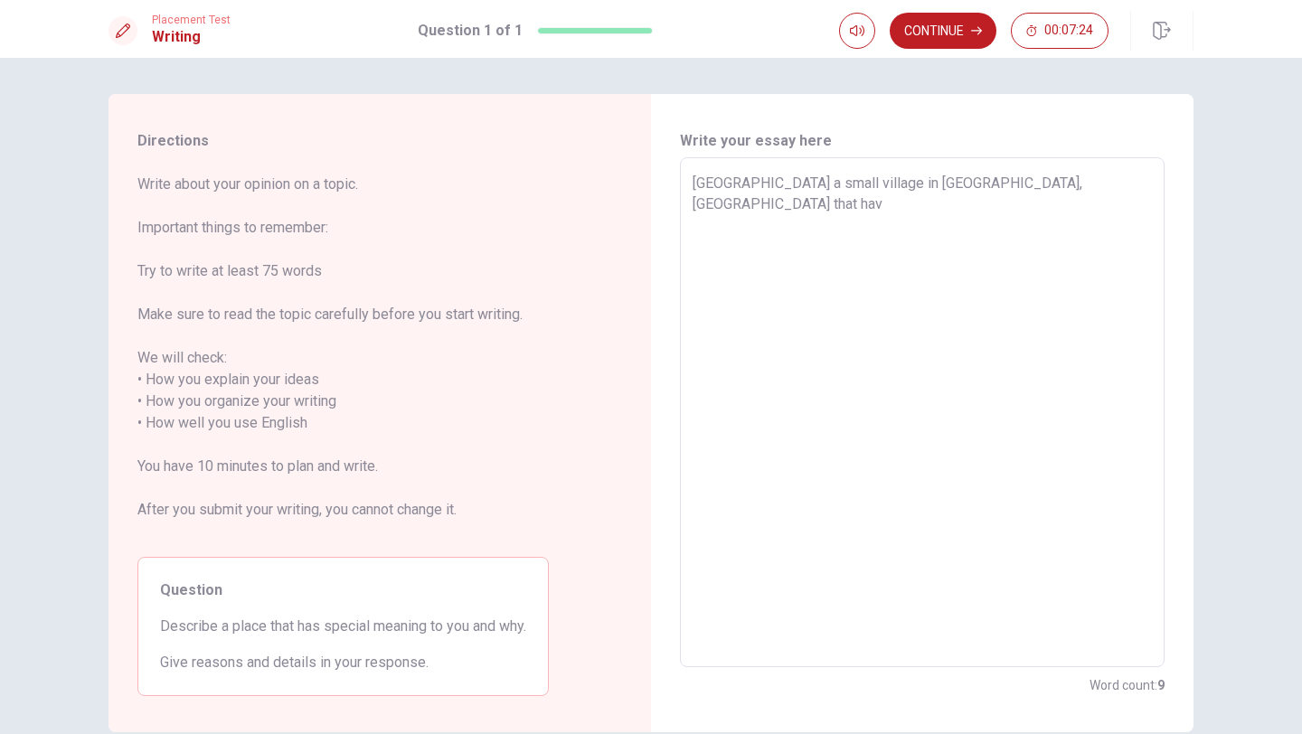
type textarea "x"
type textarea "[GEOGRAPHIC_DATA] a small village in [GEOGRAPHIC_DATA], [GEOGRAPHIC_DATA] that …"
type textarea "x"
type textarea "[GEOGRAPHIC_DATA] a small village in [GEOGRAPHIC_DATA], [GEOGRAPHIC_DATA] that …"
type textarea "x"
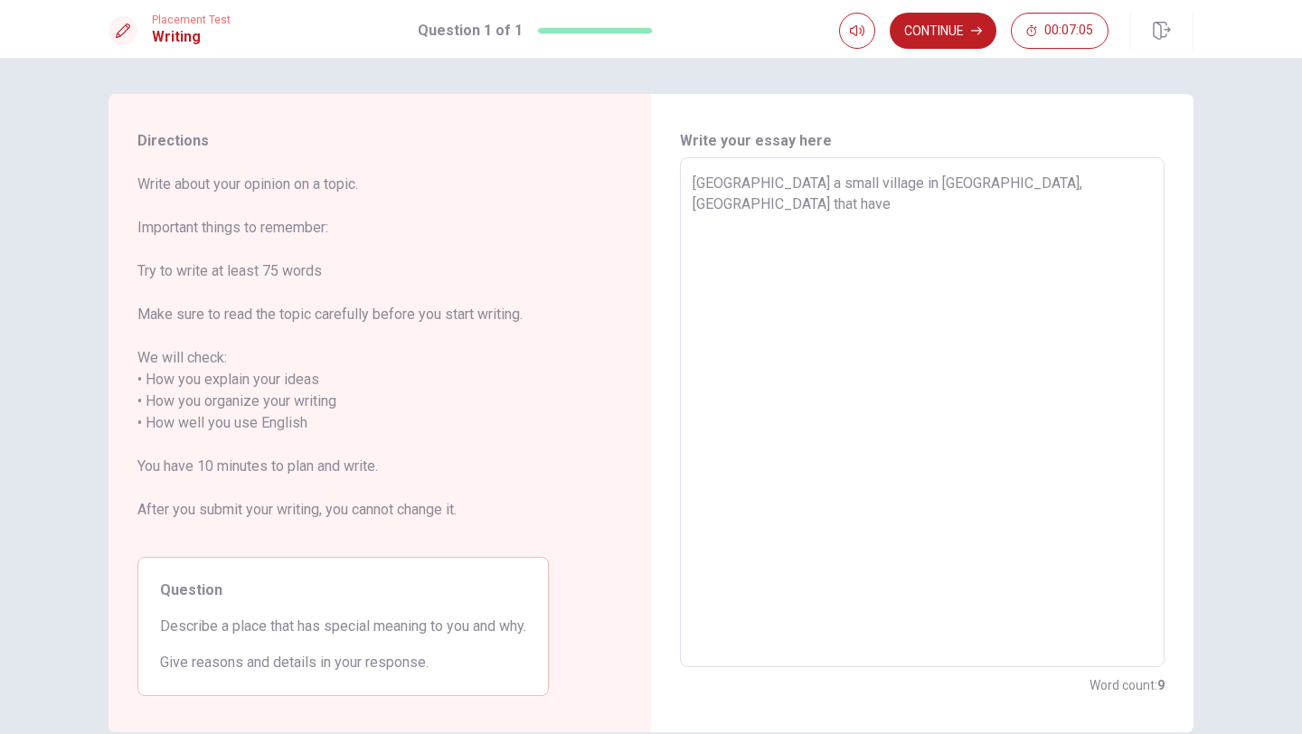
type textarea "[GEOGRAPHIC_DATA] a small village in [GEOGRAPHIC_DATA], [GEOGRAPHIC_DATA] that …"
type textarea "x"
type textarea "[GEOGRAPHIC_DATA] a small village in [GEOGRAPHIC_DATA], [GEOGRAPHIC_DATA] that …"
type textarea "x"
type textarea "[GEOGRAPHIC_DATA] a small village in [GEOGRAPHIC_DATA], [GEOGRAPHIC_DATA] that …"
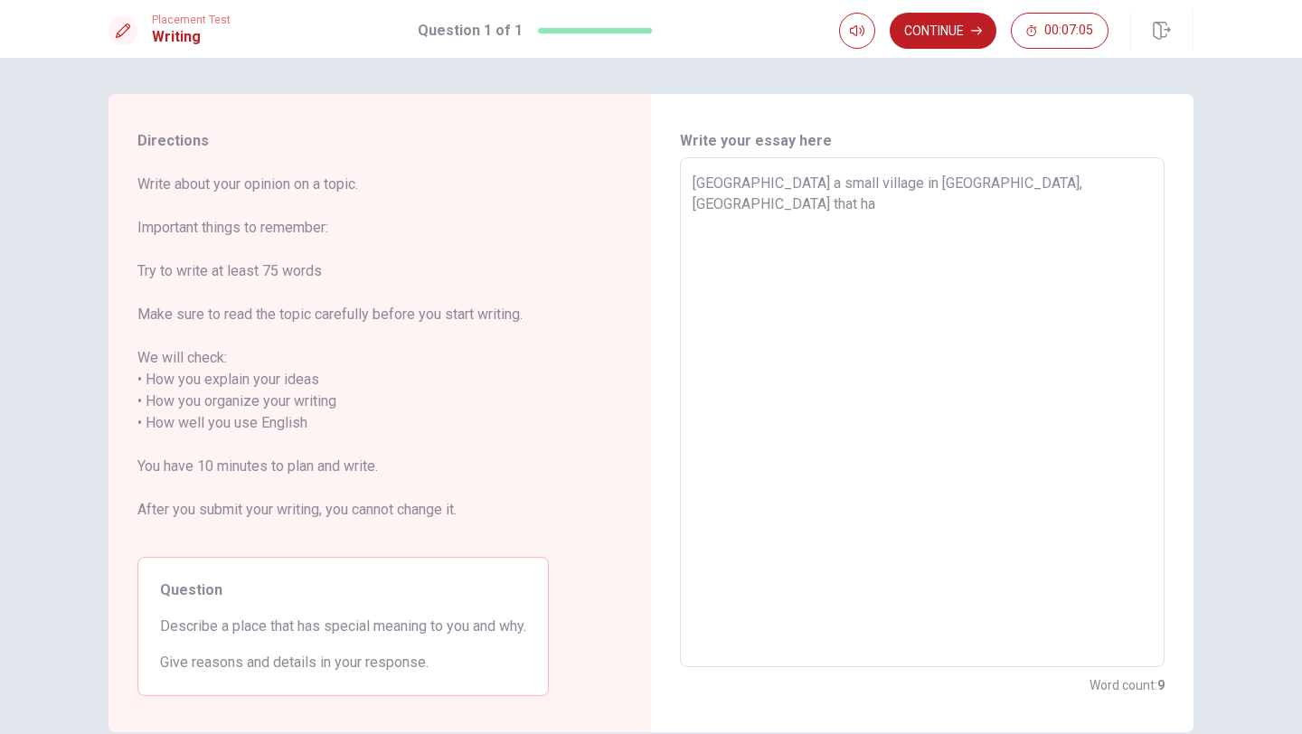
type textarea "x"
type textarea "[GEOGRAPHIC_DATA] a small village in [GEOGRAPHIC_DATA], [GEOGRAPHIC_DATA] that h"
type textarea "x"
type textarea "[GEOGRAPHIC_DATA] a small village in [GEOGRAPHIC_DATA], [GEOGRAPHIC_DATA] that"
type textarea "x"
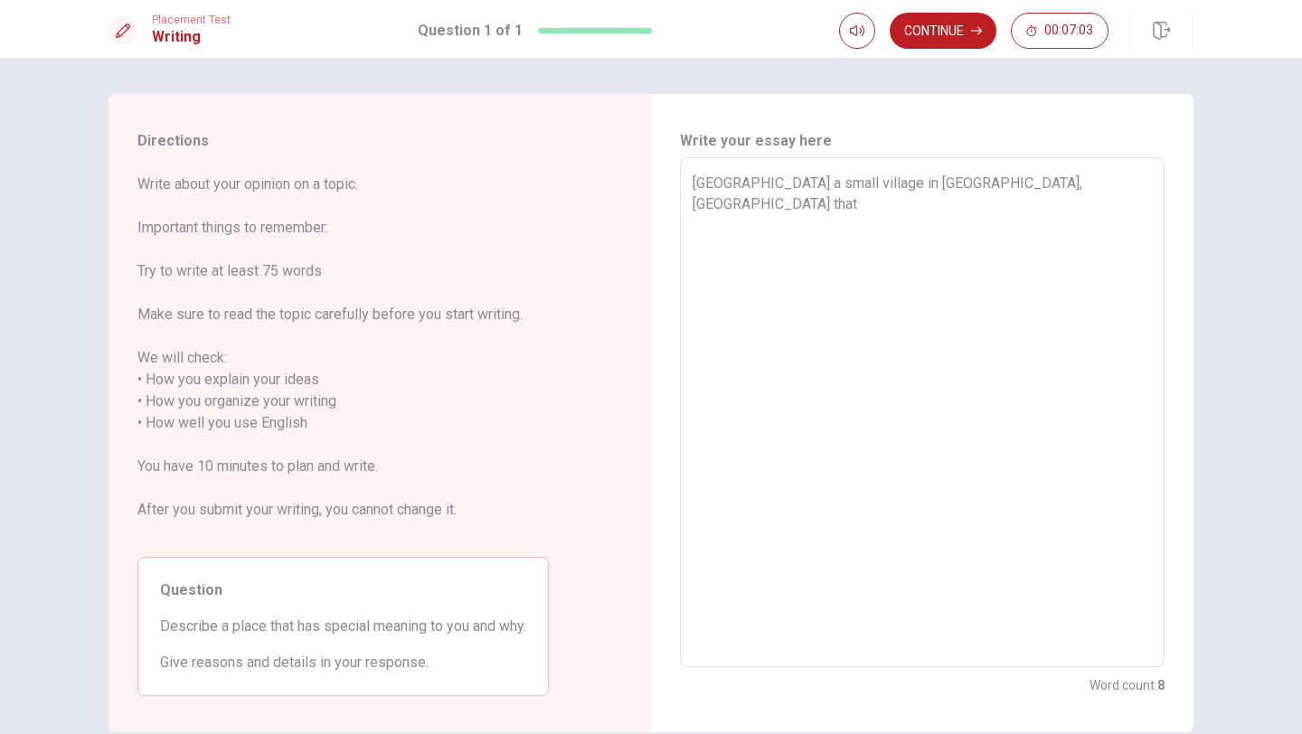
type textarea "[GEOGRAPHIC_DATA] a small village in [GEOGRAPHIC_DATA], [GEOGRAPHIC_DATA] that i"
type textarea "x"
type textarea "[GEOGRAPHIC_DATA] a small village in [GEOGRAPHIC_DATA], [GEOGRAPHIC_DATA] that …"
type textarea "x"
type textarea "[GEOGRAPHIC_DATA] a small village in [GEOGRAPHIC_DATA], [GEOGRAPHIC_DATA] that …"
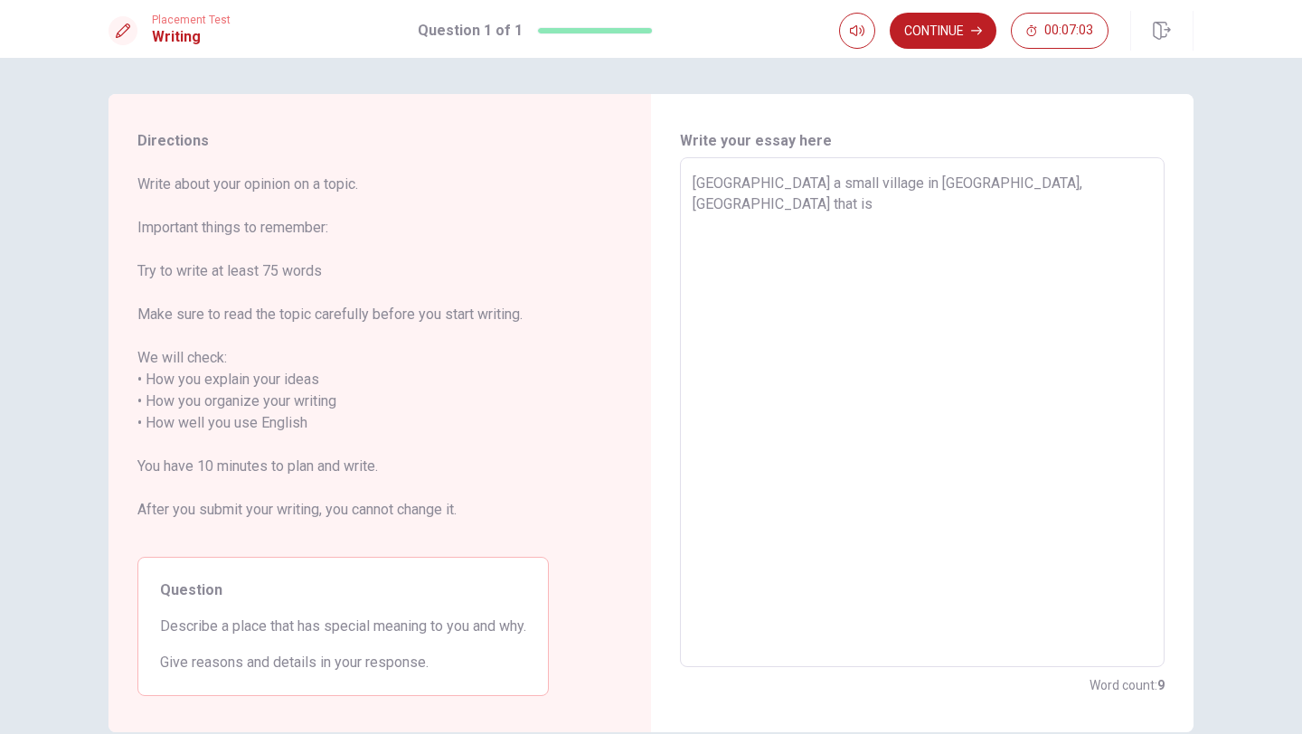
type textarea "x"
type textarea "[GEOGRAPHIC_DATA] a small village in [GEOGRAPHIC_DATA], [GEOGRAPHIC_DATA] that …"
type textarea "x"
type textarea "[GEOGRAPHIC_DATA] a small village in [GEOGRAPHIC_DATA], [GEOGRAPHIC_DATA] that …"
type textarea "x"
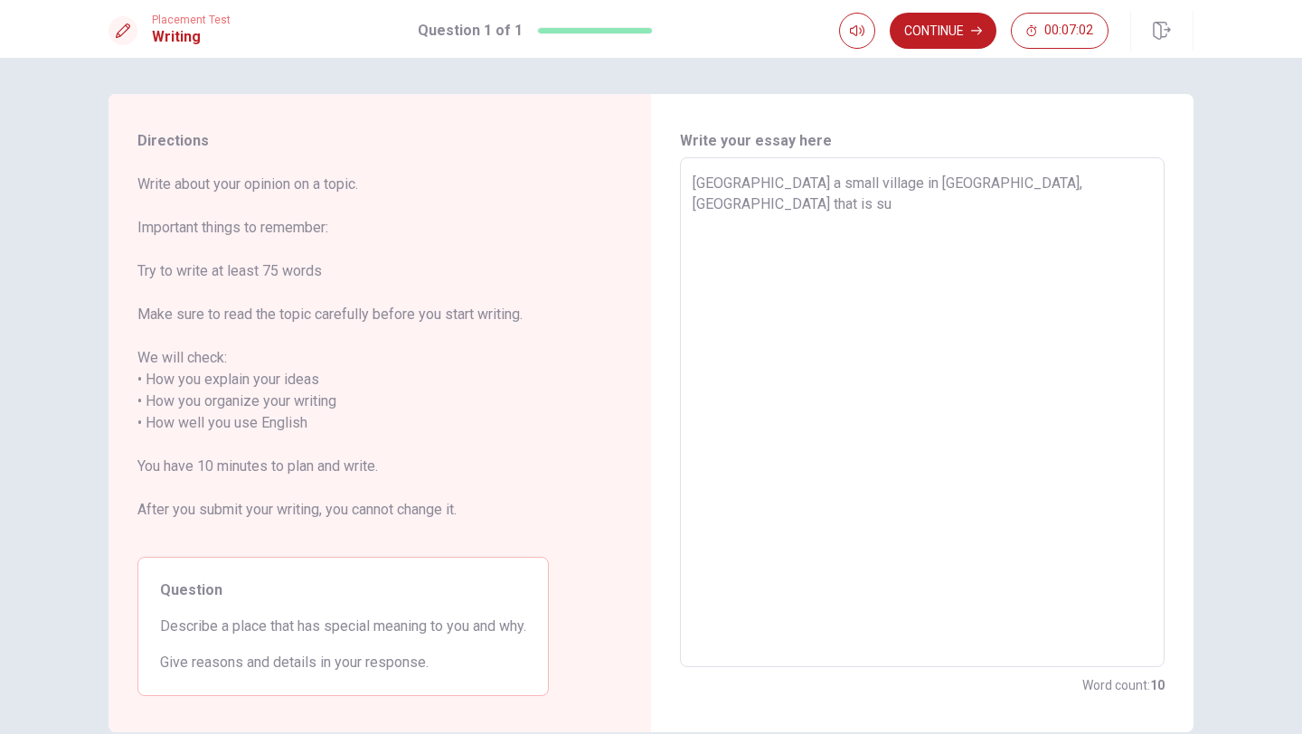
type textarea "[GEOGRAPHIC_DATA] a small village in [GEOGRAPHIC_DATA], [GEOGRAPHIC_DATA] that …"
type textarea "x"
type textarea "[GEOGRAPHIC_DATA] a small village in [GEOGRAPHIC_DATA], [GEOGRAPHIC_DATA] that …"
type textarea "x"
type textarea "[GEOGRAPHIC_DATA] a small village in [GEOGRAPHIC_DATA], [GEOGRAPHIC_DATA] that …"
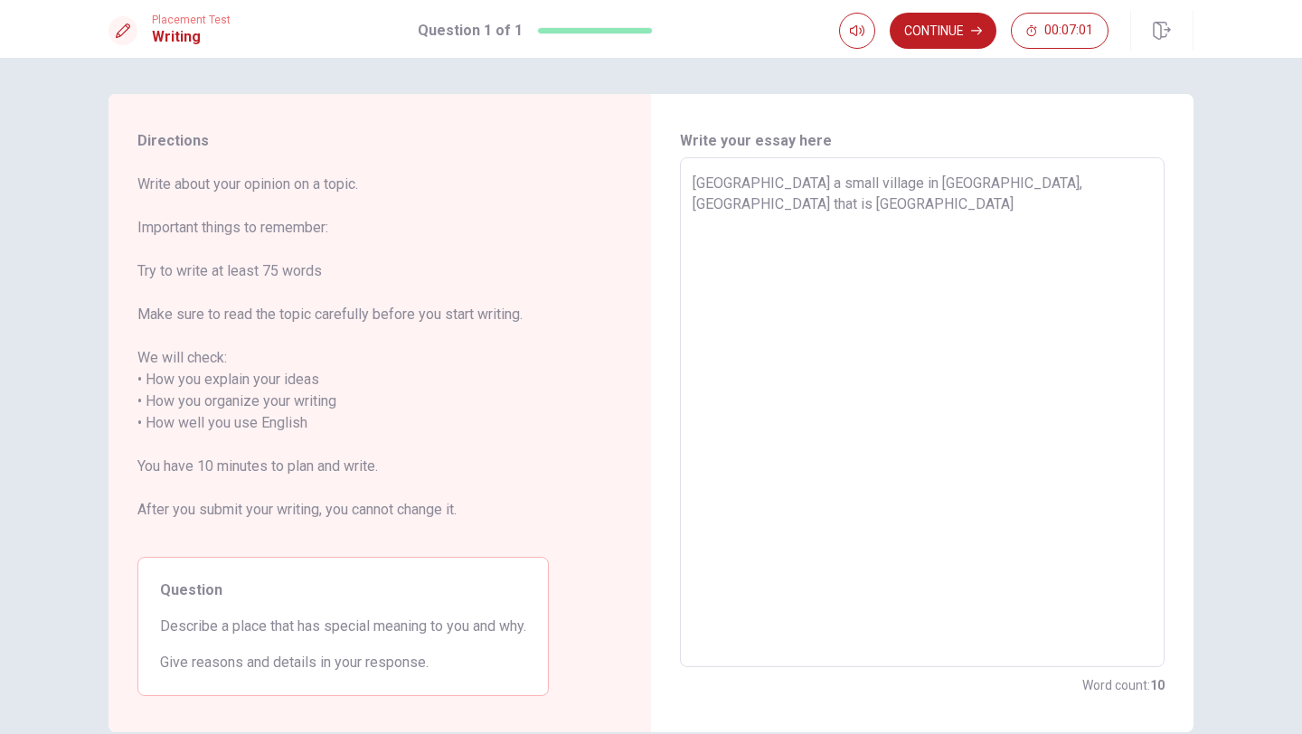
type textarea "x"
type textarea "[GEOGRAPHIC_DATA] a small village in [GEOGRAPHIC_DATA], [GEOGRAPHIC_DATA] that …"
type textarea "x"
type textarea "[GEOGRAPHIC_DATA] a small village in [GEOGRAPHIC_DATA], [GEOGRAPHIC_DATA] that …"
type textarea "x"
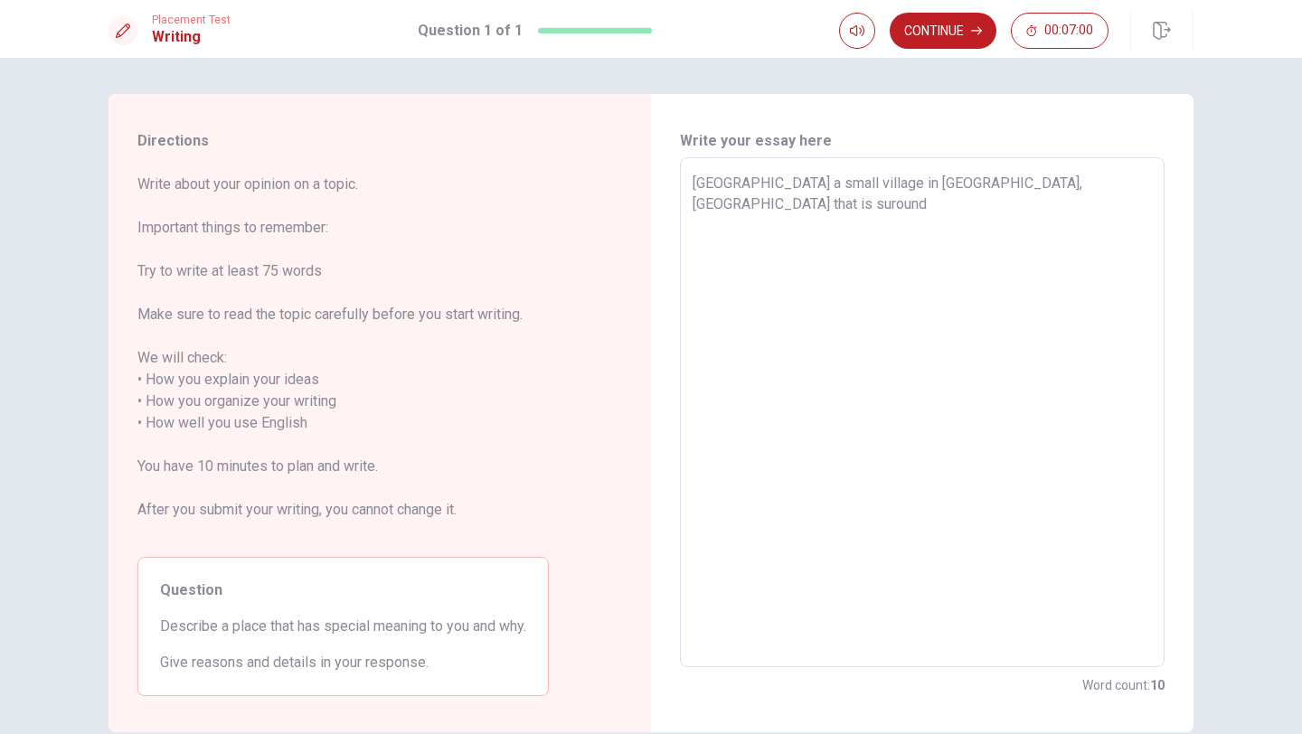
type textarea "[GEOGRAPHIC_DATA] a small village in [GEOGRAPHIC_DATA], [GEOGRAPHIC_DATA] that …"
type textarea "x"
type textarea "[GEOGRAPHIC_DATA] a small village in [GEOGRAPHIC_DATA], [GEOGRAPHIC_DATA] that …"
type textarea "x"
type textarea "[GEOGRAPHIC_DATA] a small village in [GEOGRAPHIC_DATA], [GEOGRAPHIC_DATA] that …"
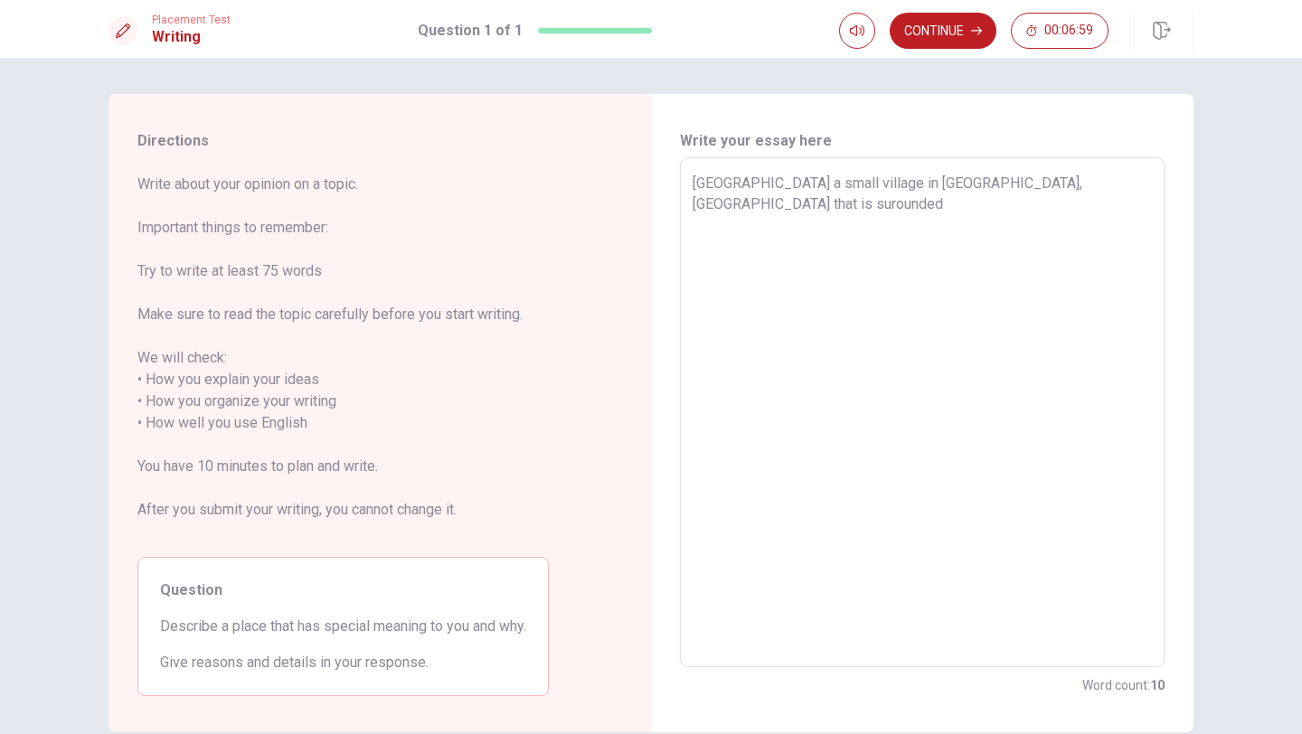
type textarea "x"
type textarea "[GEOGRAPHIC_DATA] a small village in [GEOGRAPHIC_DATA], [GEOGRAPHIC_DATA] that …"
type textarea "x"
type textarea "[GEOGRAPHIC_DATA] a small village in [GEOGRAPHIC_DATA], [GEOGRAPHIC_DATA] that …"
type textarea "x"
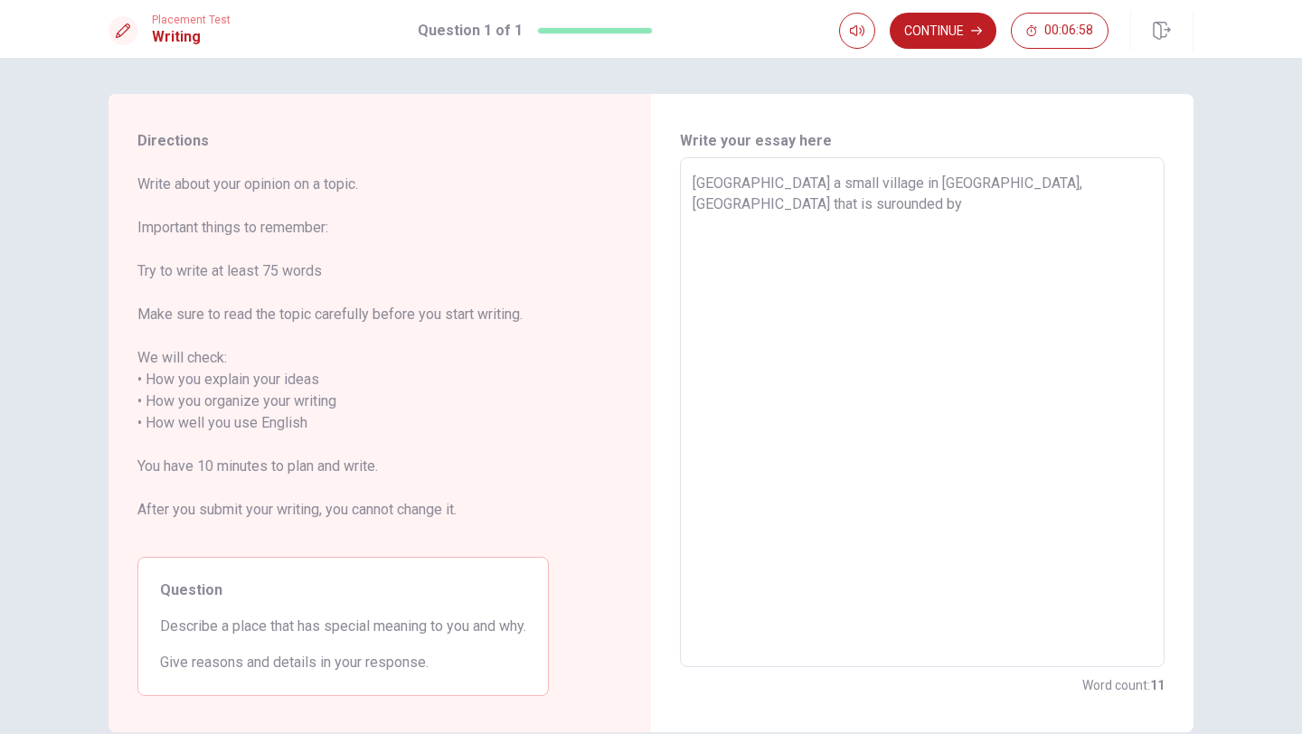
type textarea "[GEOGRAPHIC_DATA] a small village in [GEOGRAPHIC_DATA], [GEOGRAPHIC_DATA] that …"
type textarea "x"
type textarea "[GEOGRAPHIC_DATA] a small village in [GEOGRAPHIC_DATA], [GEOGRAPHIC_DATA] that …"
type textarea "x"
type textarea "[GEOGRAPHIC_DATA] a small village in [GEOGRAPHIC_DATA], [GEOGRAPHIC_DATA] that …"
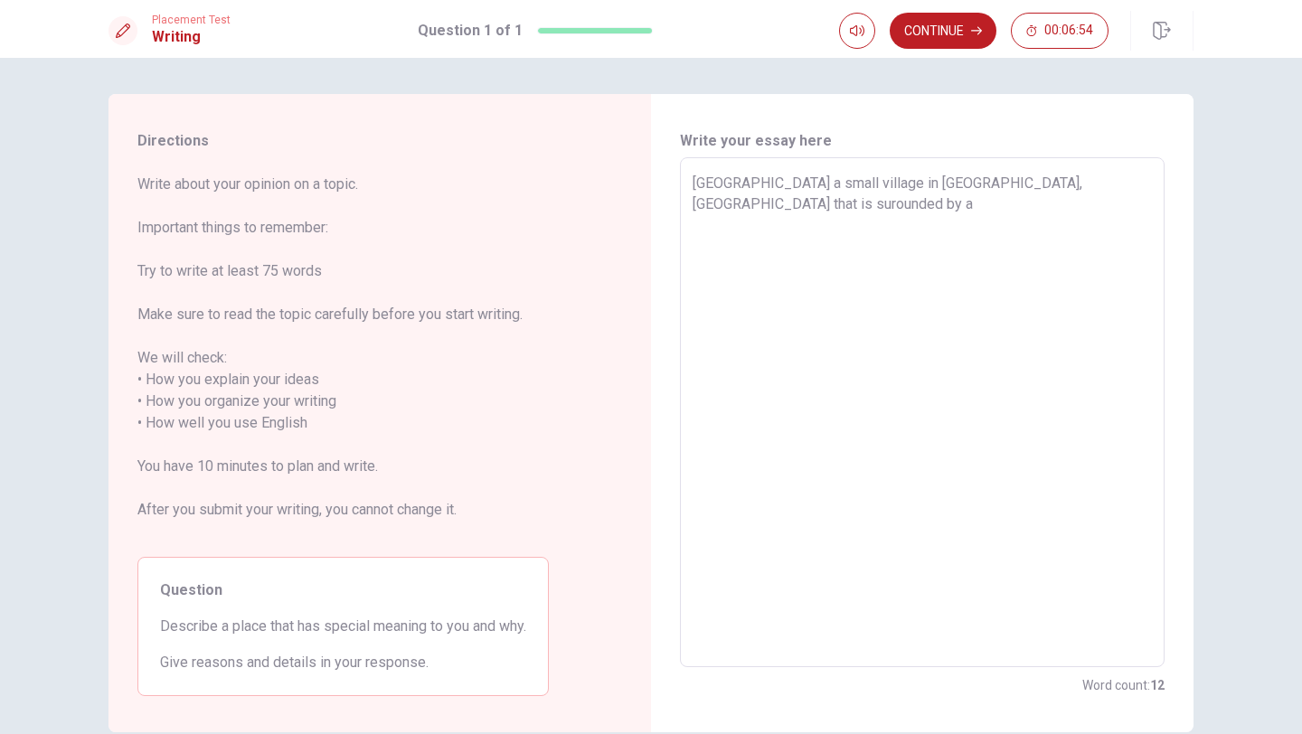
type textarea "x"
type textarea "[GEOGRAPHIC_DATA] a small village in [GEOGRAPHIC_DATA], [GEOGRAPHIC_DATA] that …"
type textarea "x"
type textarea "[GEOGRAPHIC_DATA] a small village in [GEOGRAPHIC_DATA], [GEOGRAPHIC_DATA] that …"
type textarea "x"
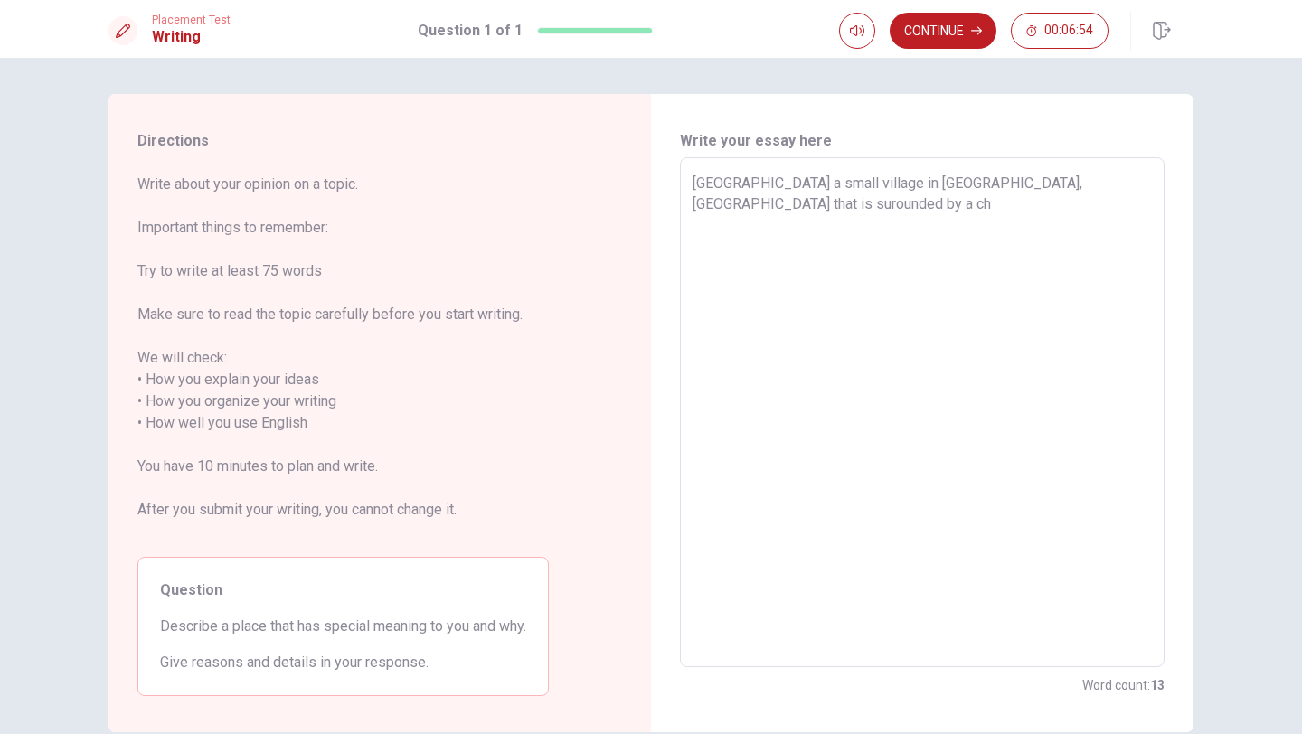
type textarea "[GEOGRAPHIC_DATA] a small village in [GEOGRAPHIC_DATA], [GEOGRAPHIC_DATA] that …"
type textarea "x"
type textarea "[GEOGRAPHIC_DATA] a small village in [GEOGRAPHIC_DATA], [GEOGRAPHIC_DATA] that …"
type textarea "x"
type textarea "[GEOGRAPHIC_DATA] a small village in [GEOGRAPHIC_DATA], [GEOGRAPHIC_DATA] that …"
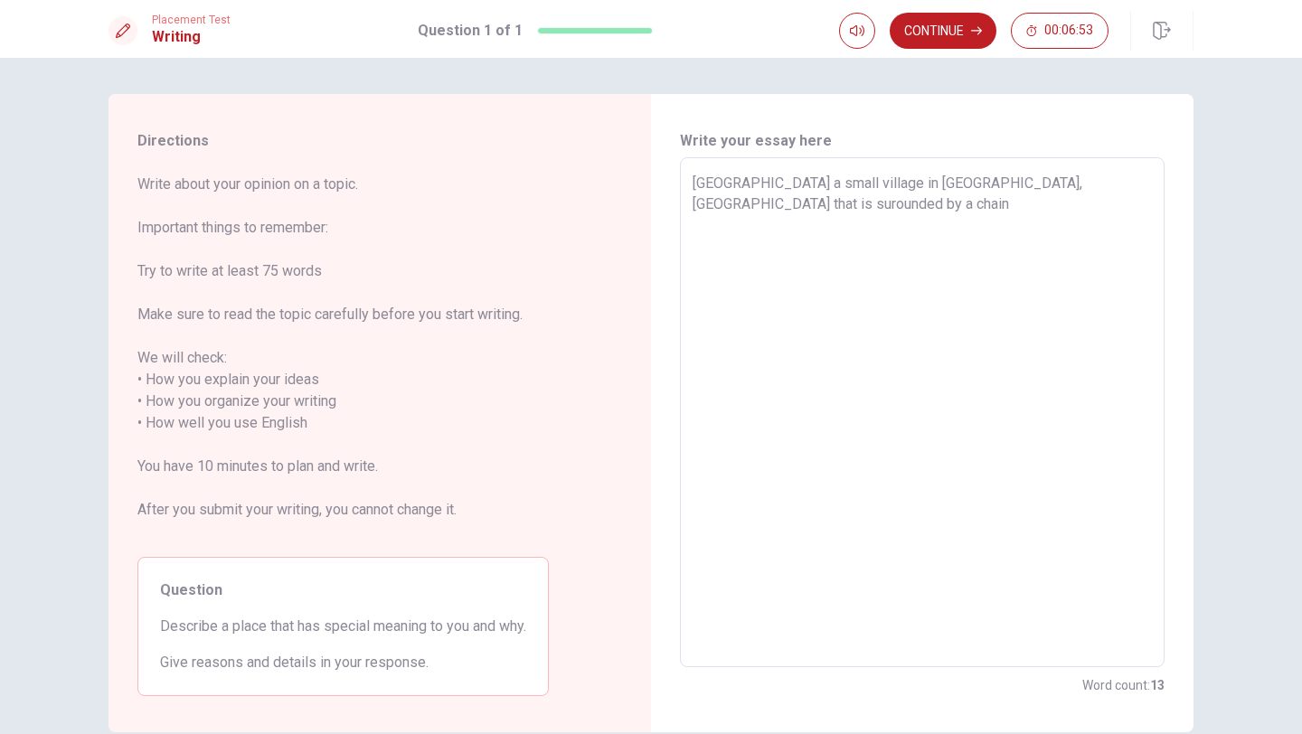
type textarea "x"
type textarea "[GEOGRAPHIC_DATA] a small village in [GEOGRAPHIC_DATA], [GEOGRAPHIC_DATA] that …"
type textarea "x"
type textarea "[GEOGRAPHIC_DATA] a small village in [GEOGRAPHIC_DATA], [GEOGRAPHIC_DATA] that …"
type textarea "x"
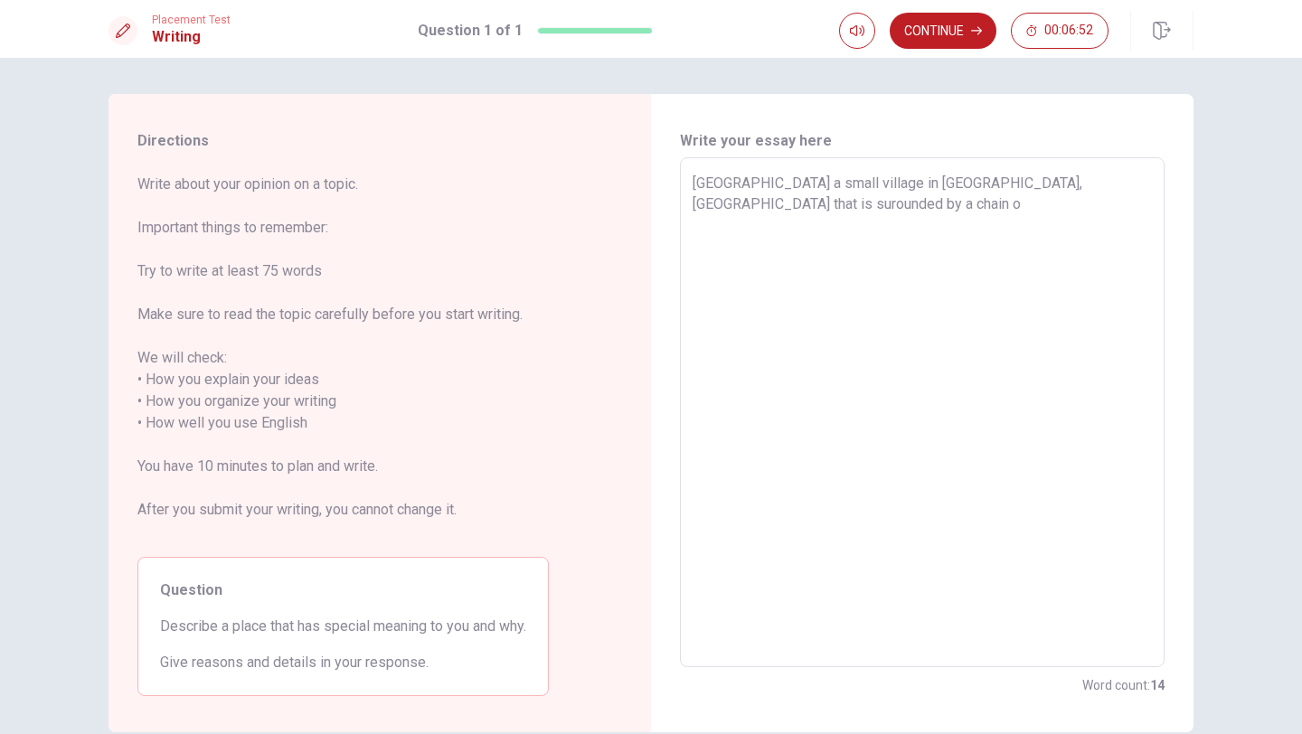
type textarea "[GEOGRAPHIC_DATA] a small village in [GEOGRAPHIC_DATA], [GEOGRAPHIC_DATA] that …"
type textarea "x"
type textarea "[GEOGRAPHIC_DATA] a small village in [GEOGRAPHIC_DATA], [GEOGRAPHIC_DATA] that …"
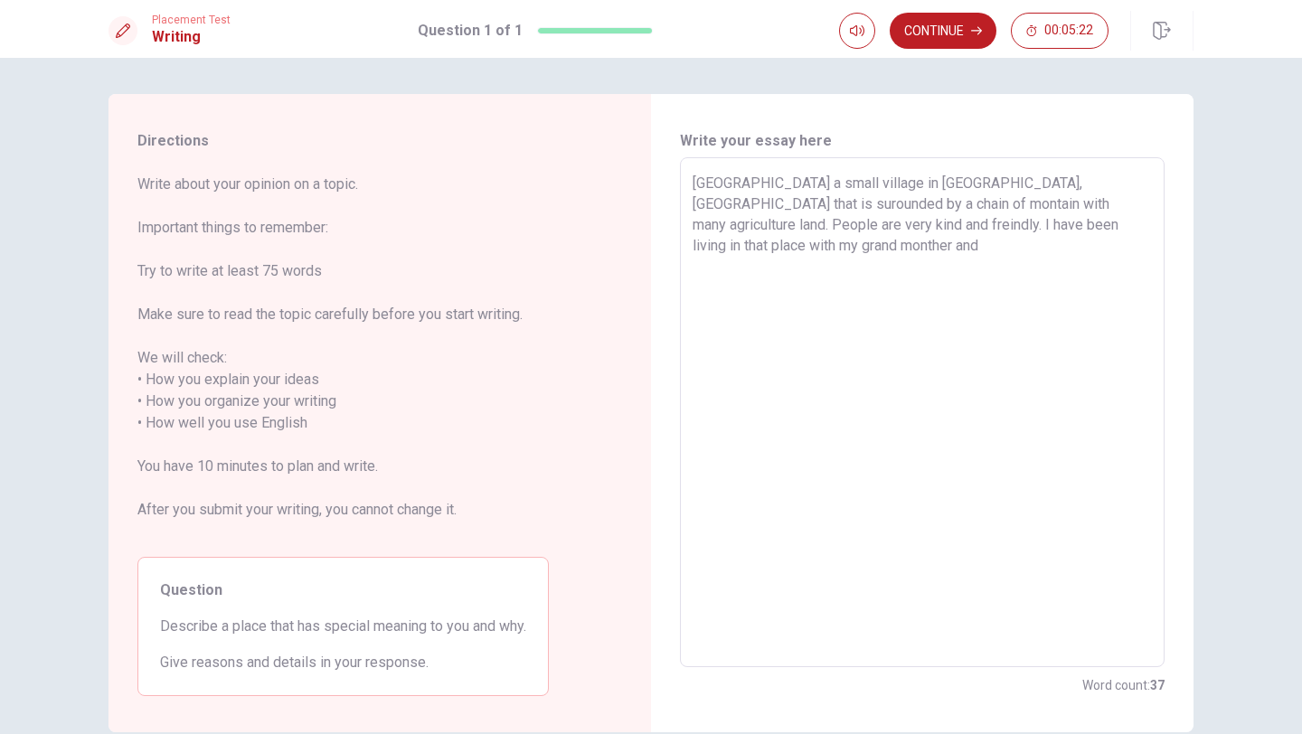
click at [1032, 220] on textarea "[GEOGRAPHIC_DATA] a small village in [GEOGRAPHIC_DATA], [GEOGRAPHIC_DATA] that …" at bounding box center [922, 413] width 459 height 480
click at [781, 249] on textarea "[GEOGRAPHIC_DATA] a small village in [GEOGRAPHIC_DATA], [GEOGRAPHIC_DATA] that …" at bounding box center [922, 413] width 459 height 480
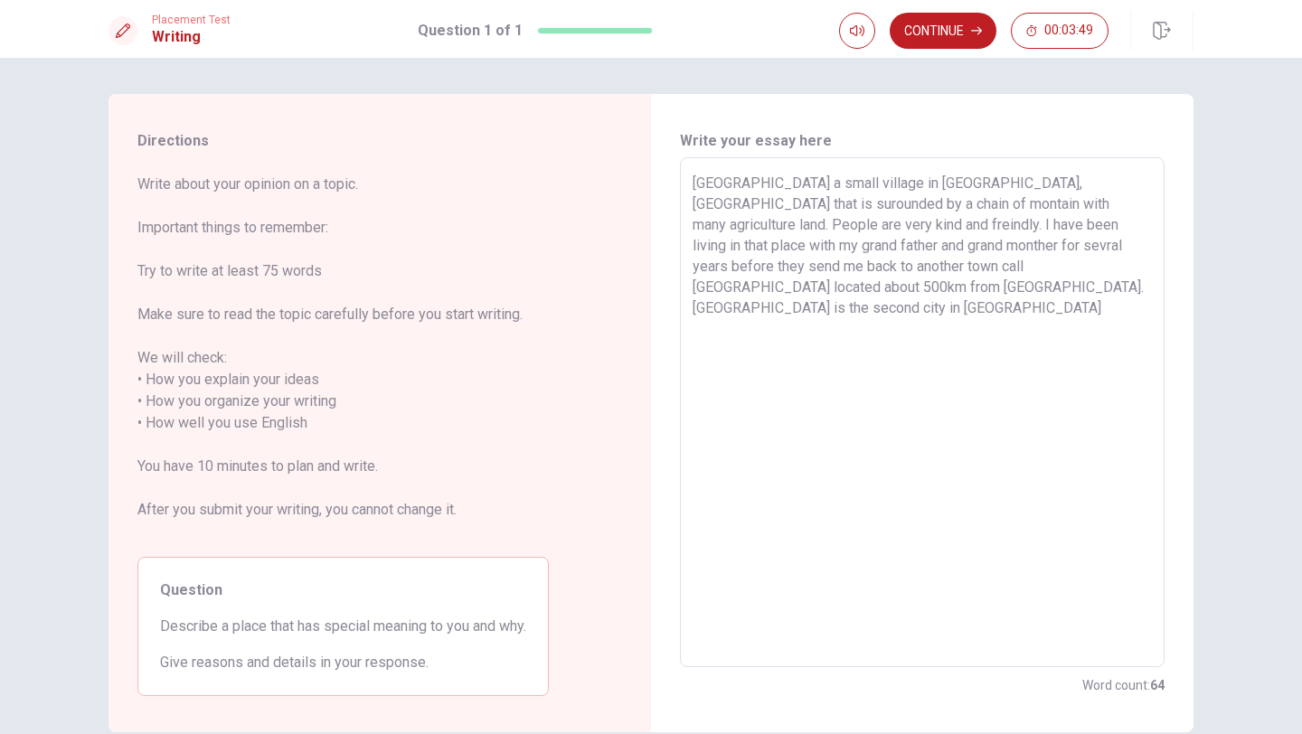
click at [1136, 268] on textarea "[GEOGRAPHIC_DATA] a small village in [GEOGRAPHIC_DATA], [GEOGRAPHIC_DATA] that …" at bounding box center [922, 413] width 459 height 480
click at [825, 288] on textarea "[GEOGRAPHIC_DATA] a small village in [GEOGRAPHIC_DATA], [GEOGRAPHIC_DATA] that …" at bounding box center [922, 413] width 459 height 480
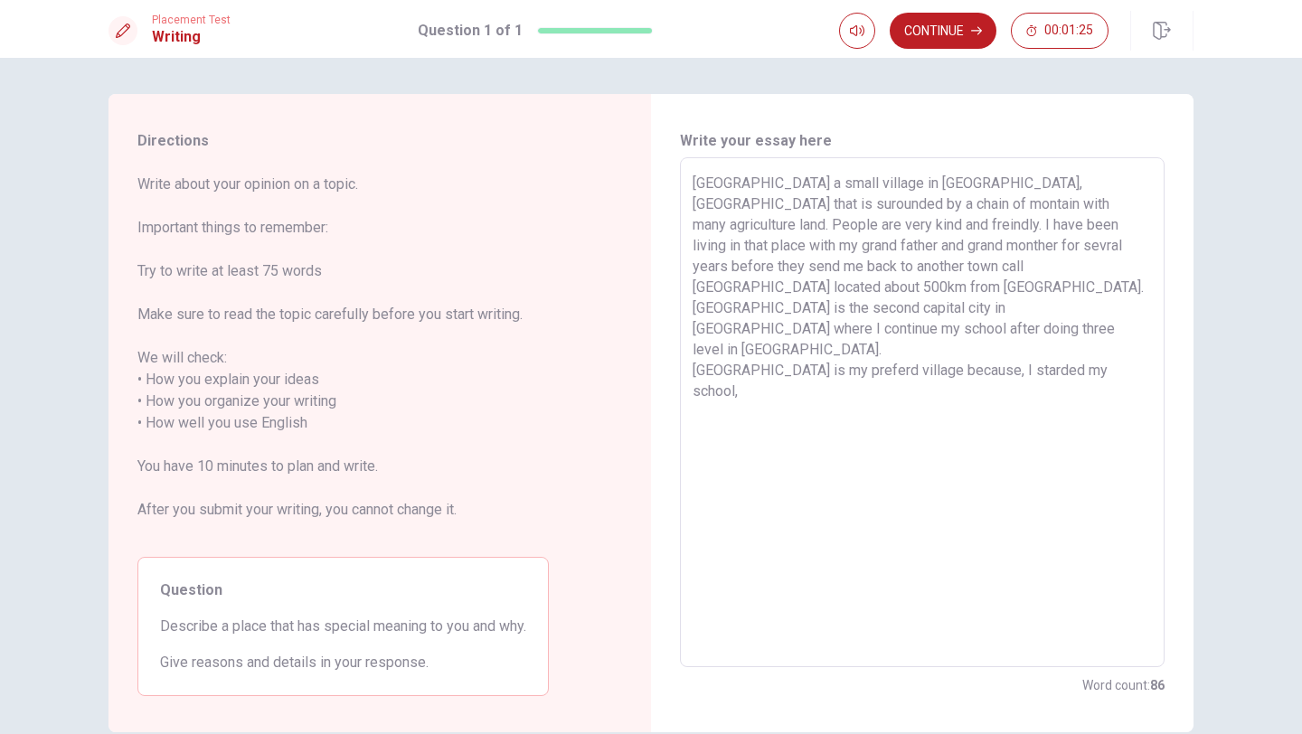
click at [934, 326] on textarea "[GEOGRAPHIC_DATA] a small village in [GEOGRAPHIC_DATA], [GEOGRAPHIC_DATA] that …" at bounding box center [922, 413] width 459 height 480
click at [746, 353] on textarea "[GEOGRAPHIC_DATA] a small village in [GEOGRAPHIC_DATA], [GEOGRAPHIC_DATA] that …" at bounding box center [922, 413] width 459 height 480
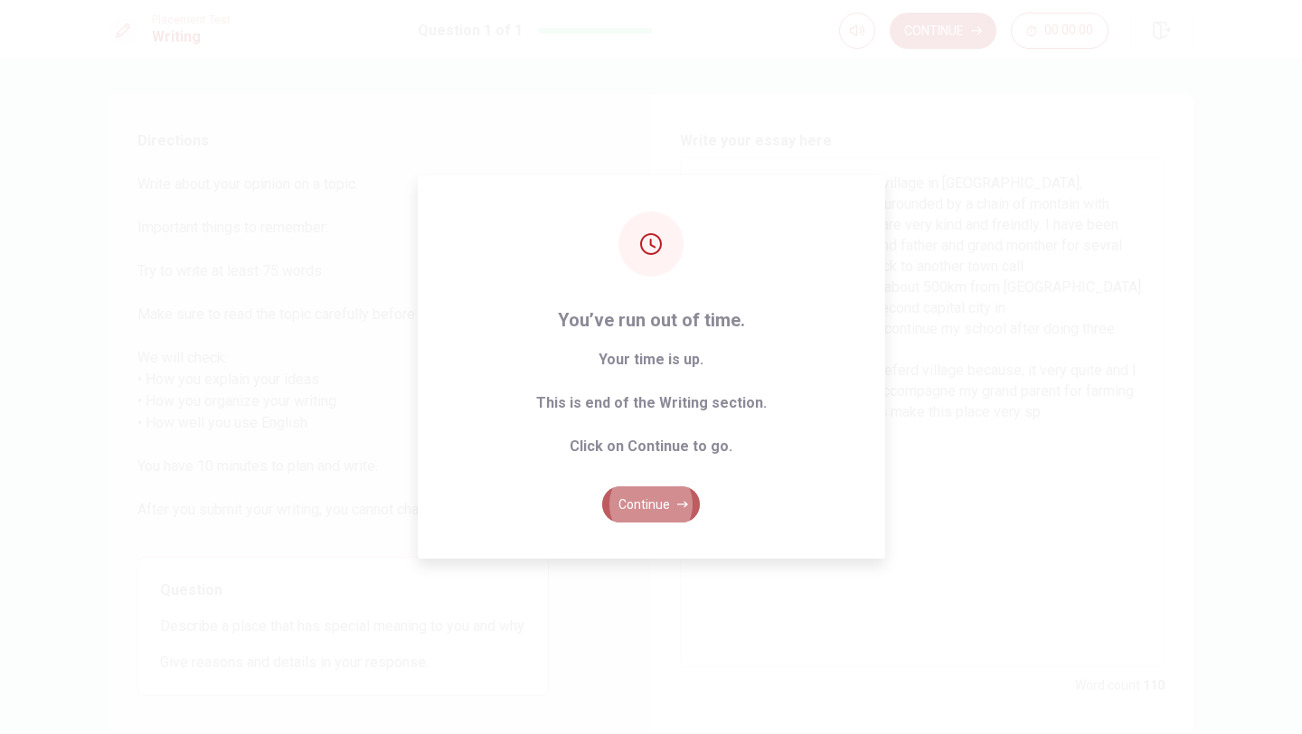
click at [656, 506] on button "Continue" at bounding box center [651, 505] width 98 height 36
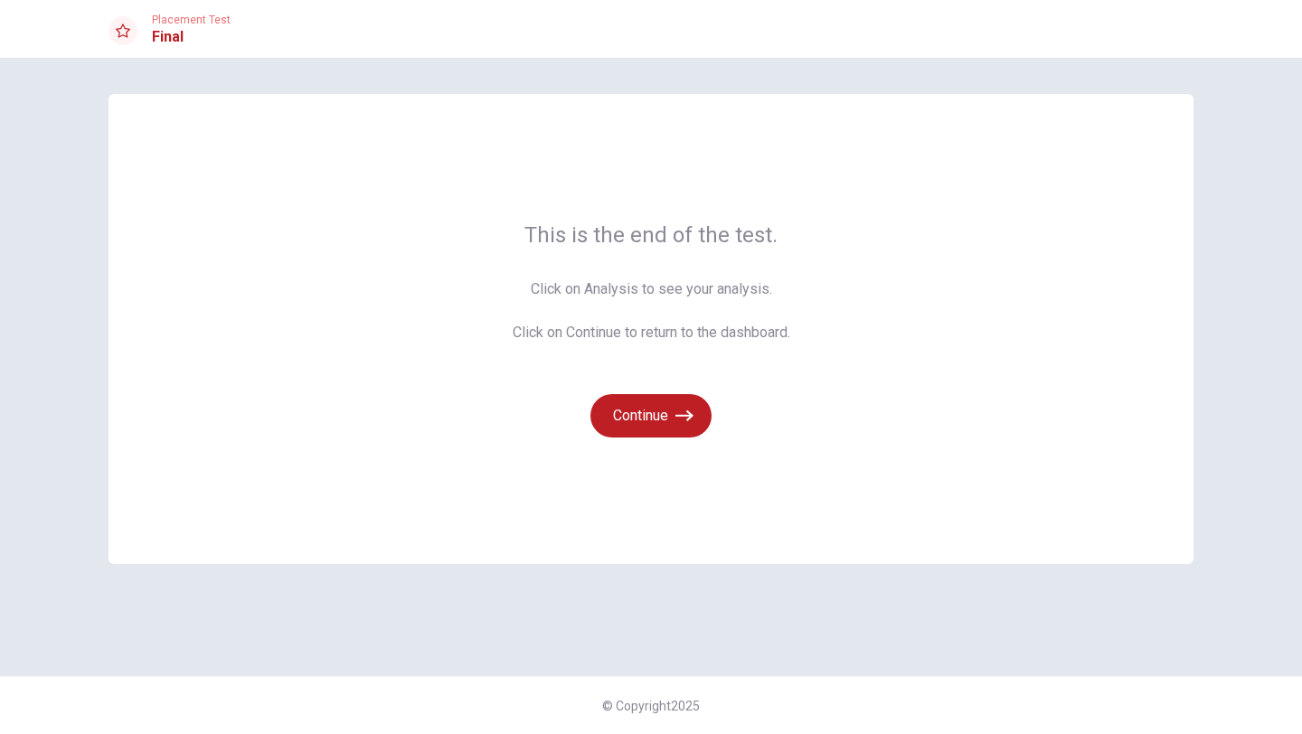
click at [127, 33] on icon at bounding box center [123, 31] width 14 height 14
click at [126, 32] on icon at bounding box center [123, 31] width 14 height 14
click at [629, 416] on button "Continue" at bounding box center [651, 415] width 121 height 43
